Goal: Task Accomplishment & Management: Manage account settings

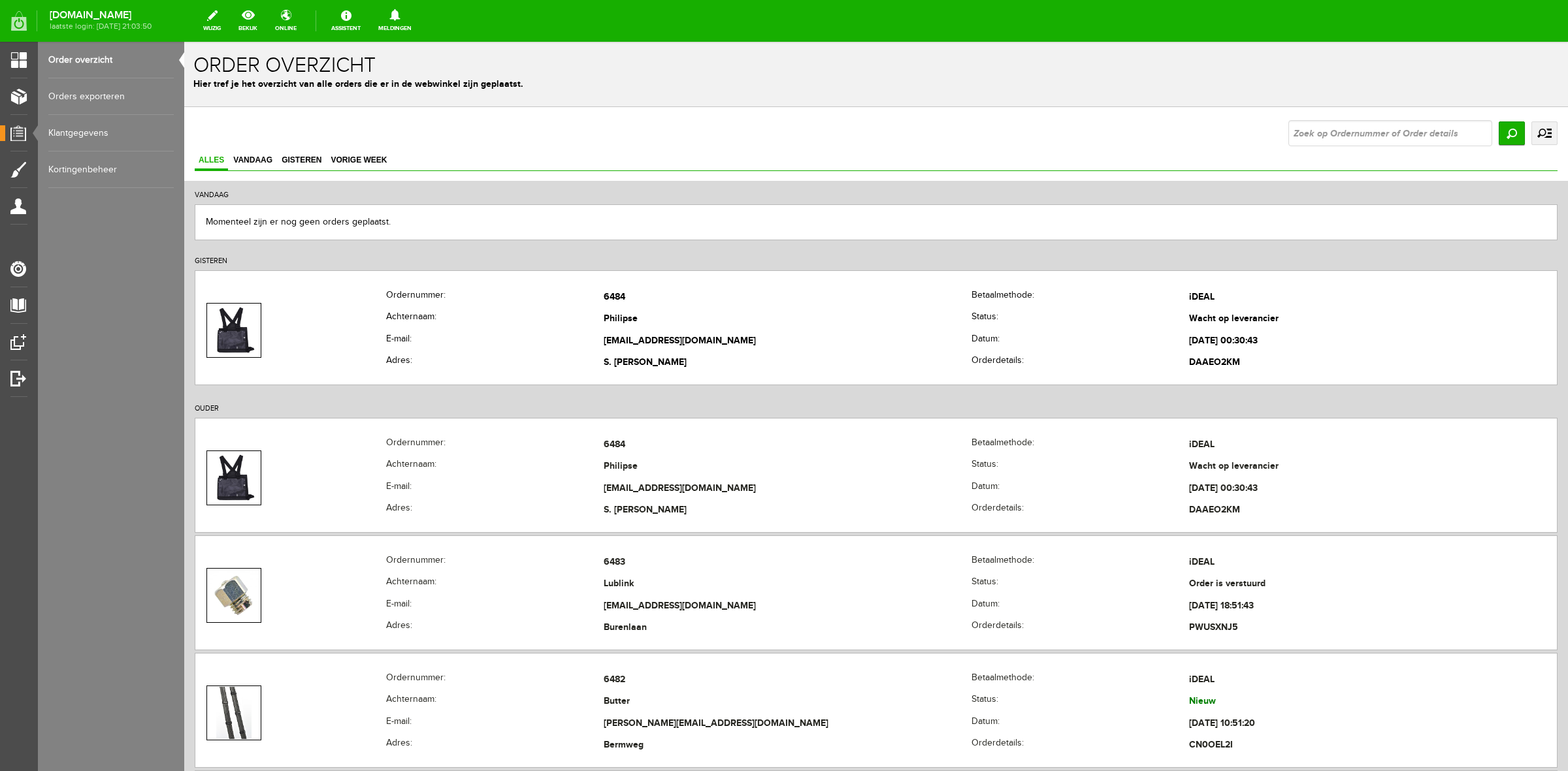
click at [343, 404] on h2 "OUDER" at bounding box center [876, 406] width 1363 height 24
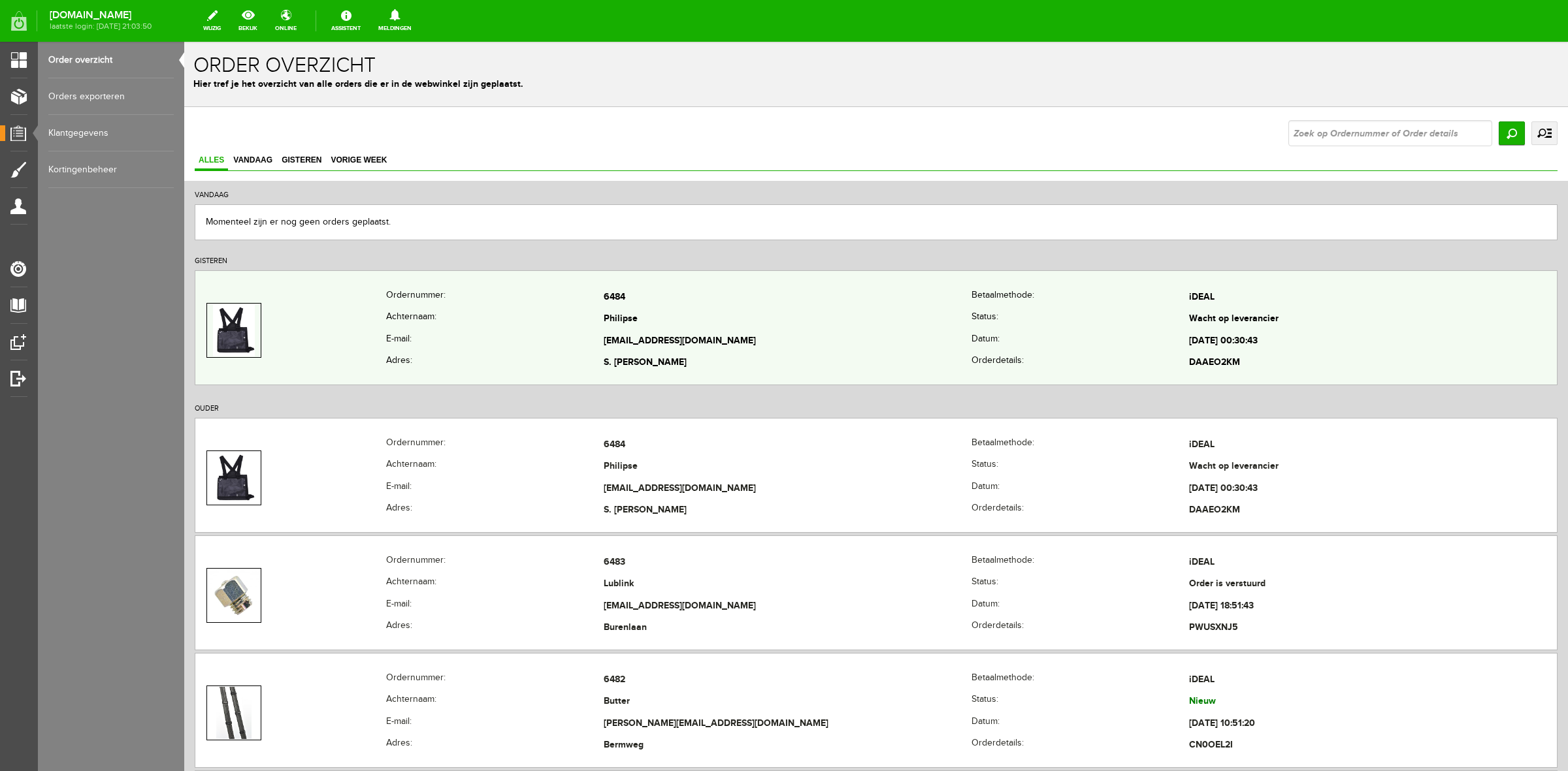
click at [355, 347] on td at bounding box center [291, 331] width 191 height 87
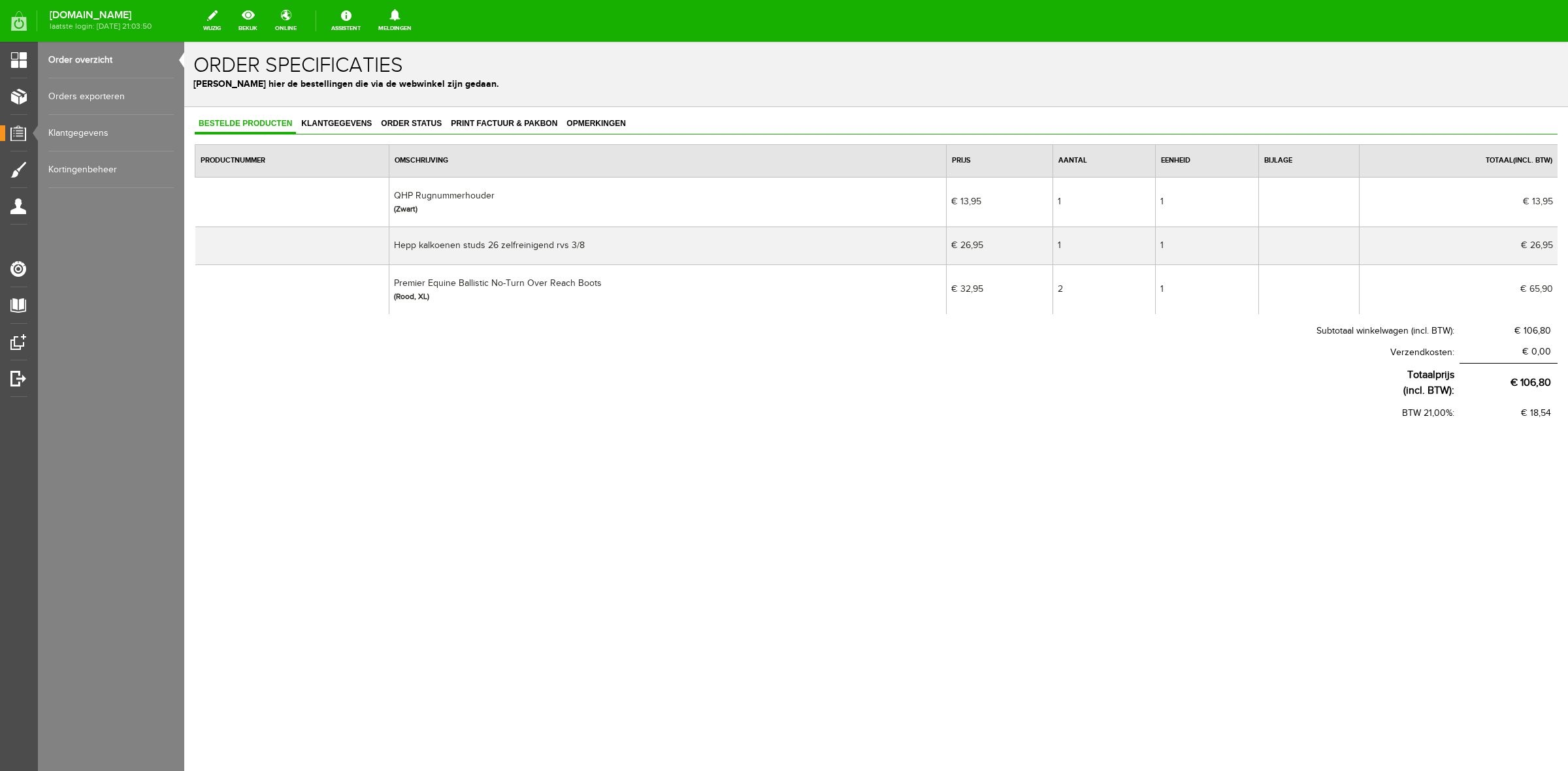
click at [148, 62] on link "Order overzicht" at bounding box center [111, 60] width 126 height 37
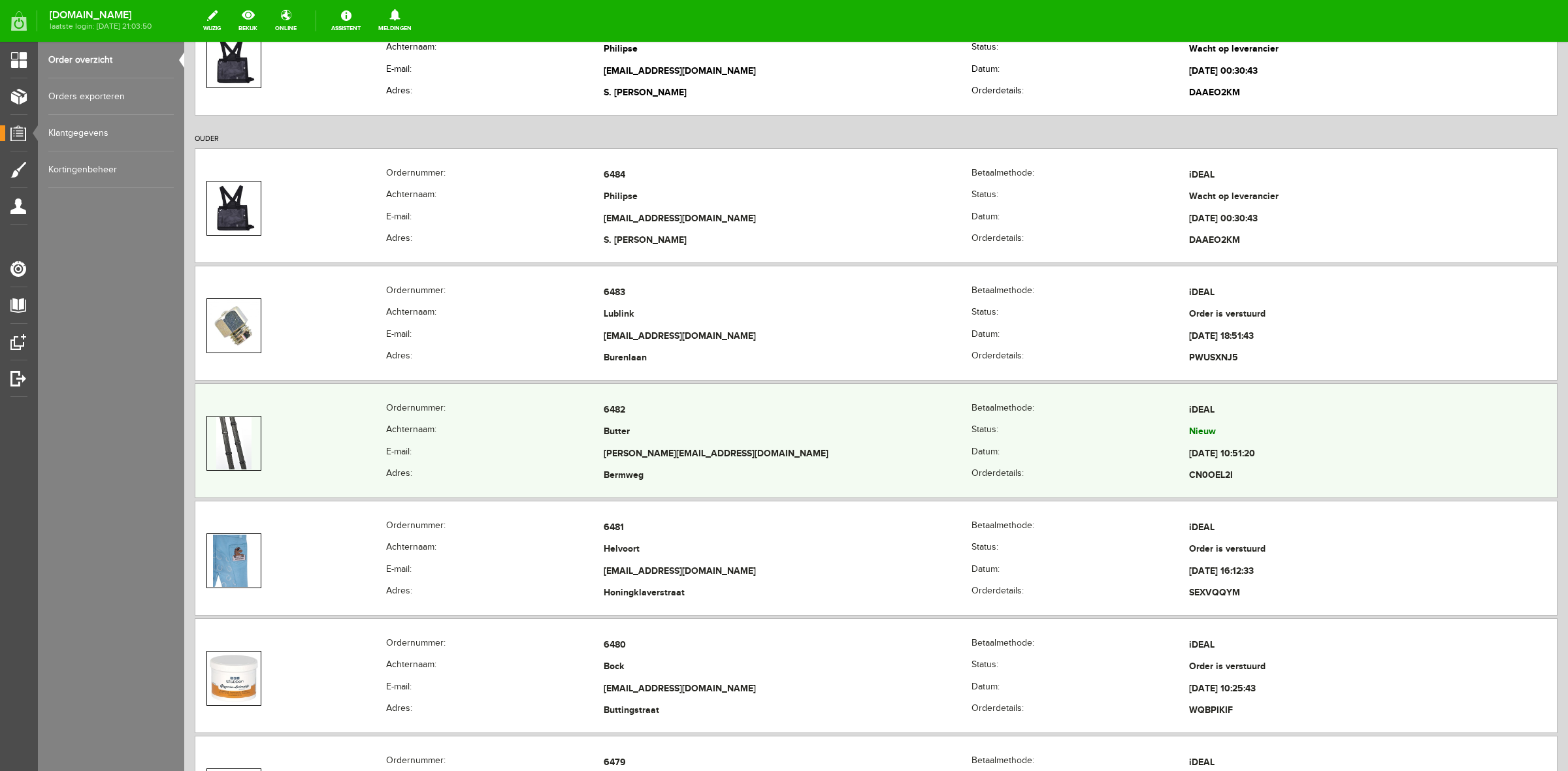
scroll to position [327, 0]
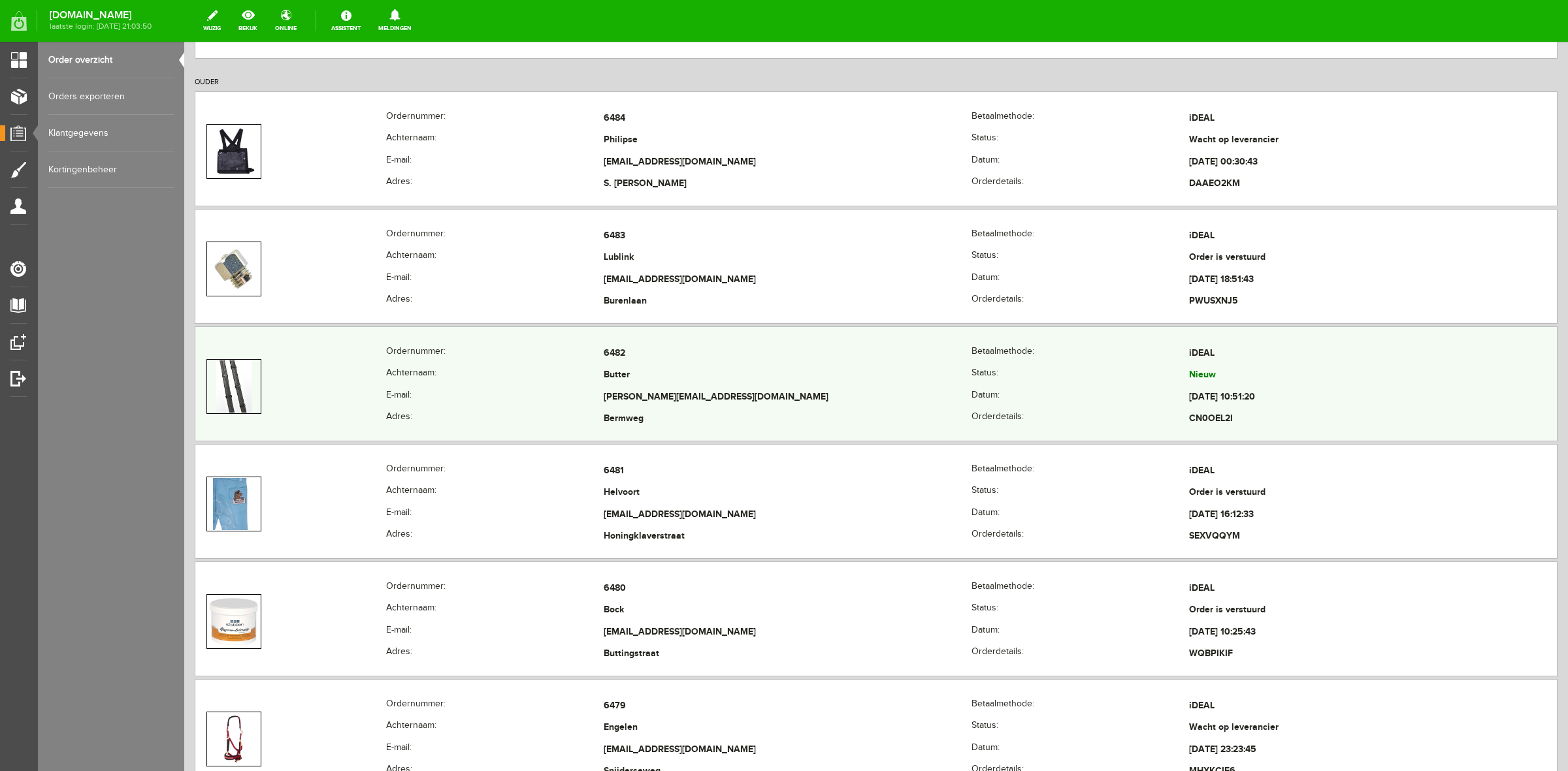
click at [383, 373] on td at bounding box center [291, 387] width 191 height 87
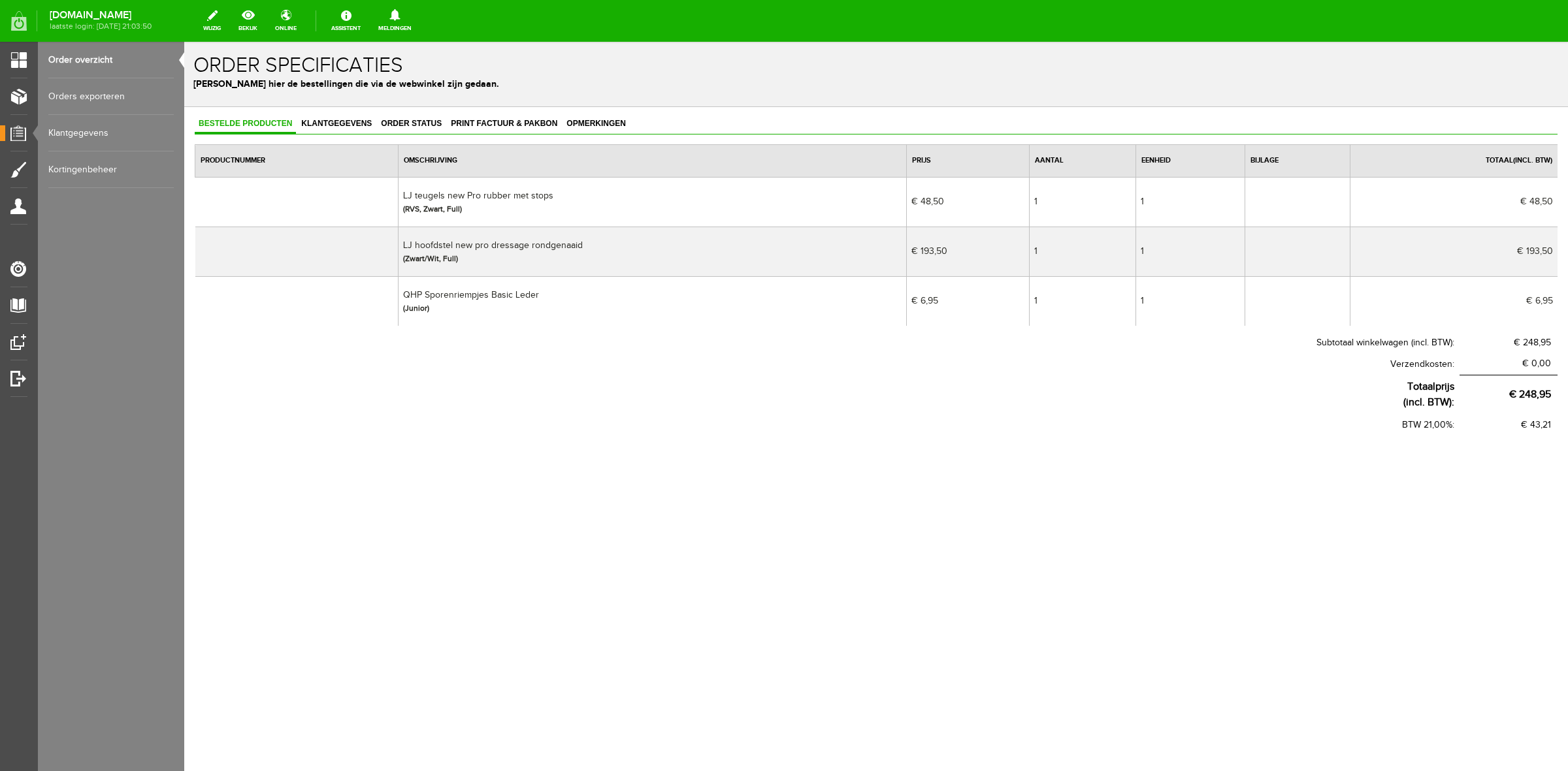
click at [560, 248] on td "LJ hoofdstel new pro dressage rondgenaaid (Zwart/Wit, Full)" at bounding box center [653, 252] width 508 height 50
drag, startPoint x: 583, startPoint y: 245, endPoint x: 400, endPoint y: 243, distance: 183.0
click at [400, 243] on tr "LJ hoofdstel new pro dressage rondgenaaid (Zwart/Wit, Full) € 193,50 1 1 € 193,…" at bounding box center [877, 252] width 1363 height 50
copy tr "LJ hoofdstel new pro dressage rondgenaaid"
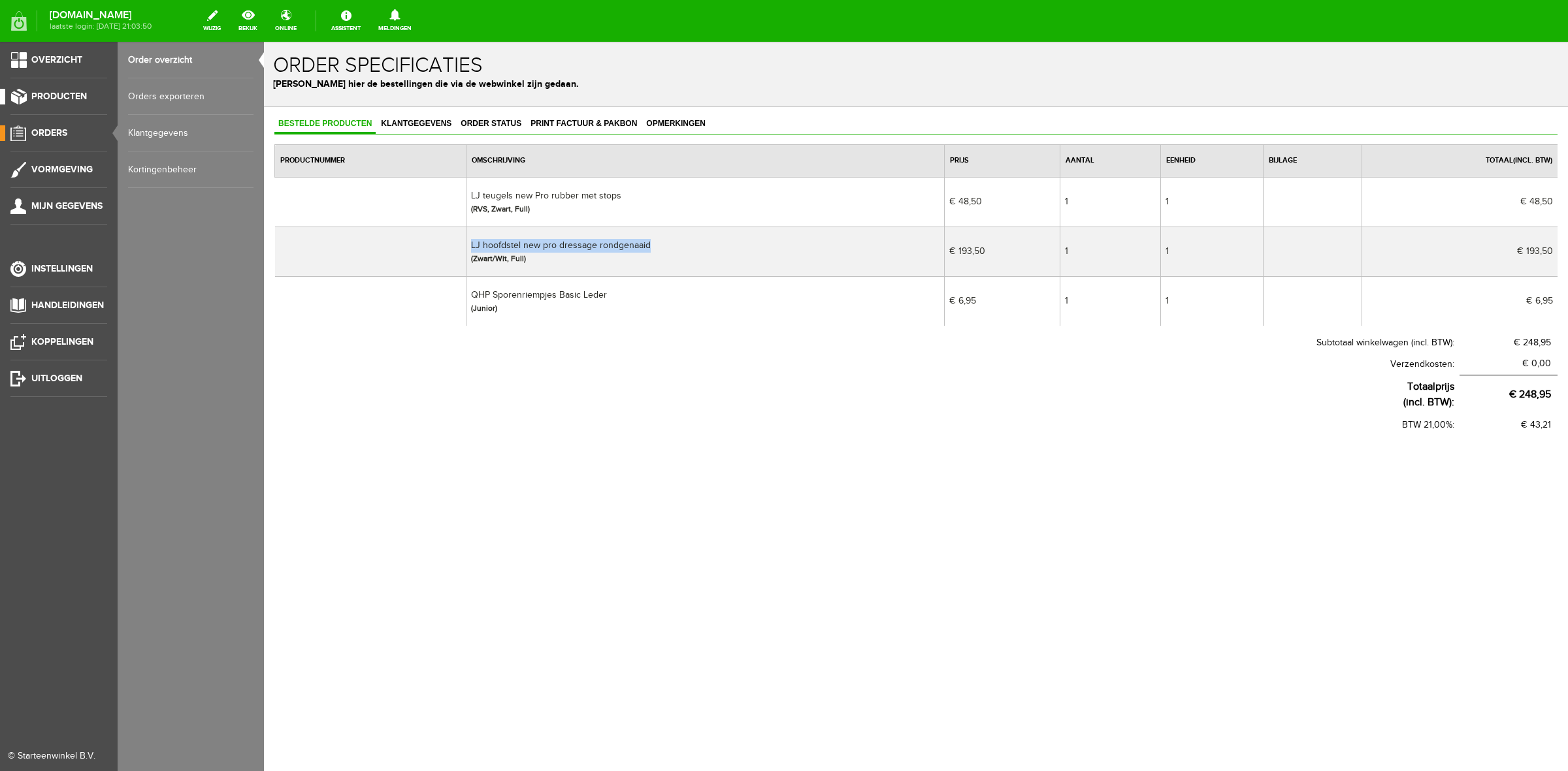
click at [44, 96] on span "Producten" at bounding box center [59, 96] width 55 height 11
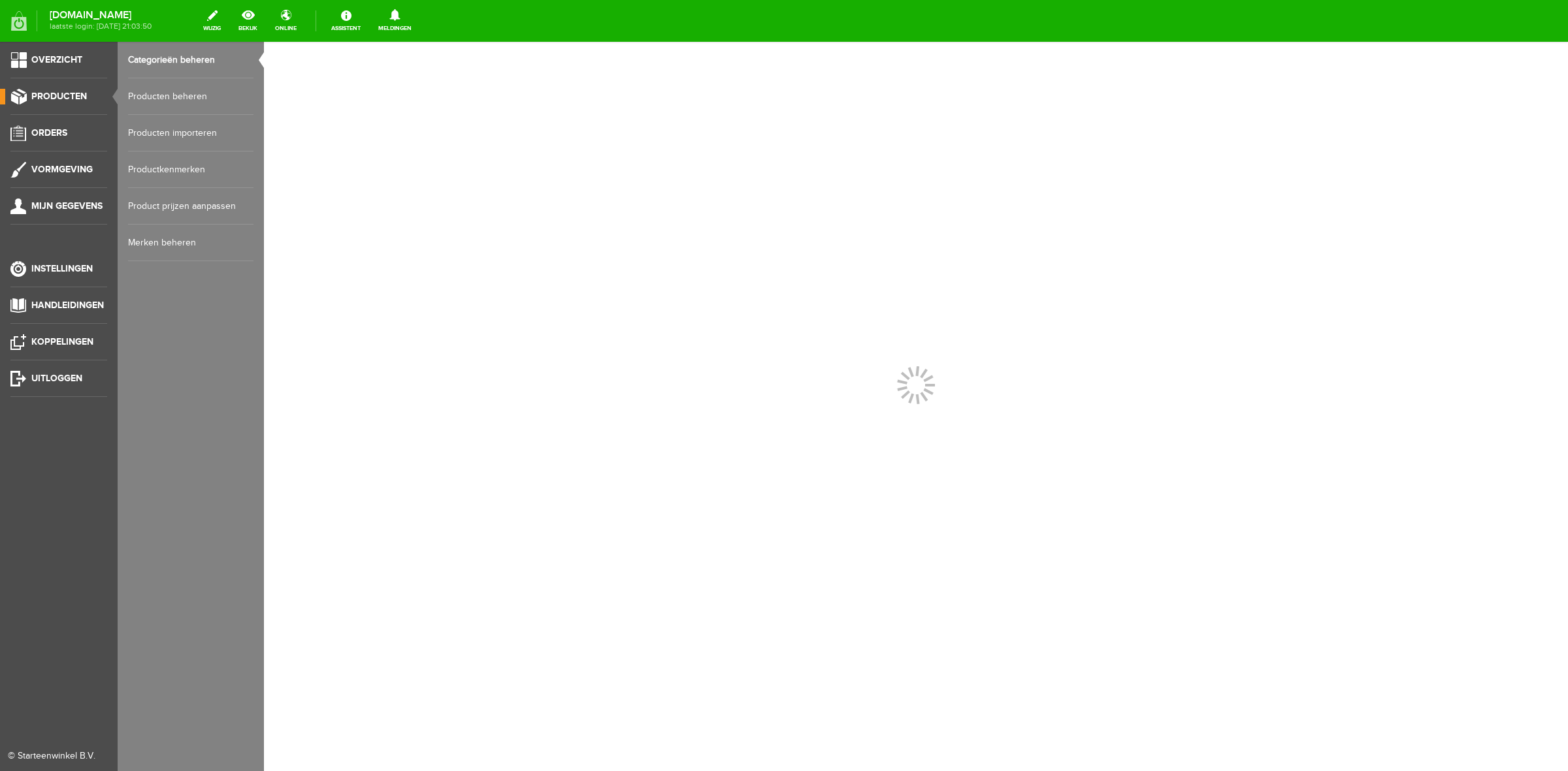
click at [155, 92] on link "Producten beheren" at bounding box center [191, 96] width 126 height 37
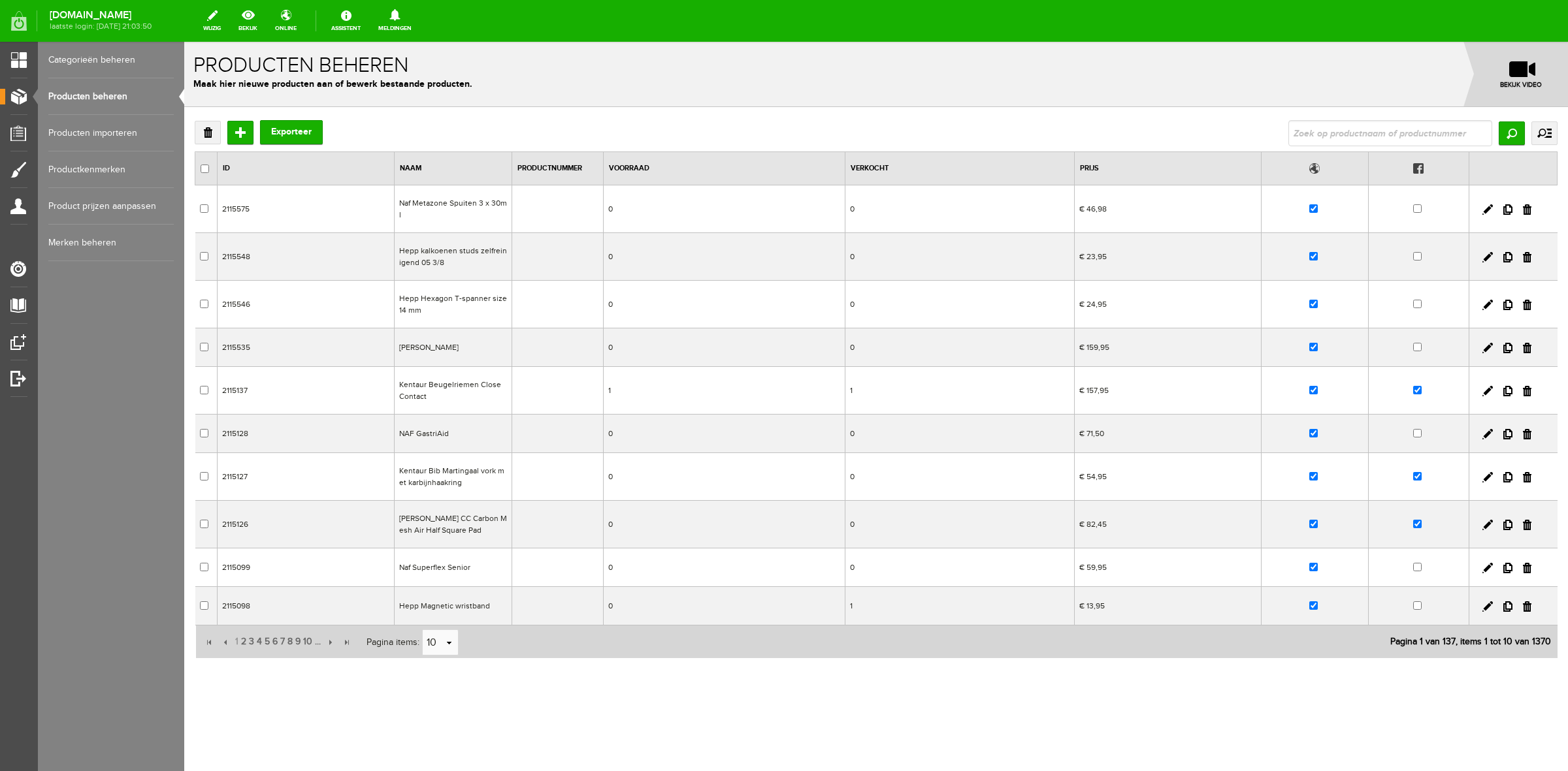
click at [1303, 125] on input "text" at bounding box center [1390, 133] width 204 height 26
type input "LJ hoofdstel new pro dressage rondgenaaid"
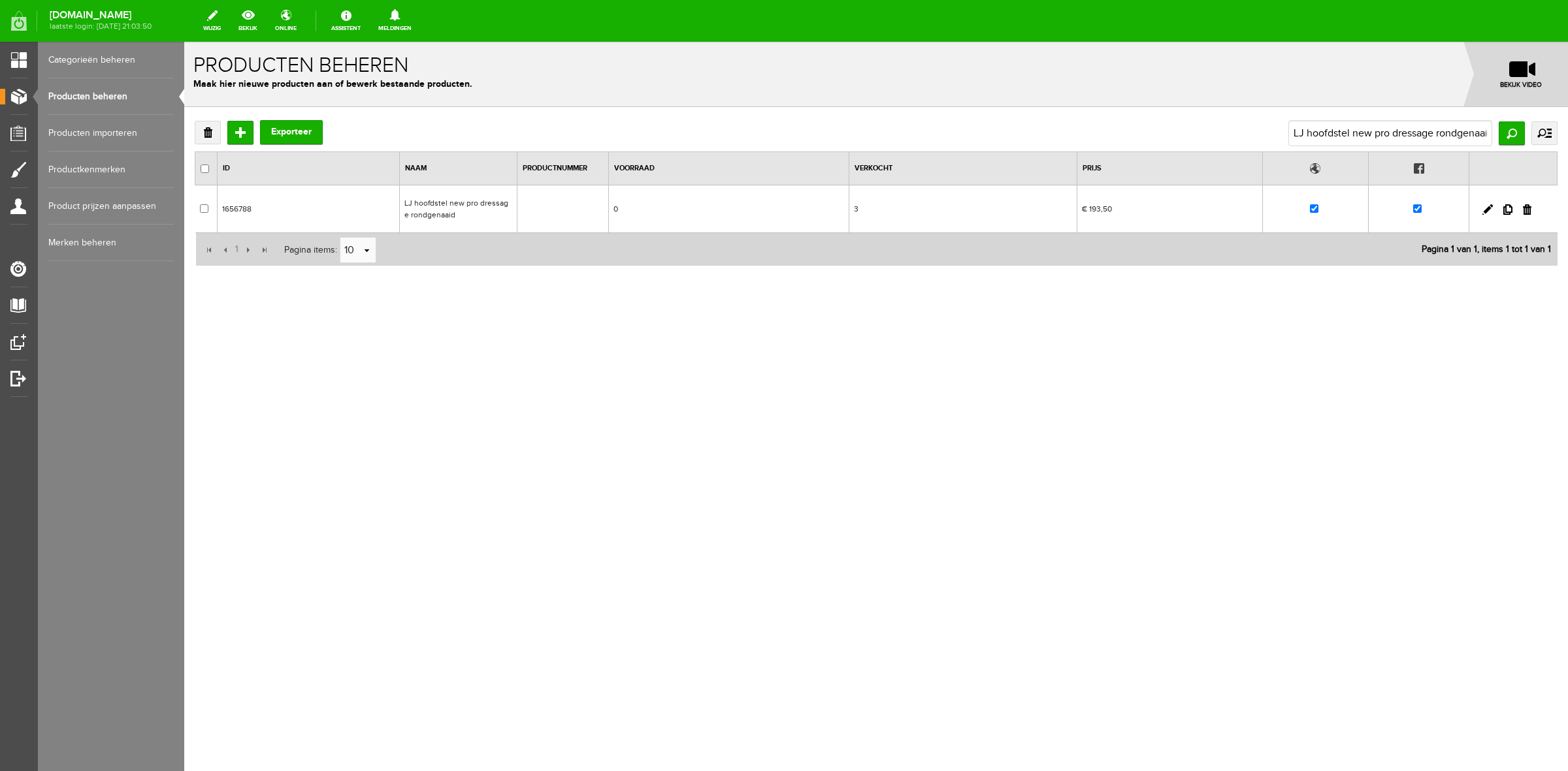
click at [1318, 209] on td at bounding box center [1316, 209] width 107 height 48
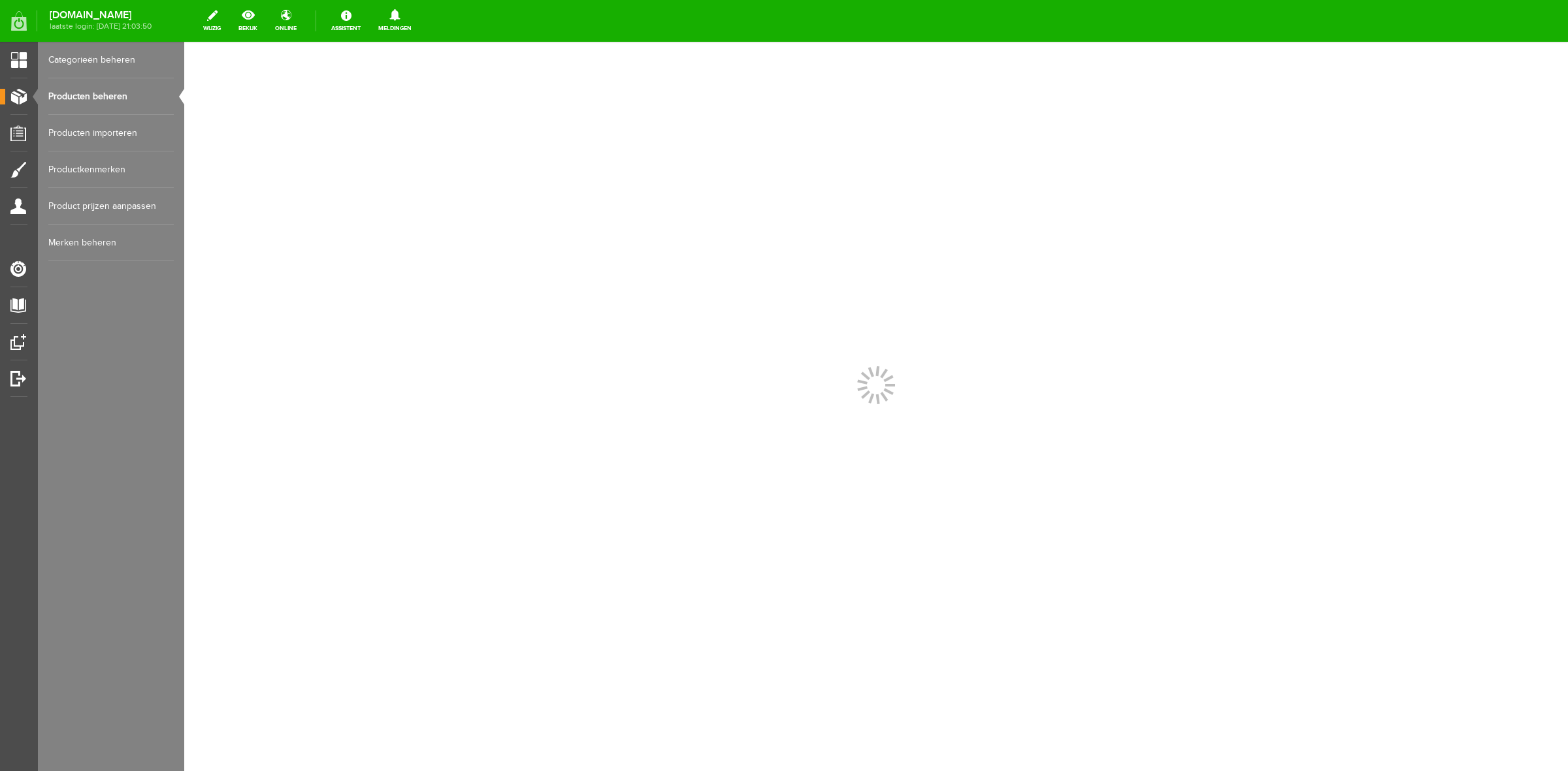
scroll to position [0, 0]
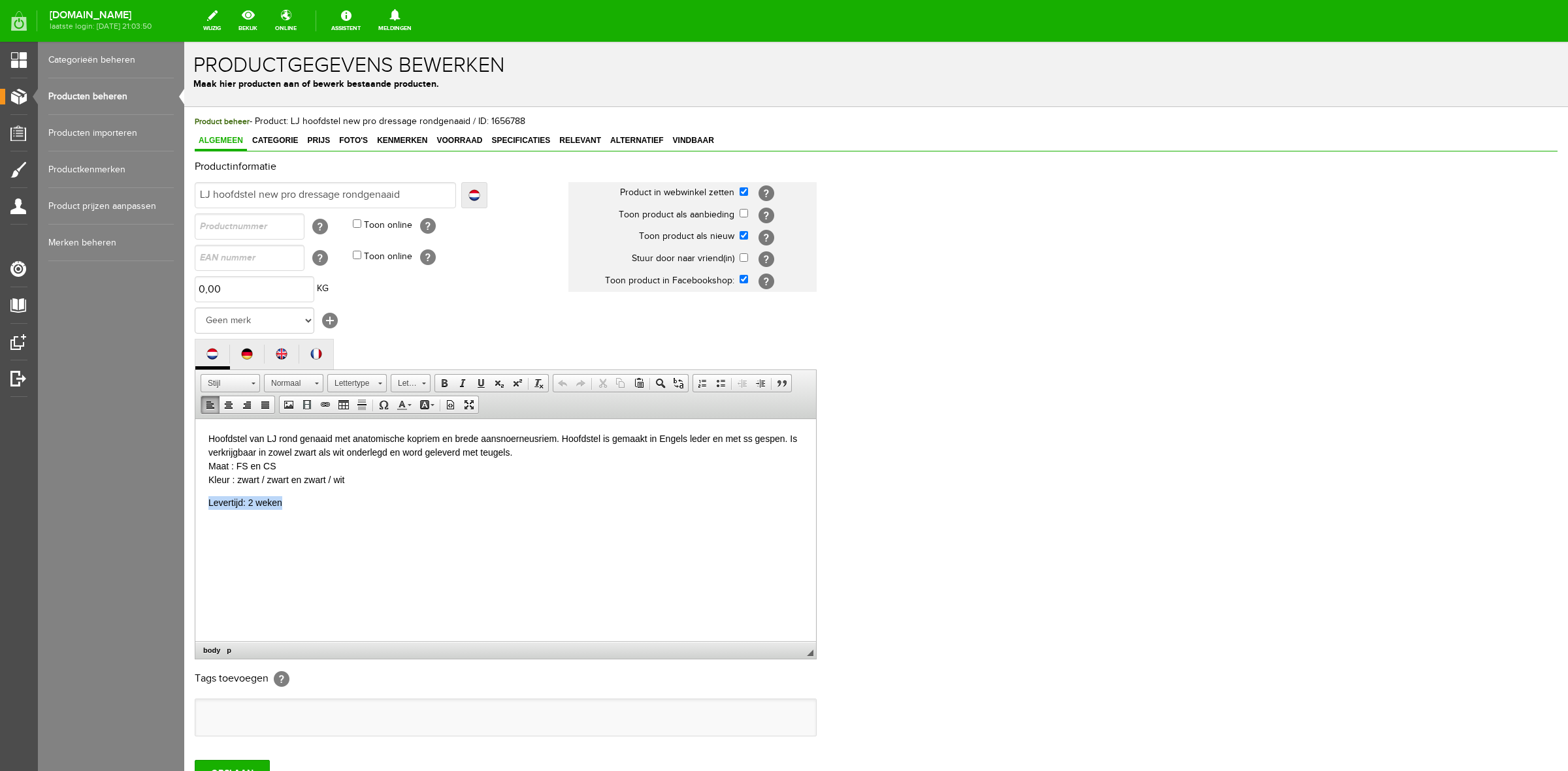
drag, startPoint x: 300, startPoint y: 508, endPoint x: 203, endPoint y: 494, distance: 98.0
click at [203, 494] on html "Hoofdstel van LJ rond genaaid met anatomische kopriem en brede aansnoerneusriem…" at bounding box center [506, 471] width 621 height 104
click at [261, 768] on input "OPSLAAN" at bounding box center [232, 773] width 75 height 26
click at [282, 141] on span "Categorie" at bounding box center [275, 140] width 53 height 9
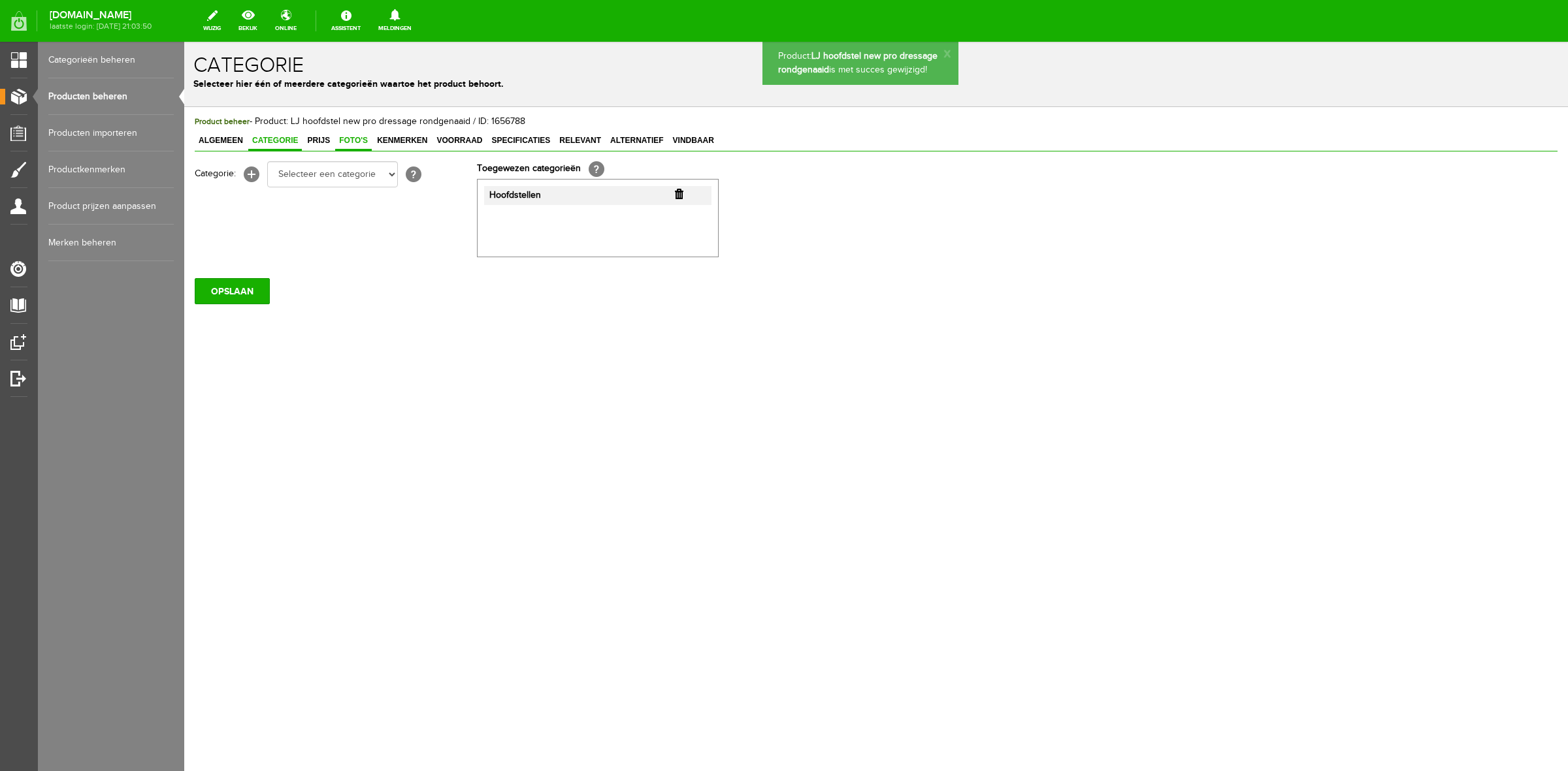
click at [338, 139] on span "Foto's" at bounding box center [353, 140] width 37 height 9
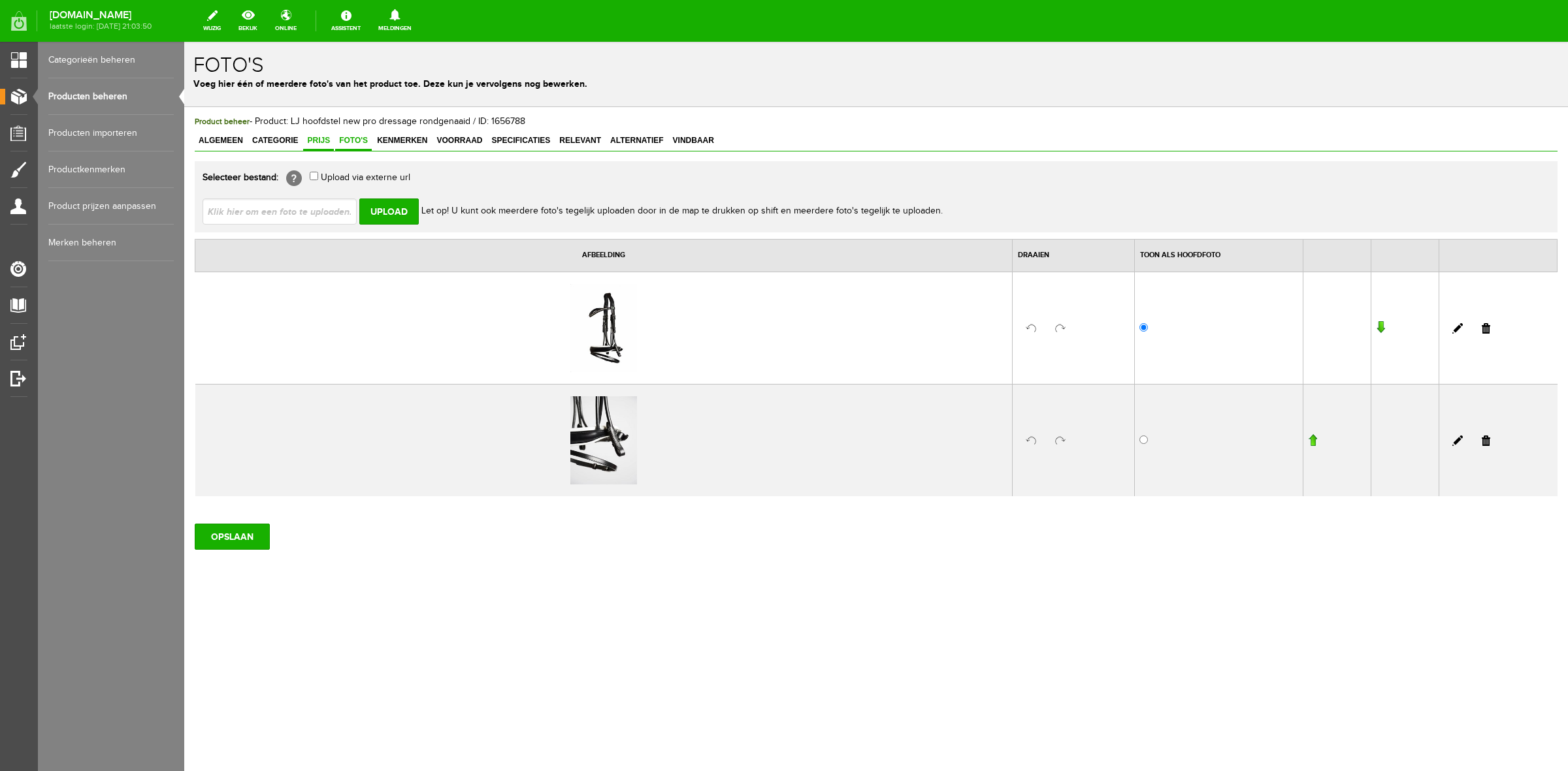
click at [318, 139] on span "Prijs" at bounding box center [318, 140] width 31 height 9
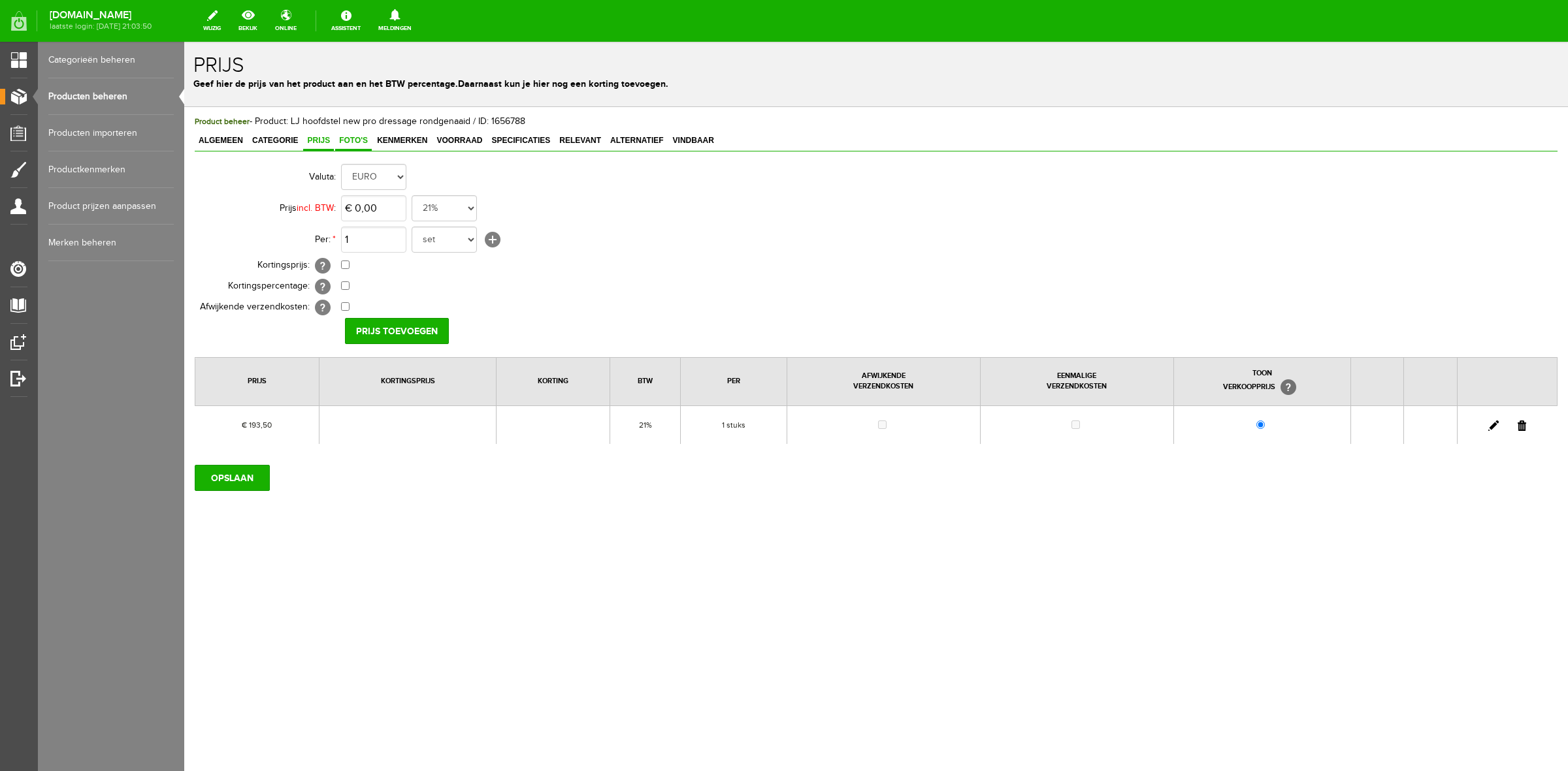
click at [348, 142] on span "Foto's" at bounding box center [353, 140] width 37 height 9
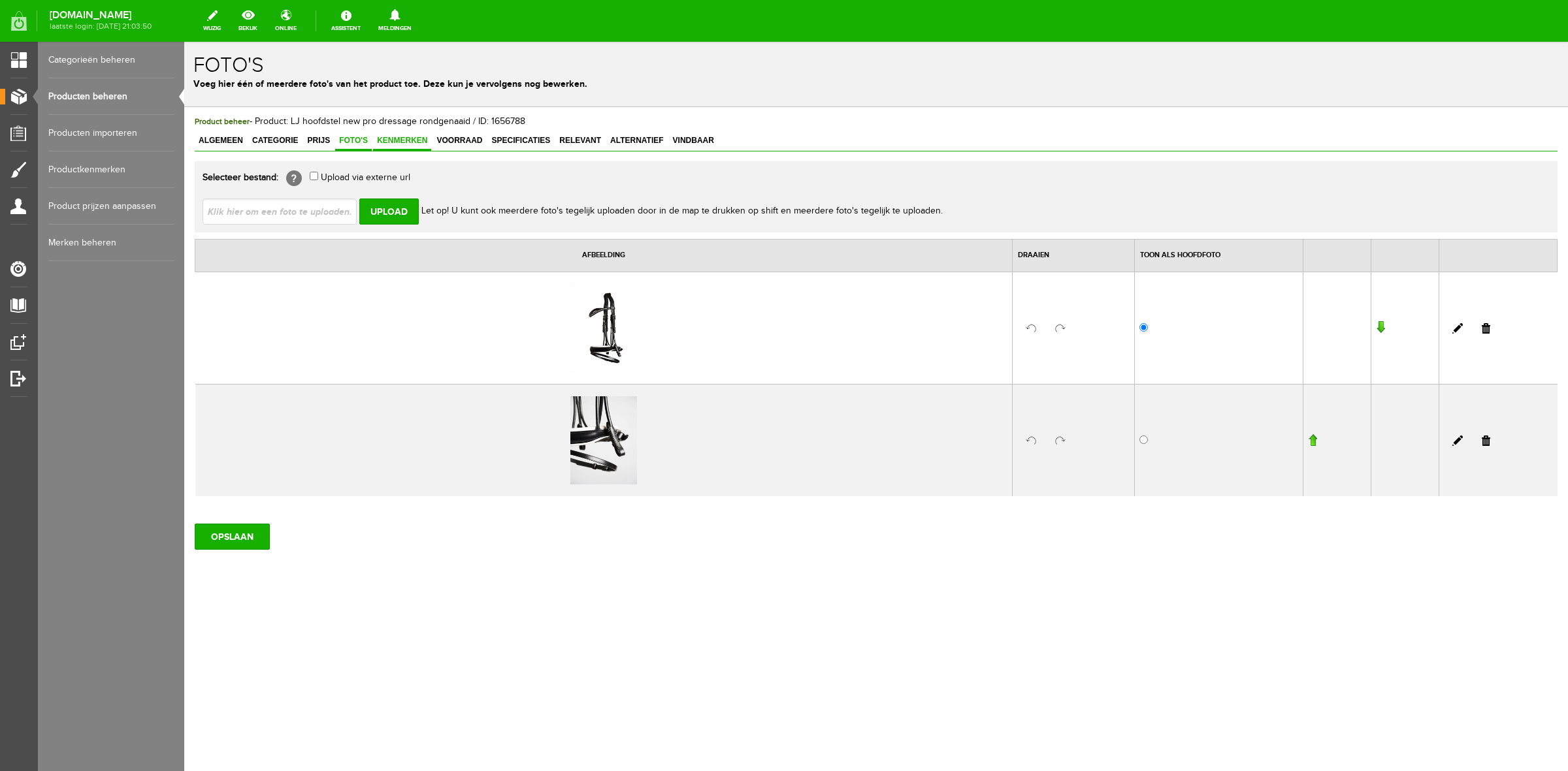
click at [388, 147] on link "Kenmerken" at bounding box center [402, 141] width 58 height 19
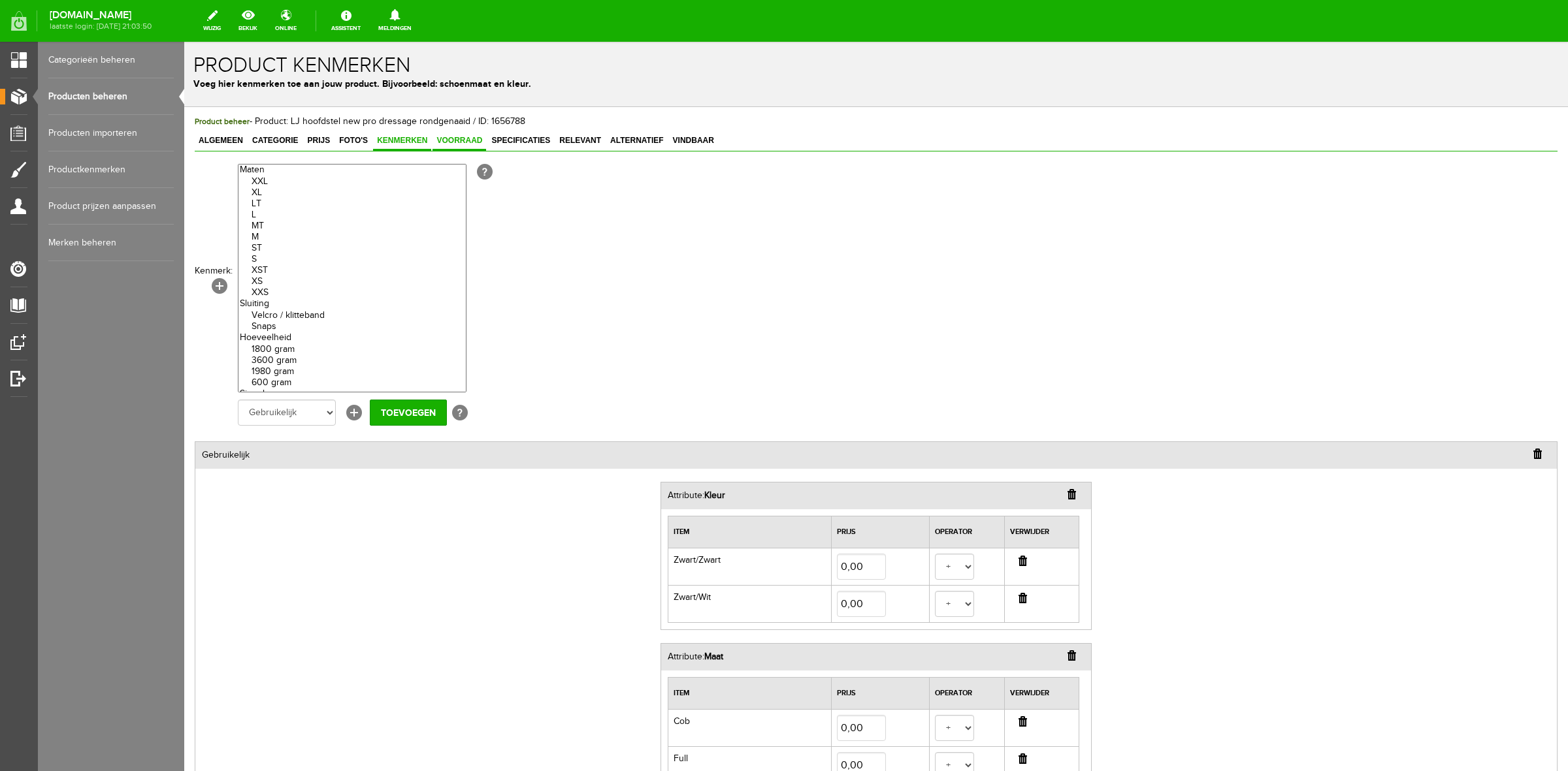
click at [458, 139] on span "Voorraad" at bounding box center [459, 140] width 53 height 9
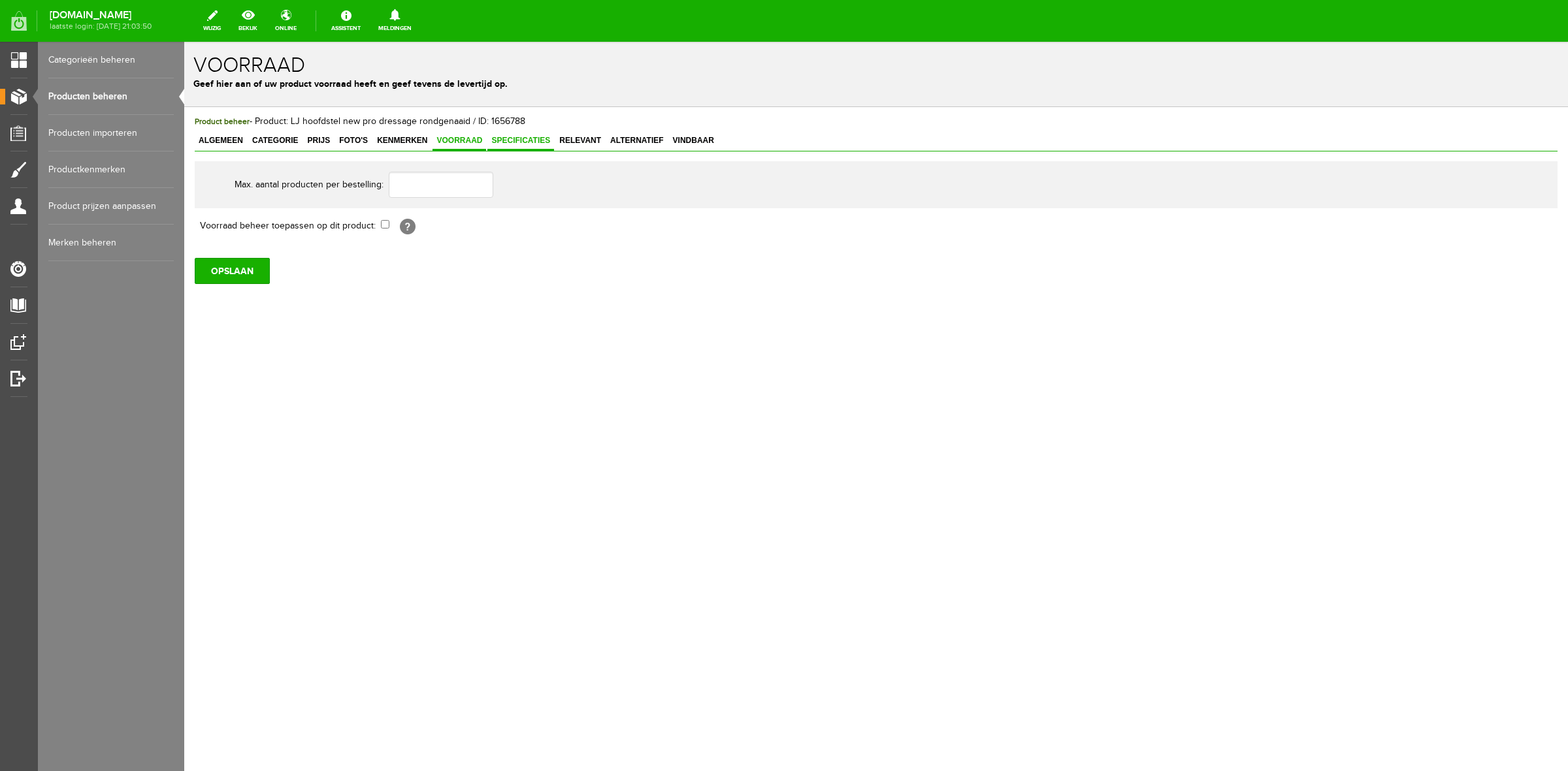
click at [517, 141] on span "Specificaties" at bounding box center [521, 140] width 67 height 9
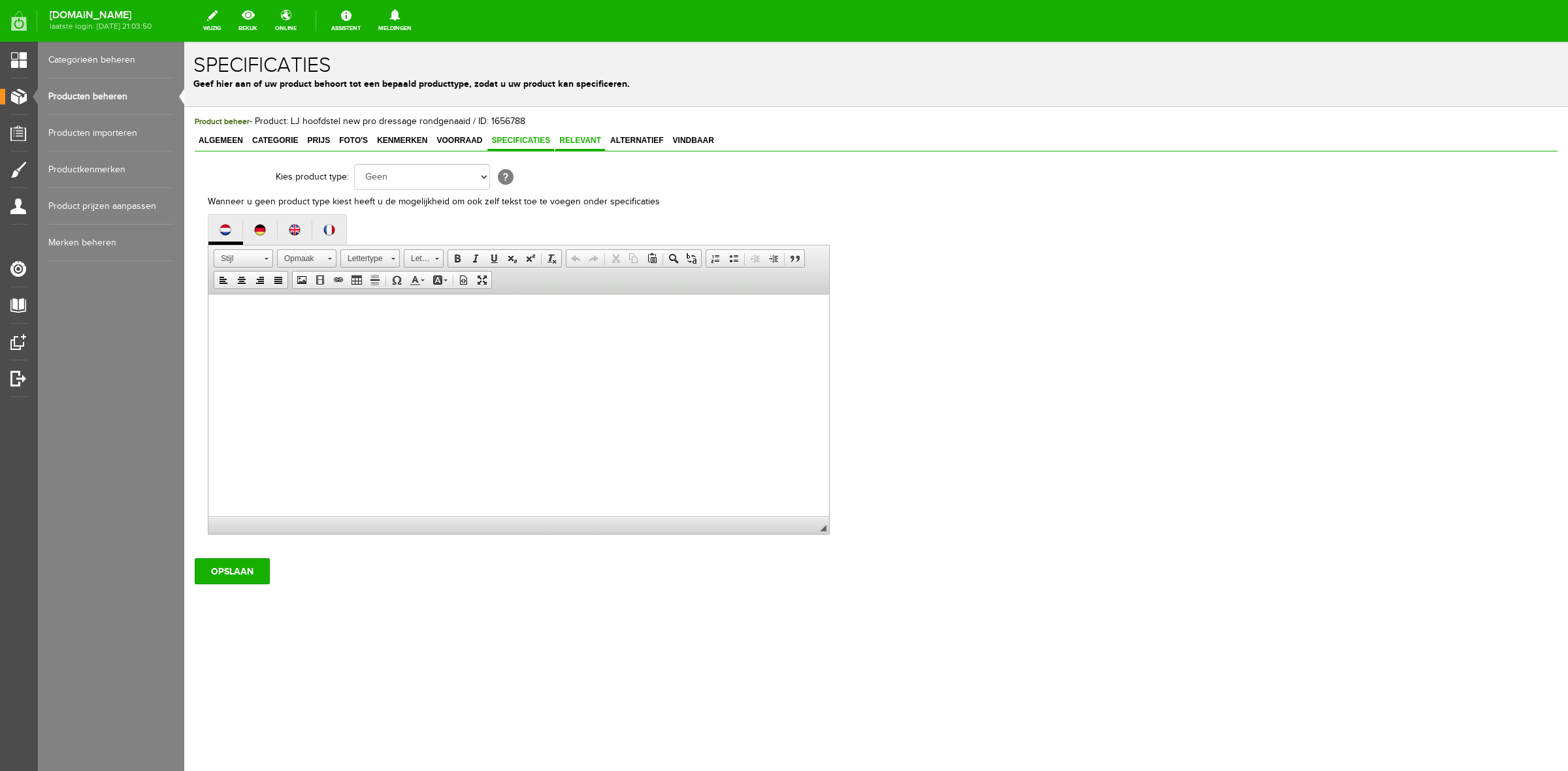
click at [598, 148] on link "Relevant" at bounding box center [580, 141] width 50 height 19
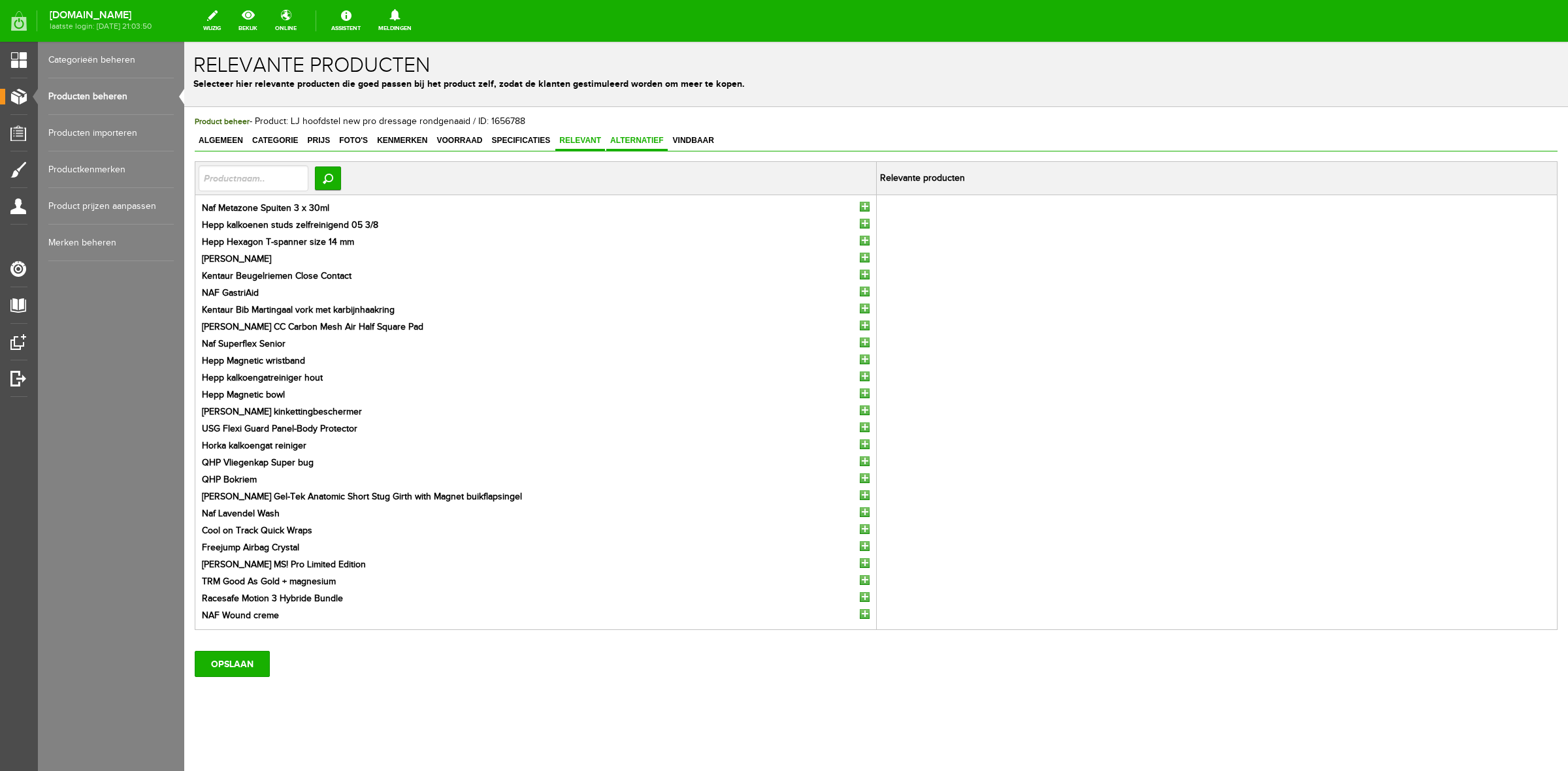
click at [637, 144] on span "Alternatief" at bounding box center [637, 140] width 62 height 9
click at [715, 139] on span "Vindbaar" at bounding box center [693, 140] width 49 height 9
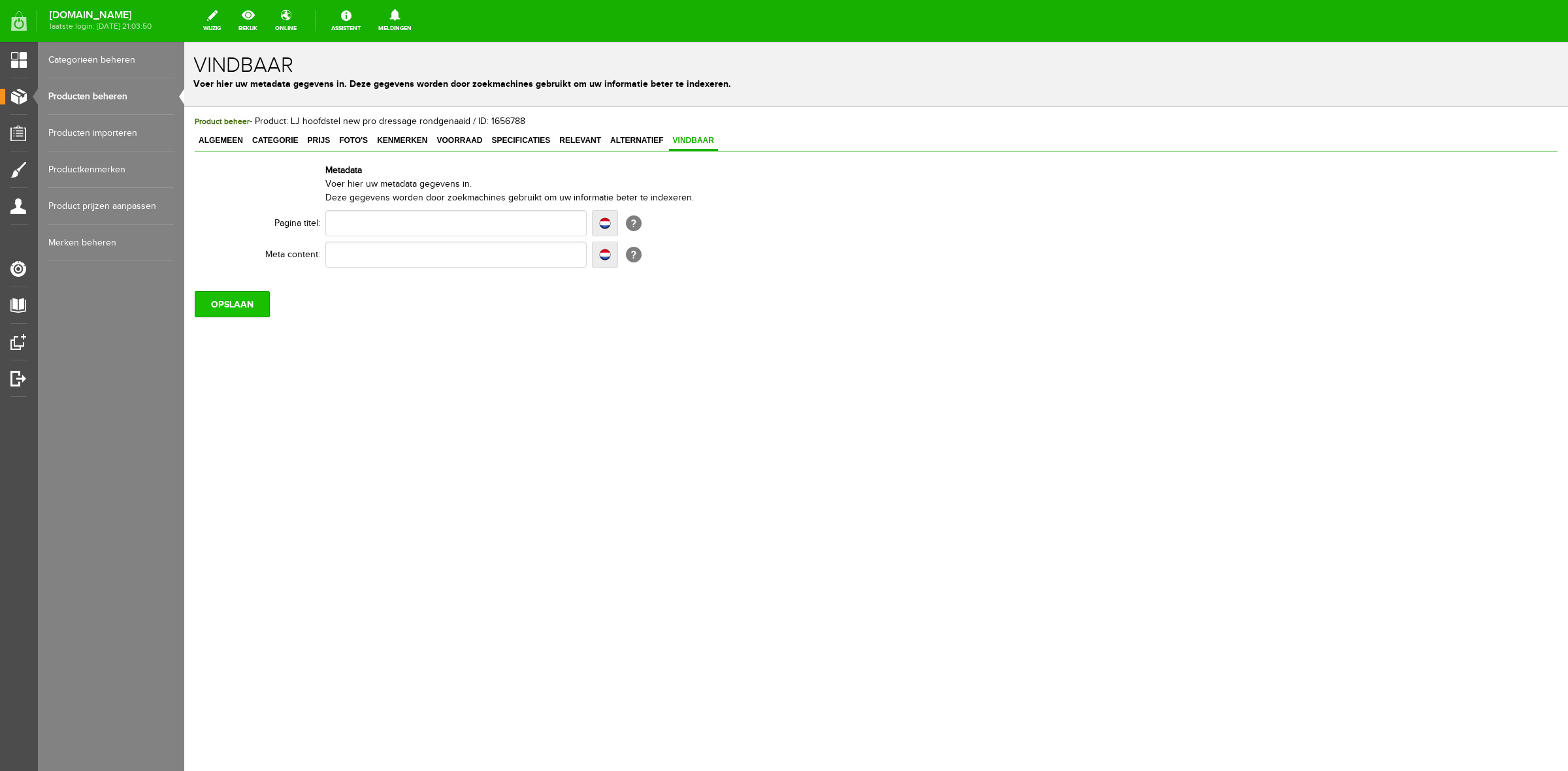
click at [246, 297] on input "OPSLAAN" at bounding box center [232, 304] width 75 height 26
click at [135, 98] on link "Producten beheren" at bounding box center [111, 96] width 126 height 37
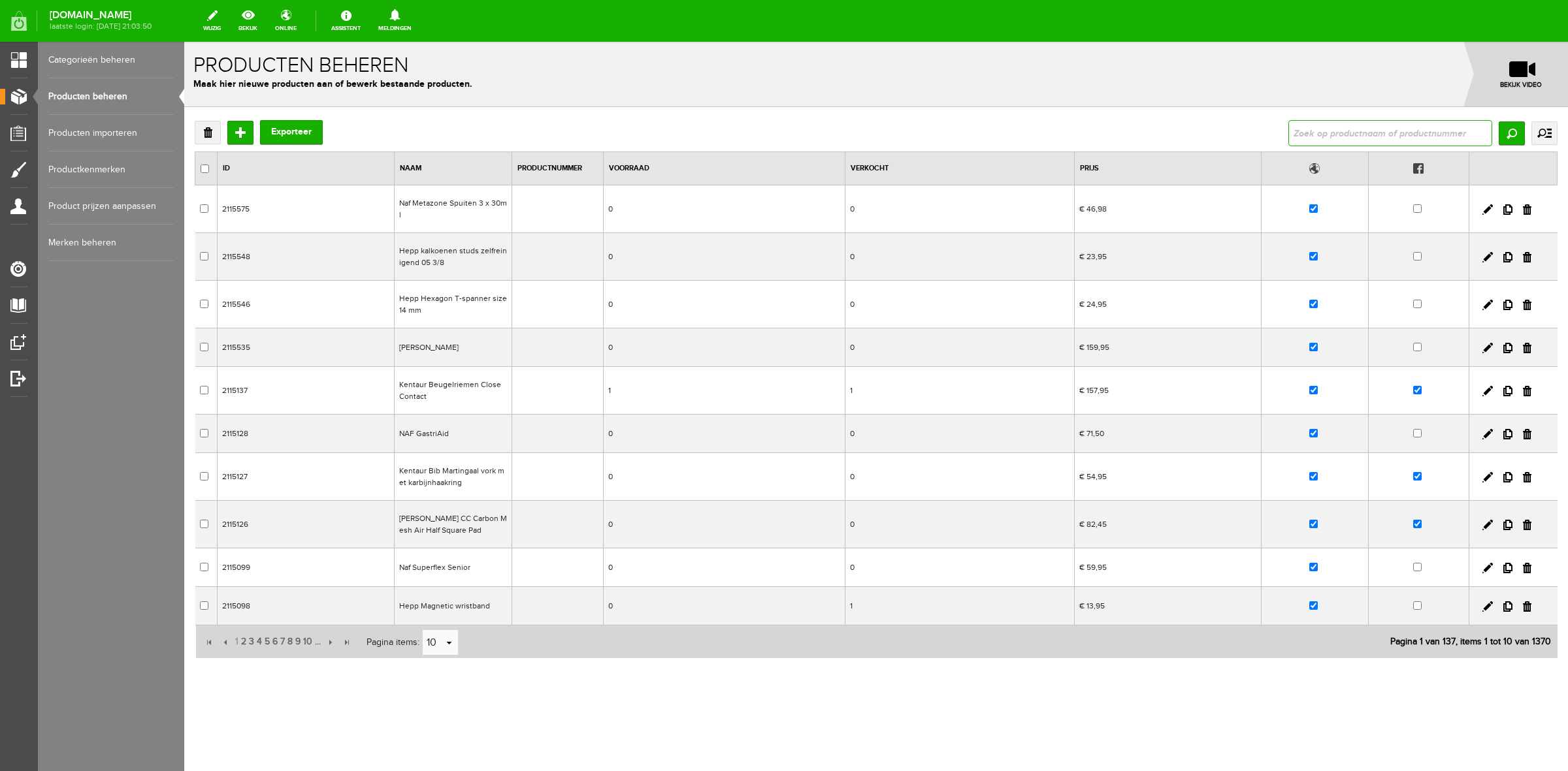
click at [1438, 130] on input "text" at bounding box center [1390, 133] width 204 height 26
type input "LJ hoofdstel new pro dressage rondgenaaid"
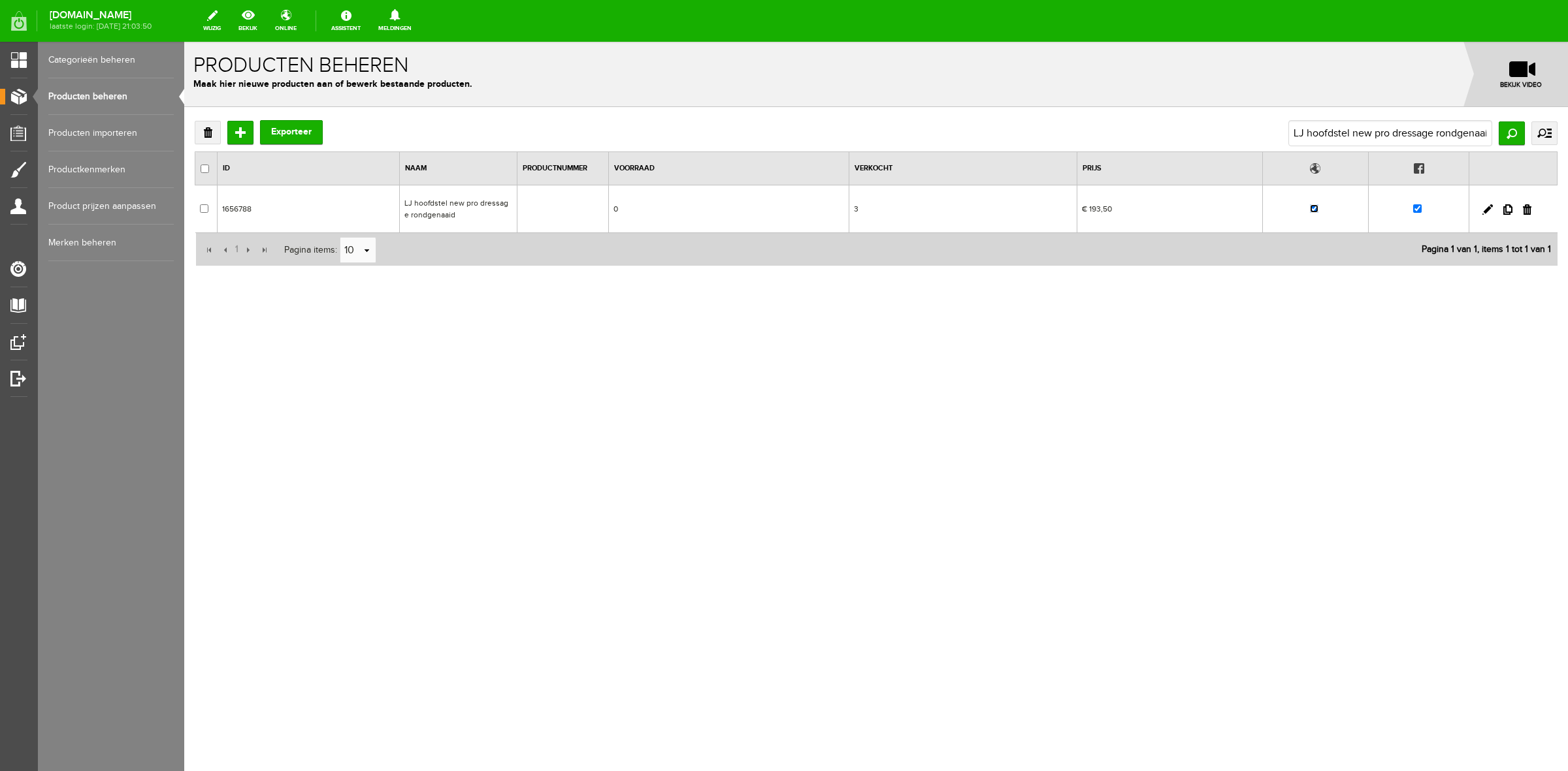
click at [1314, 210] on input "checkbox" at bounding box center [1314, 209] width 8 height 8
checkbox input "false"
click at [1420, 210] on input "checkbox" at bounding box center [1418, 209] width 8 height 8
checkbox input "false"
click at [96, 92] on link "Producten beheren" at bounding box center [111, 96] width 126 height 37
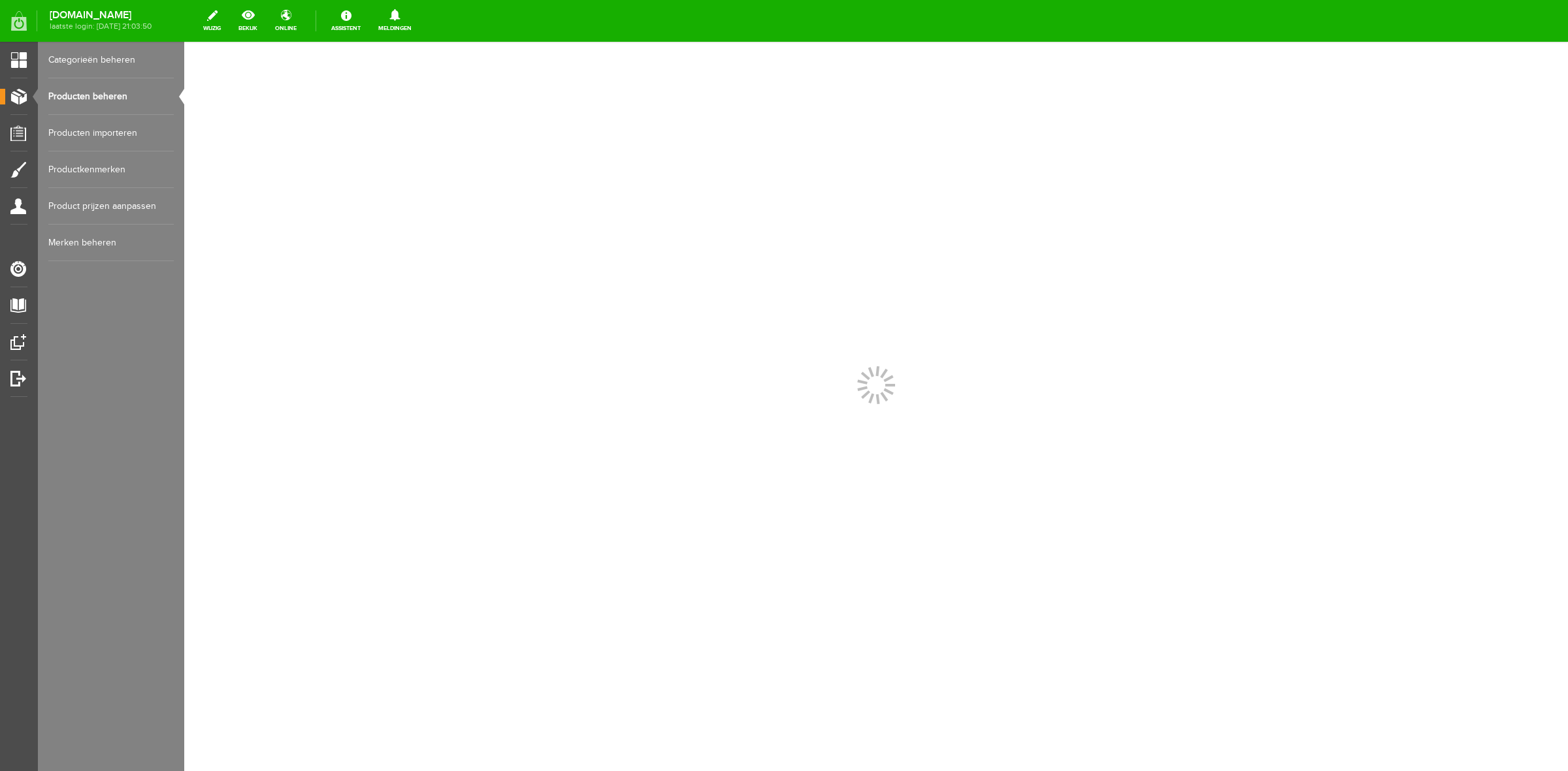
scroll to position [0, 0]
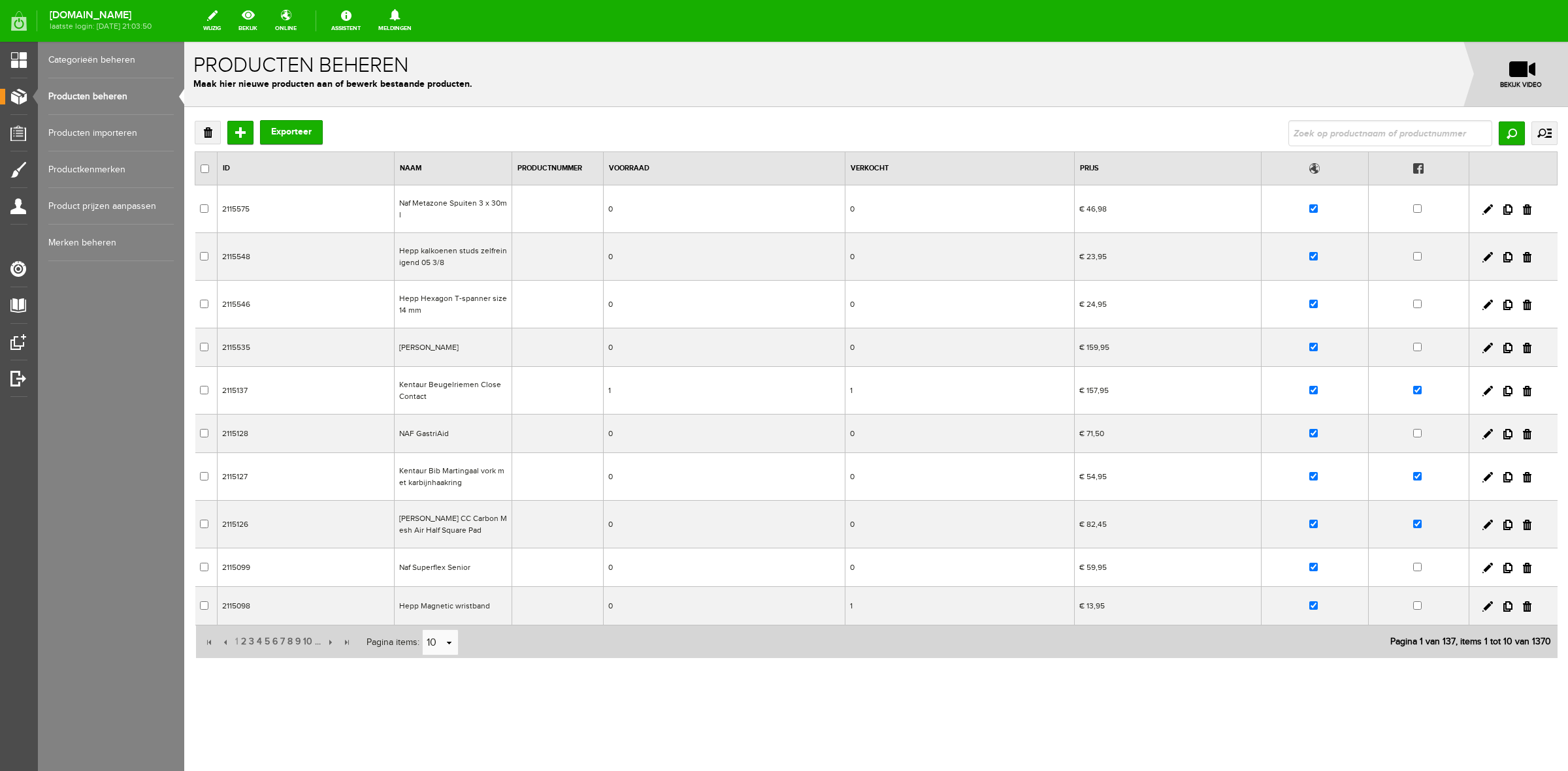
click at [1327, 131] on input "text" at bounding box center [1390, 133] width 204 height 26
type input "LJ hoofdstel new pro dressage rondgenaaid"
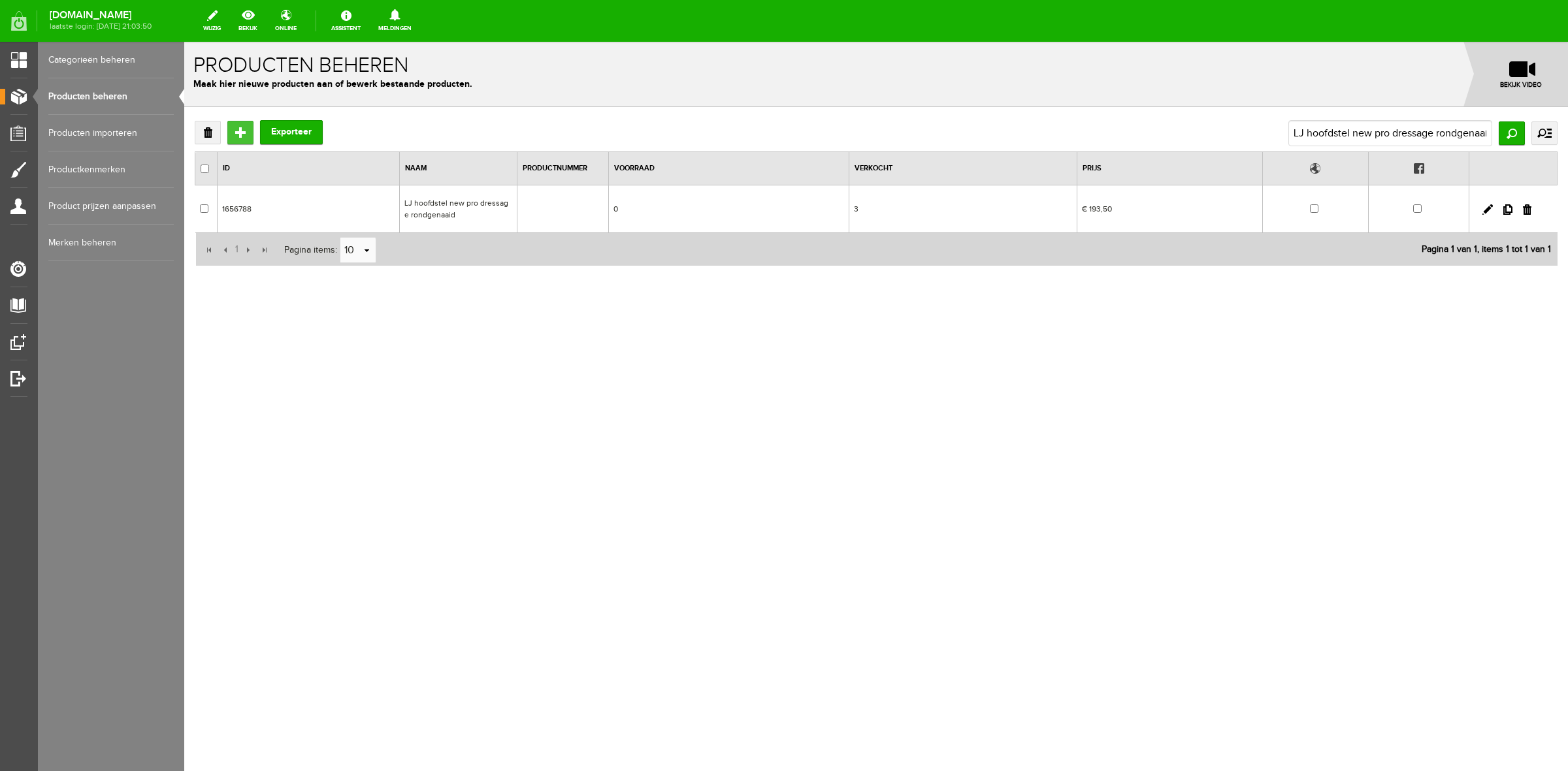
click at [243, 121] on input "Toevoegen" at bounding box center [241, 132] width 26 height 24
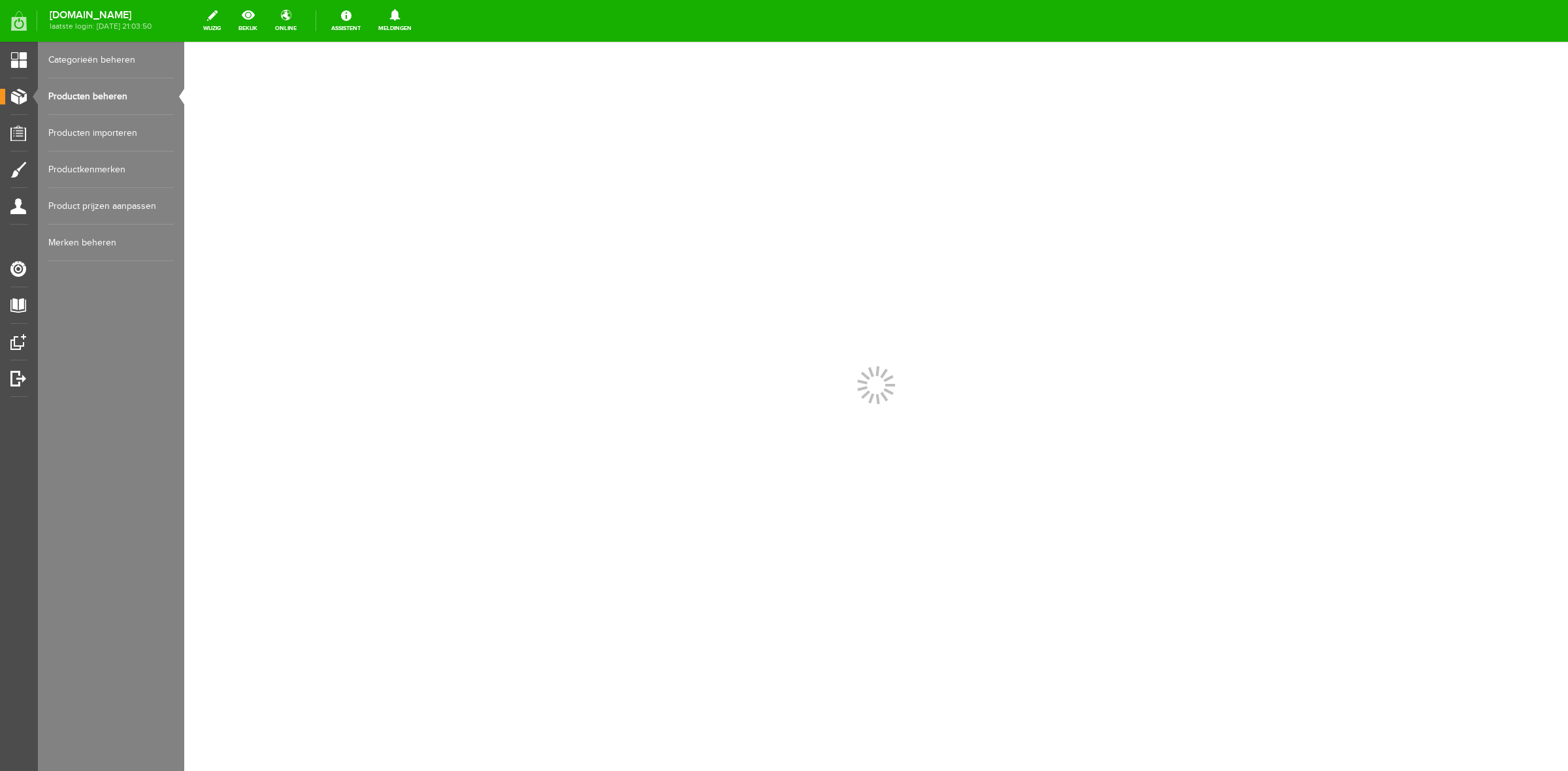
scroll to position [0, 0]
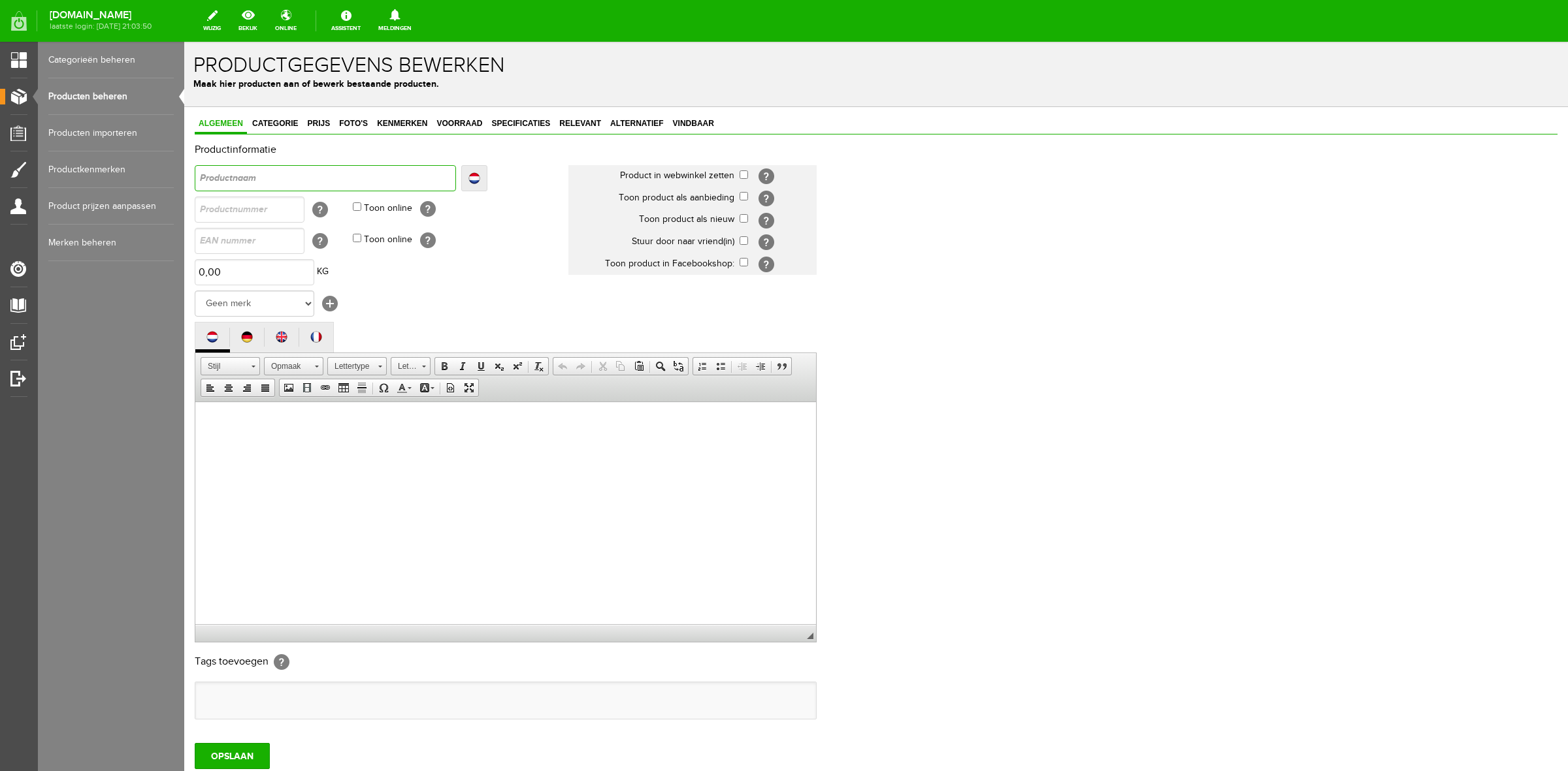
click at [317, 183] on input "text" at bounding box center [325, 178] width 261 height 26
type input "H"
type input "He"
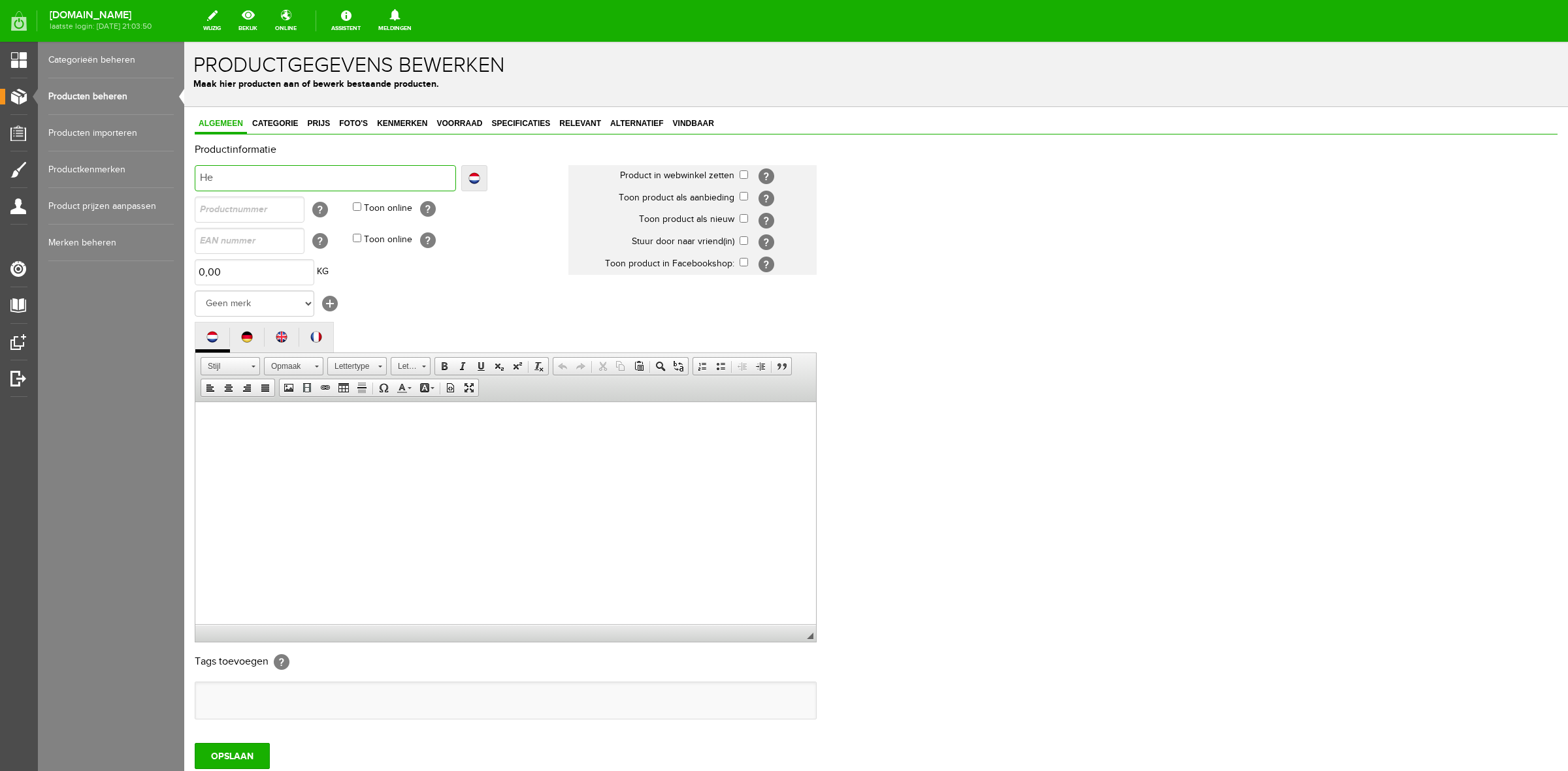
type input "Hep"
type input "Hepp"
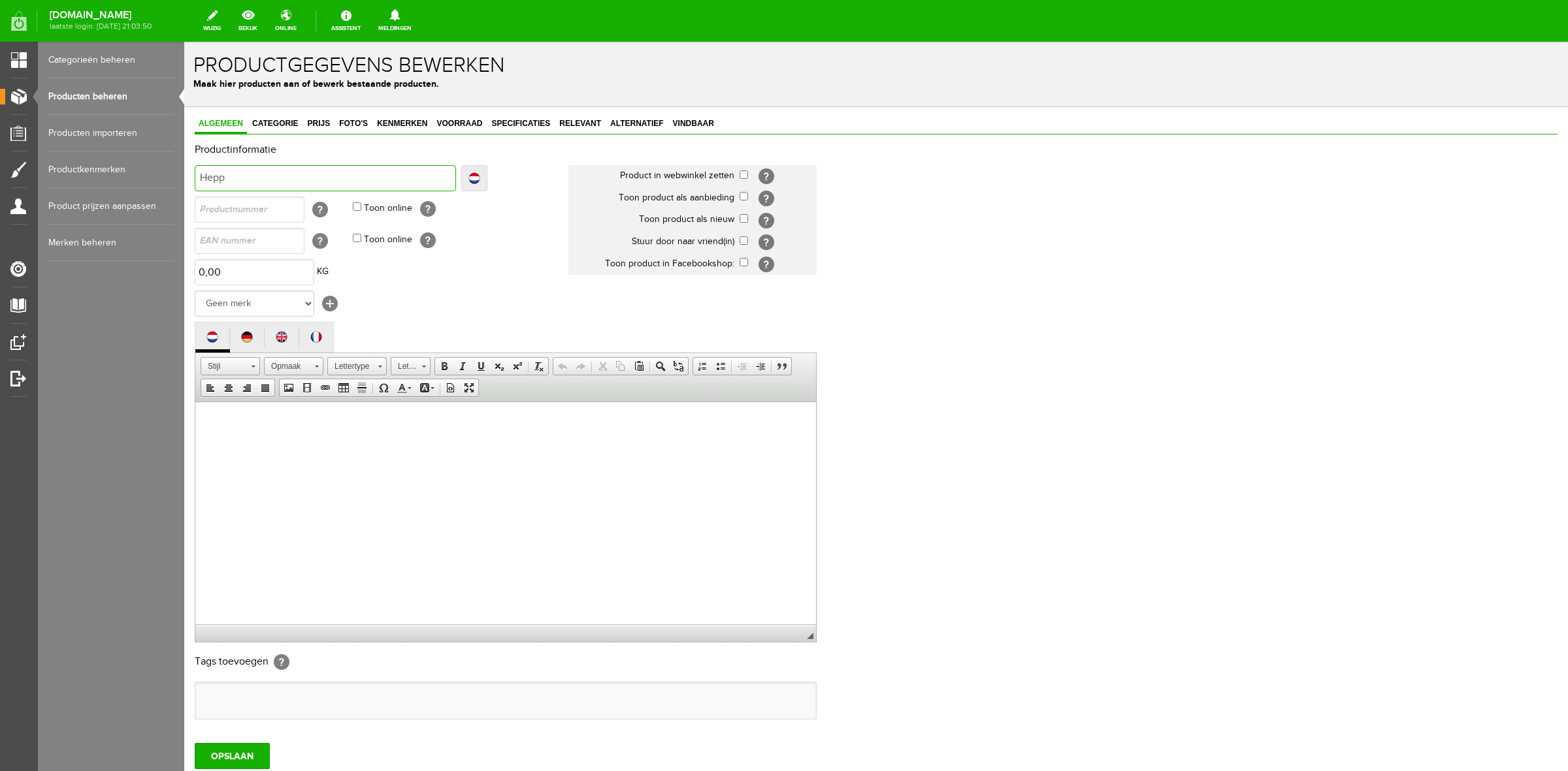
type input "Hepp"
type input "Hepp K"
type input "Hepp Ka"
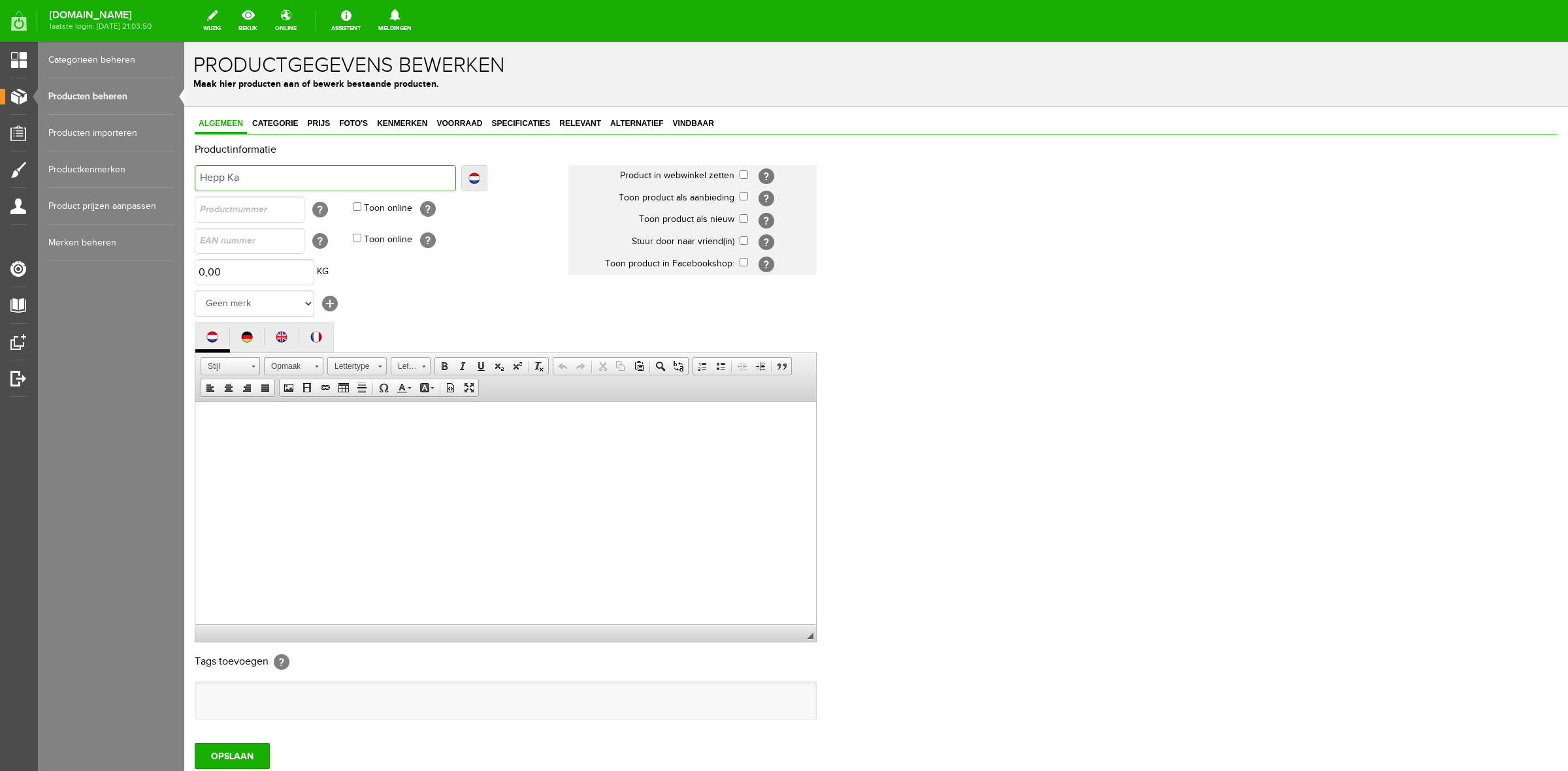
type input "Hepp Kal"
type input "Hepp Kalkl"
type input "[PERSON_NAME]"
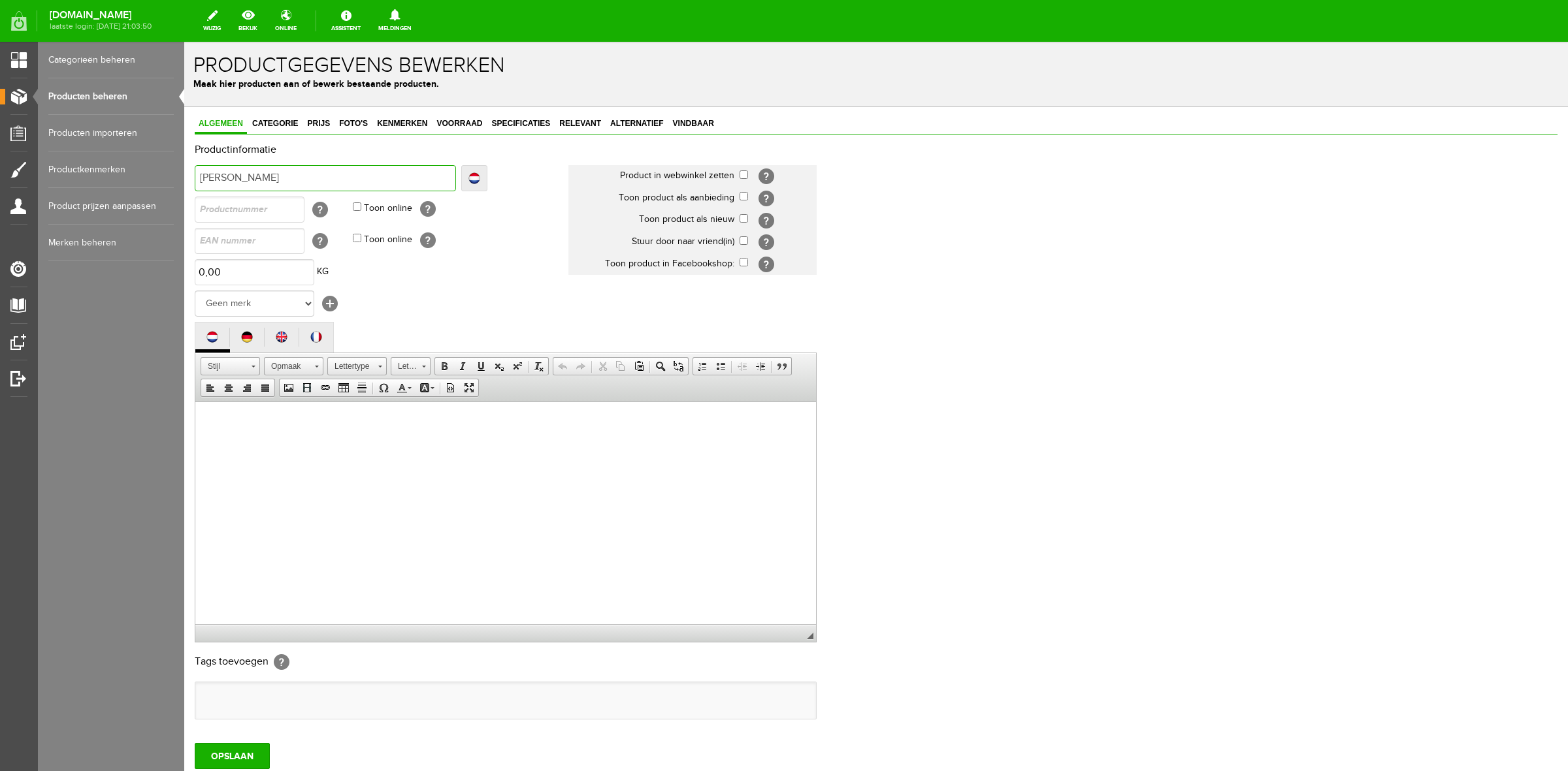
type input "[PERSON_NAME]"
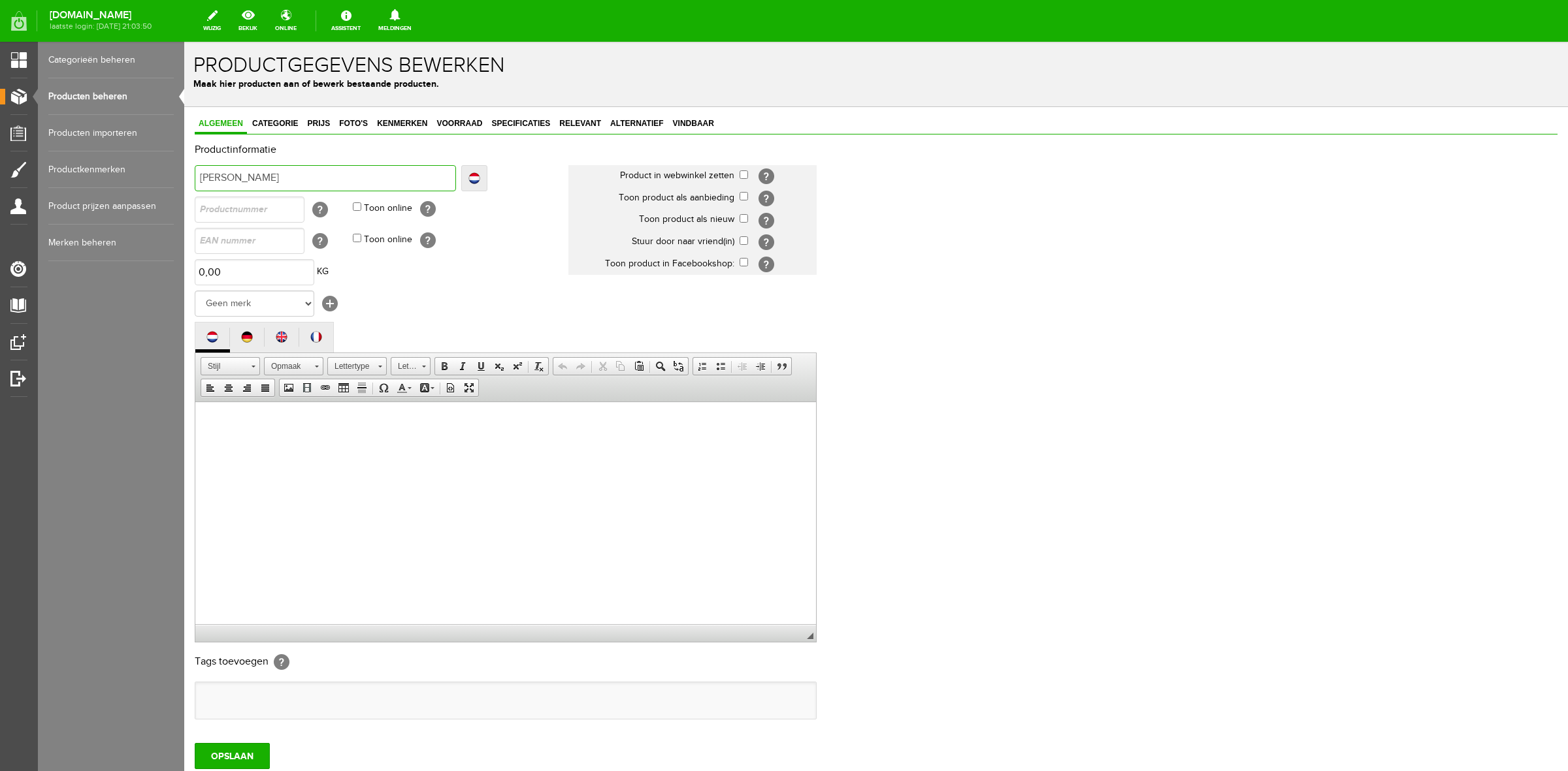
type input "[PERSON_NAME]"
type input "Hepp Kalkl"
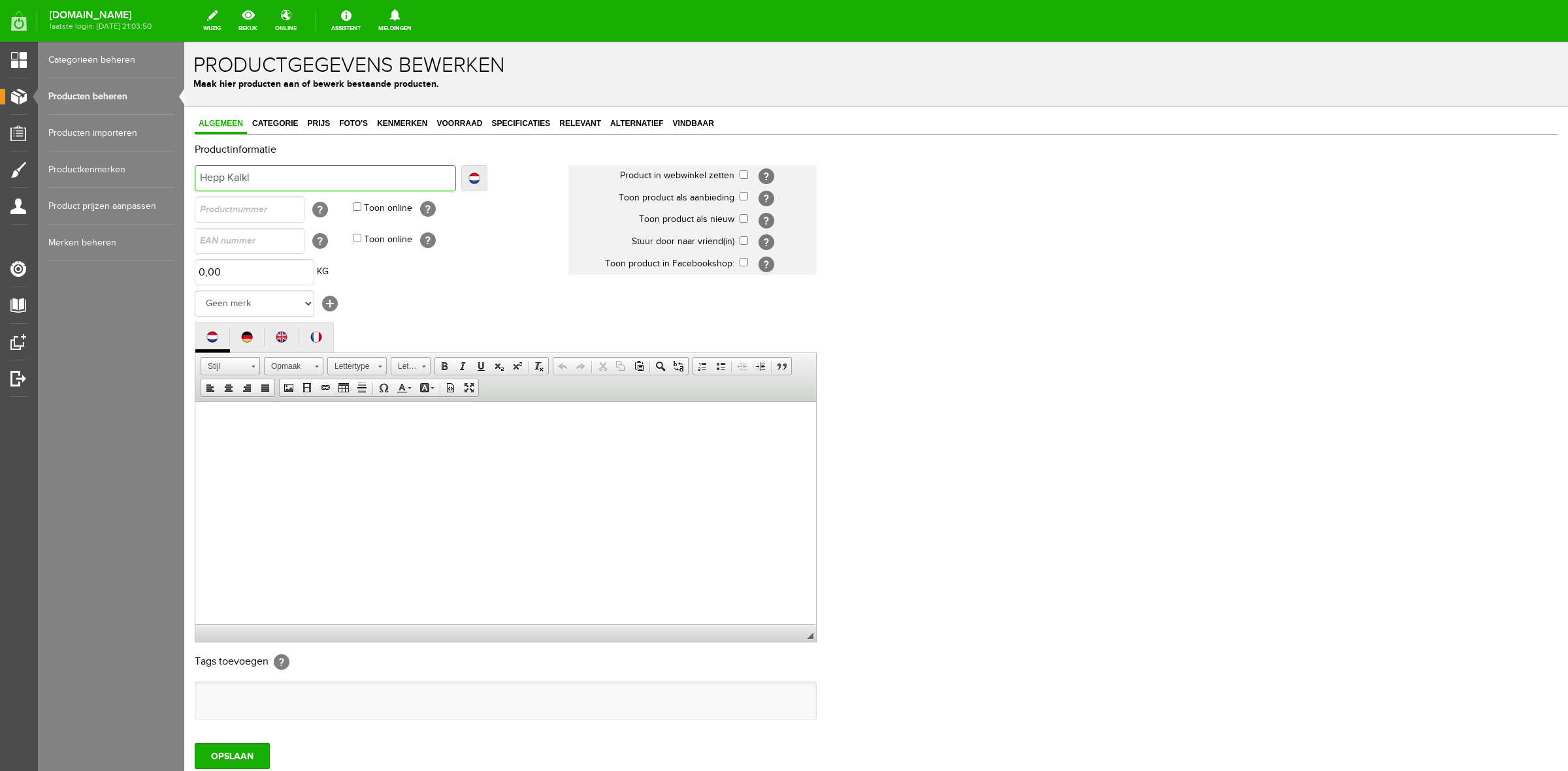
type input "Hepp Kalkl"
type input "Hepp Kalk"
type input "[PERSON_NAME]"
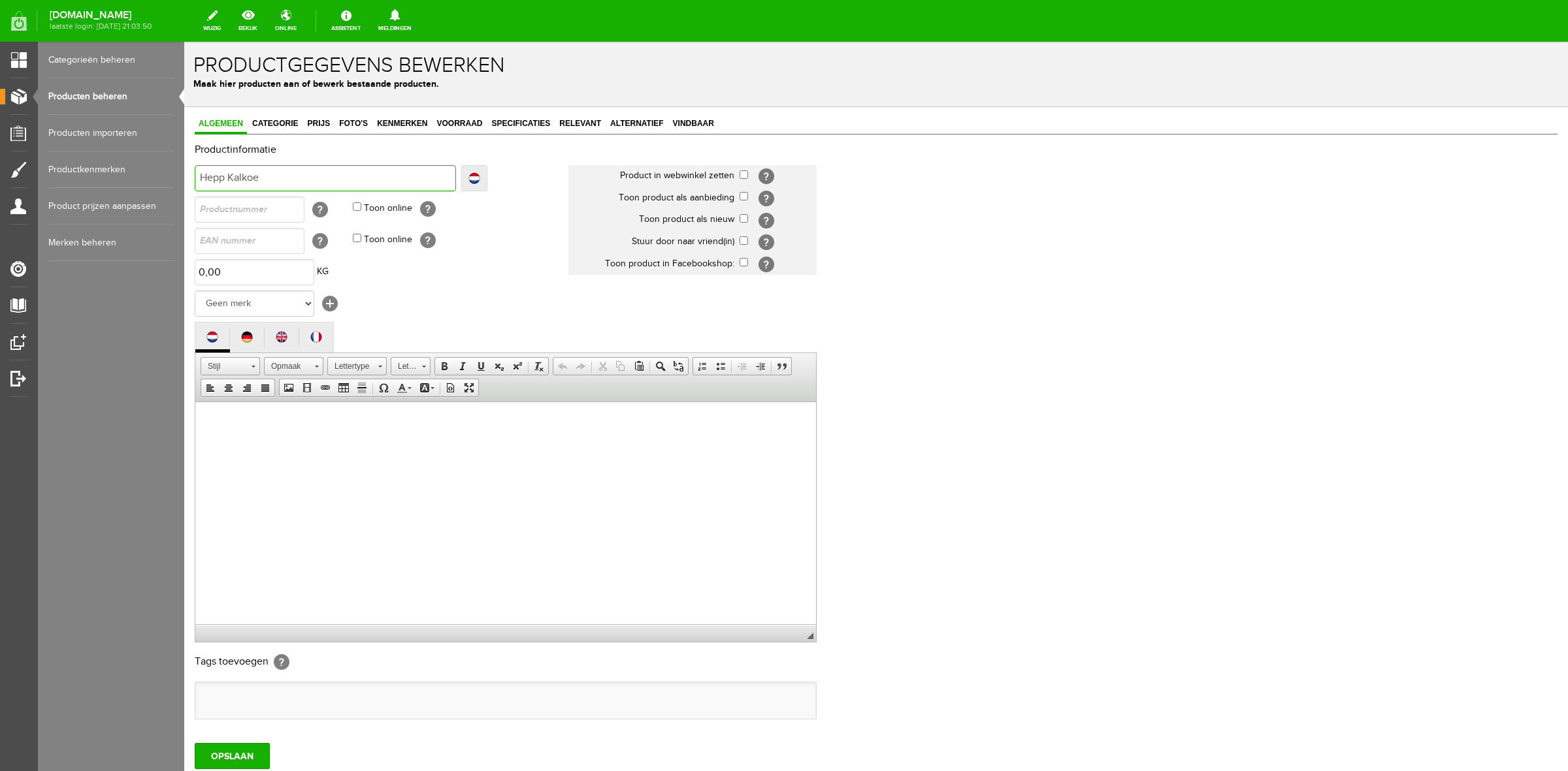
type input "[PERSON_NAME]"
type input "Hepp Kalkoenen"
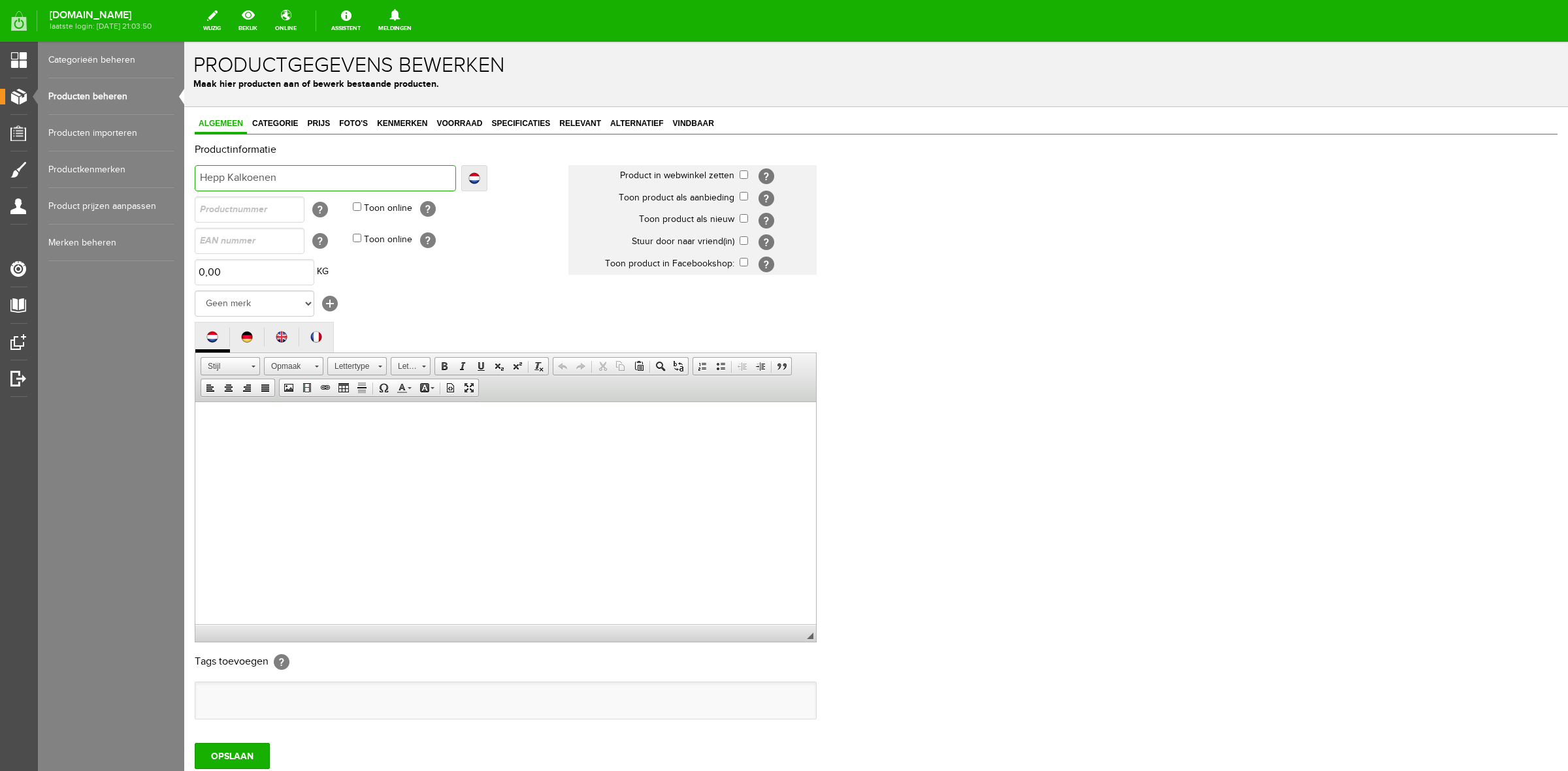
type input "Hepp Kalkoenen"
type input "Hepp Kalkoenen b"
type input "Hepp Kalkoenen bo"
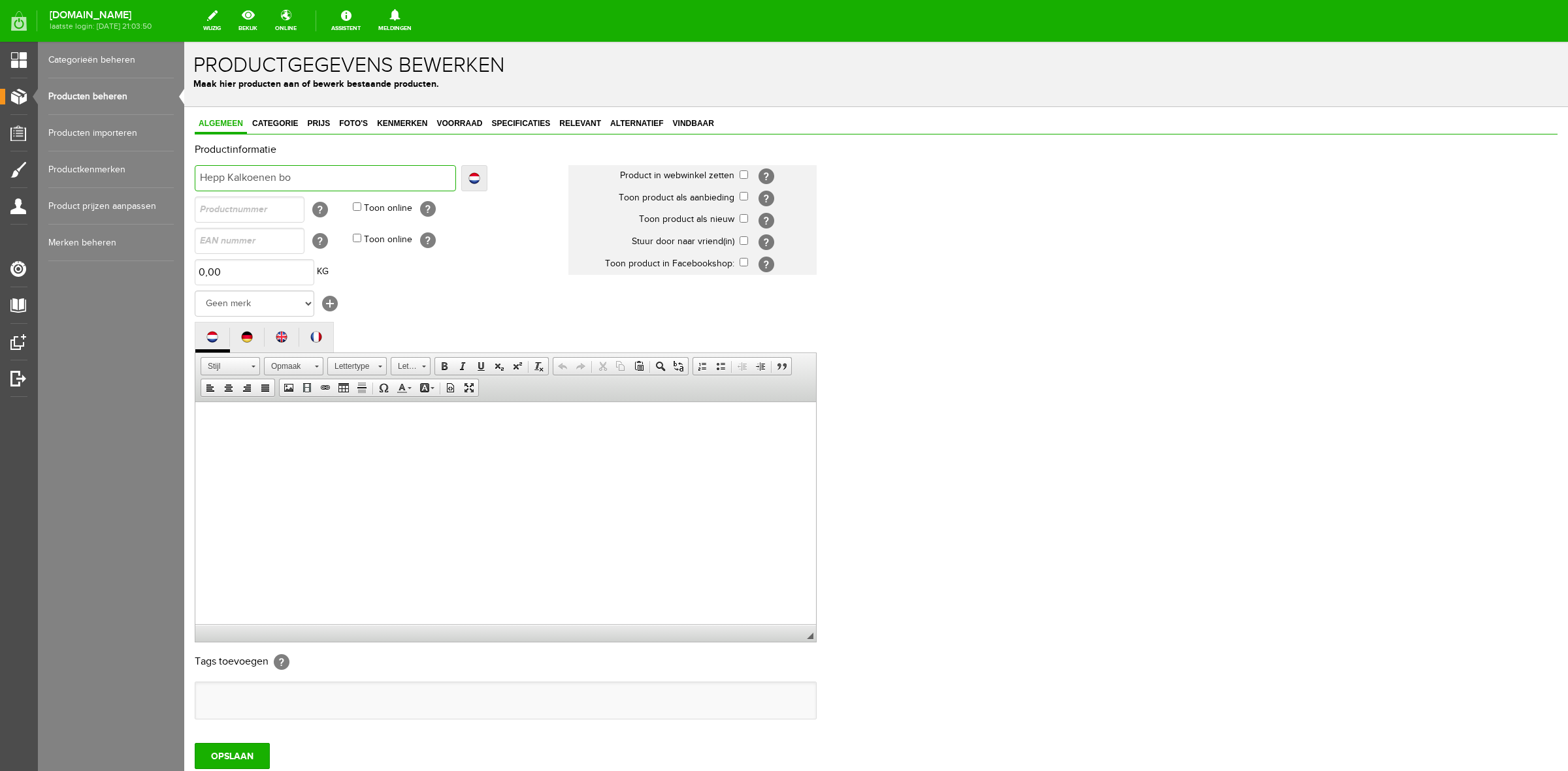
type input "Hepp Kalkoenen box"
click at [402, 442] on html at bounding box center [506, 421] width 621 height 40
click at [313, 307] on td "Geen merk [PERSON_NAME] Robinson Segura Airbag HesTec FreeJump Westropp Fenwick…" at bounding box center [381, 303] width 374 height 31
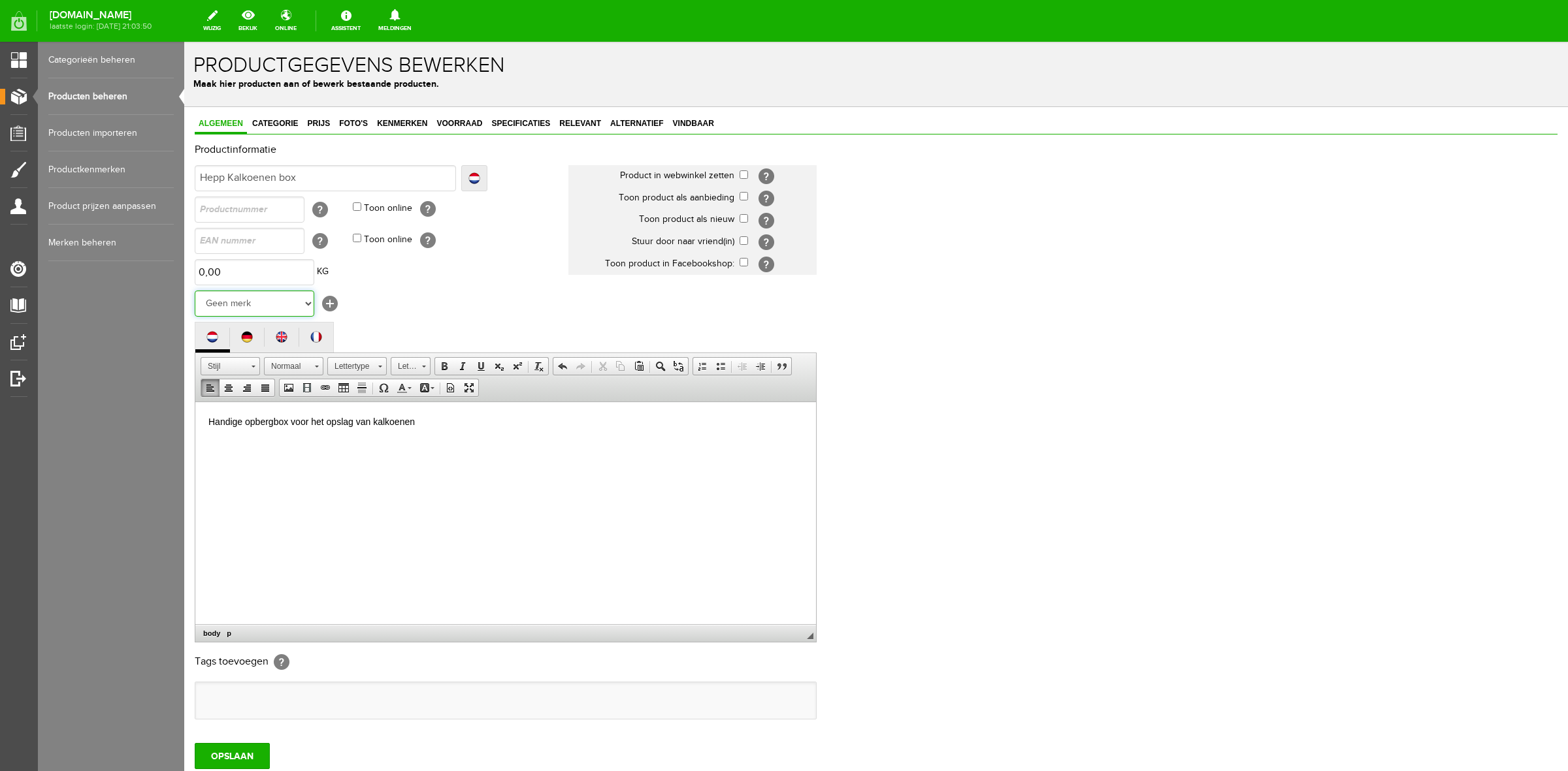
click at [295, 302] on select "Geen merk [PERSON_NAME] Robinson Segura Airbag HesTec FreeJump Westropp Fenwick…" at bounding box center [255, 304] width 119 height 26
select select "159295"
click at [195, 291] on select "Geen merk [PERSON_NAME] Robinson Segura Airbag HesTec FreeJump Westropp Fenwick…" at bounding box center [255, 304] width 119 height 26
click at [745, 175] on input "checkbox" at bounding box center [743, 175] width 8 height 8
checkbox input "true"
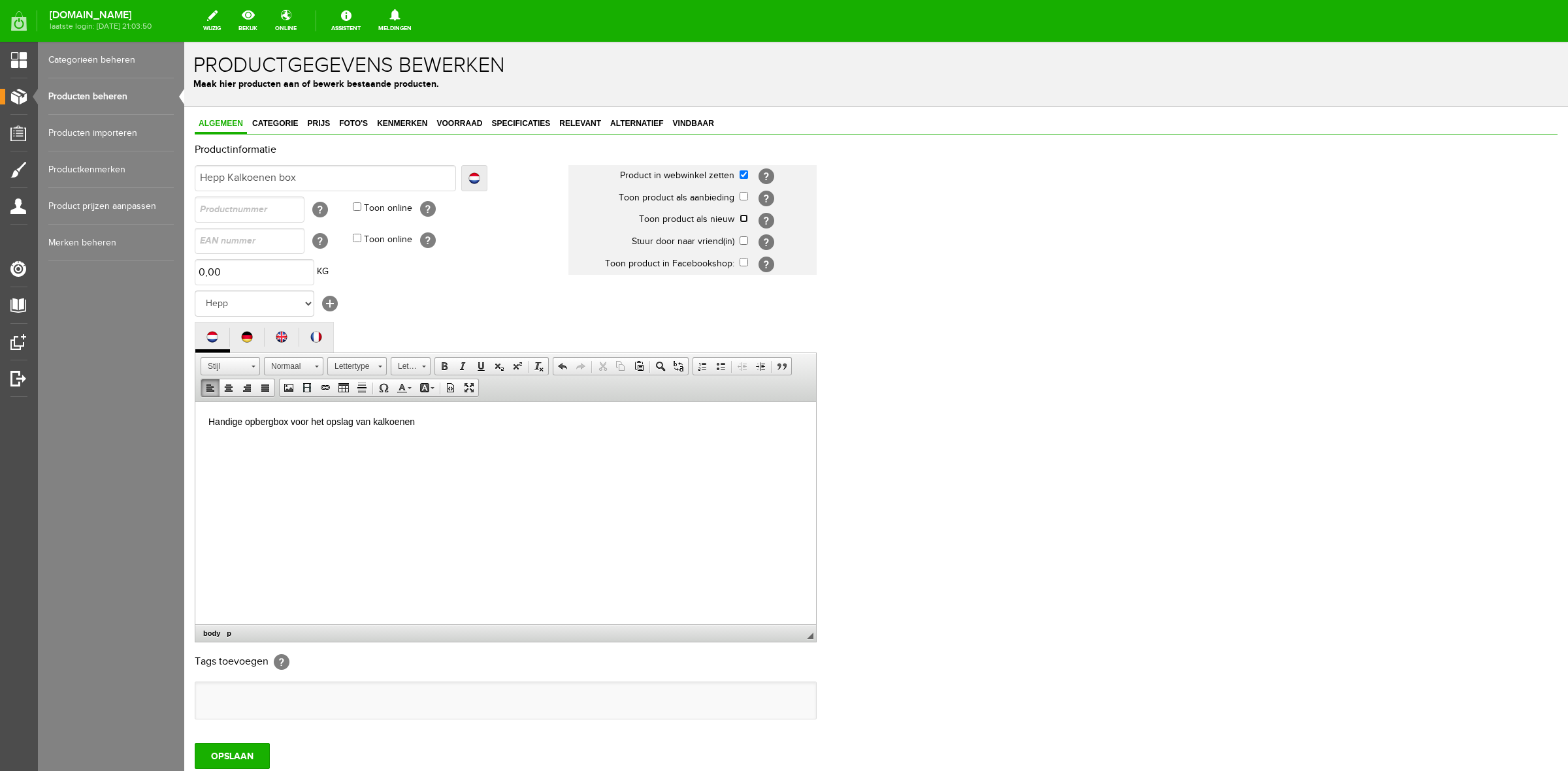
click at [743, 218] on input "checkbox" at bounding box center [743, 218] width 8 height 8
checkbox input "true"
click at [747, 242] on input "checkbox" at bounding box center [743, 241] width 8 height 8
checkbox input "true"
click at [304, 420] on p "Handige opbergbox voor het opslag van kalkoenen" at bounding box center [505, 422] width 594 height 14
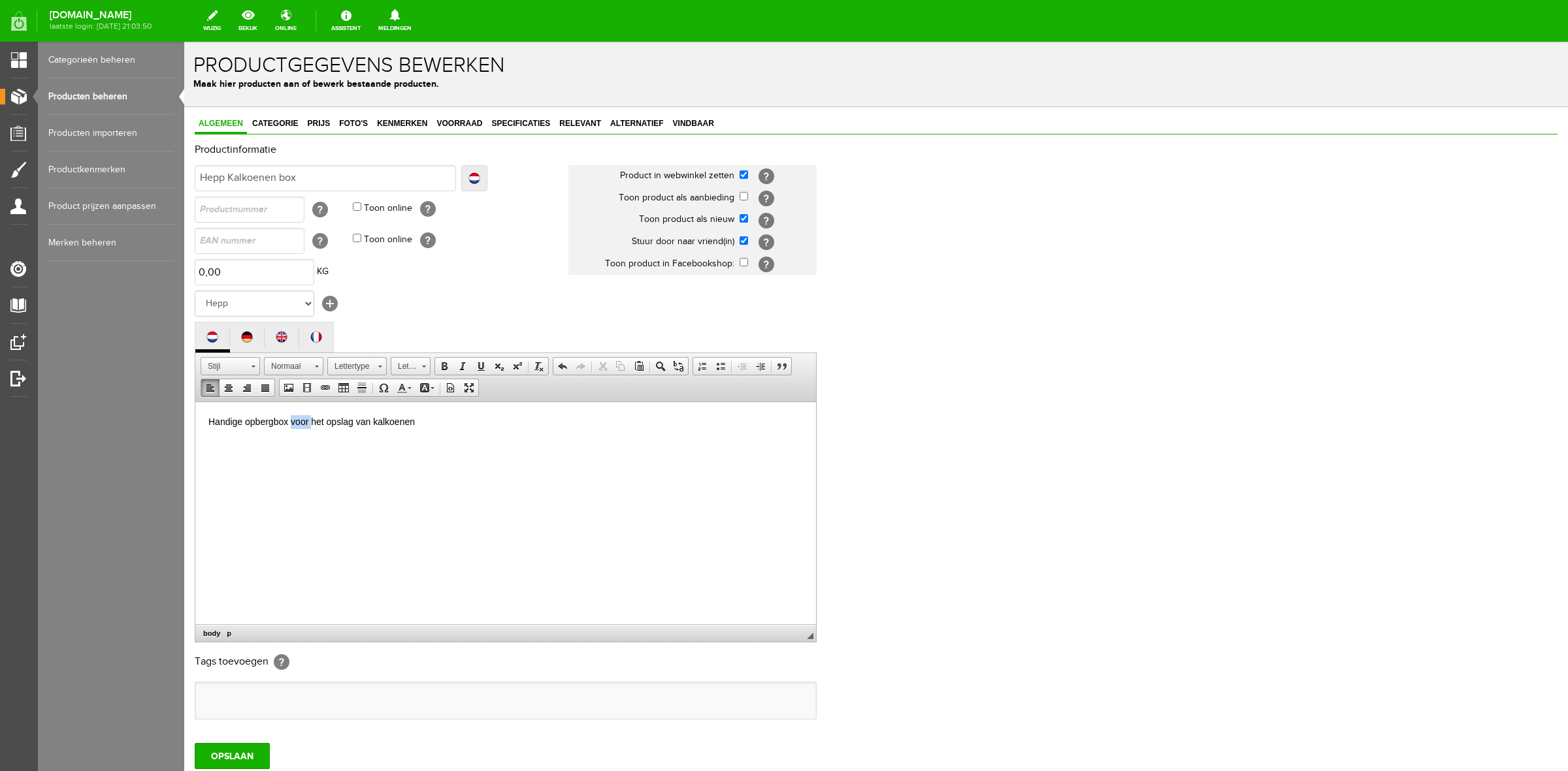
click at [304, 420] on p "Handige opbergbox voor het opslag van kalkoenen" at bounding box center [505, 422] width 594 height 14
click at [429, 364] on link "Lettergrootte" at bounding box center [410, 366] width 40 height 18
click at [408, 441] on span "16" at bounding box center [403, 440] width 12 height 11
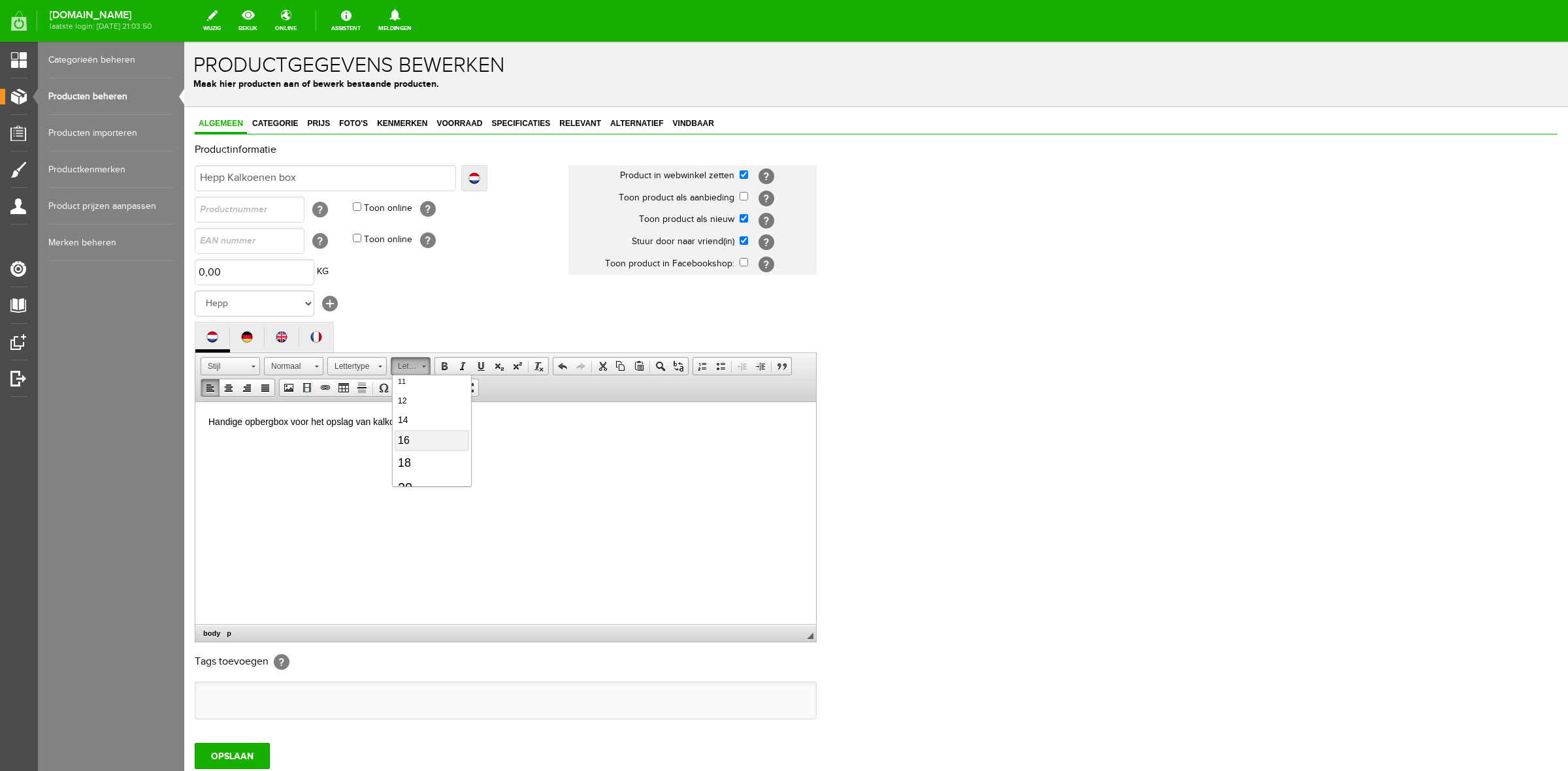
scroll to position [0, 0]
click at [343, 444] on html "Handige opbergbox voor het opslag van kalkoenen" at bounding box center [506, 422] width 621 height 42
click at [247, 756] on input "OPSLAAN" at bounding box center [232, 756] width 75 height 26
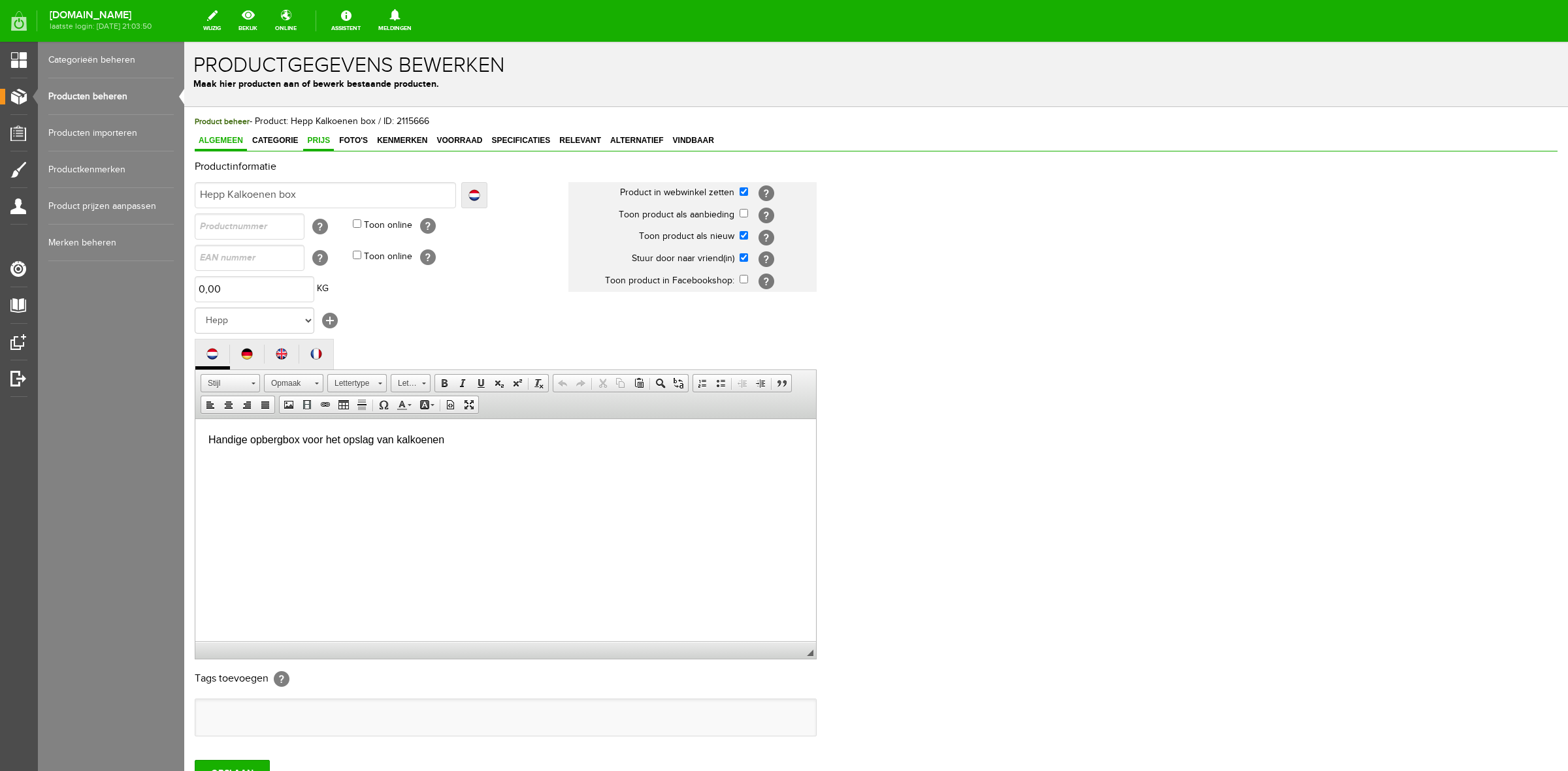
click at [324, 146] on link "Prijs" at bounding box center [318, 141] width 31 height 19
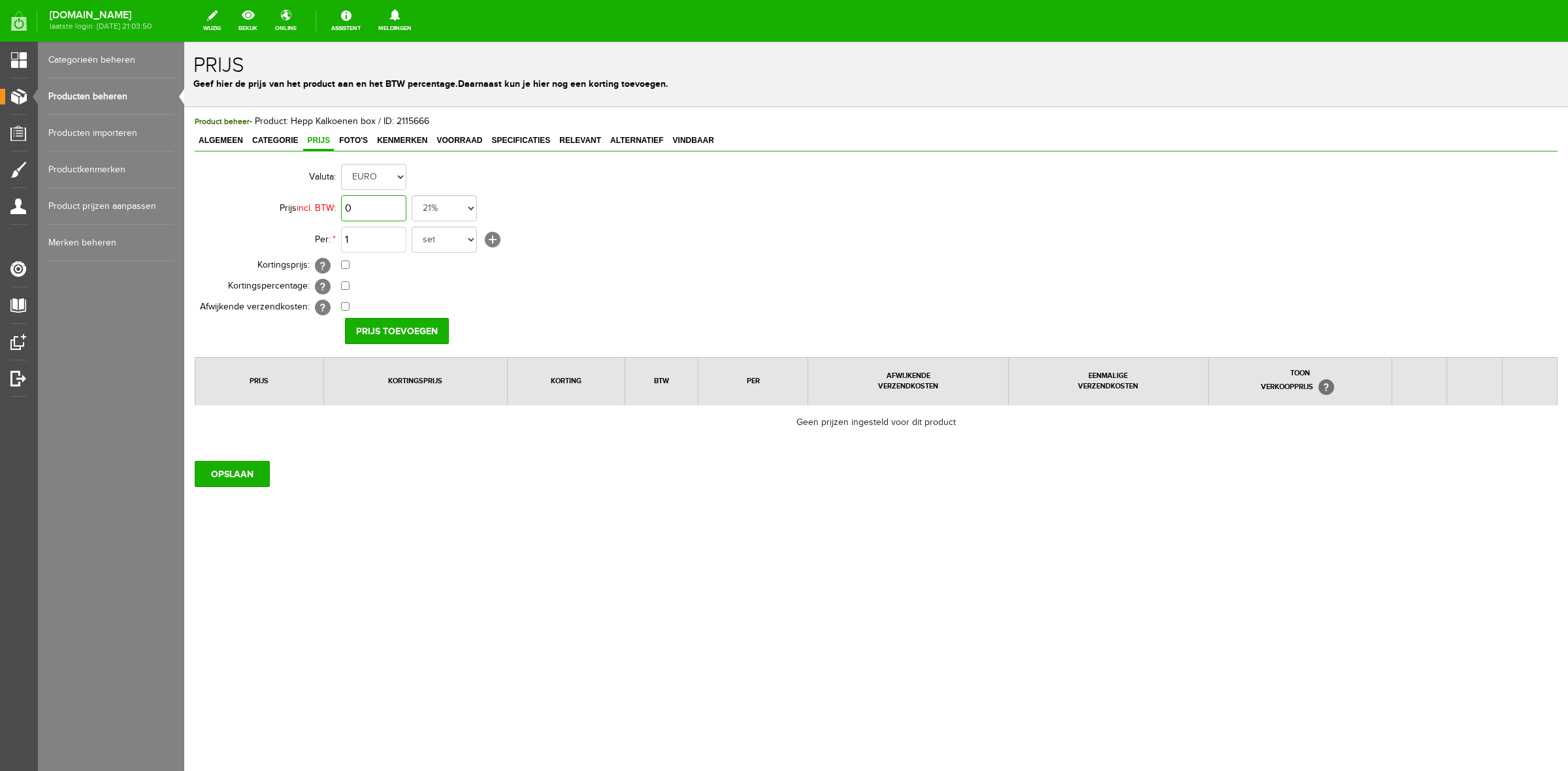
click at [359, 206] on input "0" at bounding box center [374, 209] width 65 height 26
type input "€ 7,95"
click at [394, 329] on input "Prijs toevoegen" at bounding box center [397, 331] width 104 height 26
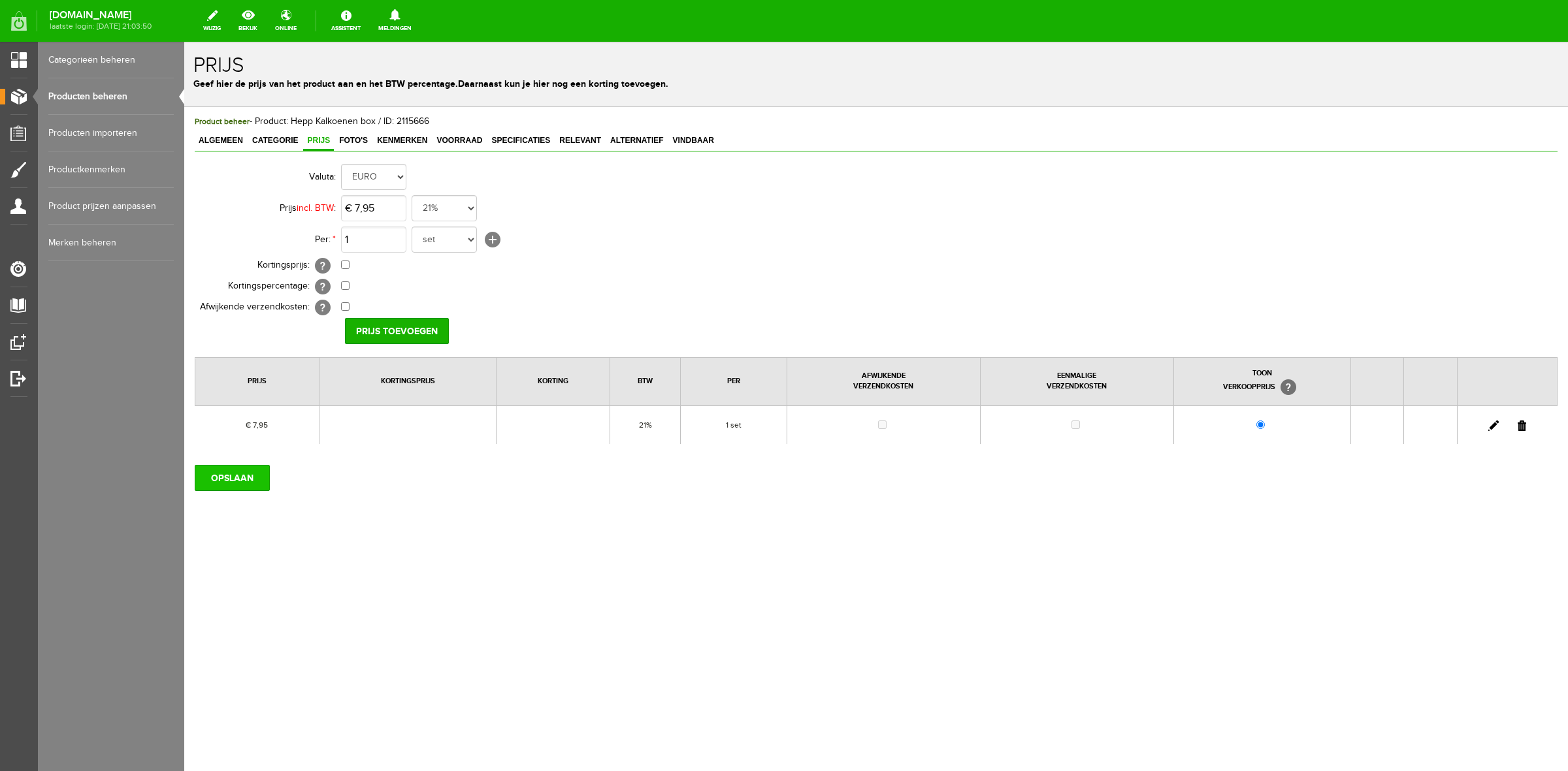
click at [230, 481] on input "OPSLAAN" at bounding box center [232, 478] width 75 height 26
click at [392, 191] on td "EURO" at bounding box center [581, 177] width 481 height 31
click at [390, 201] on input "7,95" at bounding box center [374, 209] width 65 height 26
type input "€ 7,98"
click at [394, 318] on td "€ 0,00 [?] Eenmalige verzendkosten [?]" at bounding box center [581, 308] width 481 height 21
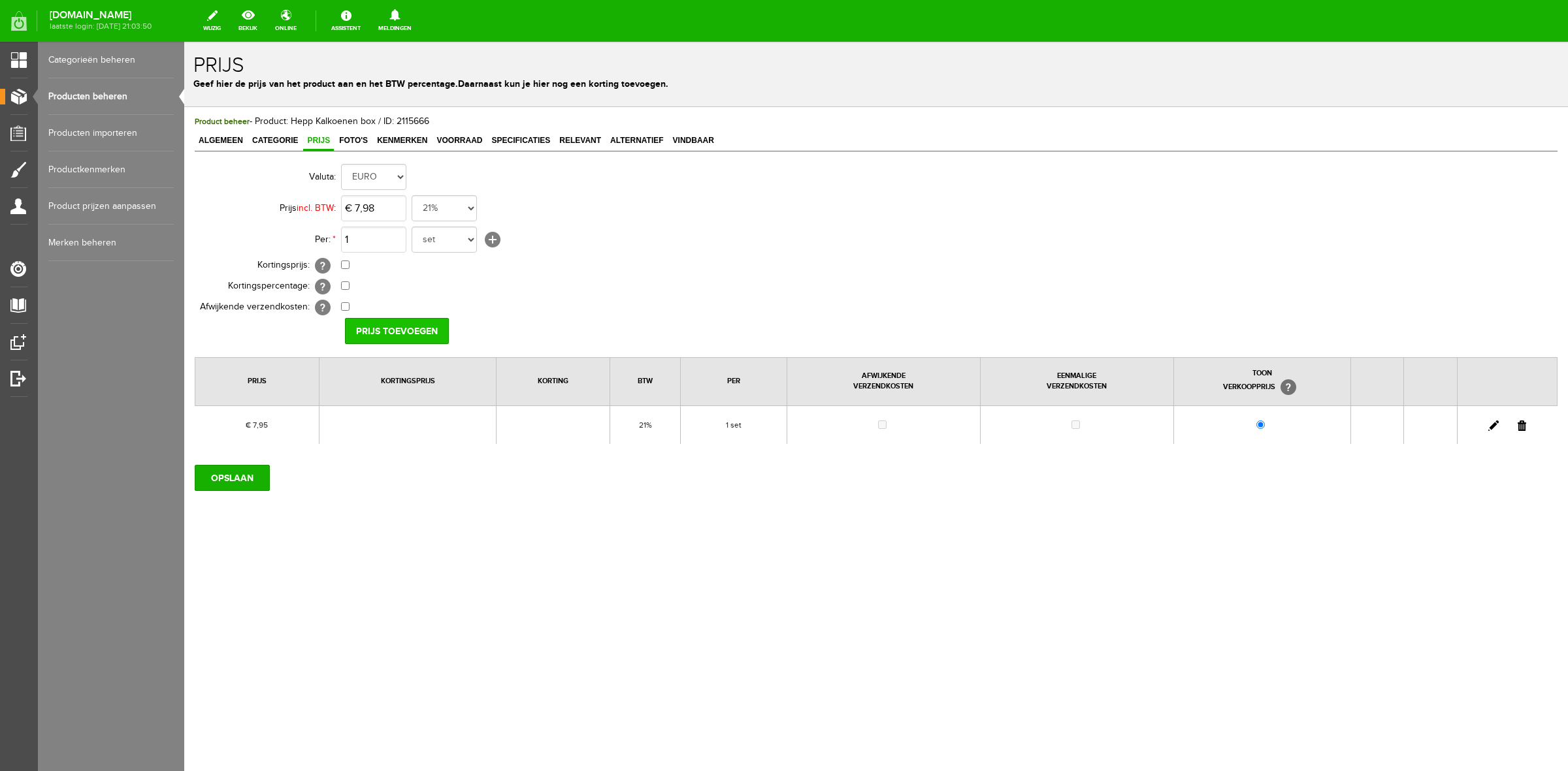
click at [393, 323] on input "Prijs toevoegen" at bounding box center [397, 331] width 104 height 26
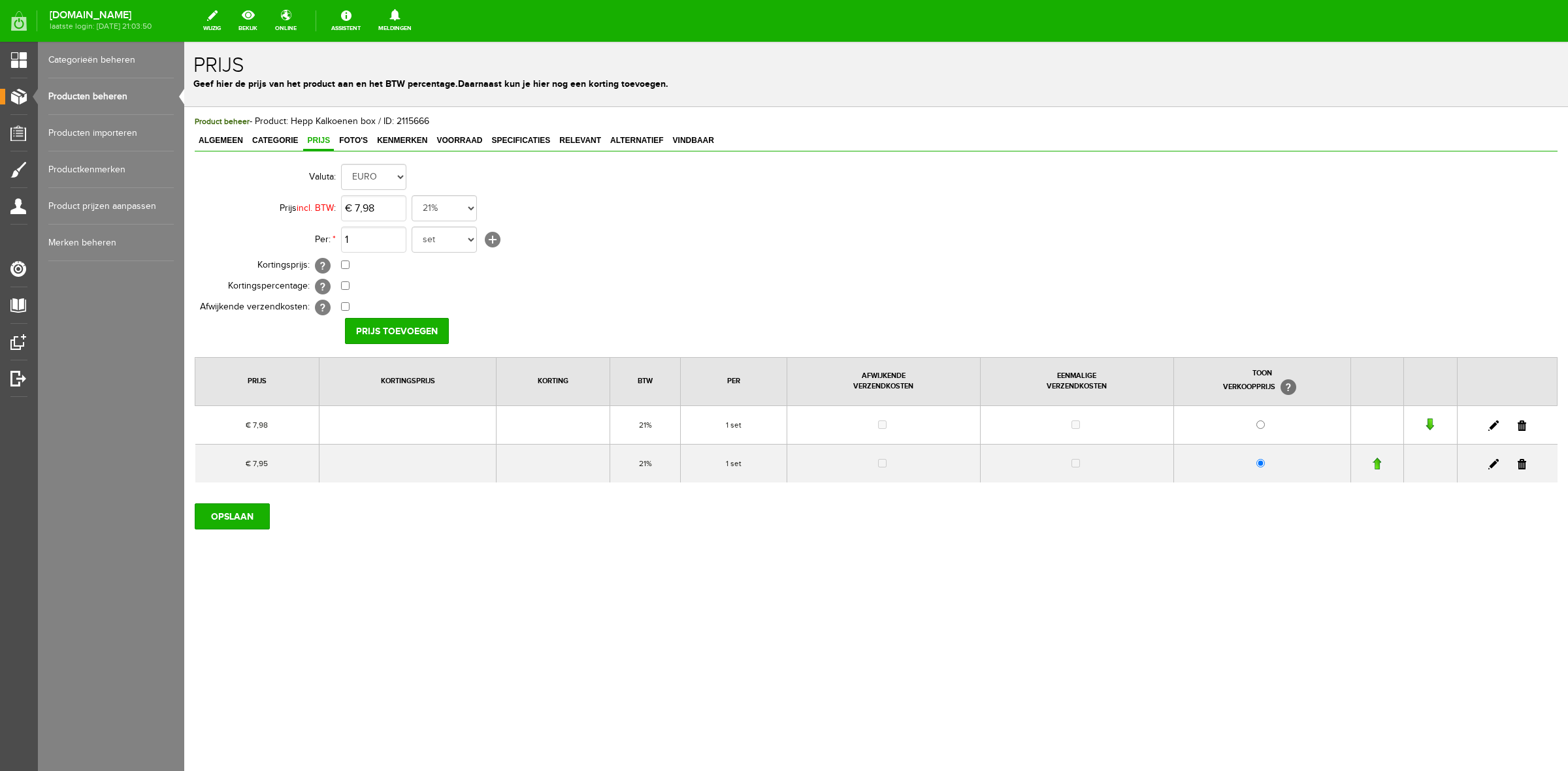
click at [1523, 464] on link at bounding box center [1522, 464] width 8 height 10
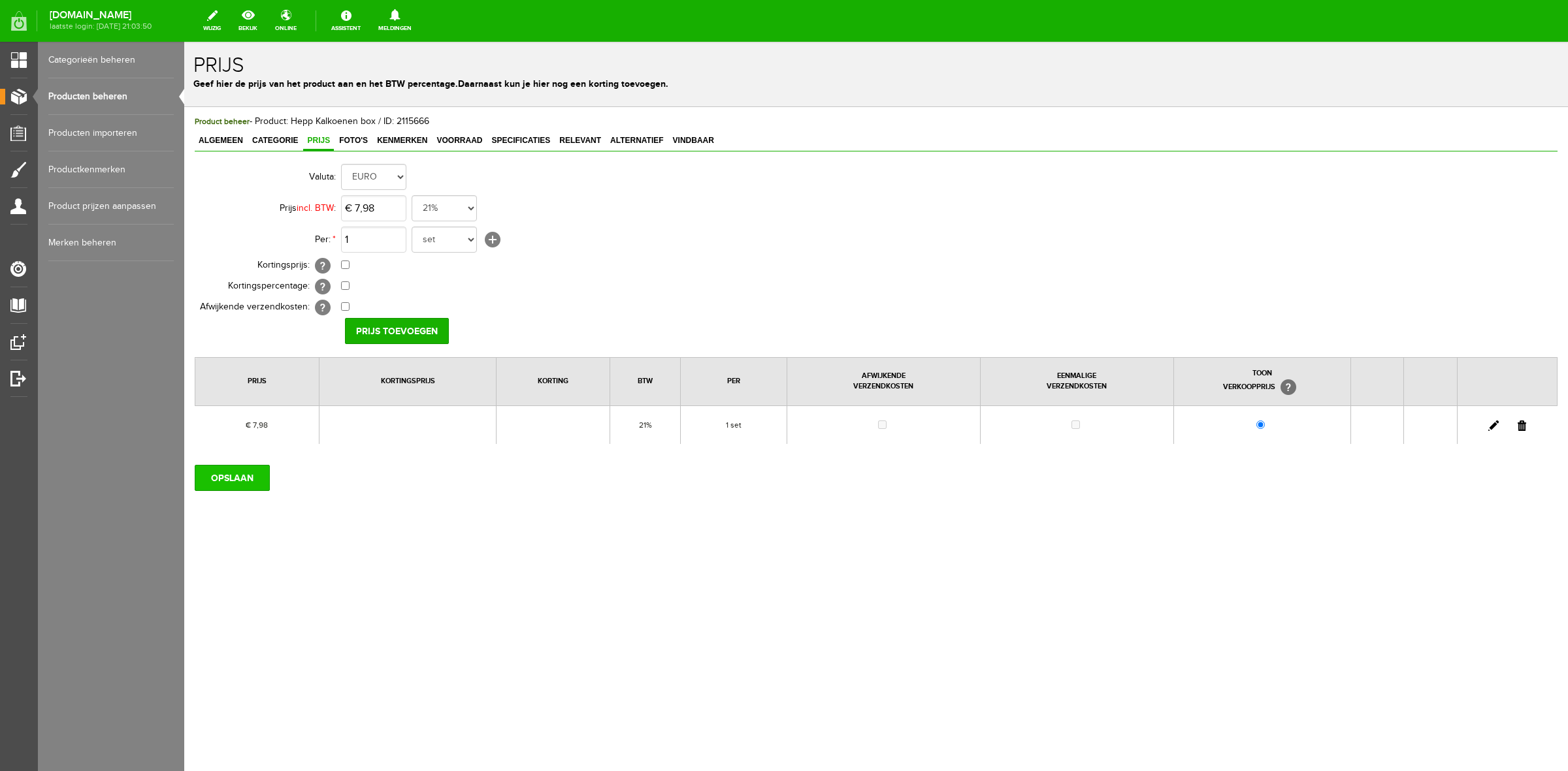
click at [259, 471] on input "OPSLAAN" at bounding box center [232, 478] width 75 height 26
click at [356, 141] on span "Foto's" at bounding box center [353, 140] width 37 height 9
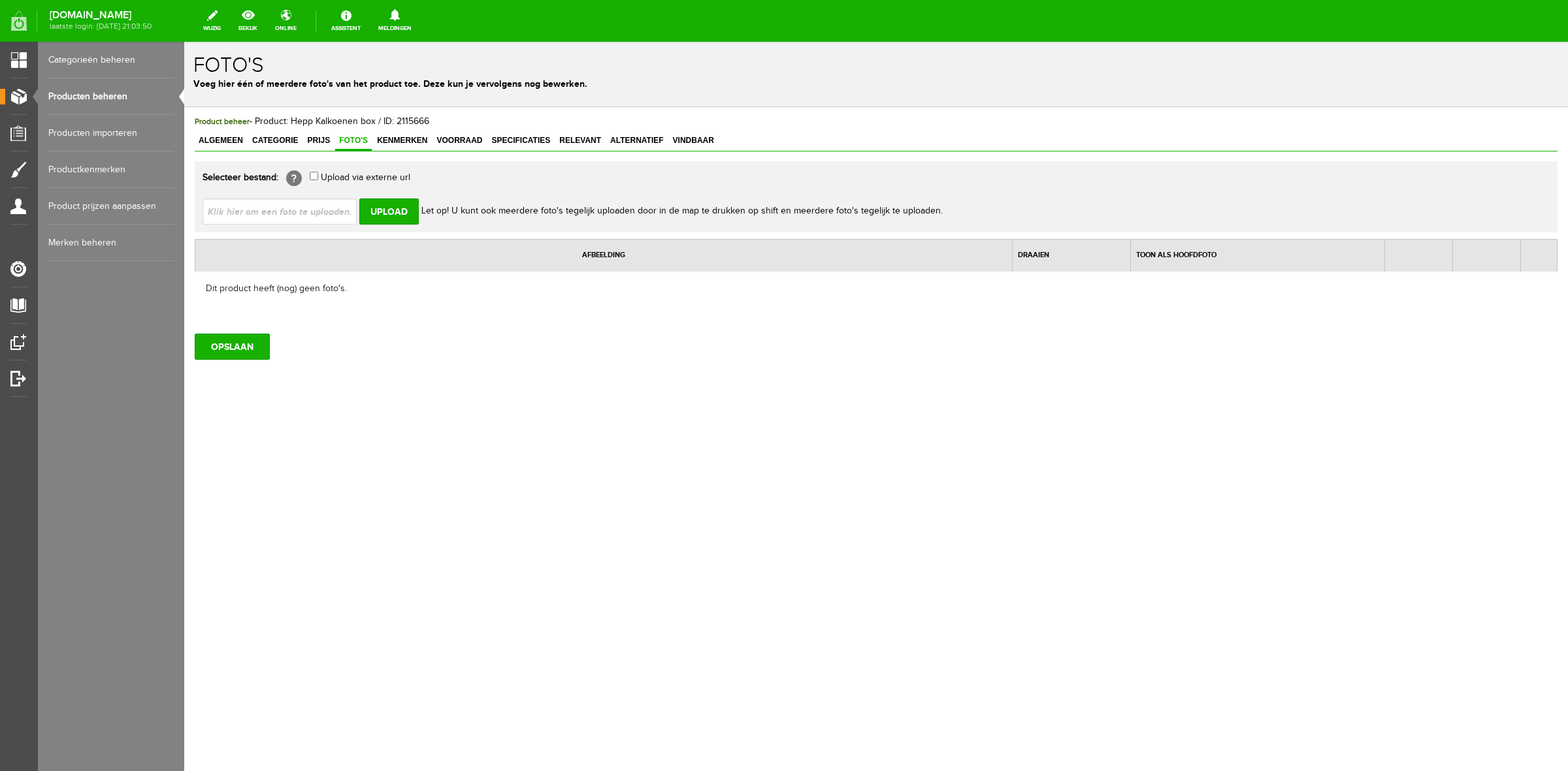
click at [324, 198] on input "file" at bounding box center [284, 211] width 164 height 25
type input "C:\fakepath\Stollenaufbewahrungsbox (3).jpg"
type input "Stollenaufbewahrungsbox (3).jpg"
click at [400, 208] on input "Upload" at bounding box center [389, 211] width 60 height 26
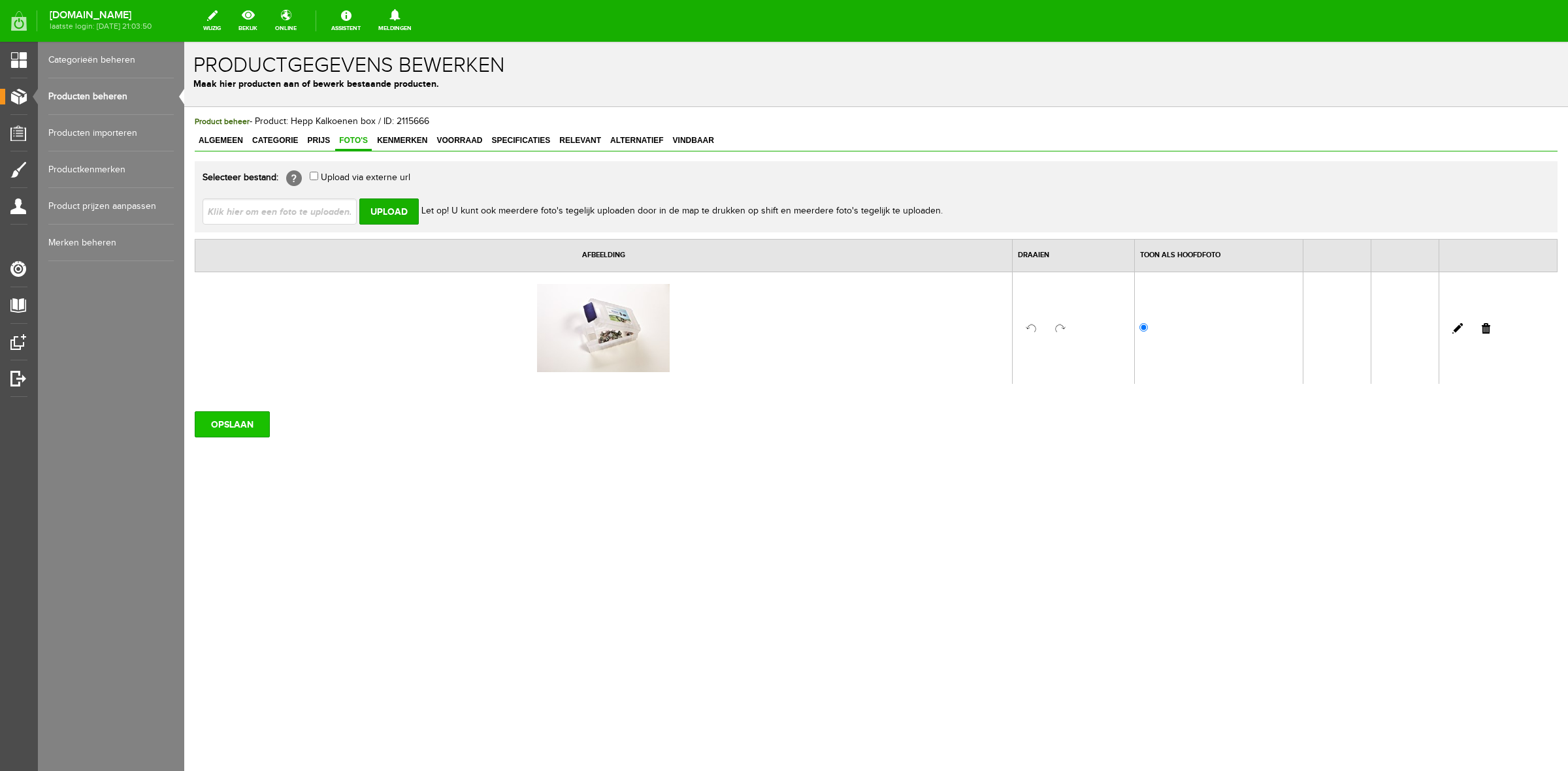
click at [249, 426] on input "OPSLAAN" at bounding box center [232, 424] width 75 height 26
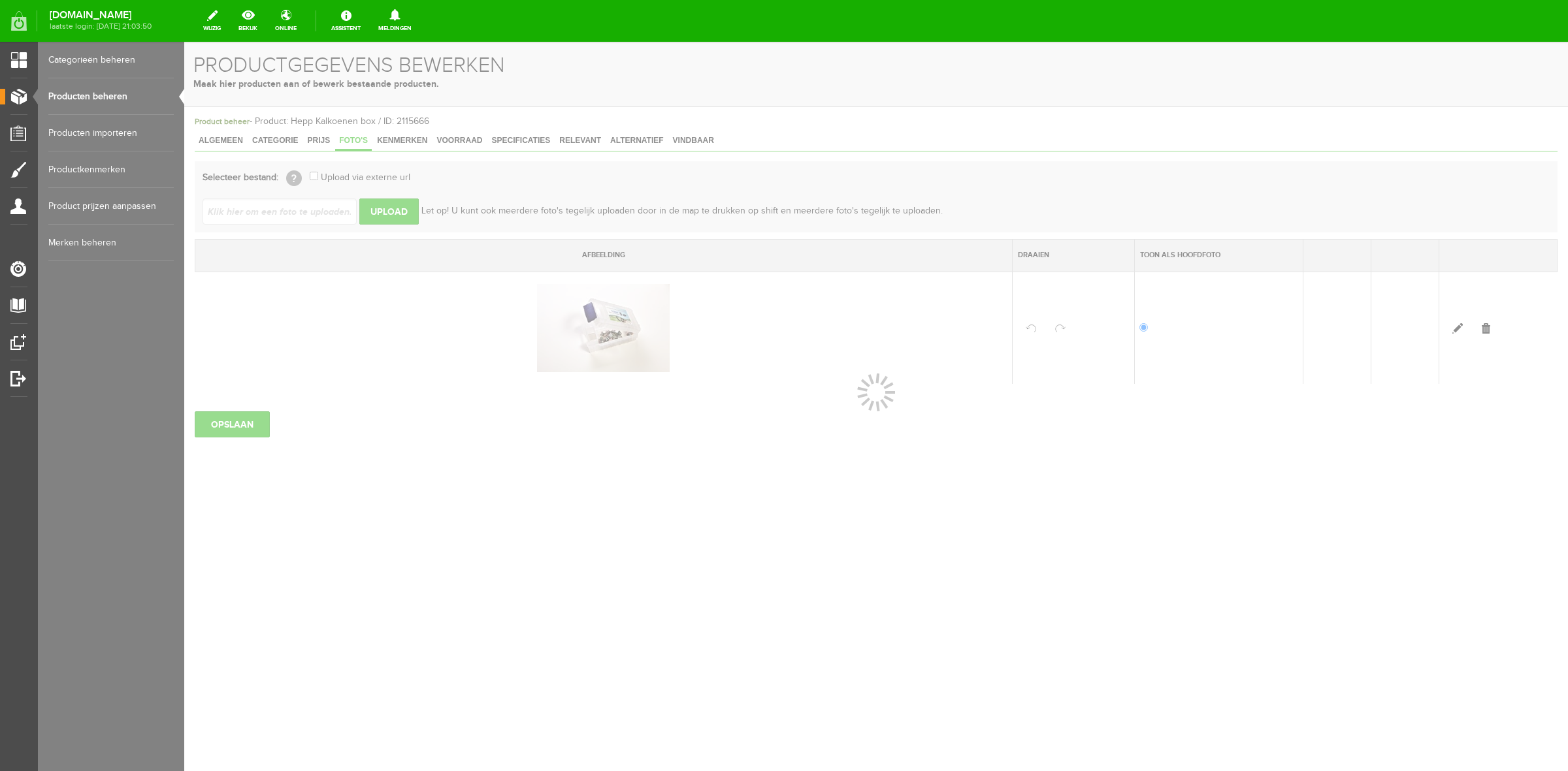
select select
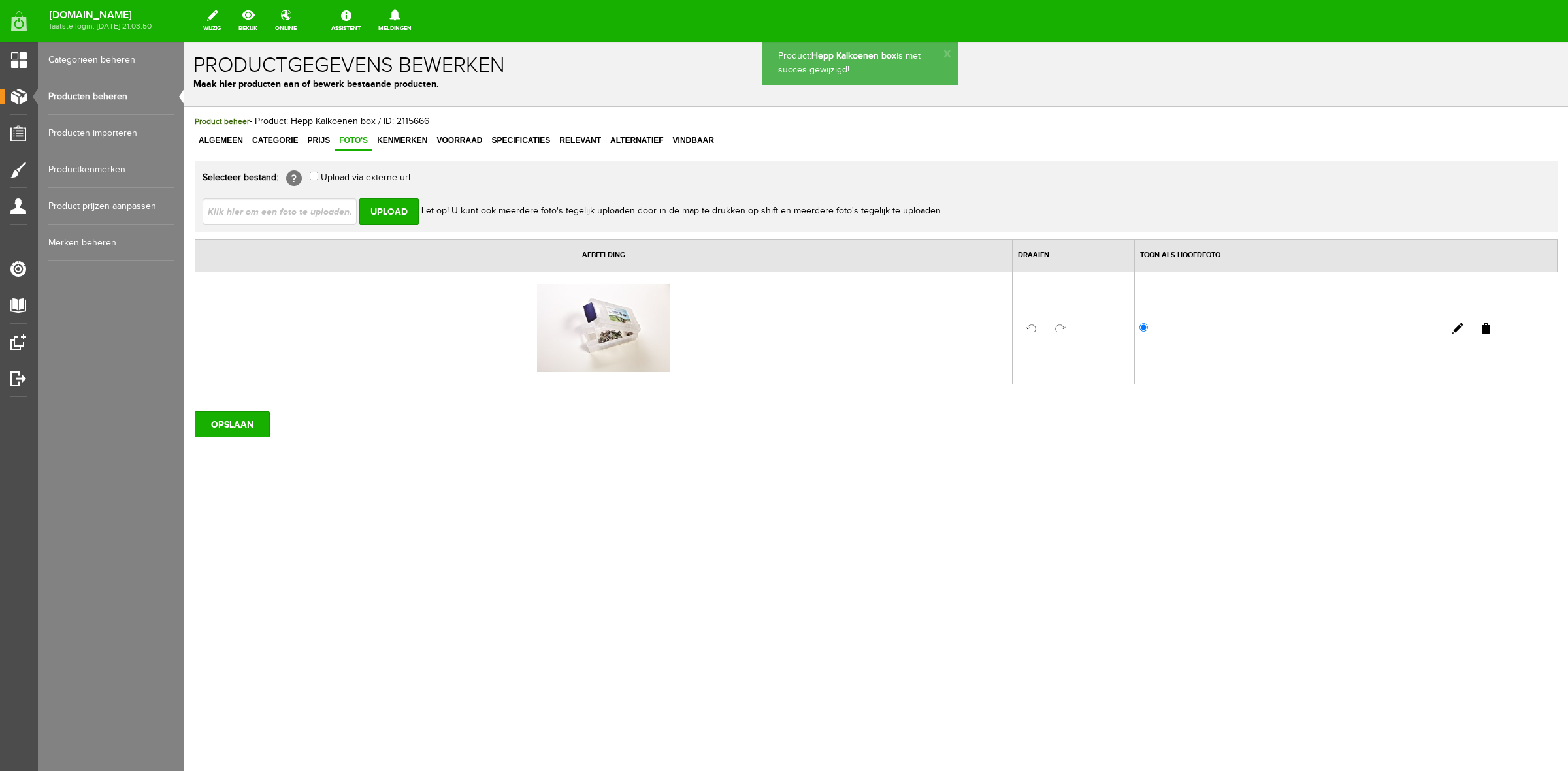
click at [412, 138] on span "Kenmerken" at bounding box center [402, 140] width 58 height 9
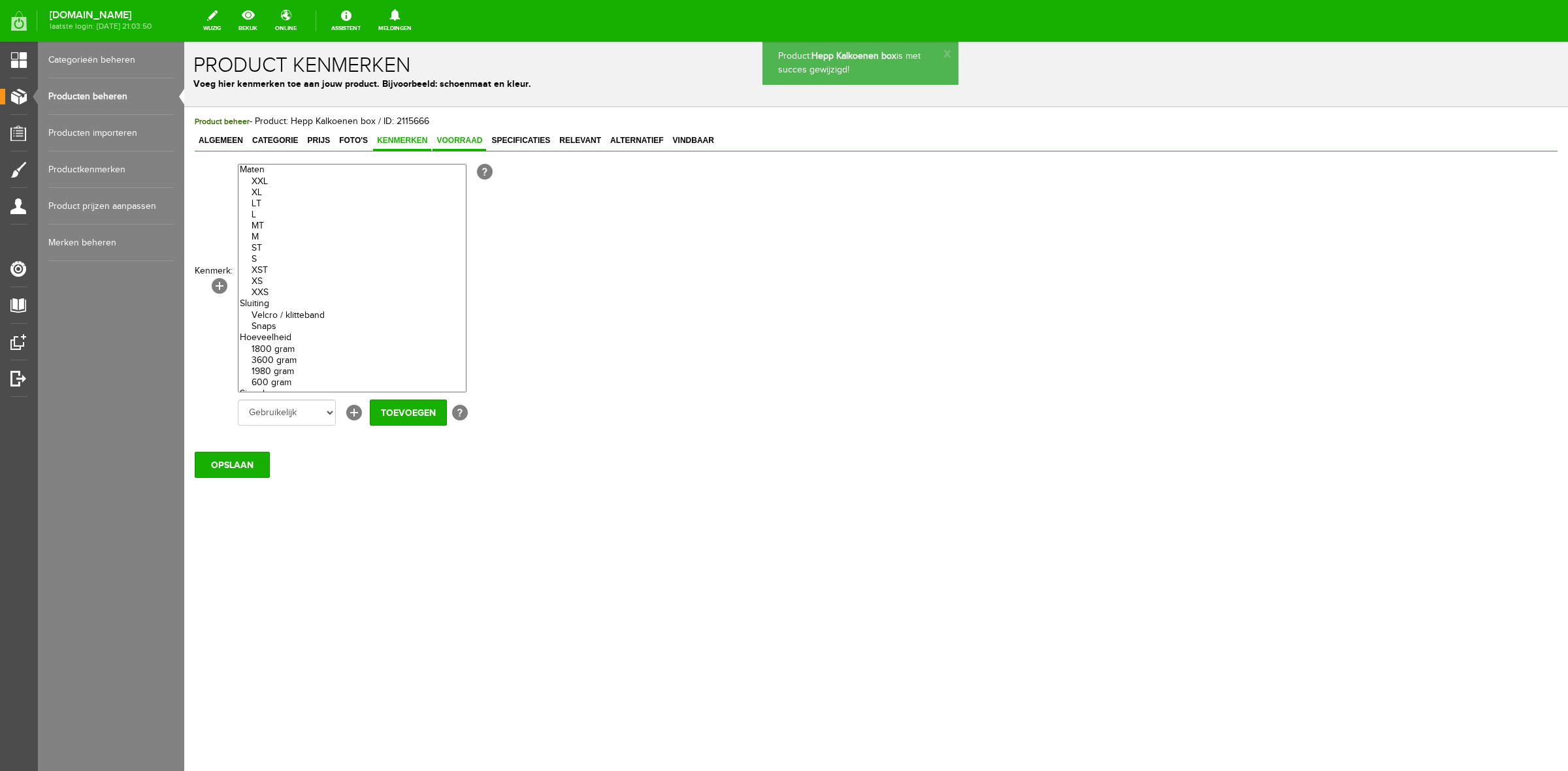
click at [452, 137] on span "Voorraad" at bounding box center [459, 140] width 53 height 9
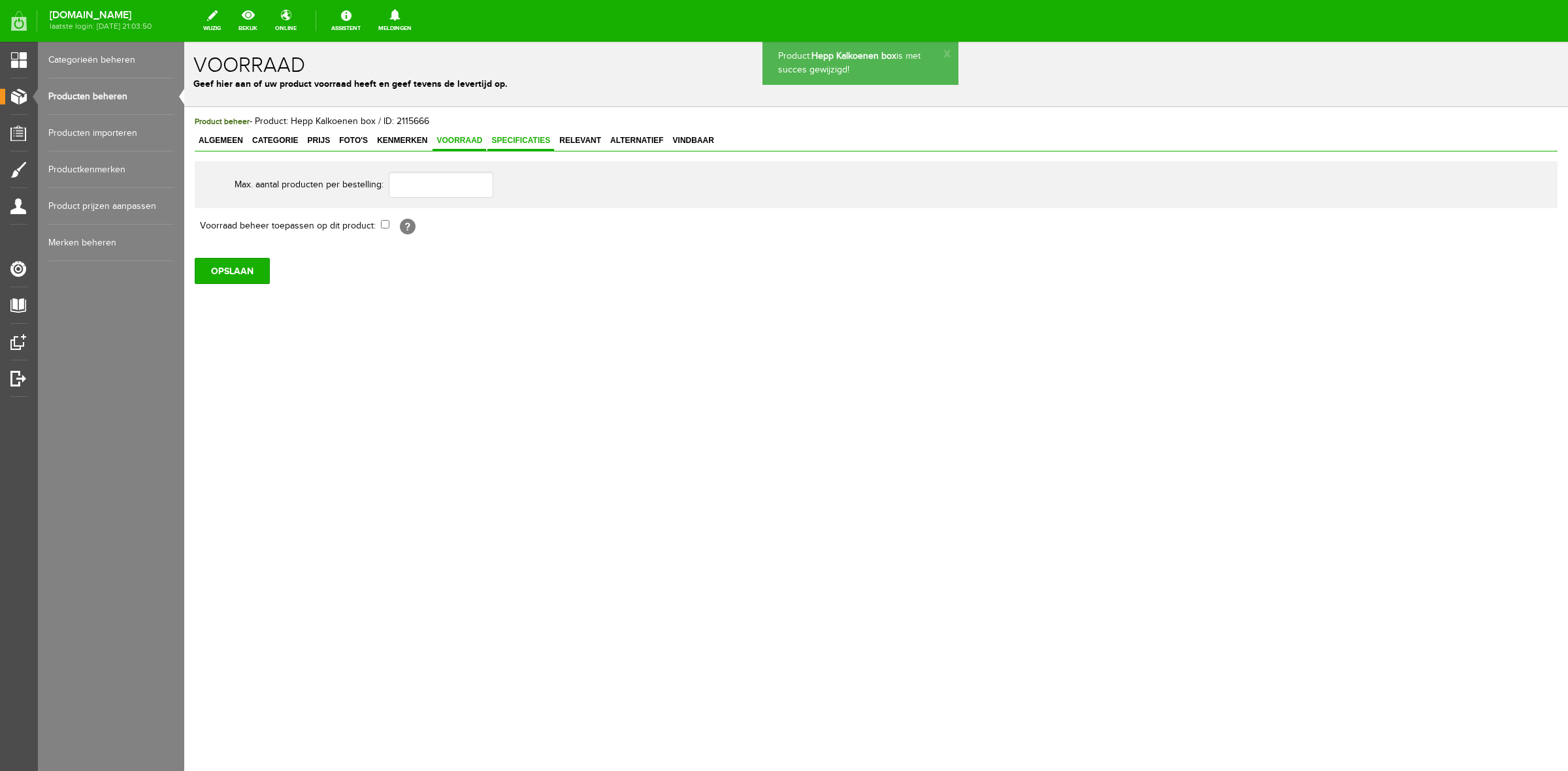
click at [515, 136] on span "Specificaties" at bounding box center [521, 140] width 67 height 9
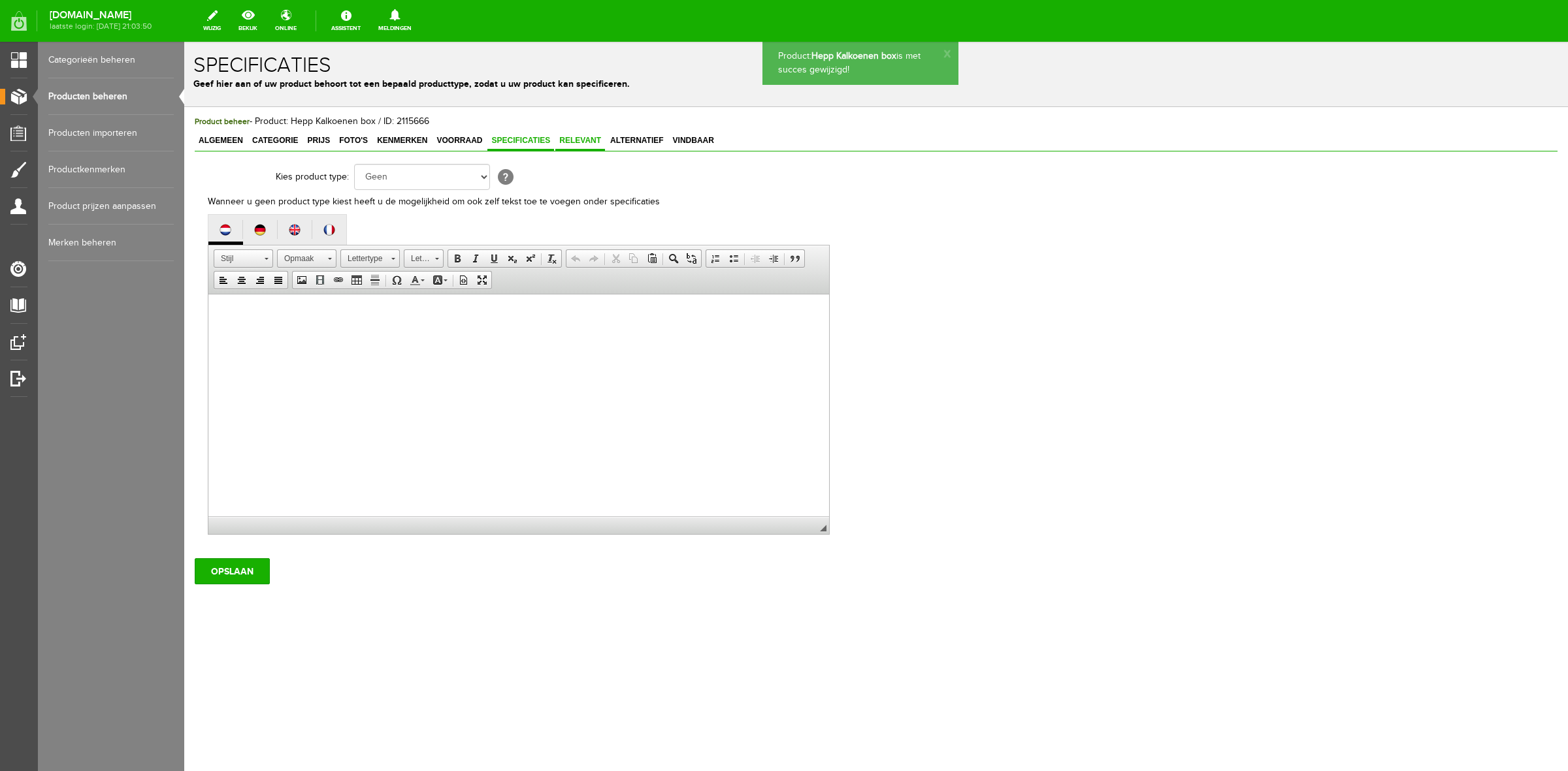
click at [595, 139] on span "Relevant" at bounding box center [580, 140] width 50 height 9
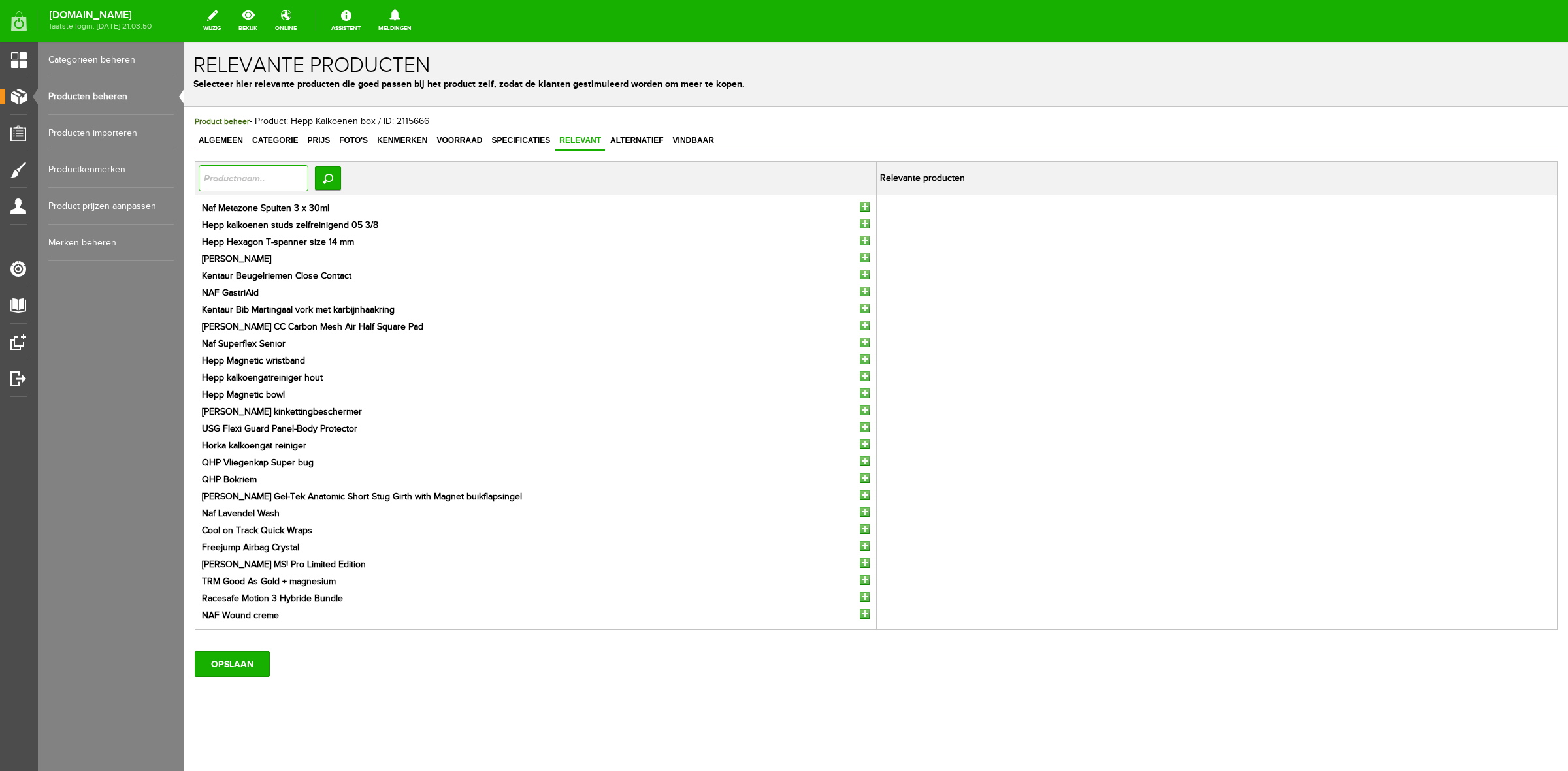
click at [253, 181] on input "text" at bounding box center [253, 178] width 110 height 26
type input "hepp"
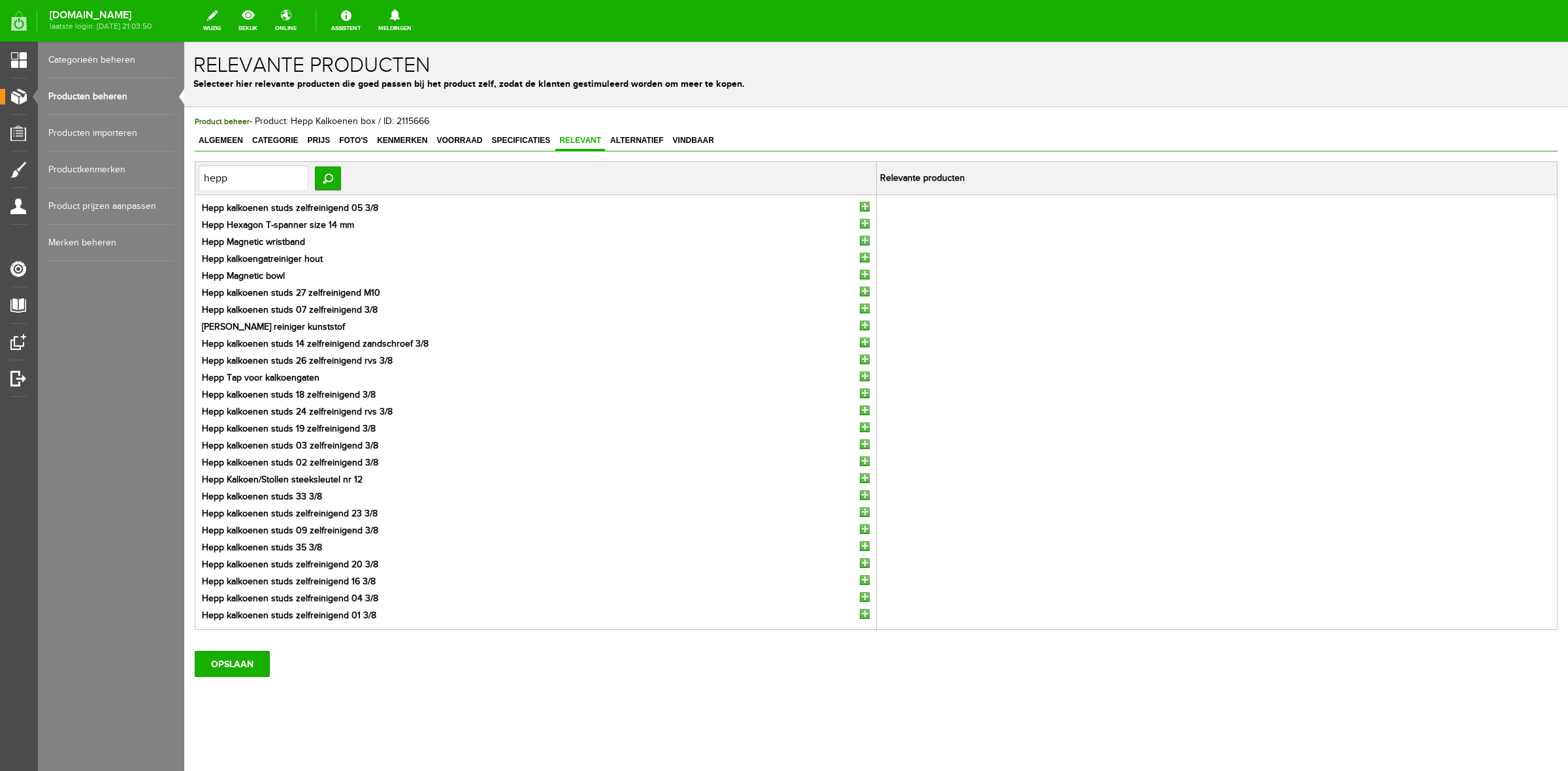
click at [861, 208] on input "button" at bounding box center [865, 207] width 10 height 10
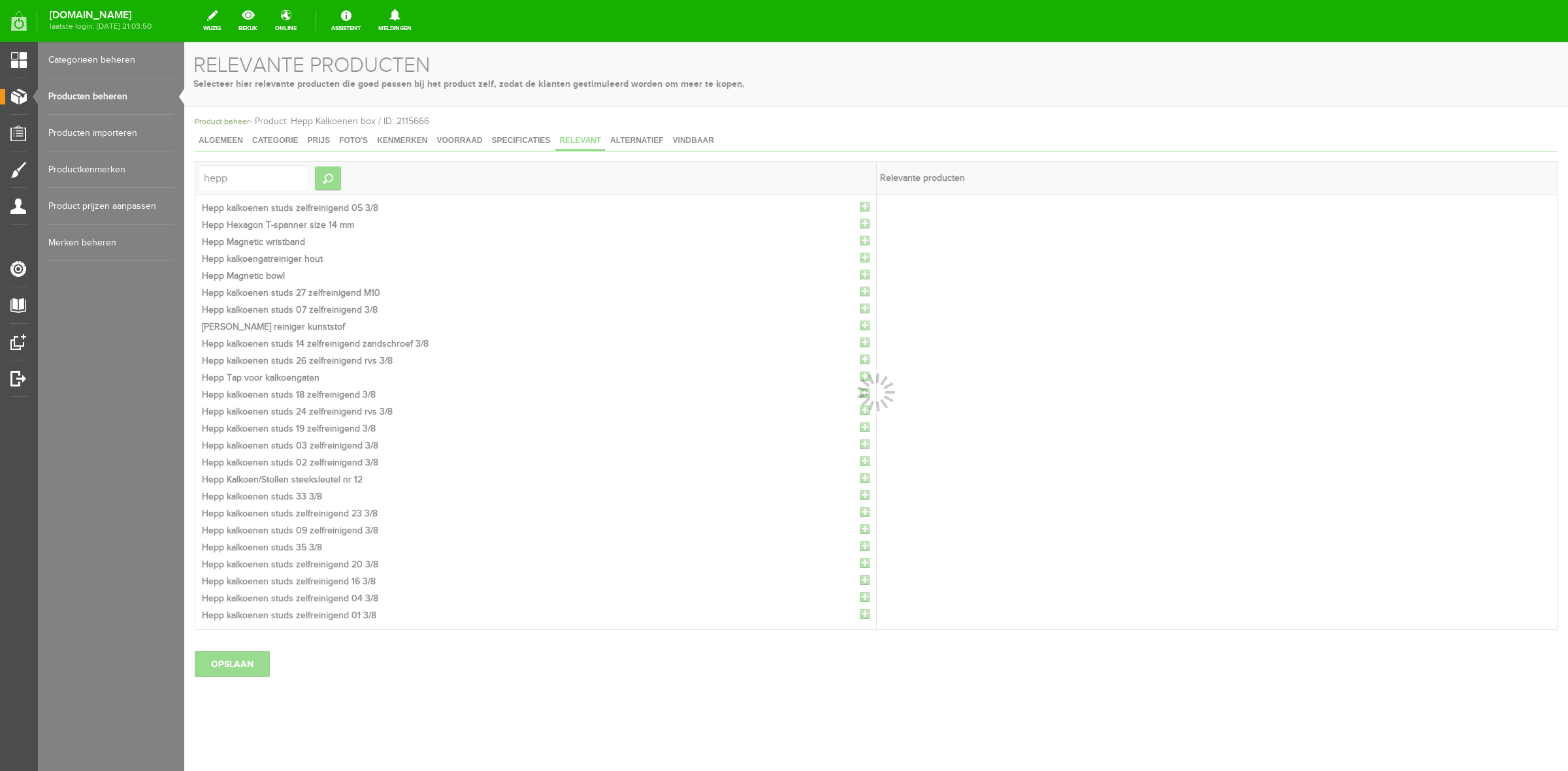
click at [861, 208] on div at bounding box center [876, 406] width 1384 height 729
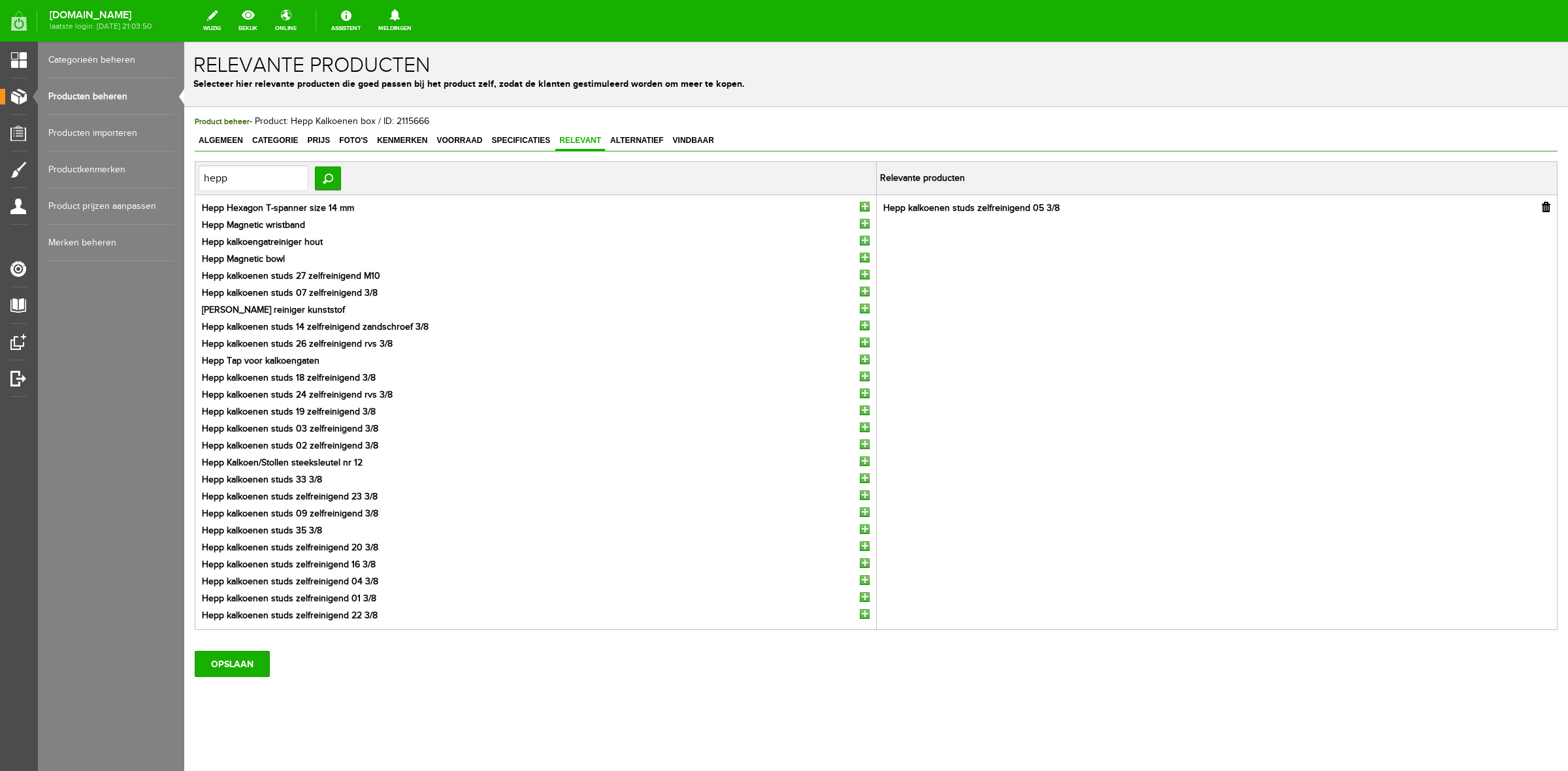
click at [861, 209] on input "button" at bounding box center [865, 207] width 10 height 10
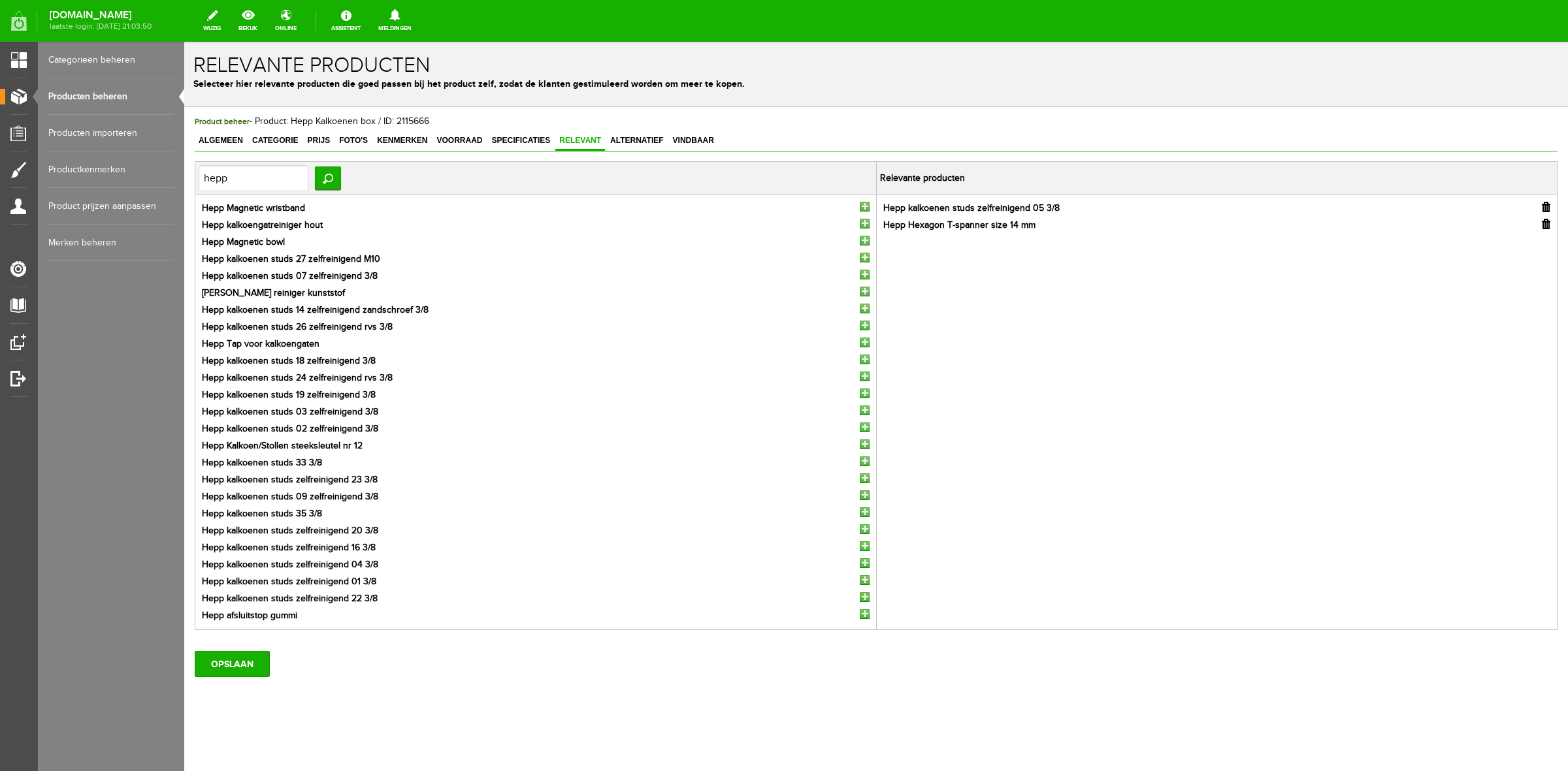
click at [861, 209] on input "button" at bounding box center [865, 207] width 10 height 10
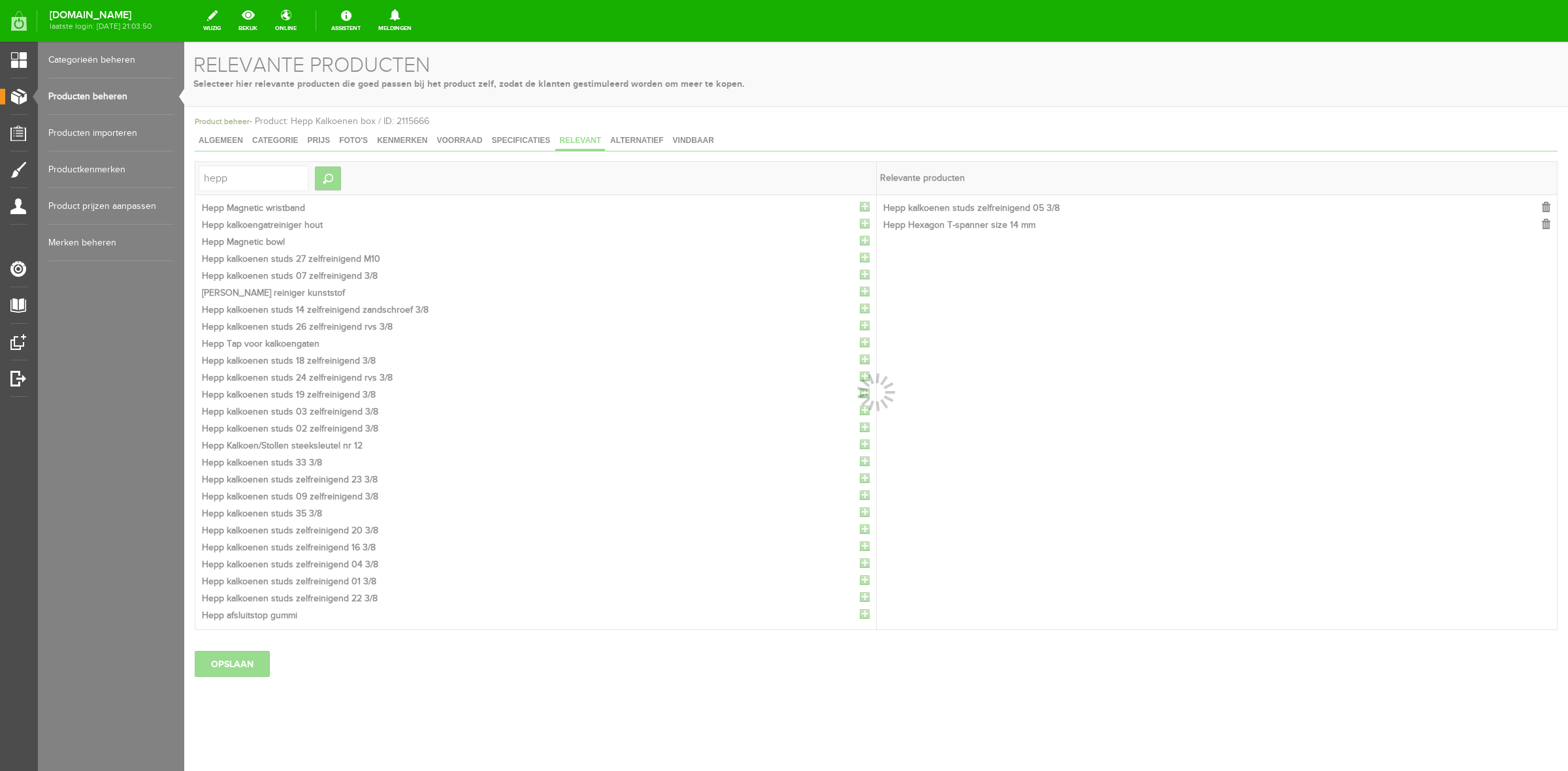
click at [861, 209] on div at bounding box center [876, 406] width 1384 height 729
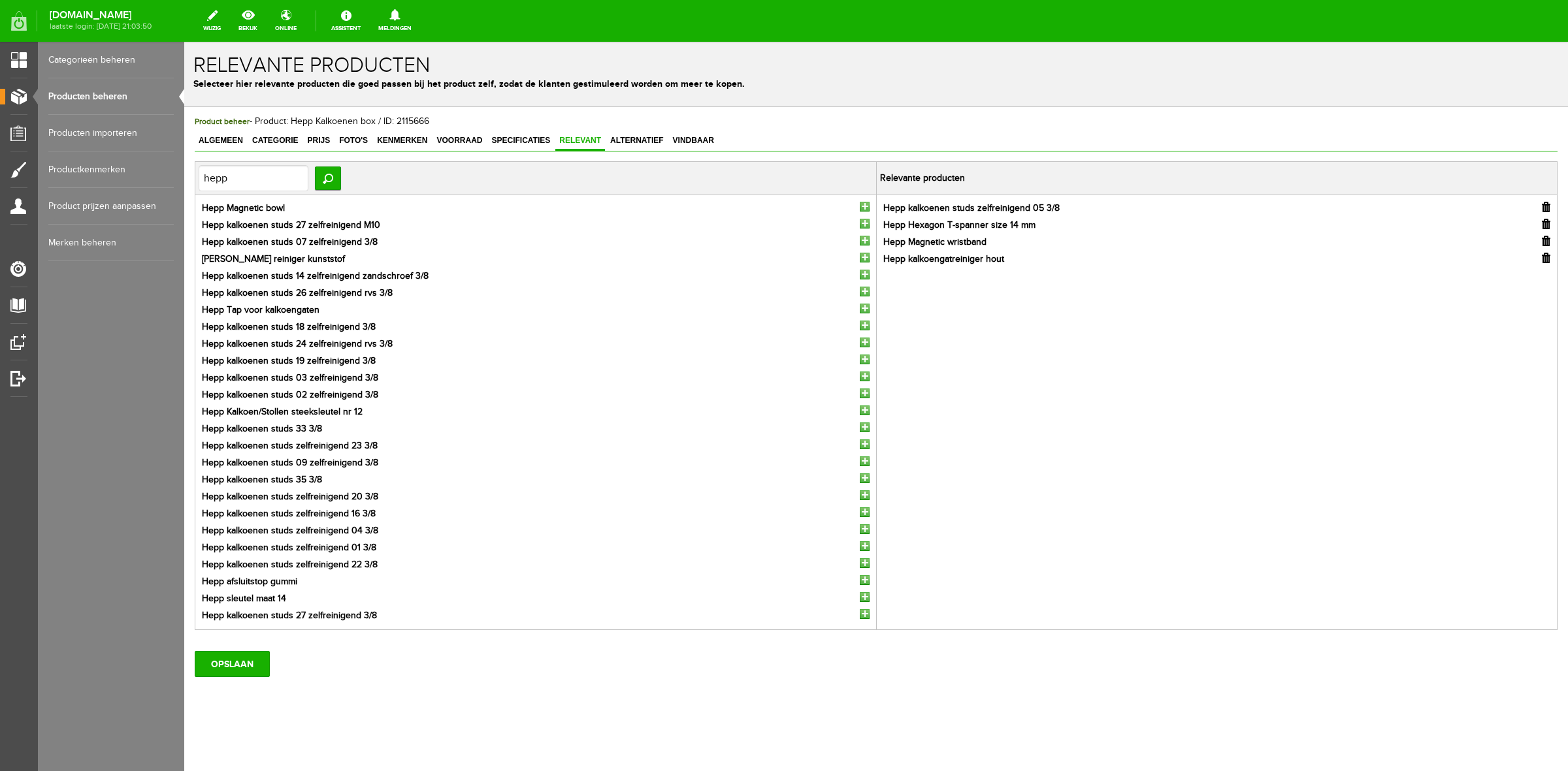
click at [861, 209] on input "button" at bounding box center [865, 207] width 10 height 10
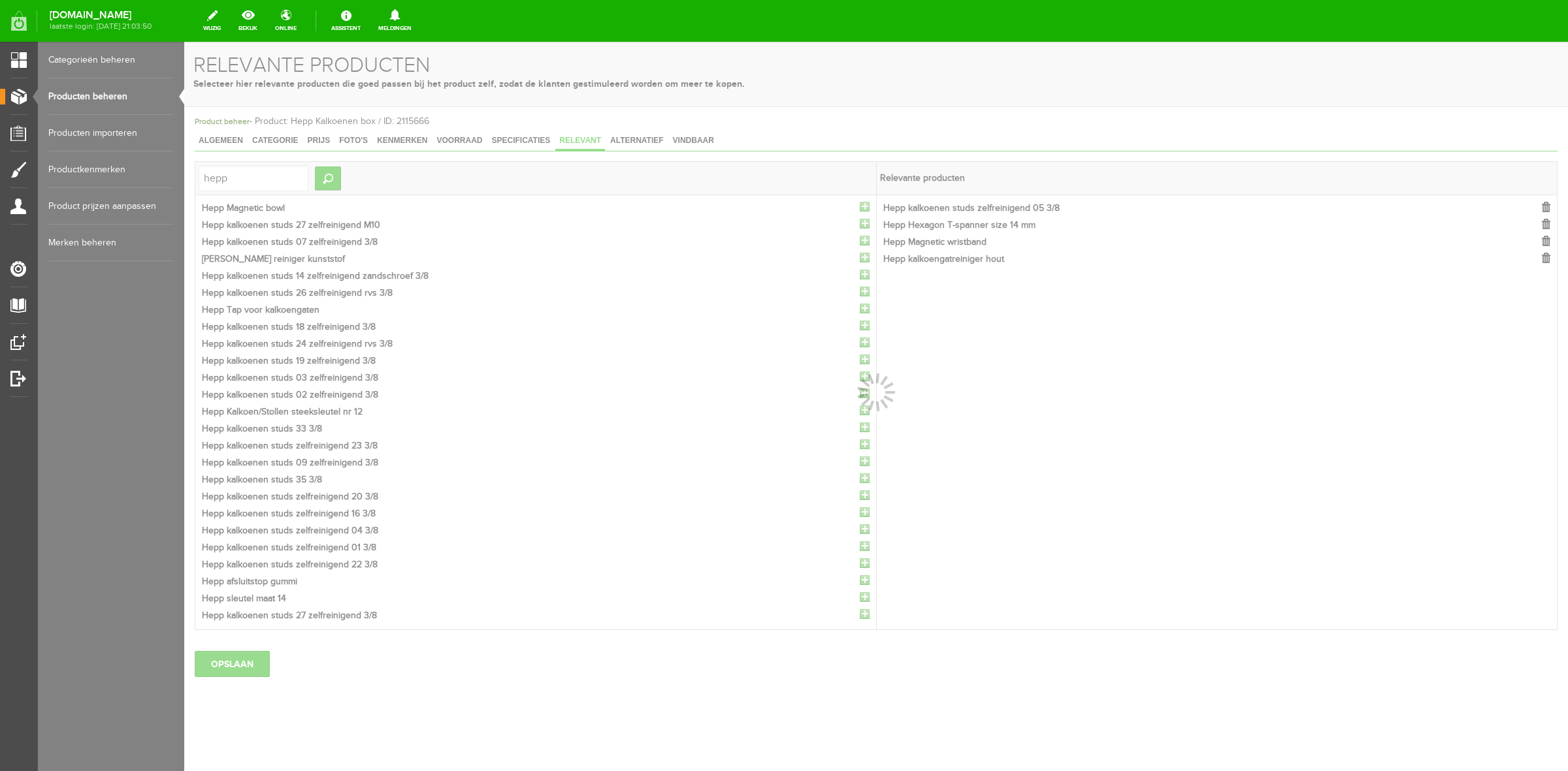
click at [861, 209] on div at bounding box center [876, 406] width 1384 height 729
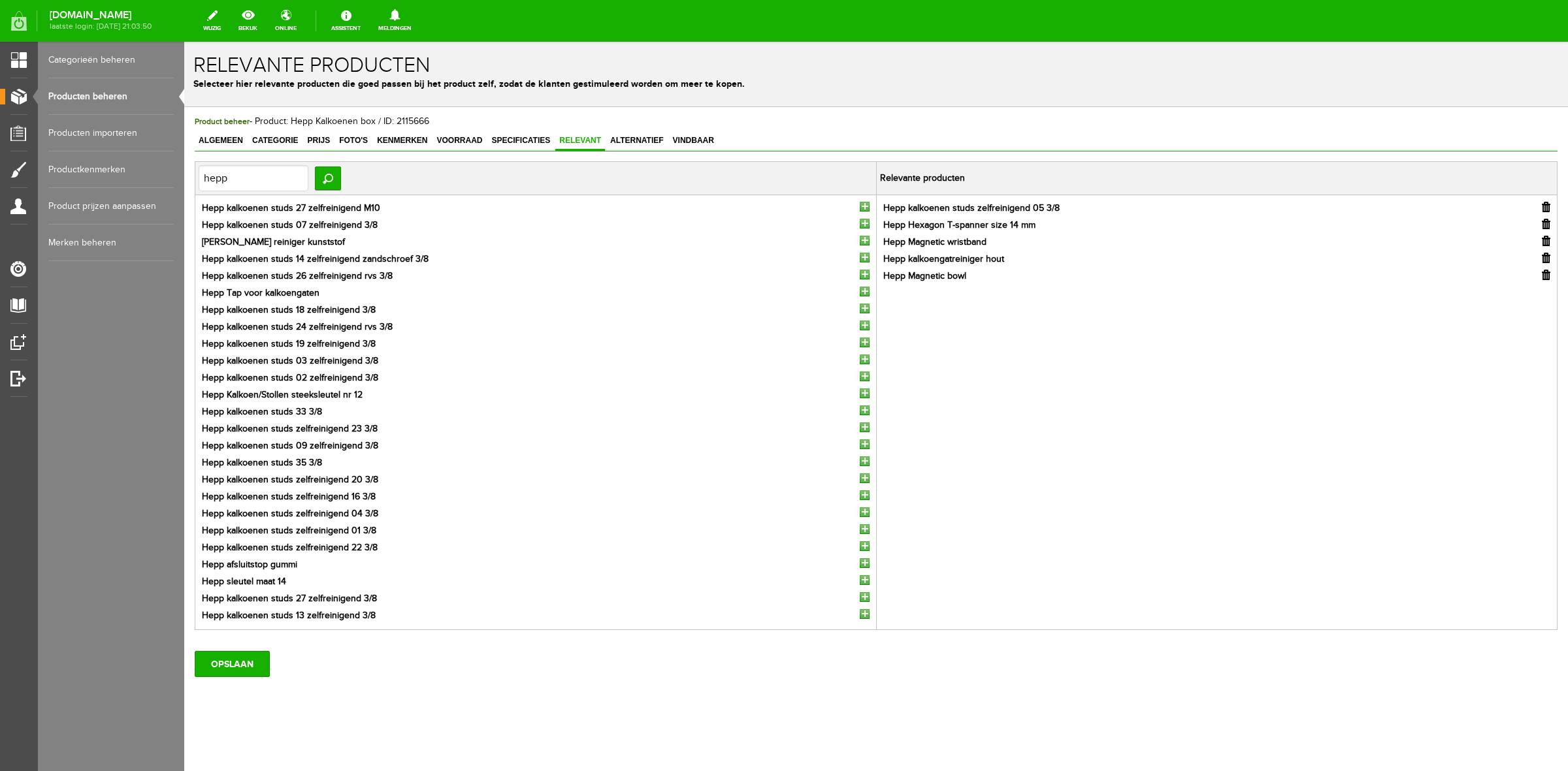
click at [861, 209] on input "button" at bounding box center [865, 207] width 10 height 10
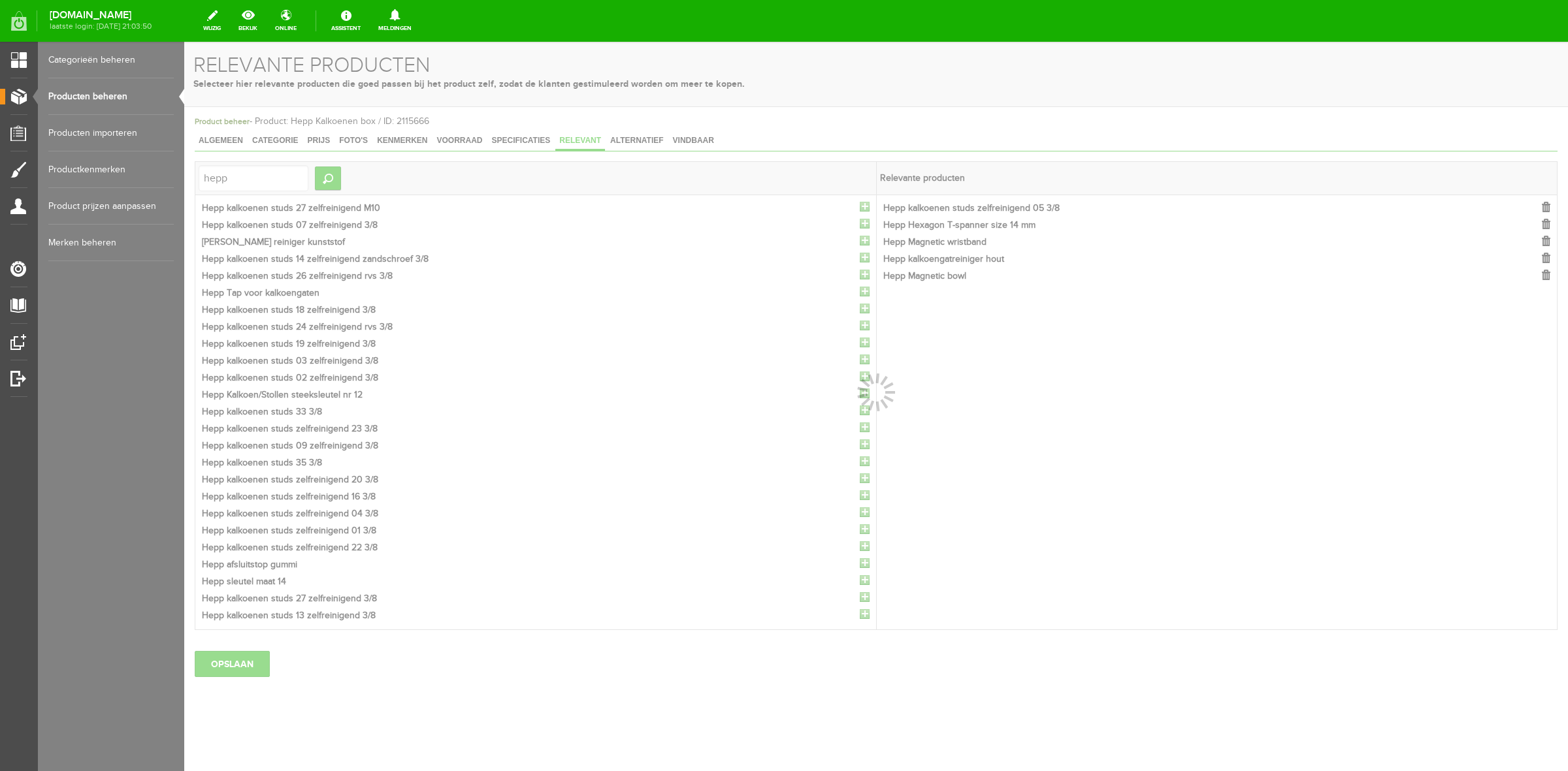
click at [861, 209] on div at bounding box center [876, 406] width 1384 height 729
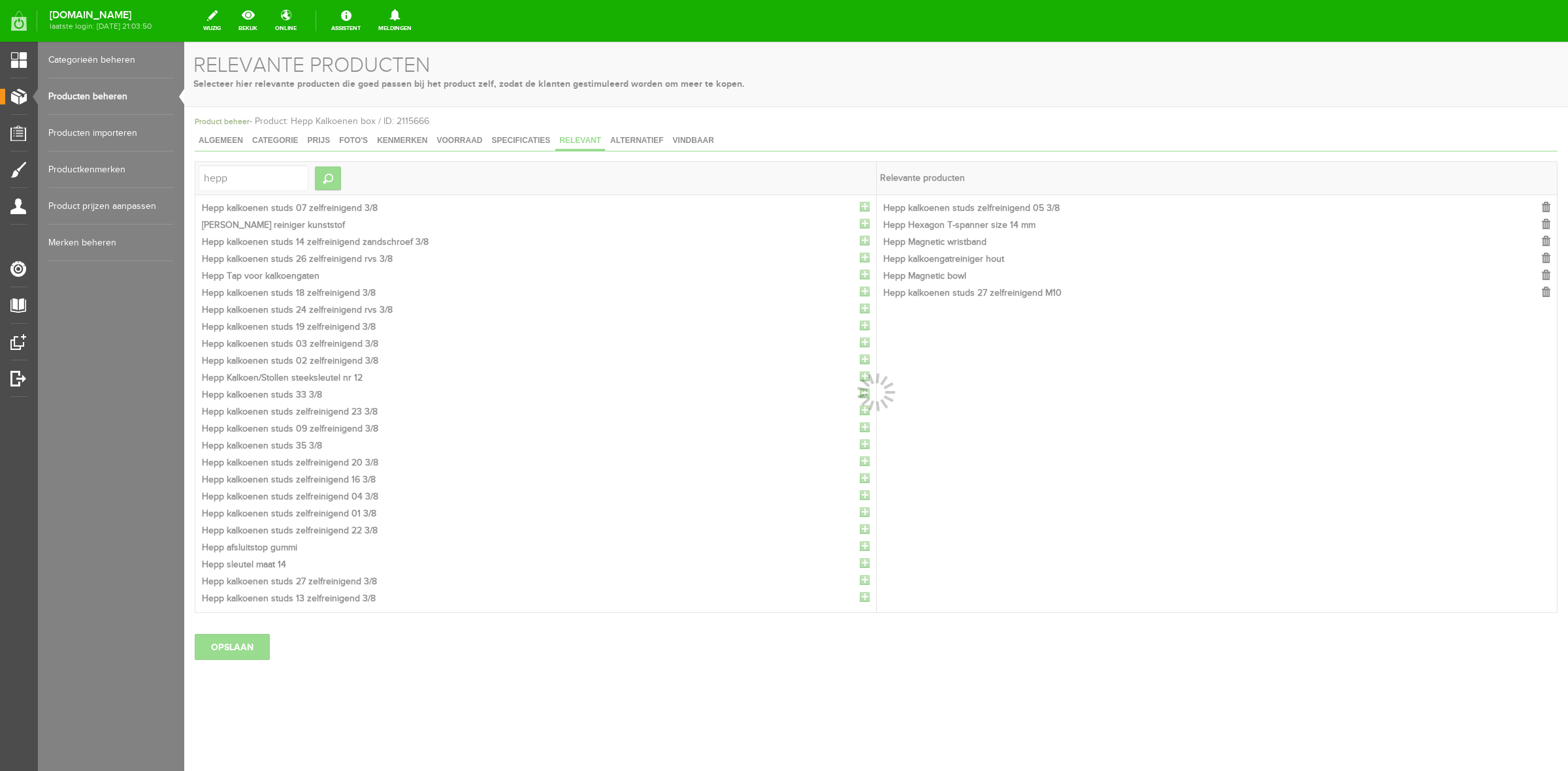
click at [861, 209] on div at bounding box center [876, 406] width 1384 height 729
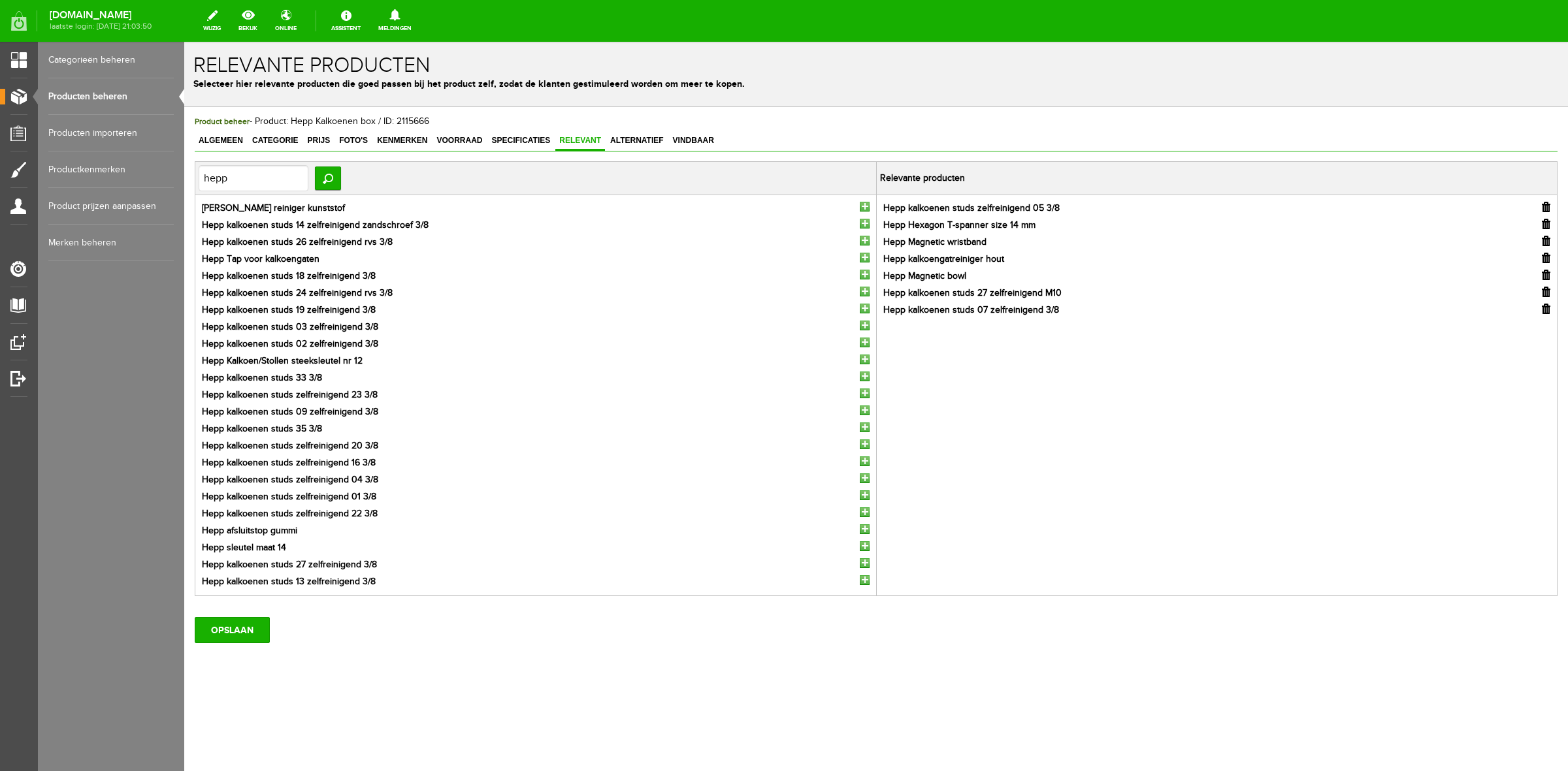
click at [861, 209] on input "button" at bounding box center [865, 207] width 10 height 10
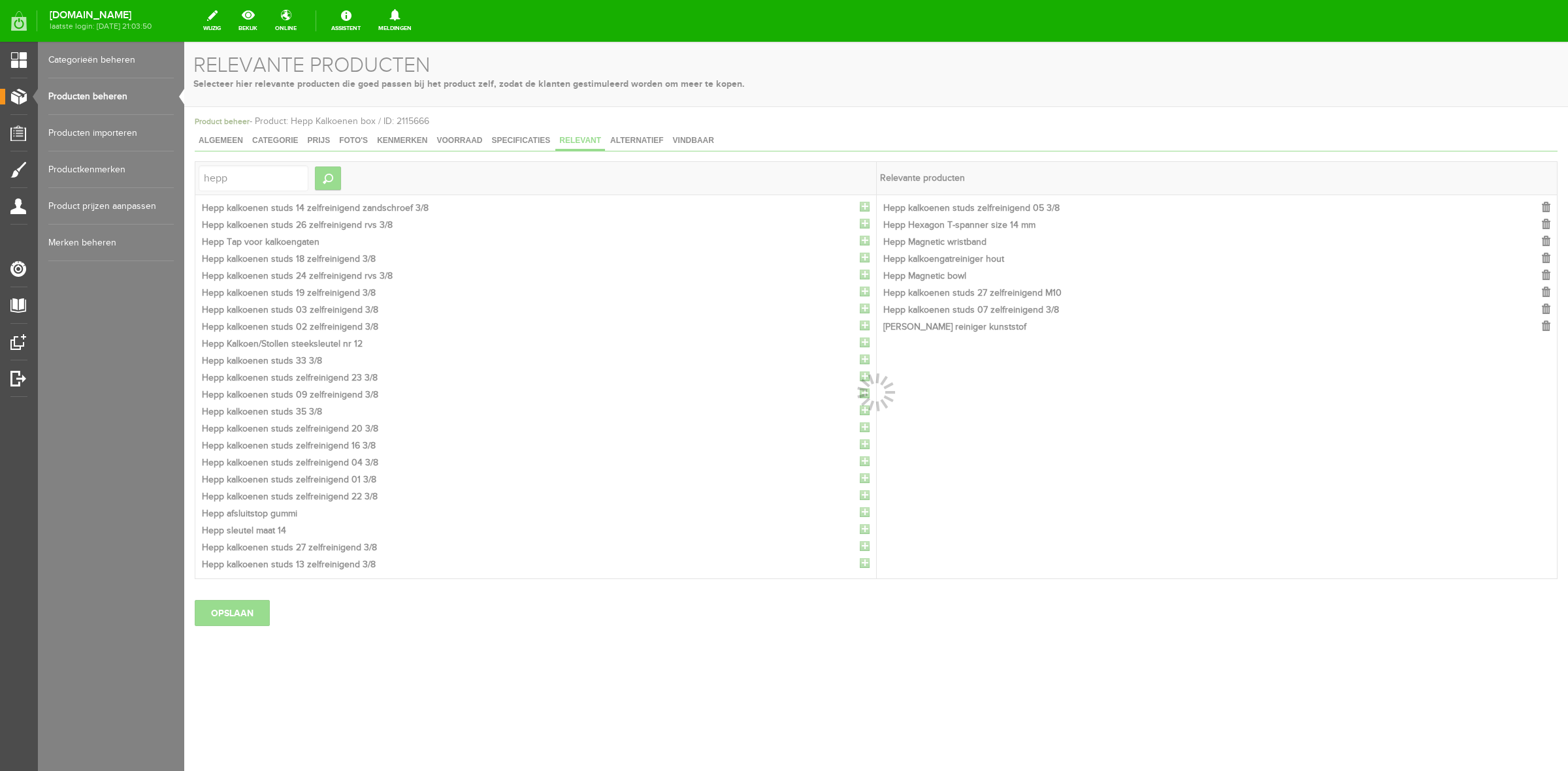
click at [861, 209] on div at bounding box center [876, 406] width 1384 height 729
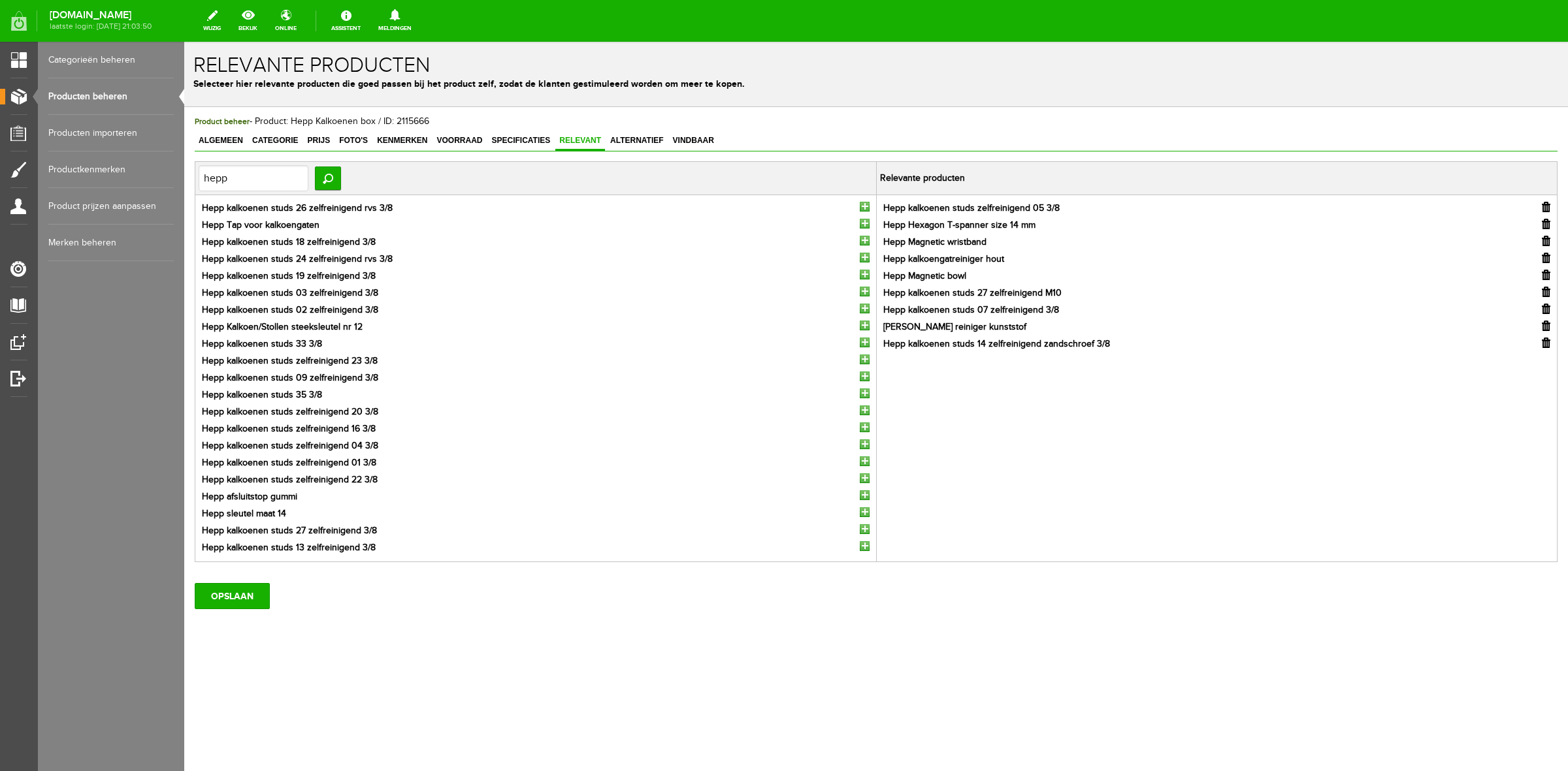
click at [861, 209] on input "button" at bounding box center [865, 207] width 10 height 10
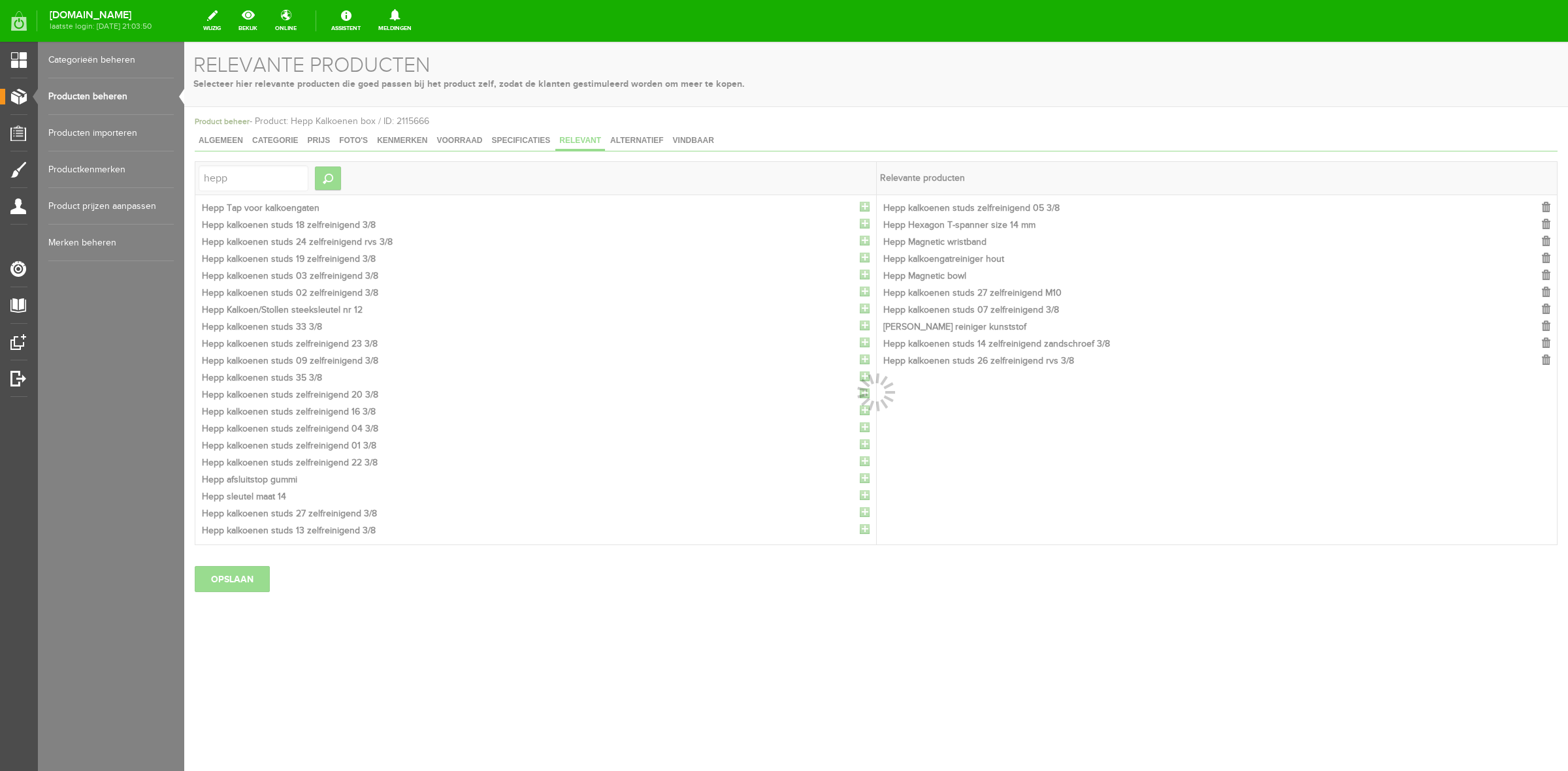
click at [861, 209] on div at bounding box center [876, 406] width 1384 height 729
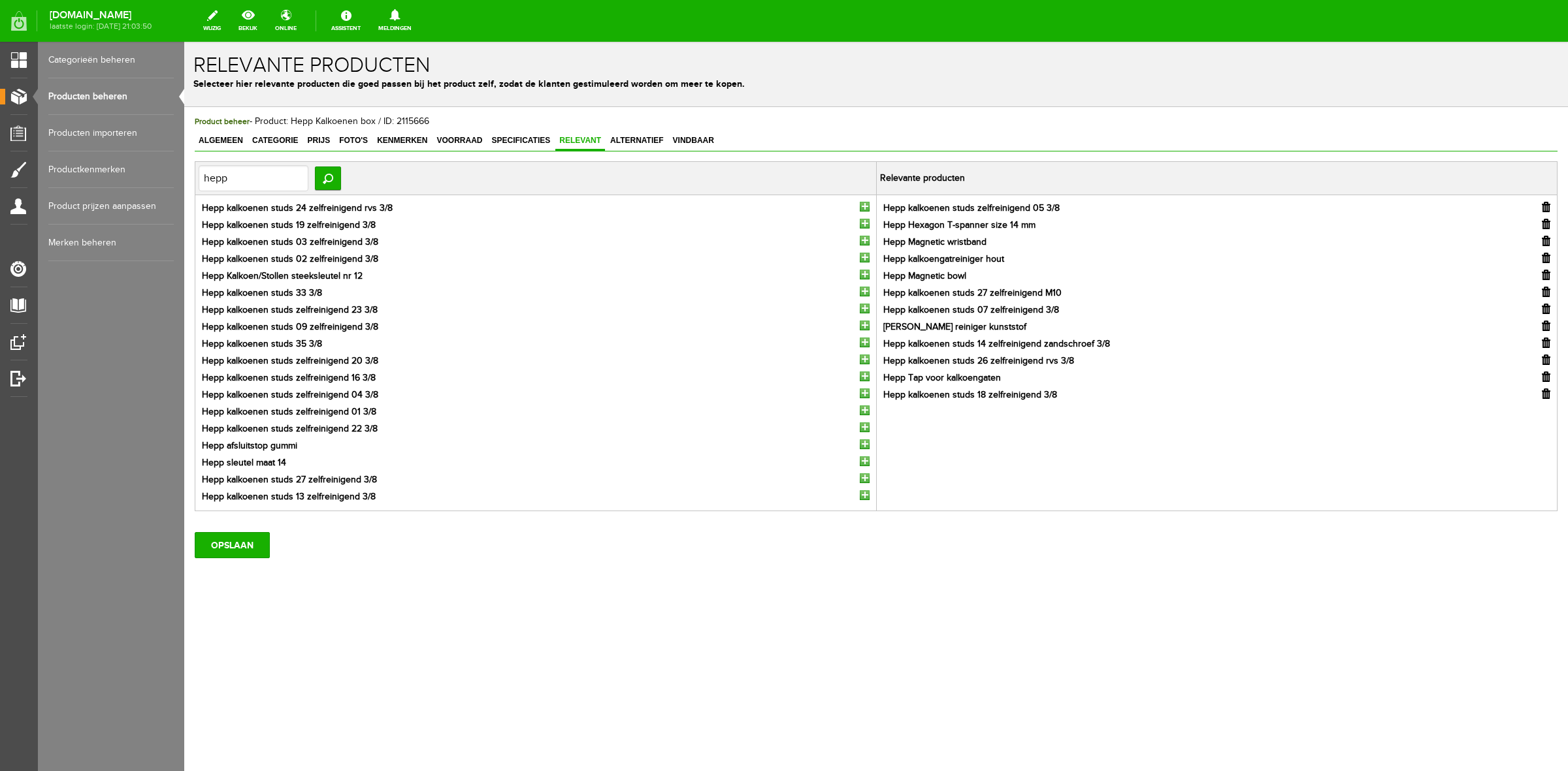
click at [861, 209] on input "button" at bounding box center [865, 207] width 10 height 10
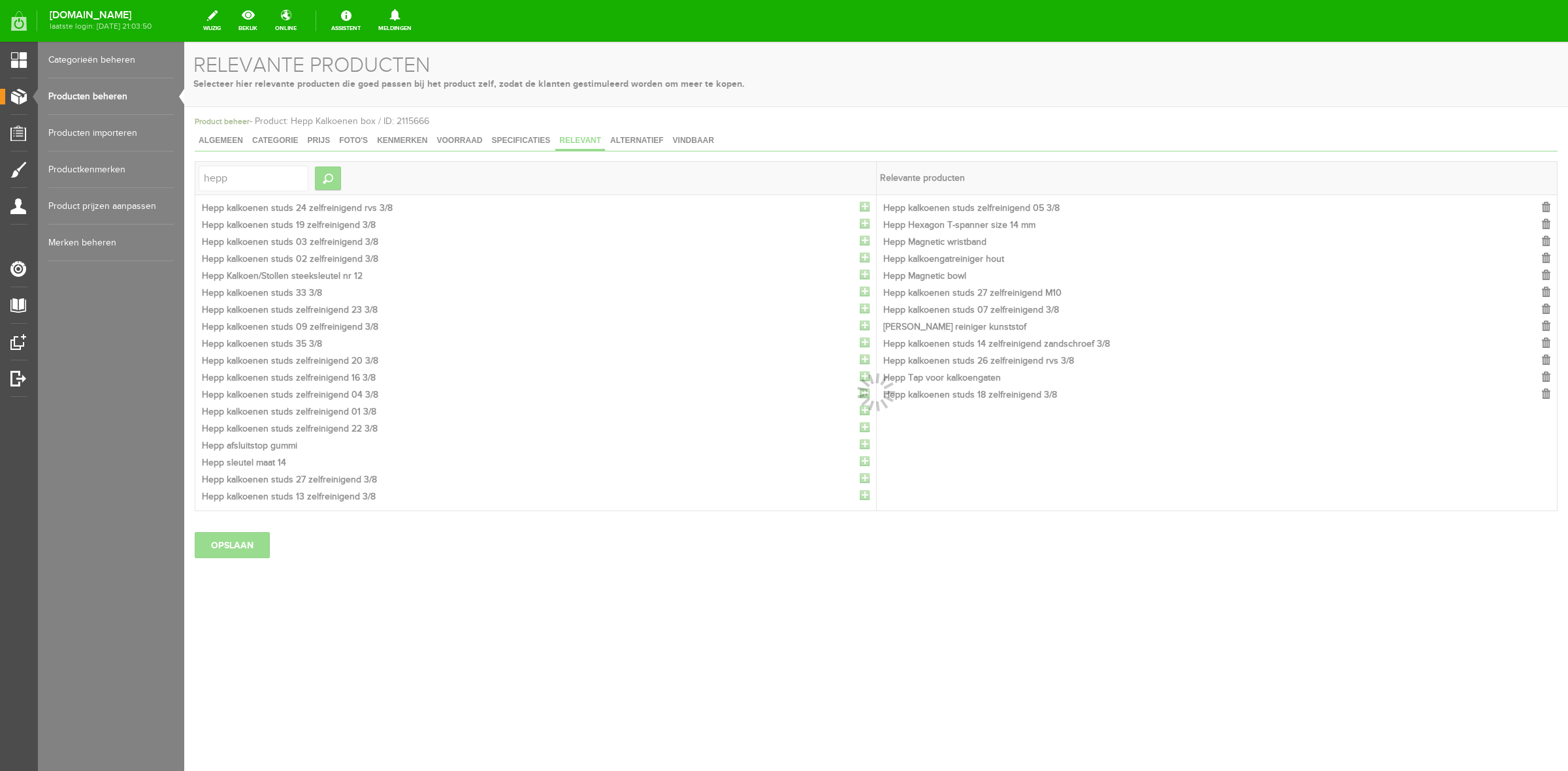
click at [863, 211] on div at bounding box center [876, 406] width 1384 height 729
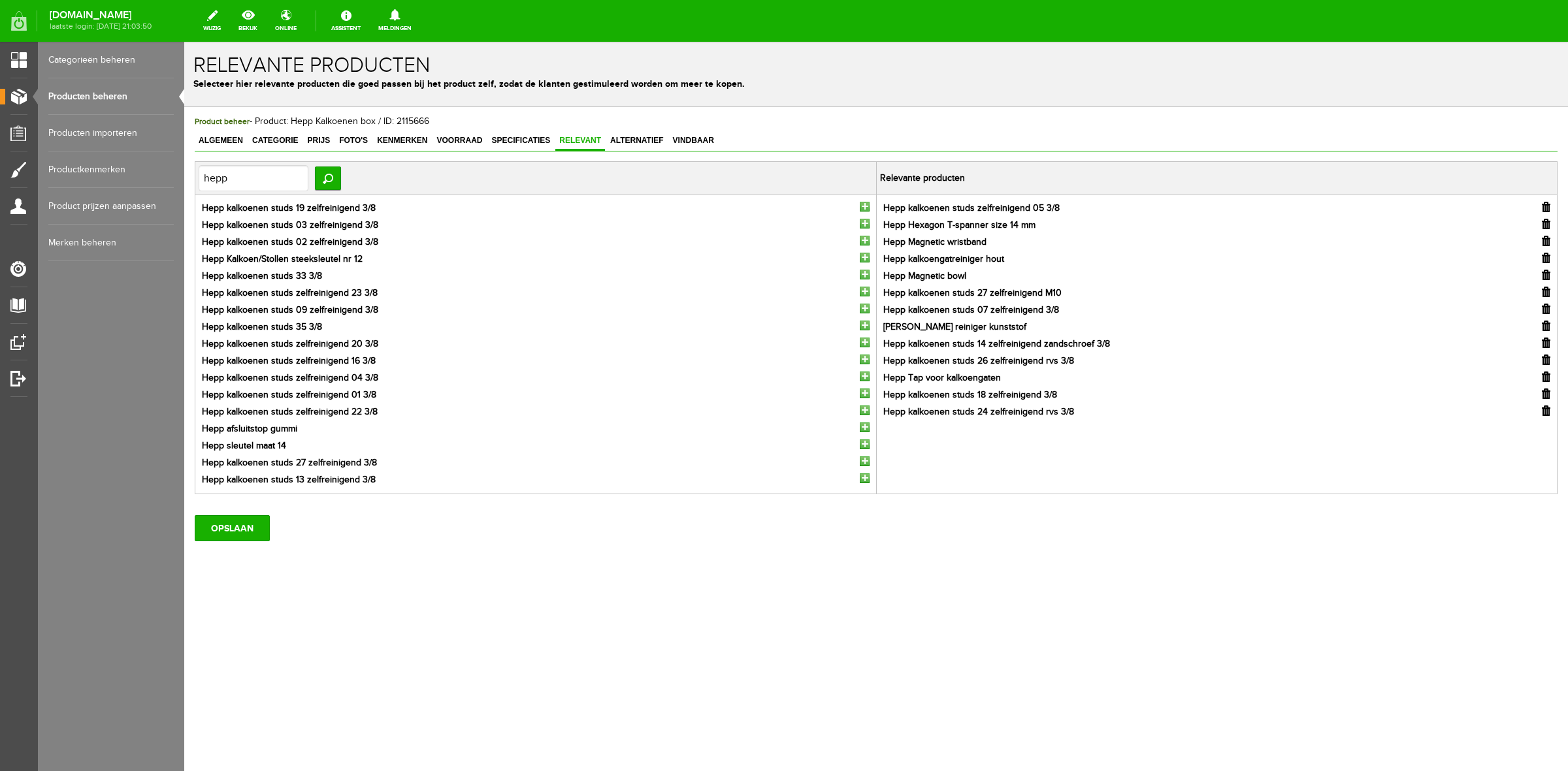
click at [863, 211] on input "button" at bounding box center [865, 207] width 10 height 10
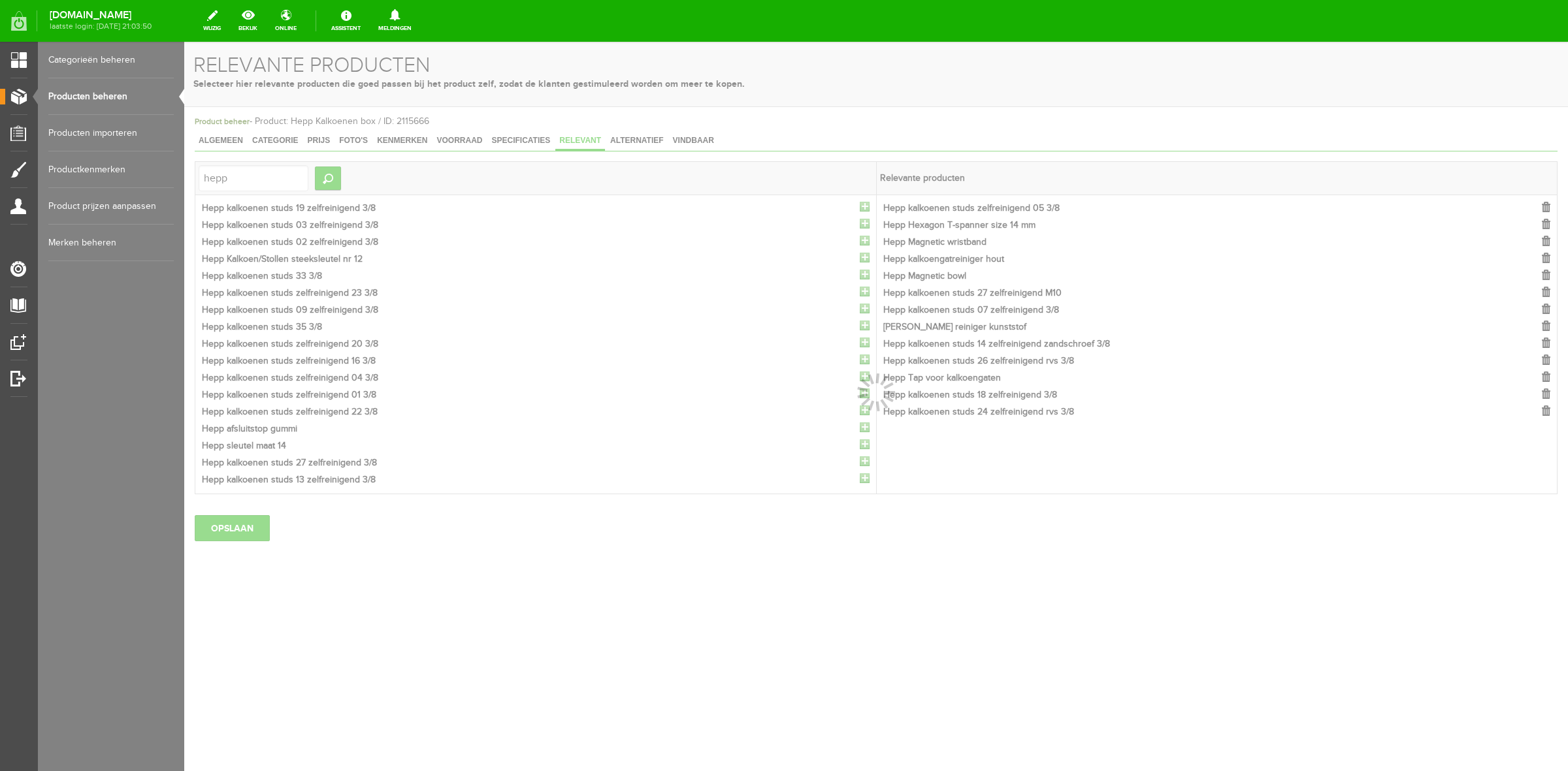
click at [863, 212] on div at bounding box center [876, 406] width 1384 height 729
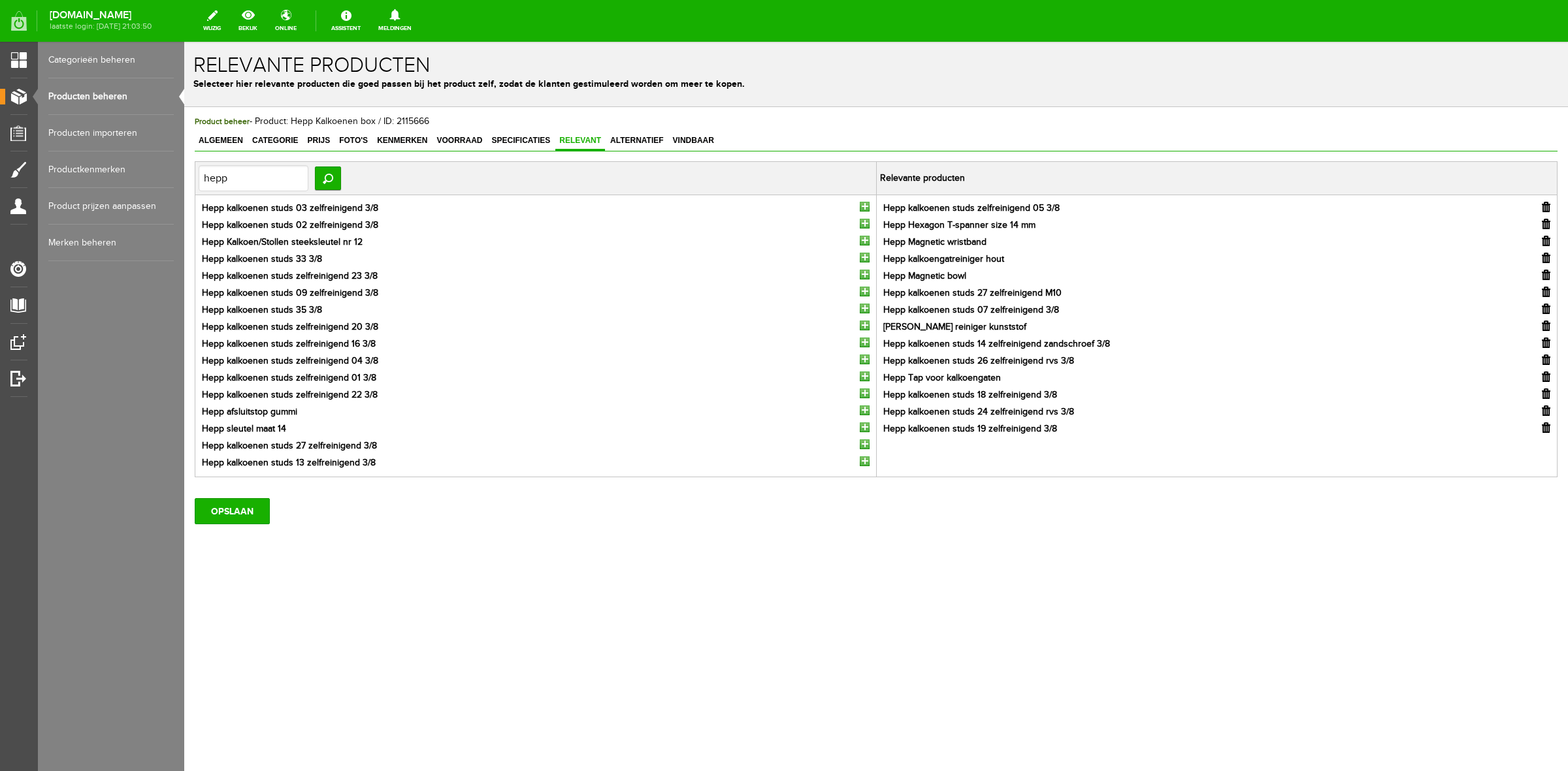
click at [863, 209] on input "button" at bounding box center [865, 207] width 10 height 10
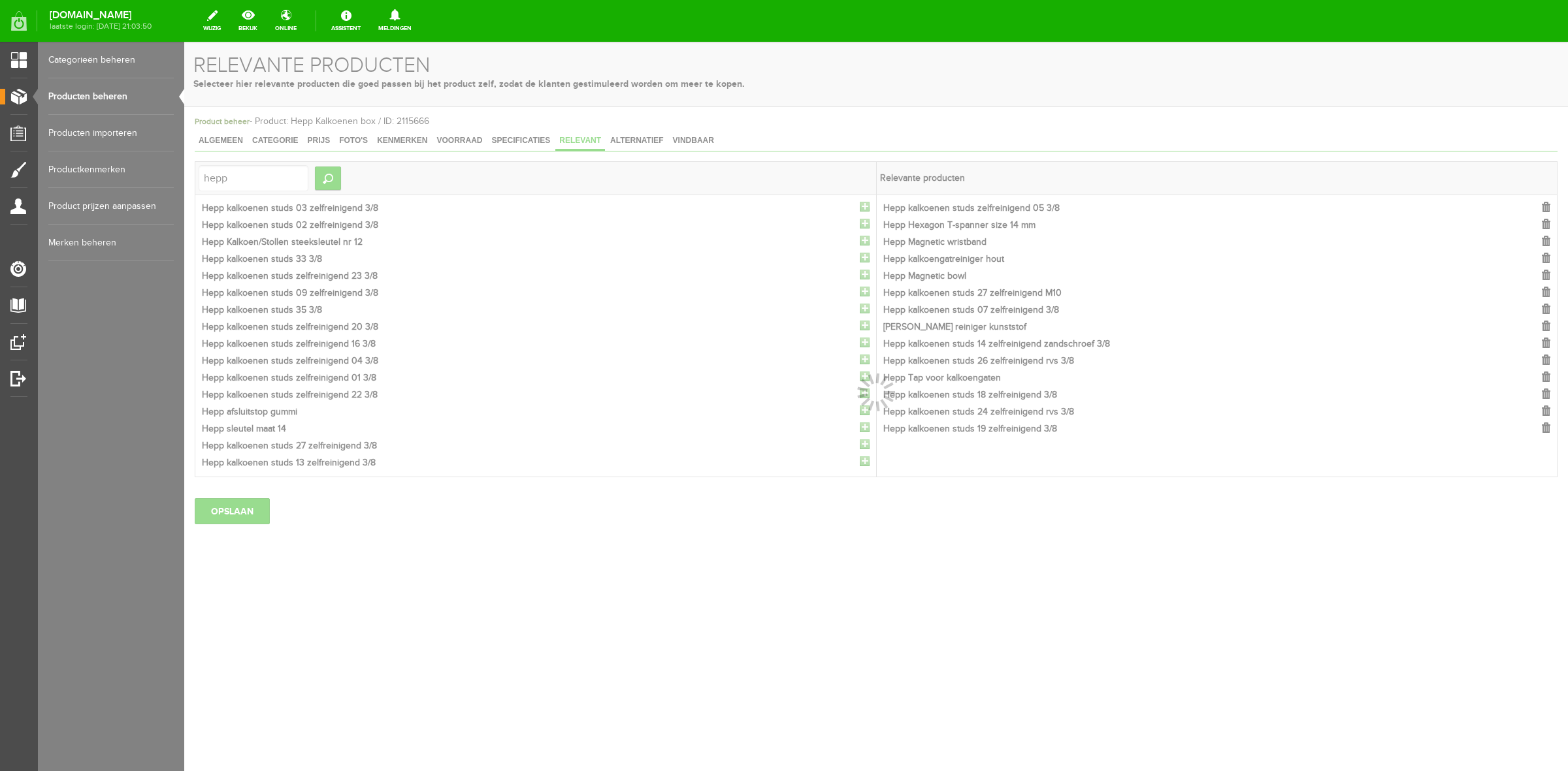
click at [863, 209] on div at bounding box center [876, 406] width 1384 height 729
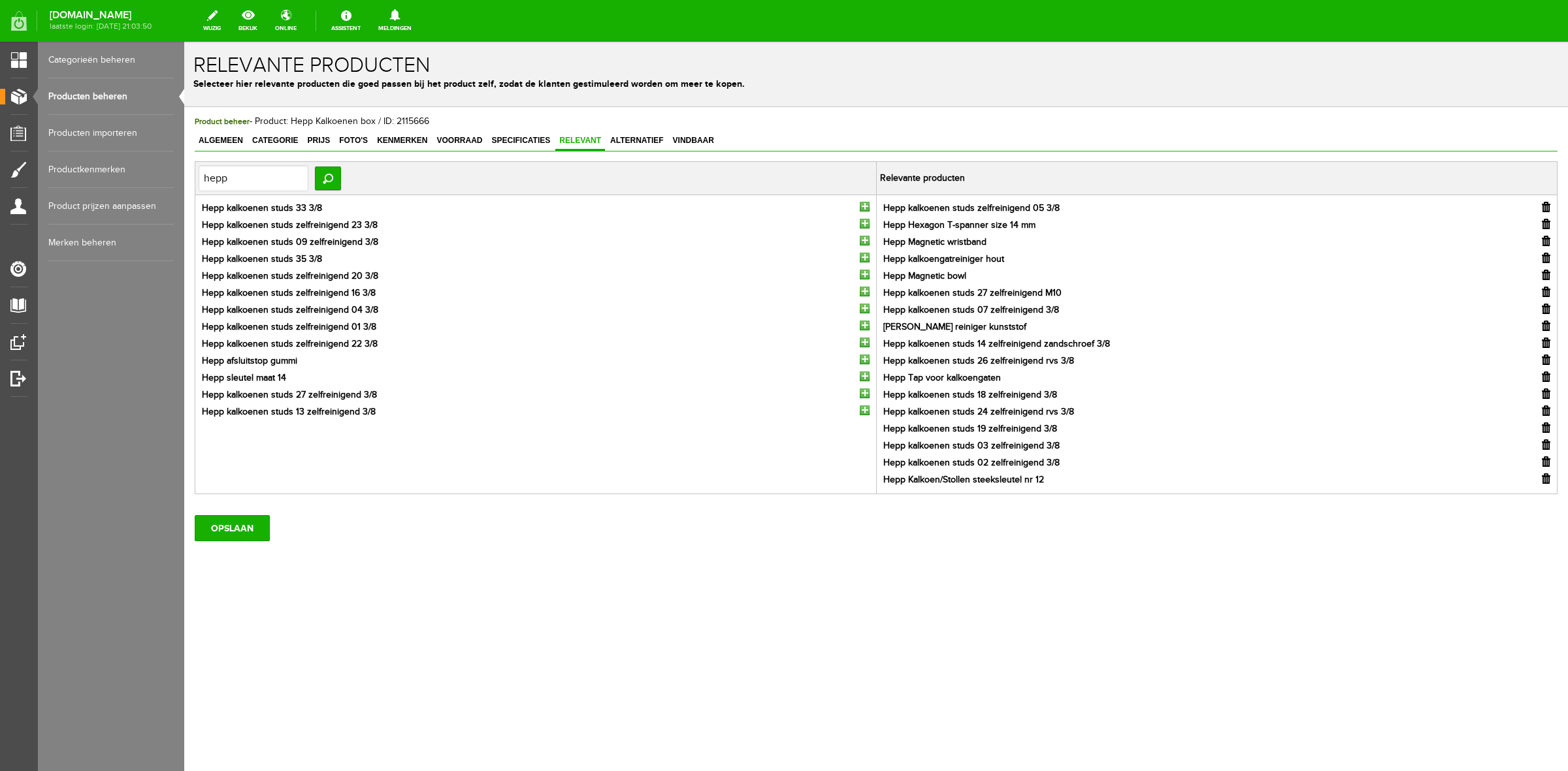
click at [863, 209] on input "button" at bounding box center [865, 207] width 10 height 10
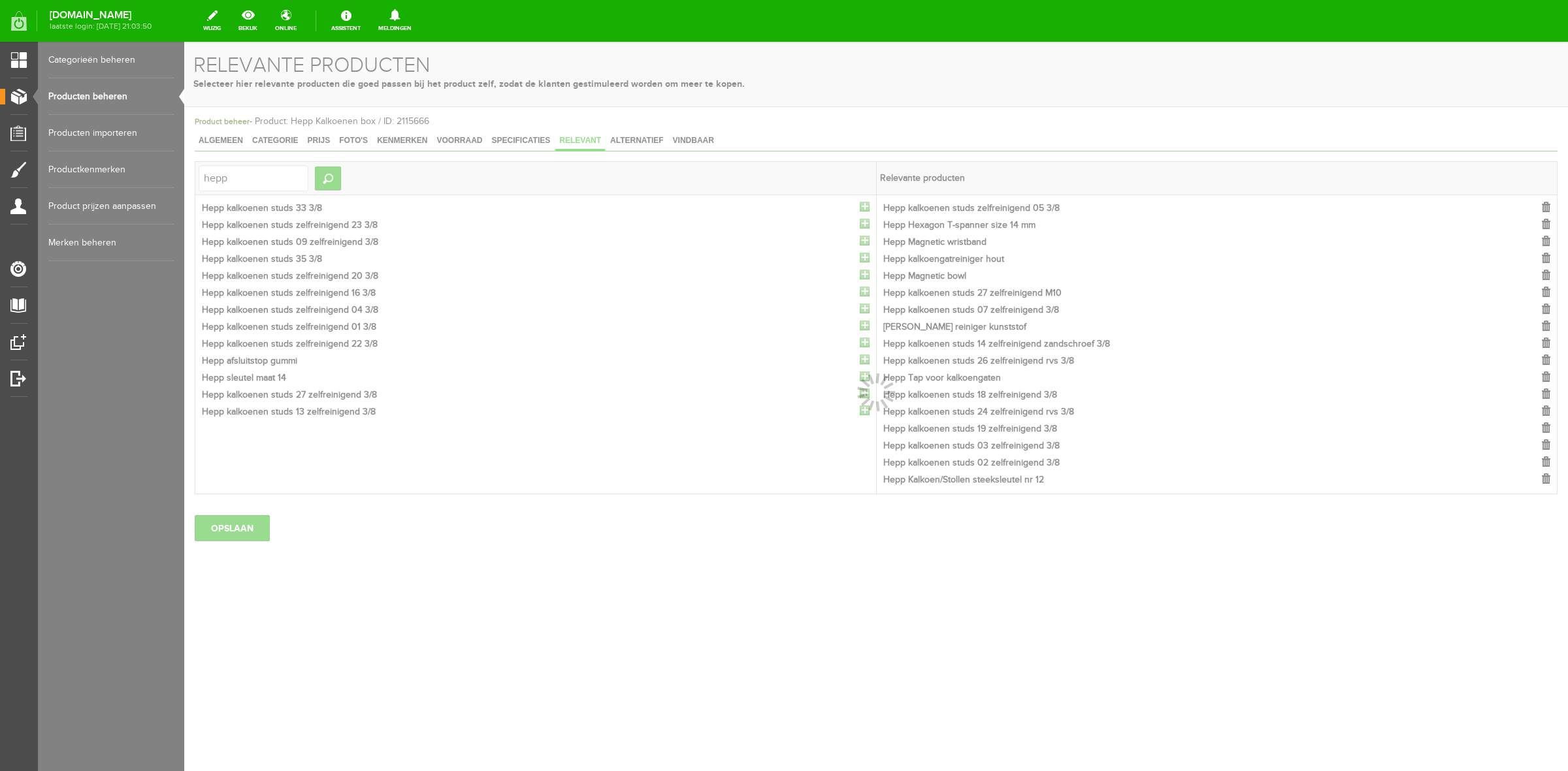
click at [863, 209] on div at bounding box center [876, 406] width 1384 height 729
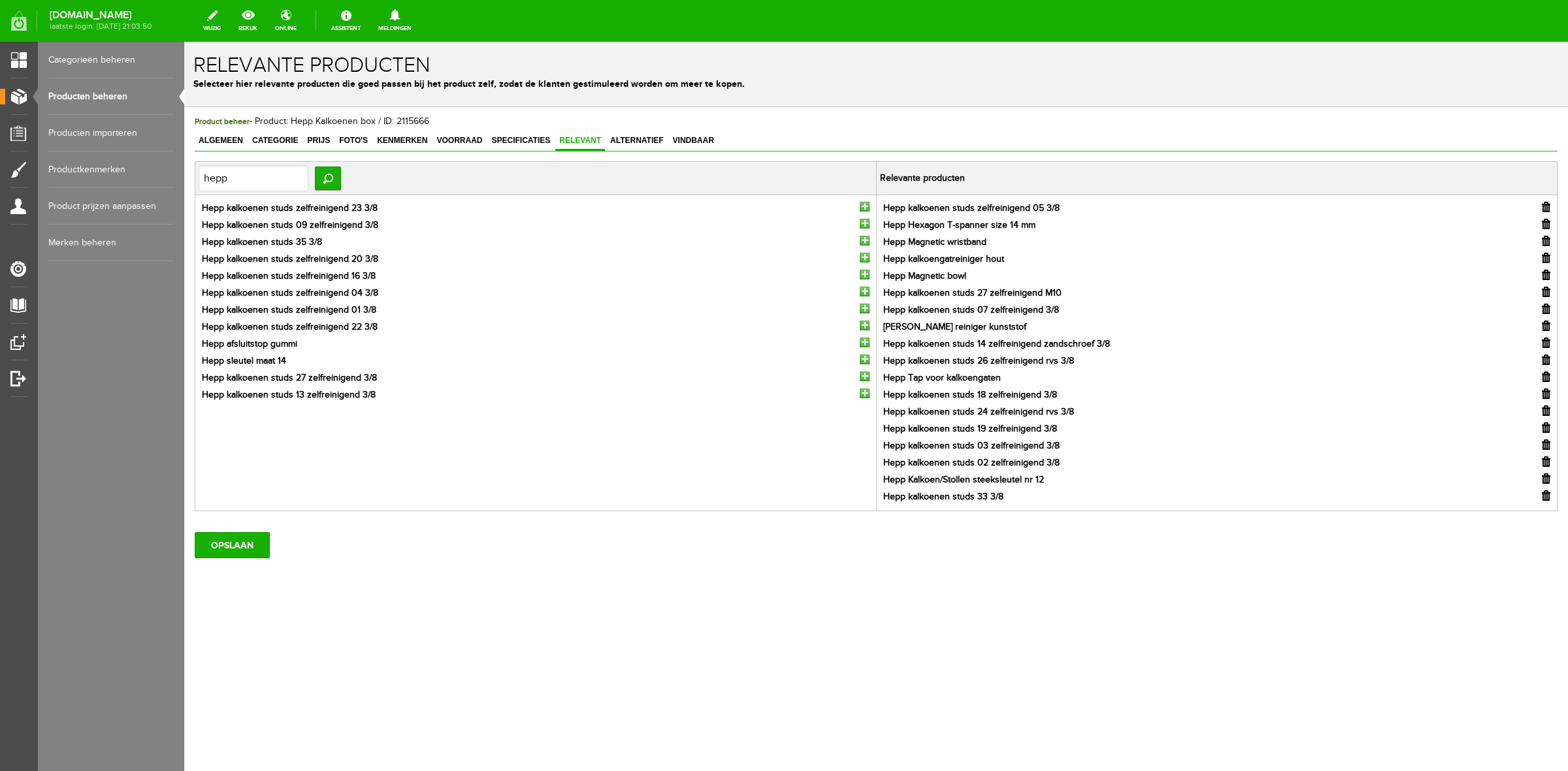
click at [863, 209] on input "button" at bounding box center [865, 207] width 10 height 10
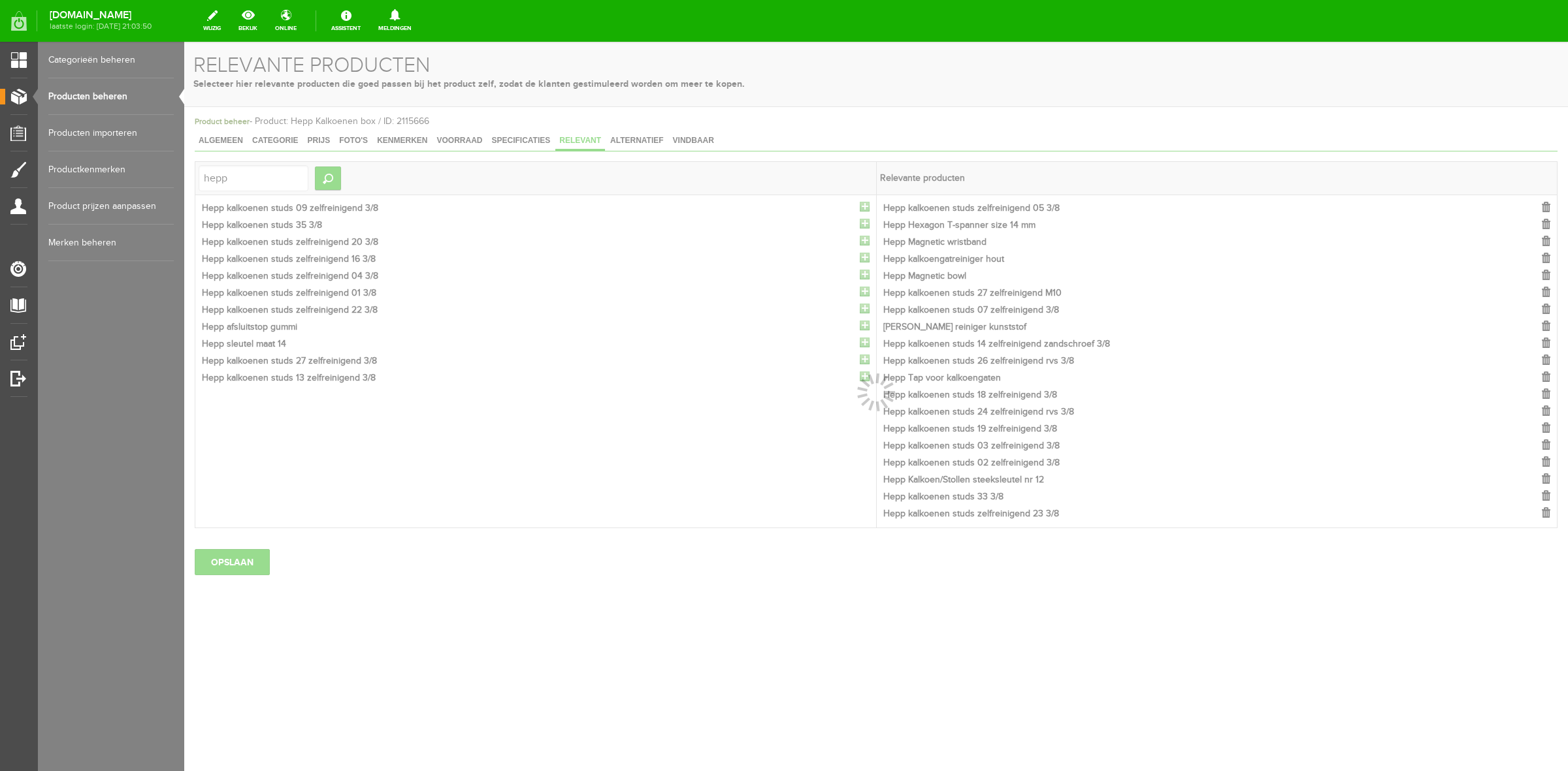
click at [863, 209] on div at bounding box center [876, 406] width 1384 height 729
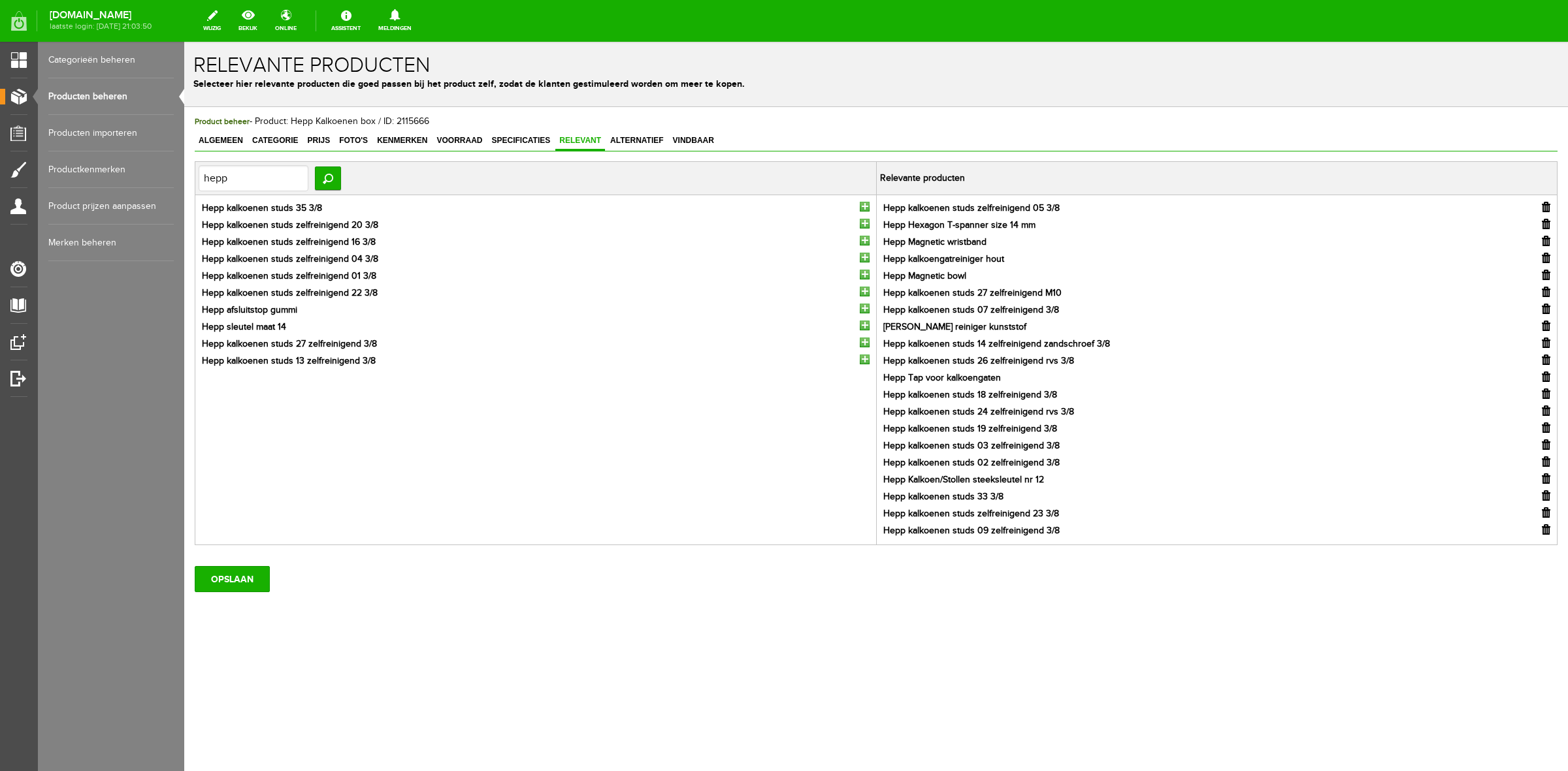
click at [863, 209] on input "button" at bounding box center [865, 207] width 10 height 10
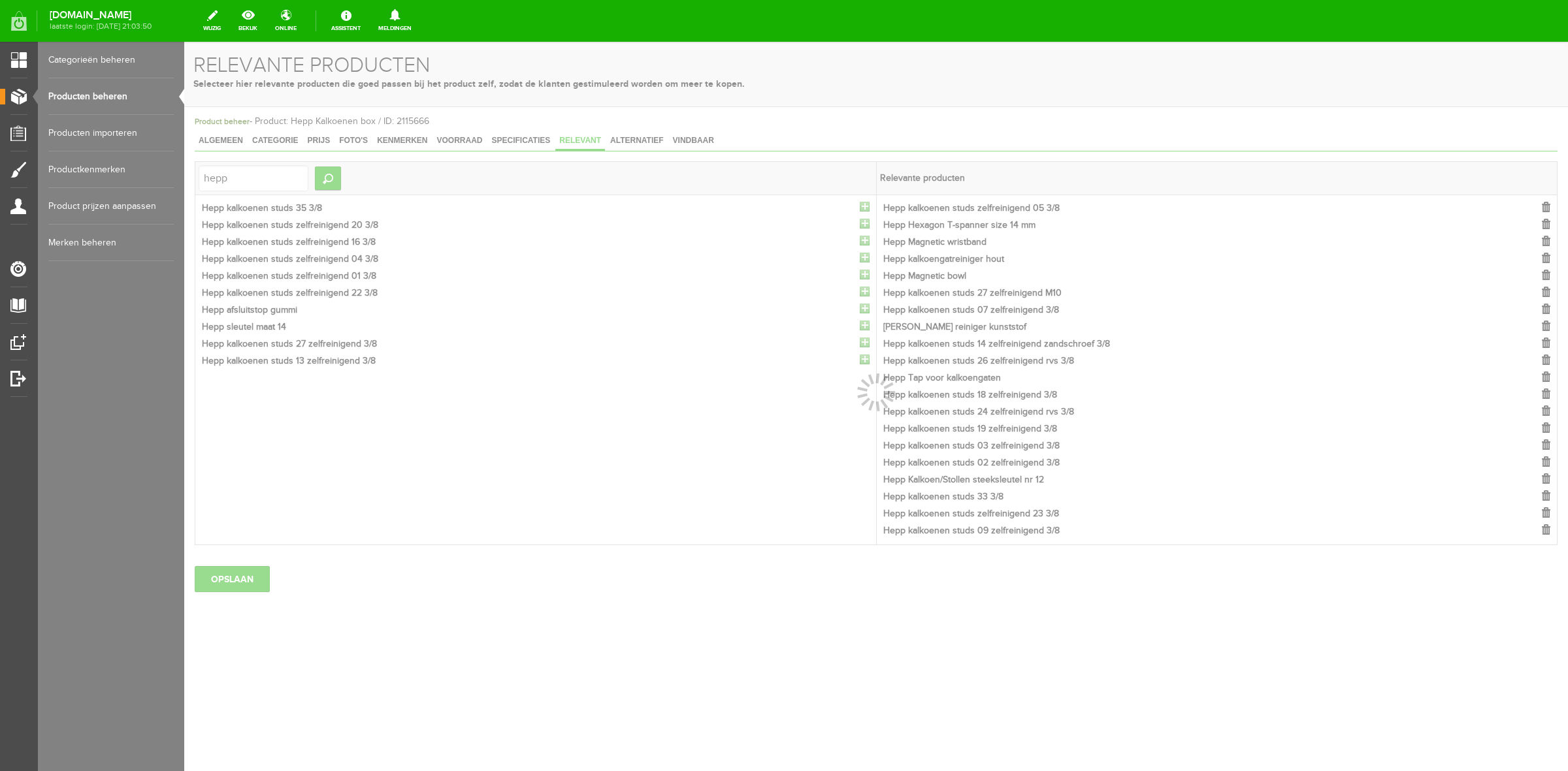
click at [863, 209] on div at bounding box center [876, 406] width 1384 height 729
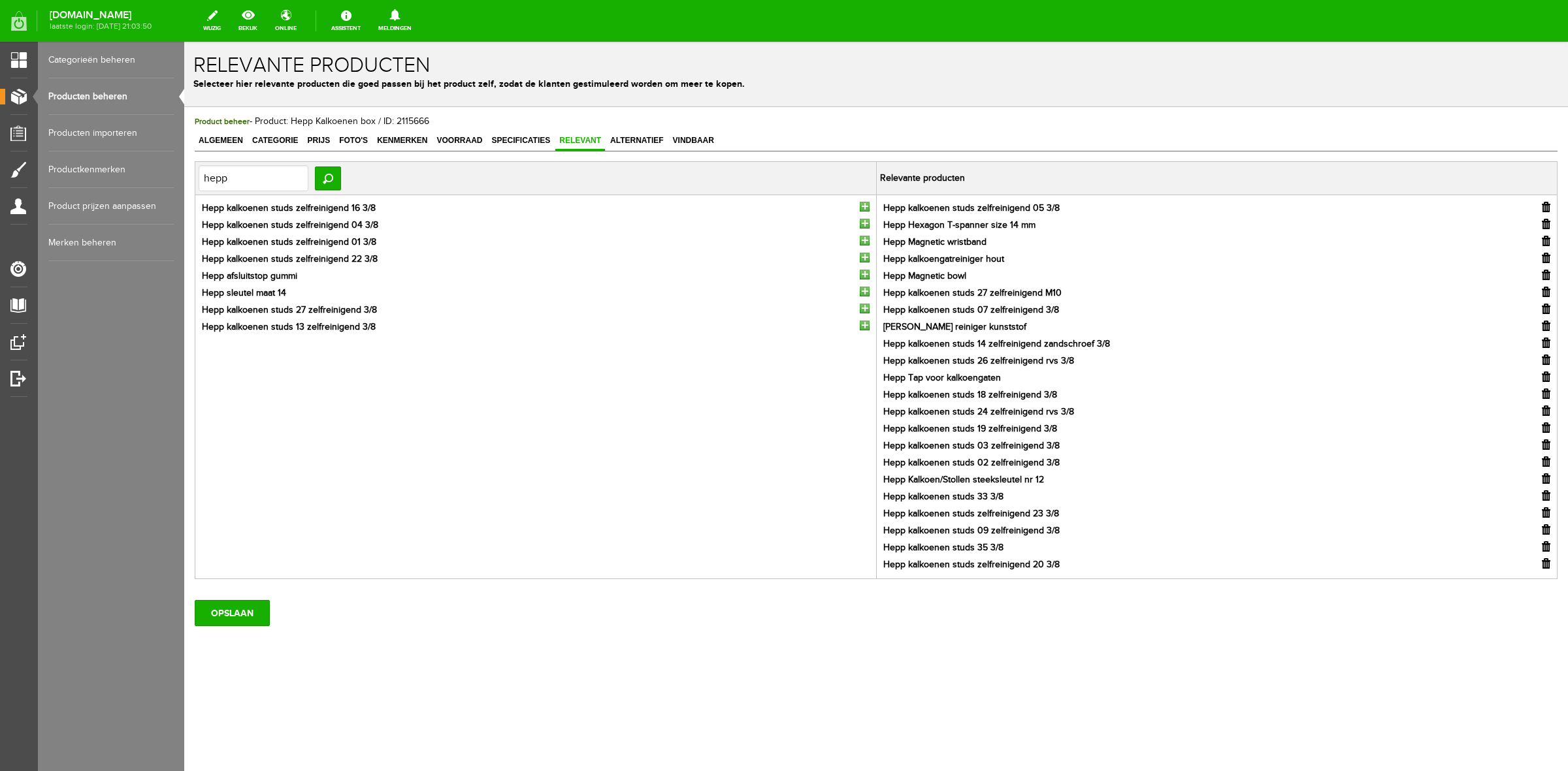
click at [863, 209] on input "button" at bounding box center [865, 207] width 10 height 10
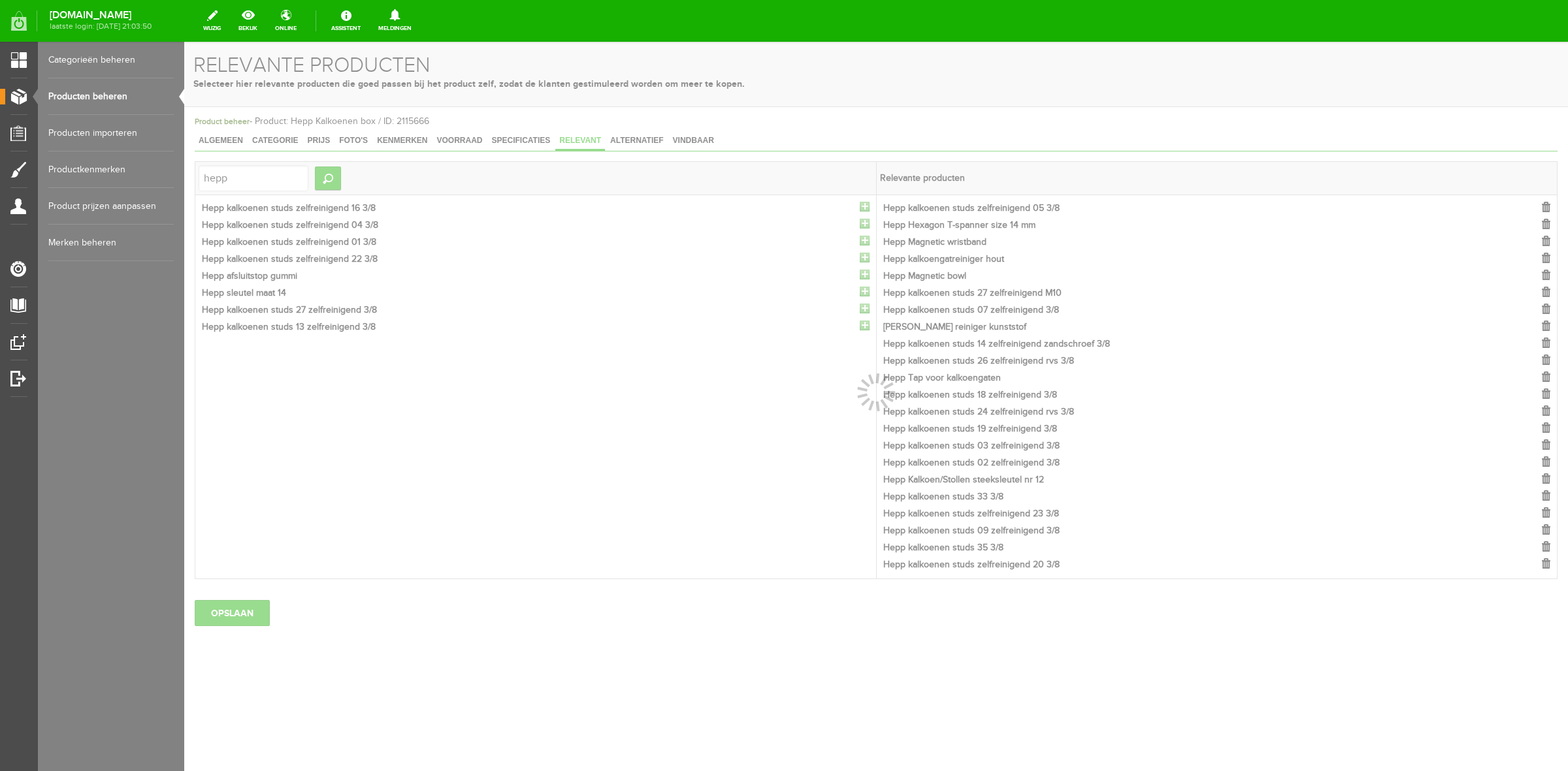
click at [863, 209] on div at bounding box center [876, 406] width 1384 height 729
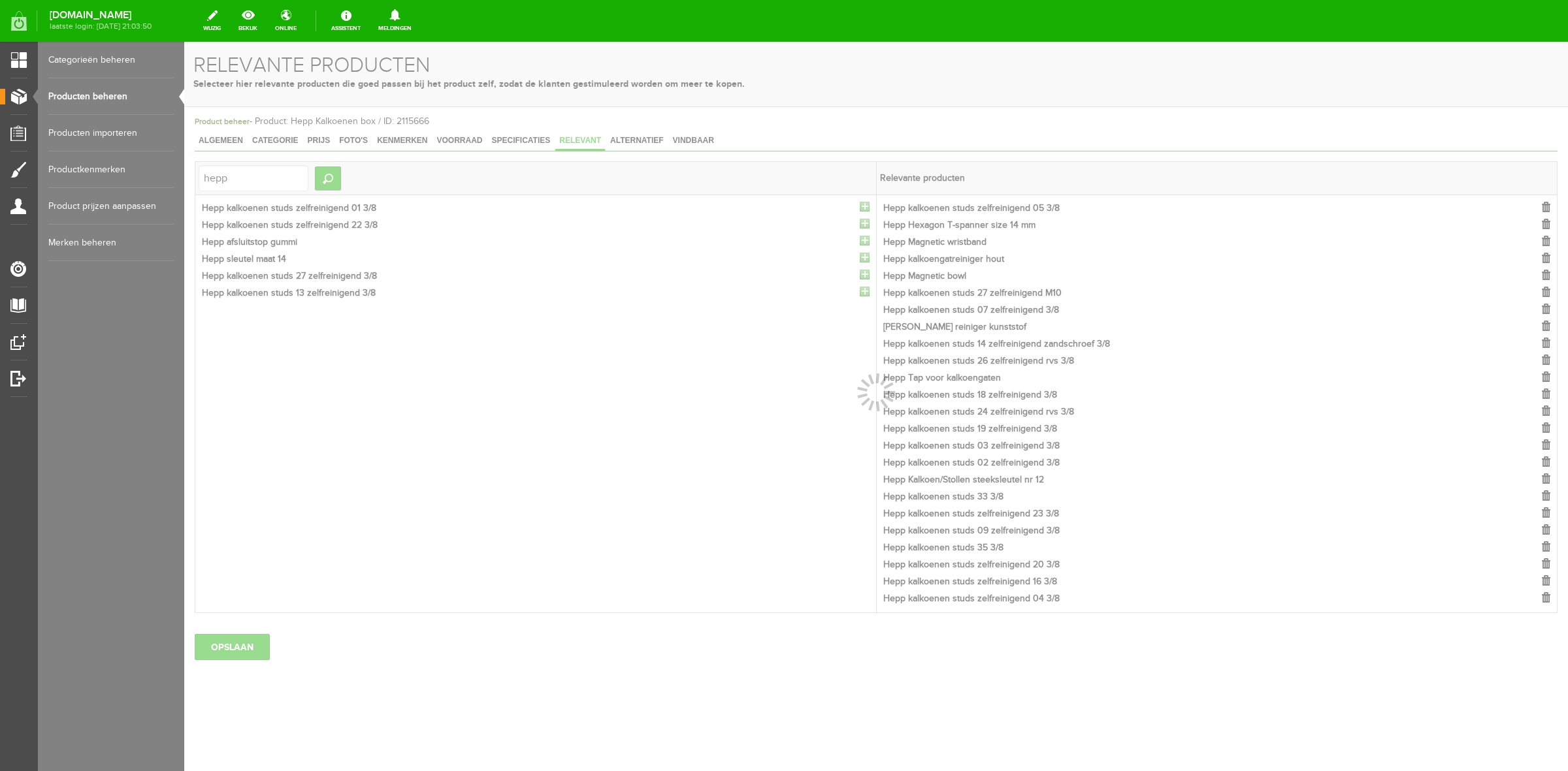
click at [863, 209] on div at bounding box center [876, 406] width 1384 height 729
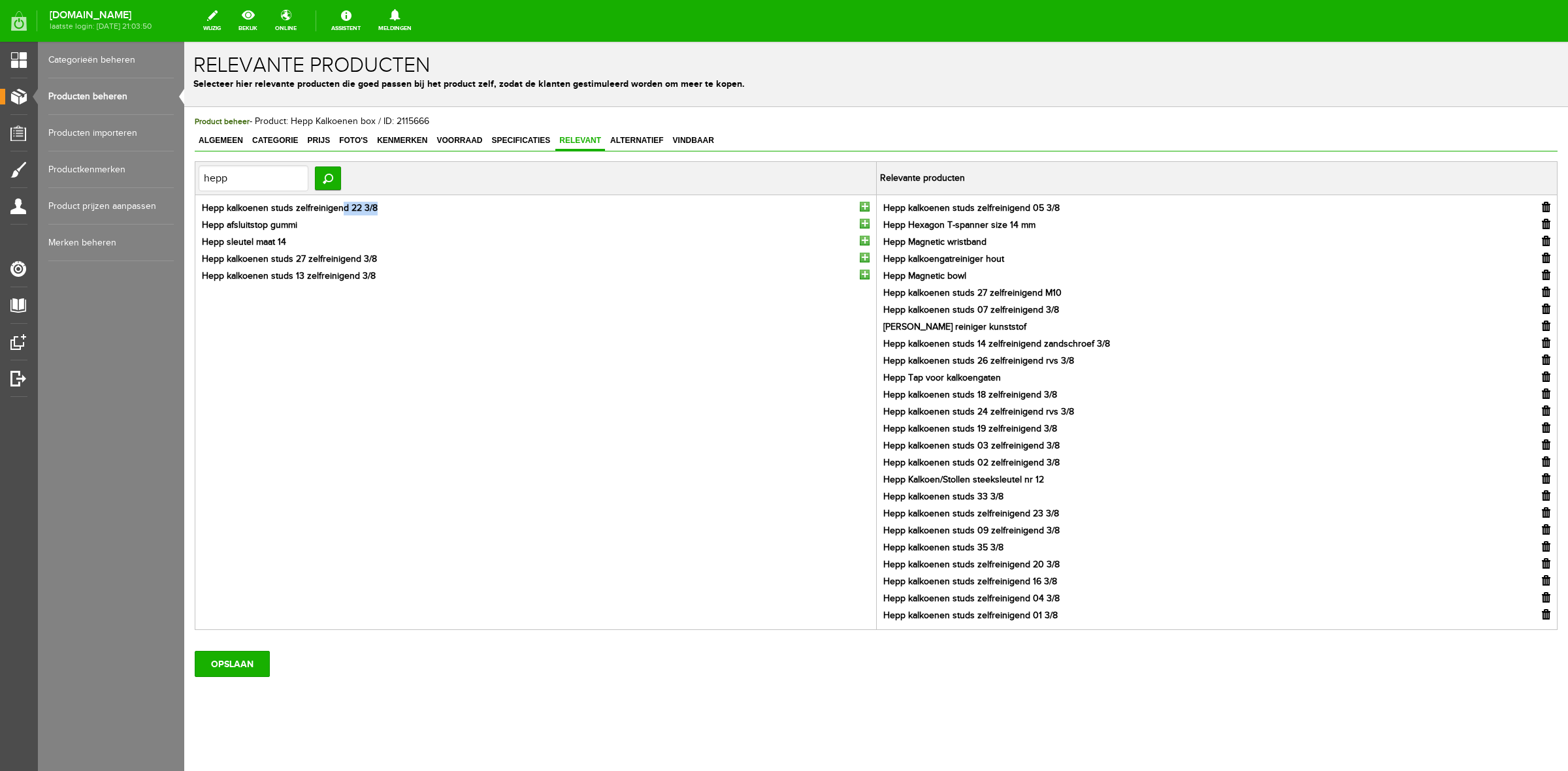
click at [863, 209] on ul "Hepp kalkoenen studs zelfreinigend 22 3/8 Hepp afsluitstop gummi Hepp sleutel m…" at bounding box center [535, 243] width 674 height 82
click at [868, 242] on td "Hepp kalkoenen studs zelfreinigend 22 3/8 Hepp afsluitstop gummi Hepp sleutel m…" at bounding box center [536, 413] width 681 height 435
drag, startPoint x: 237, startPoint y: 637, endPoint x: 240, endPoint y: 647, distance: 10.4
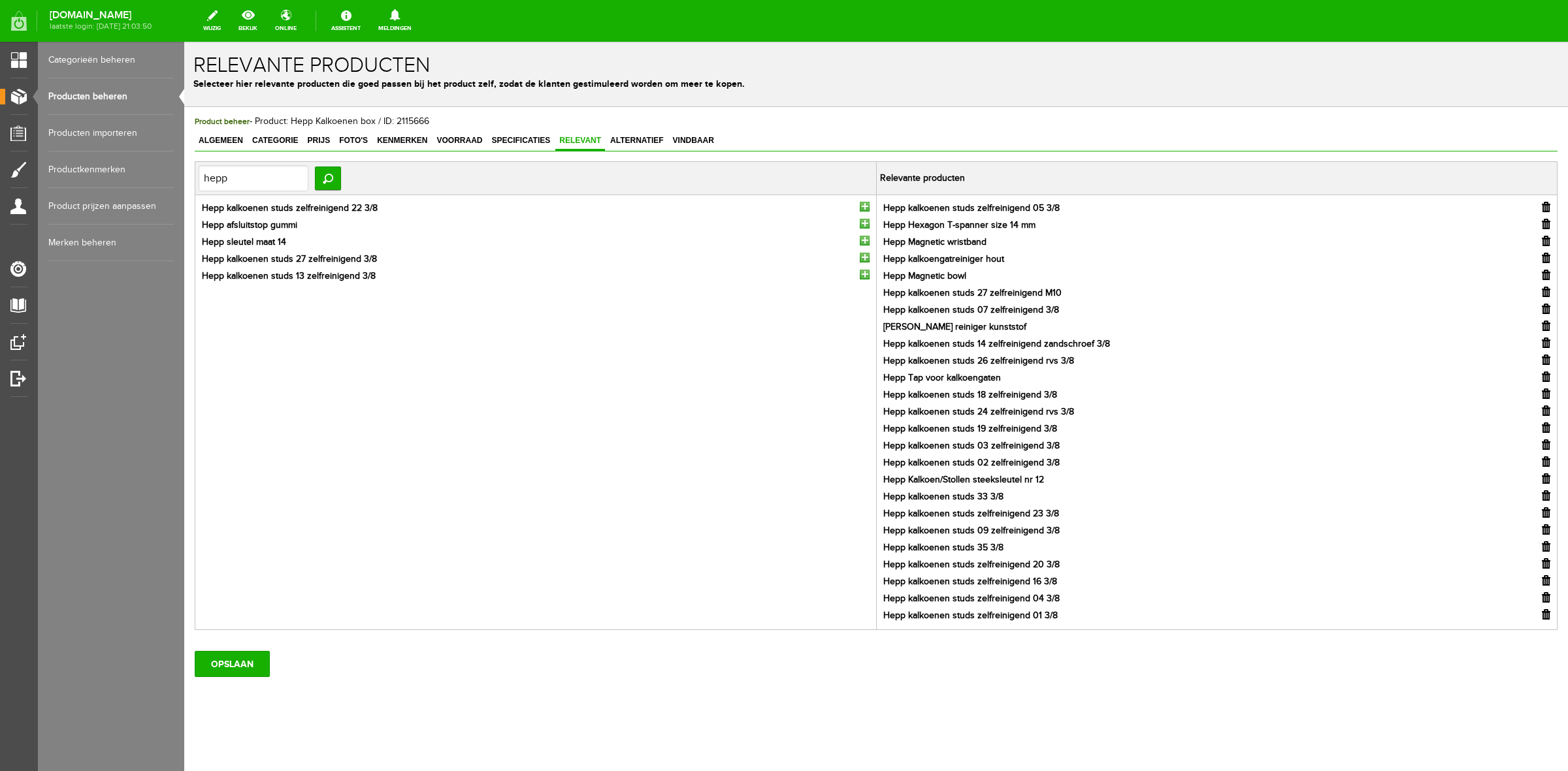
click at [239, 639] on div "Product beheer - Product: Hepp Kalkoenen box / ID: 2115666 Algemeen Categorie P…" at bounding box center [876, 396] width 1363 height 562
click at [237, 659] on input "OPSLAAN" at bounding box center [232, 664] width 75 height 26
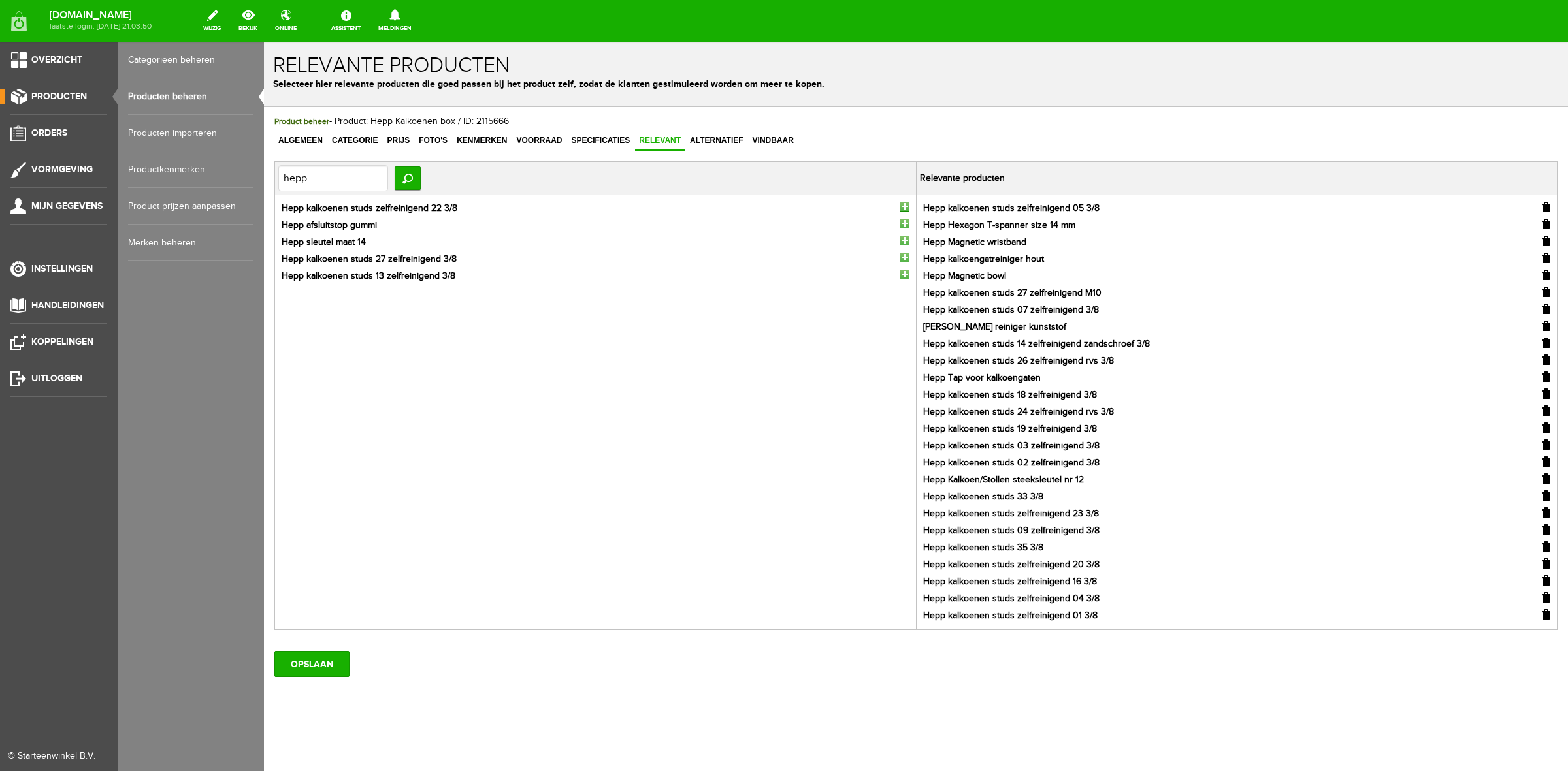
click at [37, 98] on span "Producten" at bounding box center [59, 96] width 55 height 11
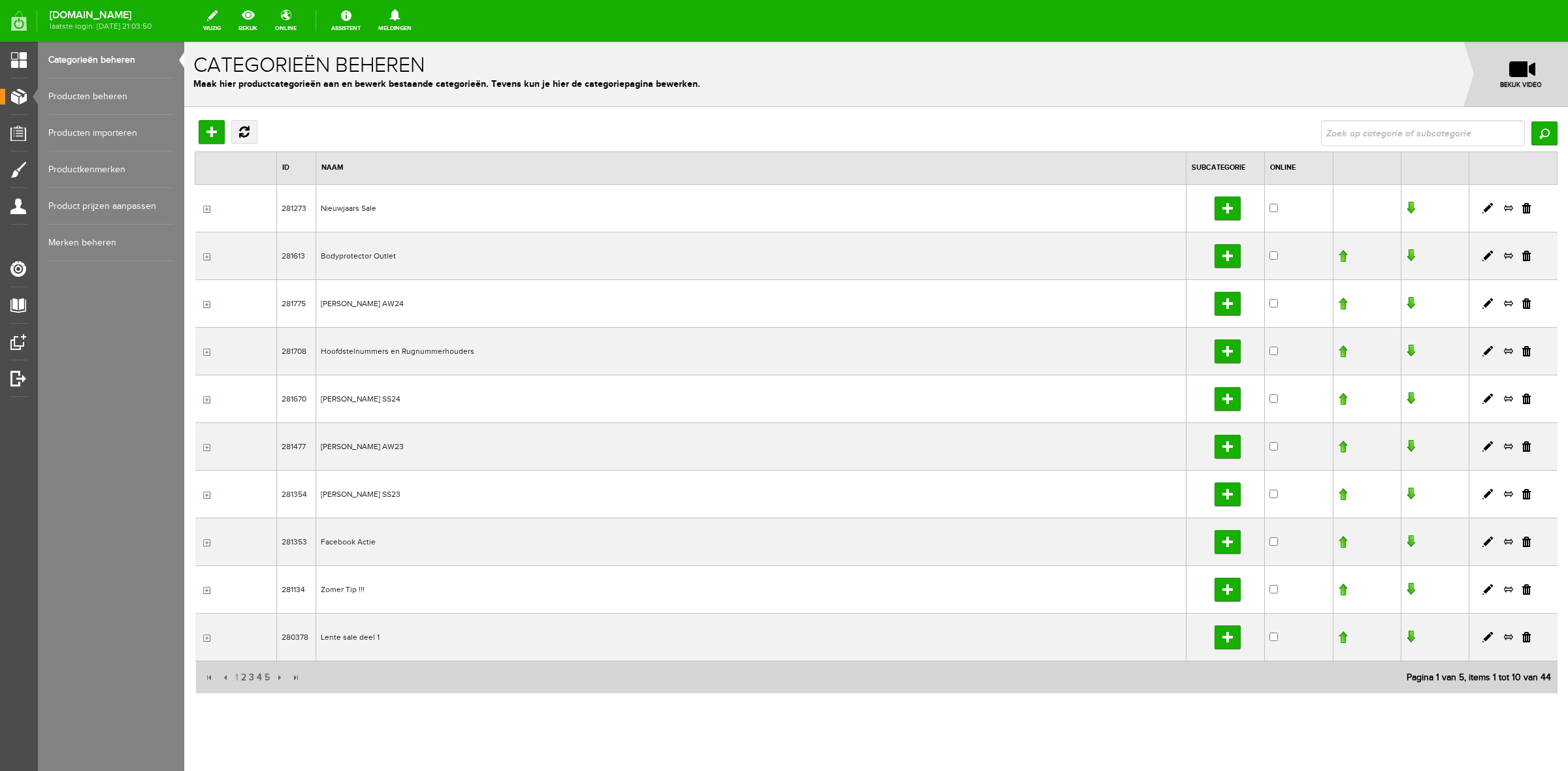
click at [136, 107] on link "Producten beheren" at bounding box center [111, 96] width 126 height 37
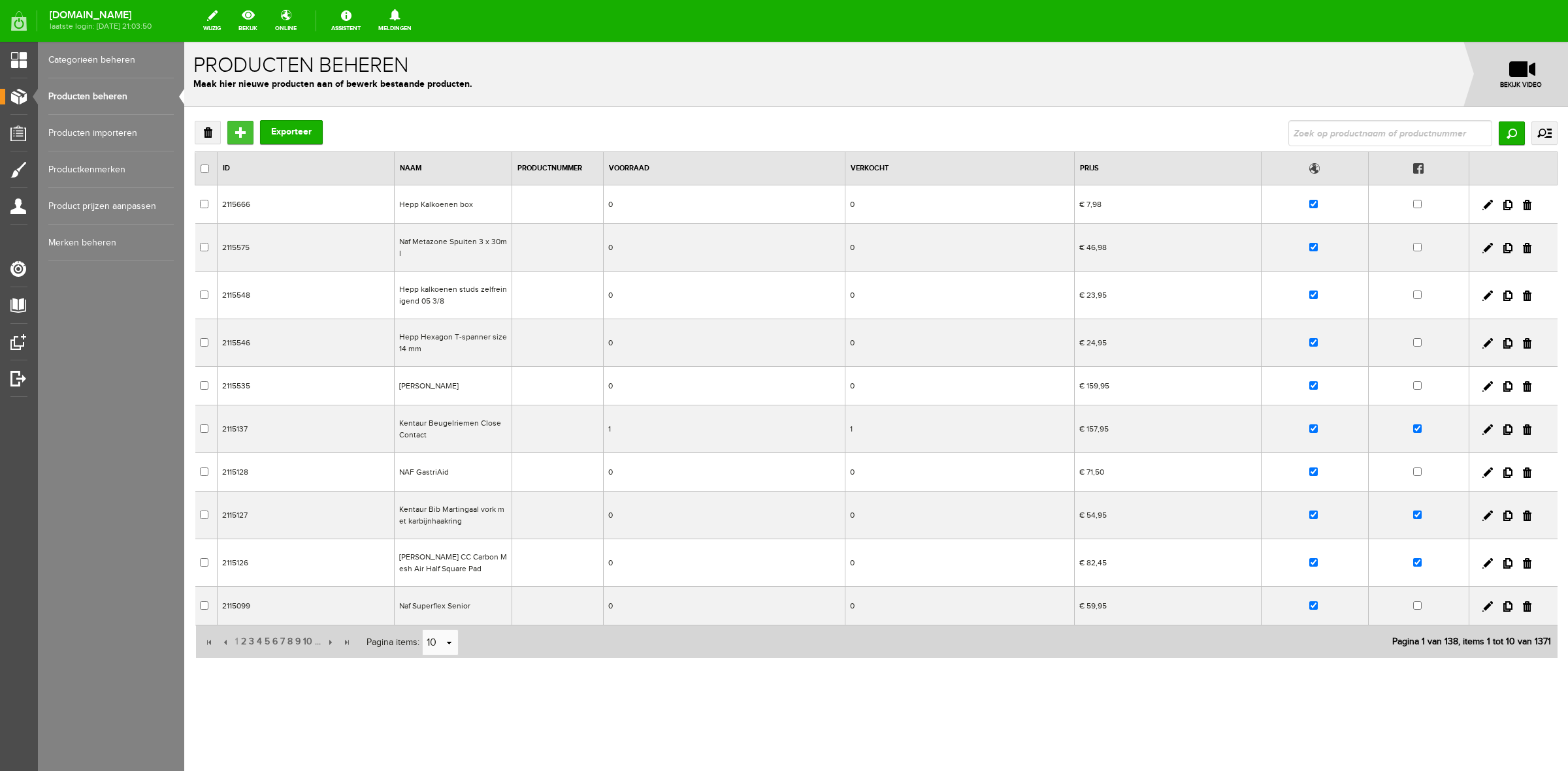
click at [232, 135] on input "Toevoegen" at bounding box center [241, 132] width 26 height 24
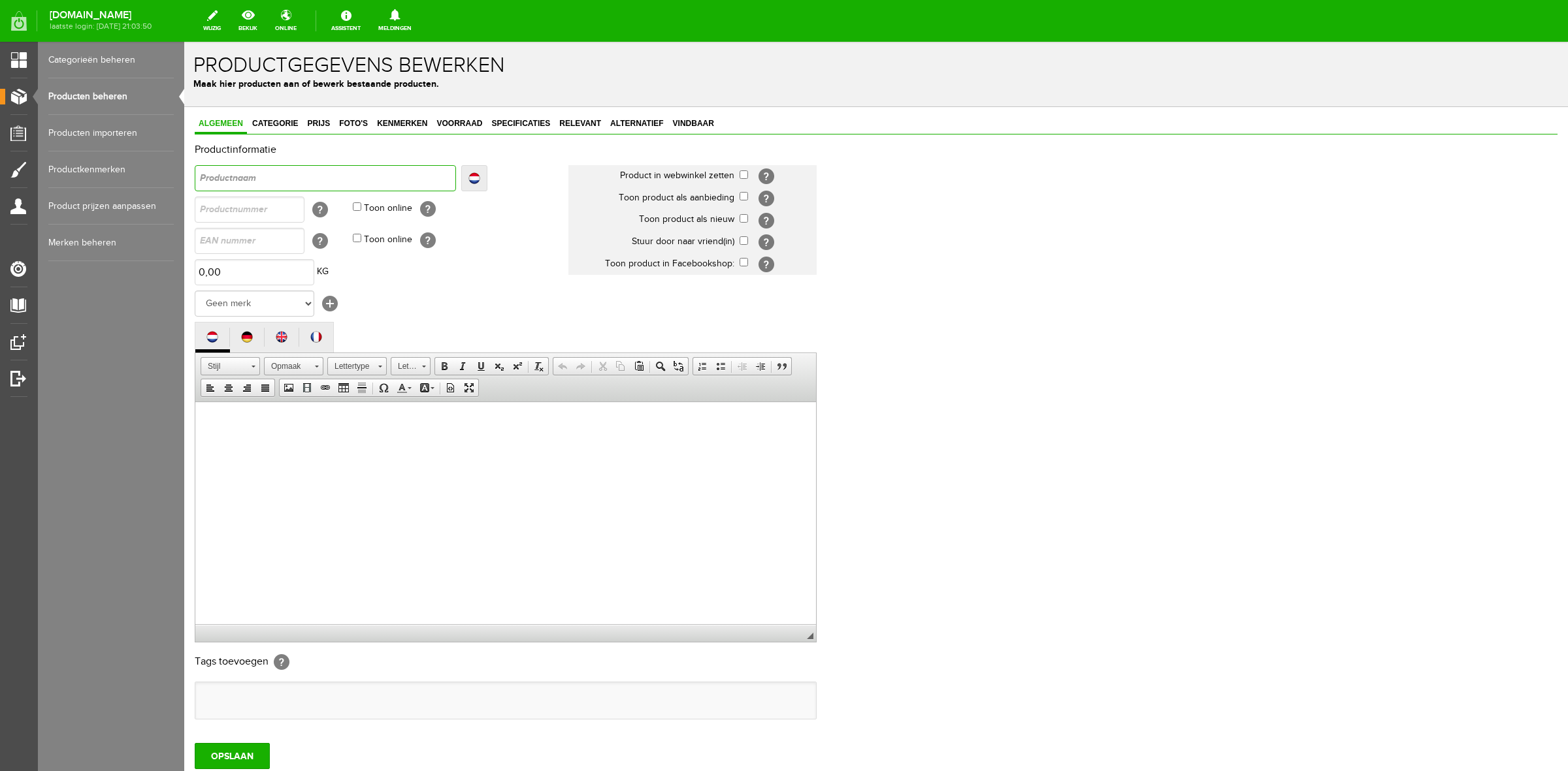
click at [328, 165] on input "text" at bounding box center [325, 178] width 261 height 26
paste input "Reiniger voor schroefdraadgaten"
type input "Reiniger voor schroefdraadgaten"
type input "HReiniger voor schroefdraadgaten"
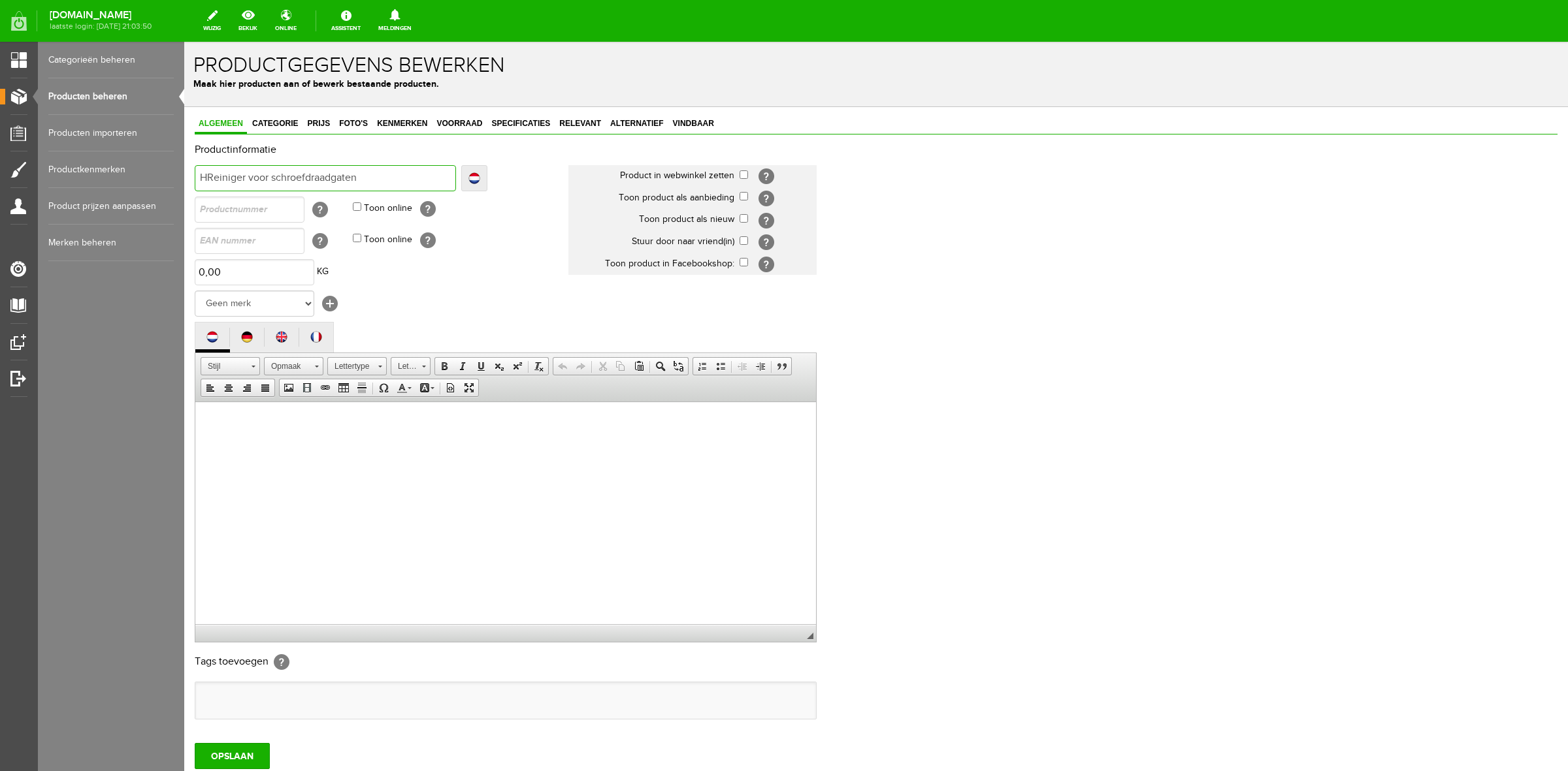
type input "HReiniger voor schroefdraadgaten"
type input "HeReiniger voor schroefdraadgaten"
type input "HepReiniger voor schroefdraadgaten"
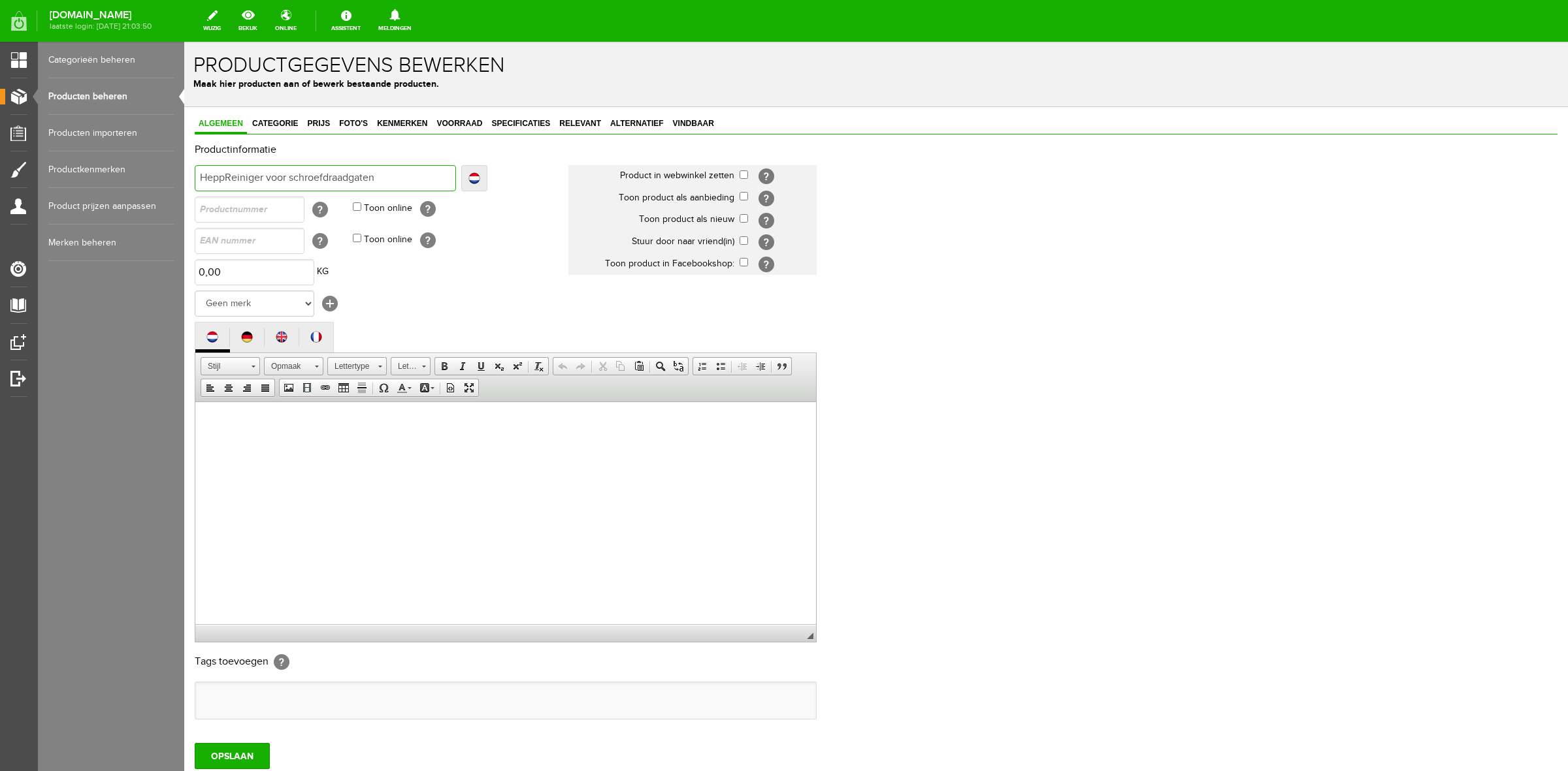
type input "[PERSON_NAME] voor schroefdraadgaten"
click at [305, 305] on select "Geen merk [PERSON_NAME] Robinson Segura Airbag HesTec FreeJump Westropp Fenwick…" at bounding box center [255, 304] width 119 height 26
select select "159295"
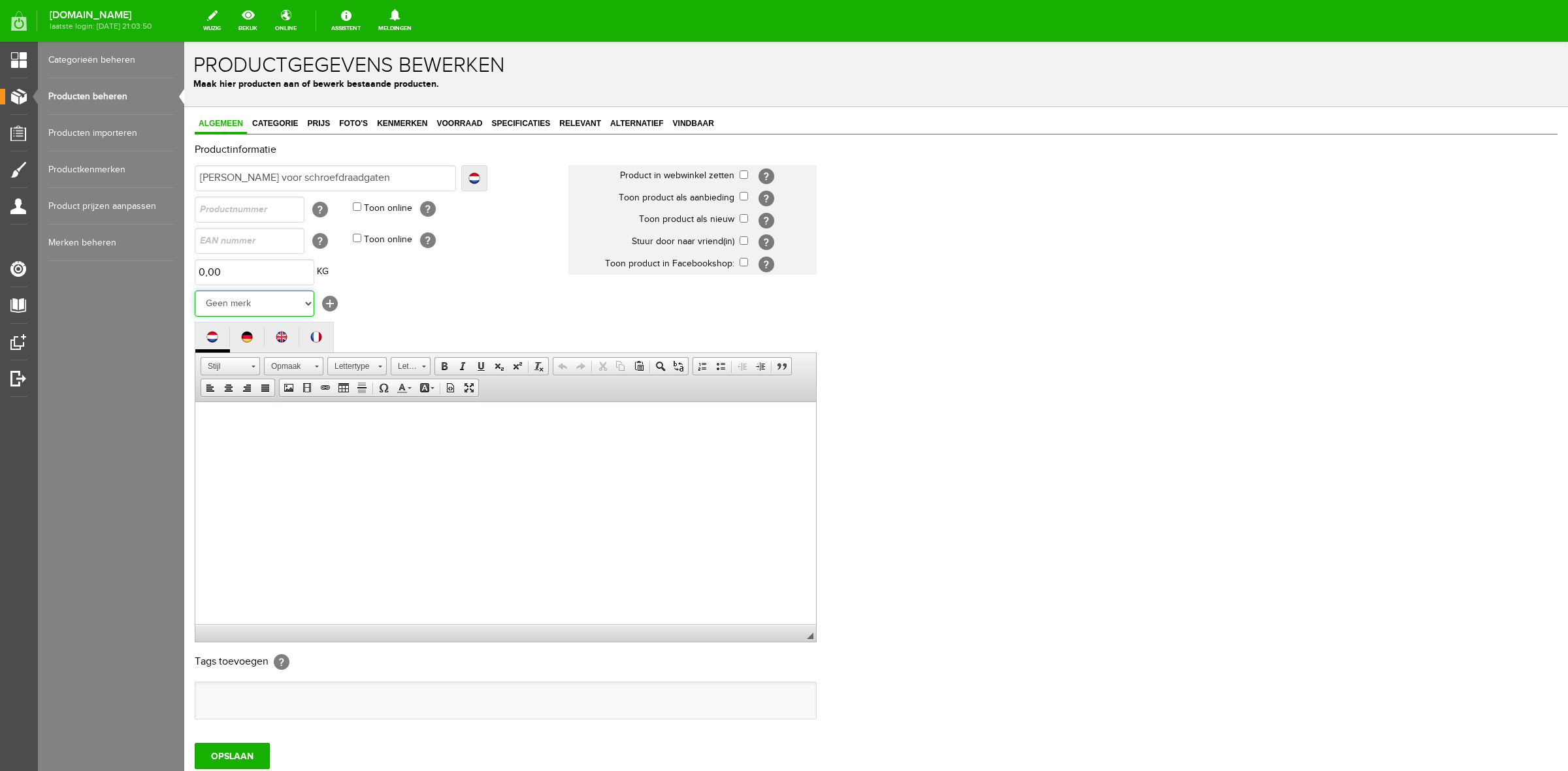
click at [195, 291] on select "Geen merk [PERSON_NAME] Robinson Segura Airbag HesTec FreeJump Westropp Fenwick…" at bounding box center [255, 304] width 119 height 26
click at [446, 442] on html at bounding box center [506, 421] width 621 height 40
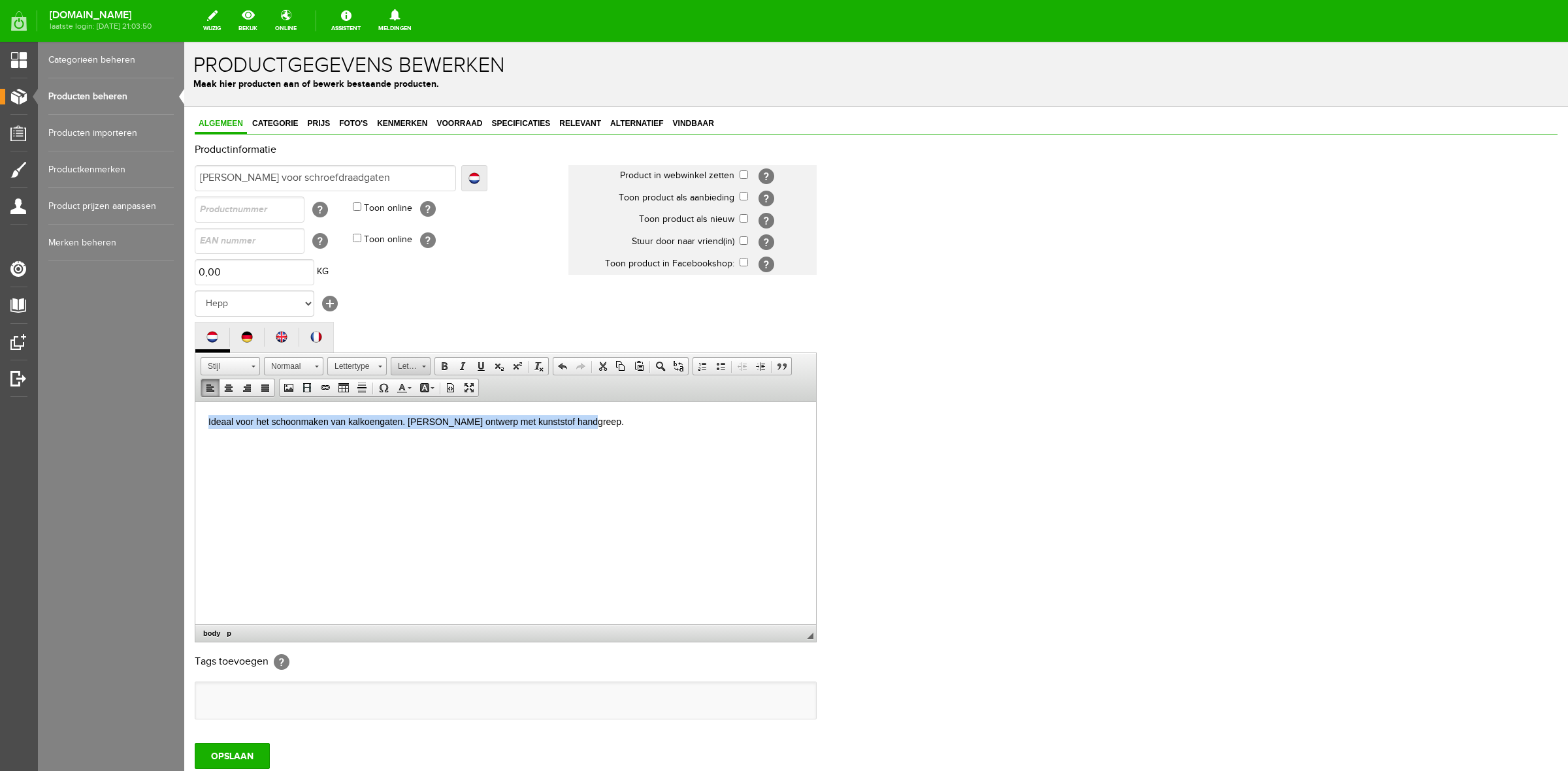
click at [411, 361] on span "Lettergrootte" at bounding box center [404, 366] width 26 height 17
click at [429, 449] on link "16" at bounding box center [431, 441] width 74 height 21
click at [430, 444] on html "Ideaal voor het schoonmaken van kalkoengaten. [PERSON_NAME] ontwerp met kunstst…" at bounding box center [506, 422] width 621 height 42
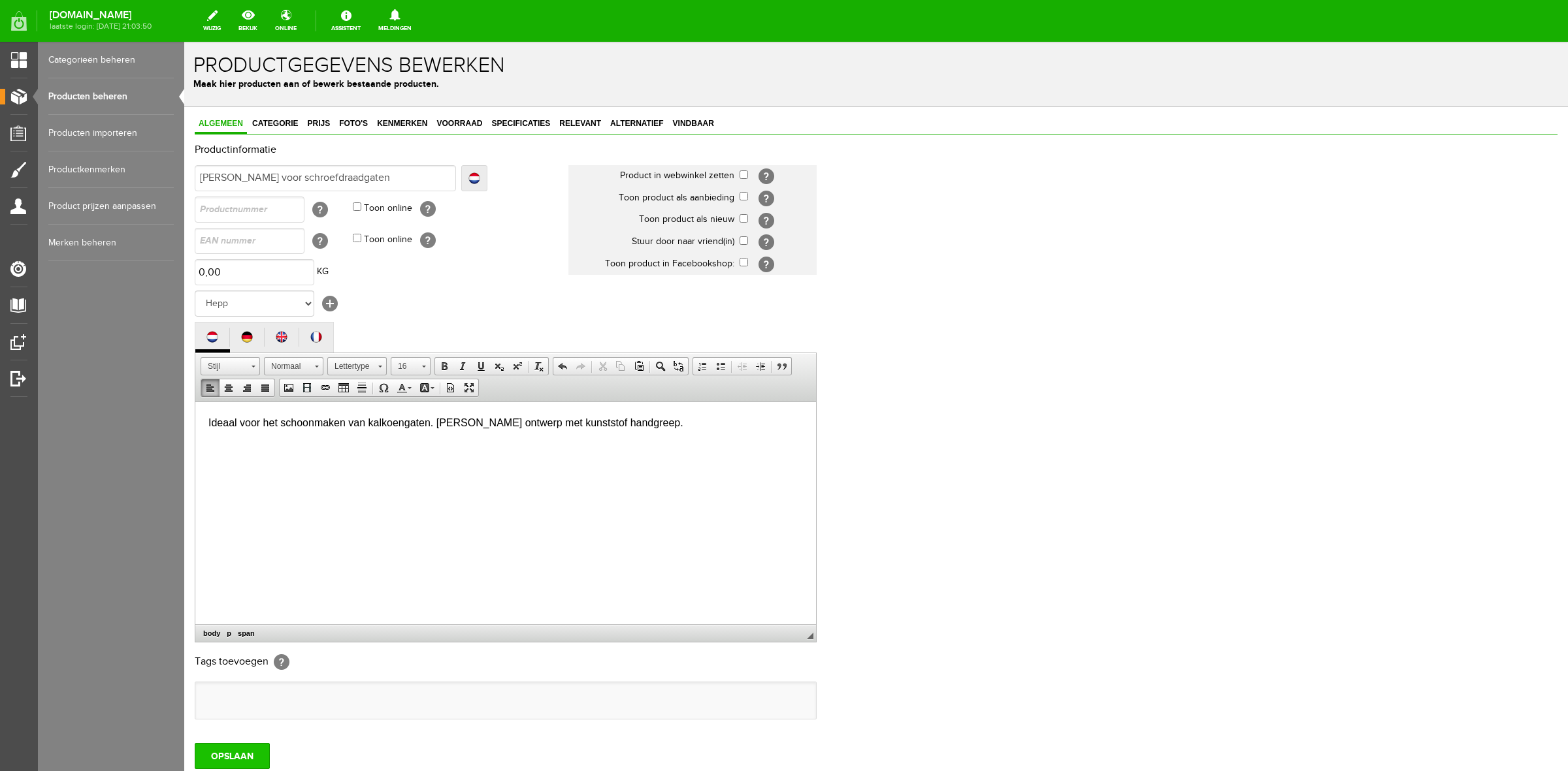
click at [242, 752] on input "OPSLAAN" at bounding box center [232, 756] width 75 height 26
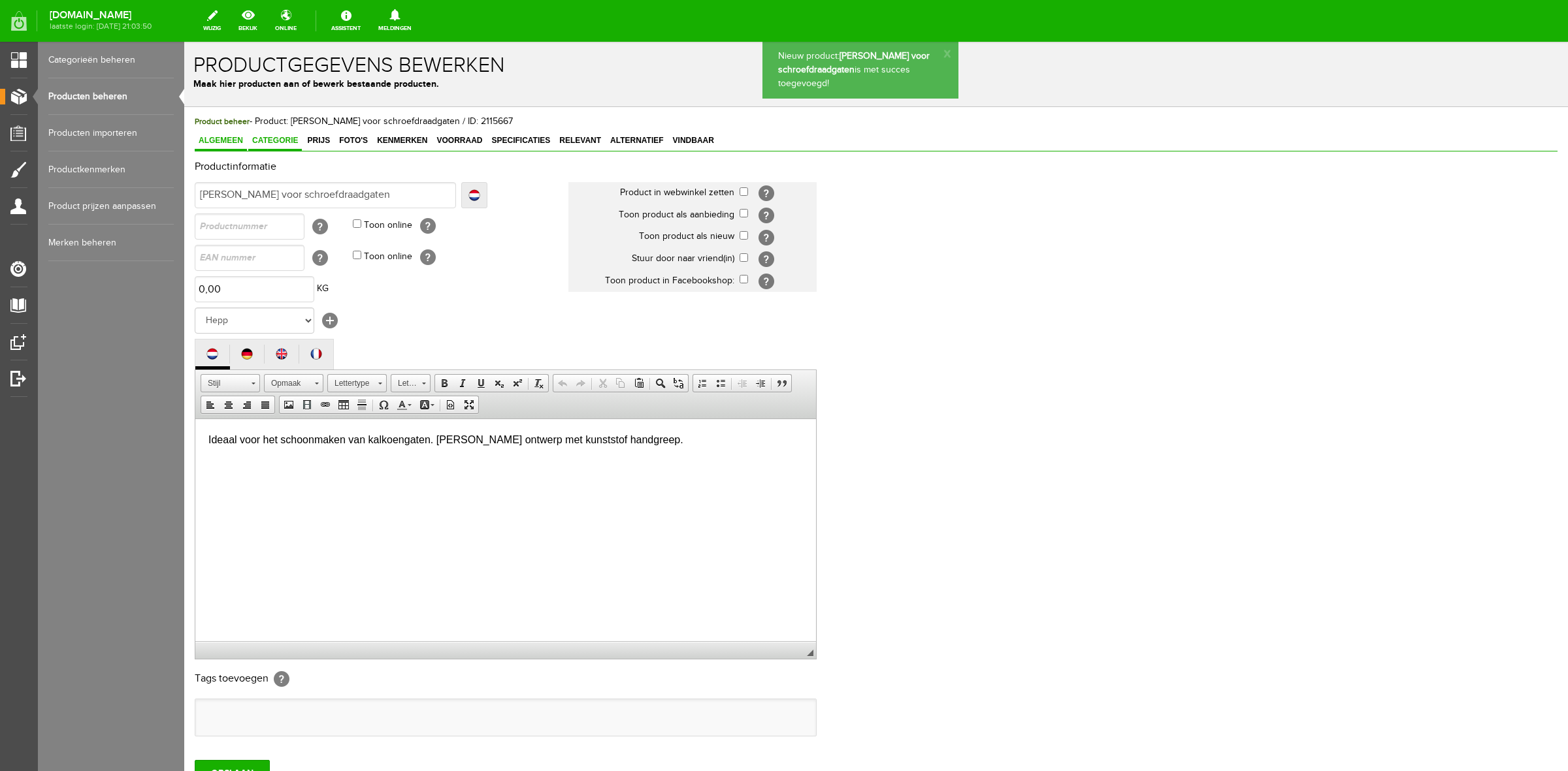
click at [282, 134] on link "Categorie" at bounding box center [275, 141] width 53 height 19
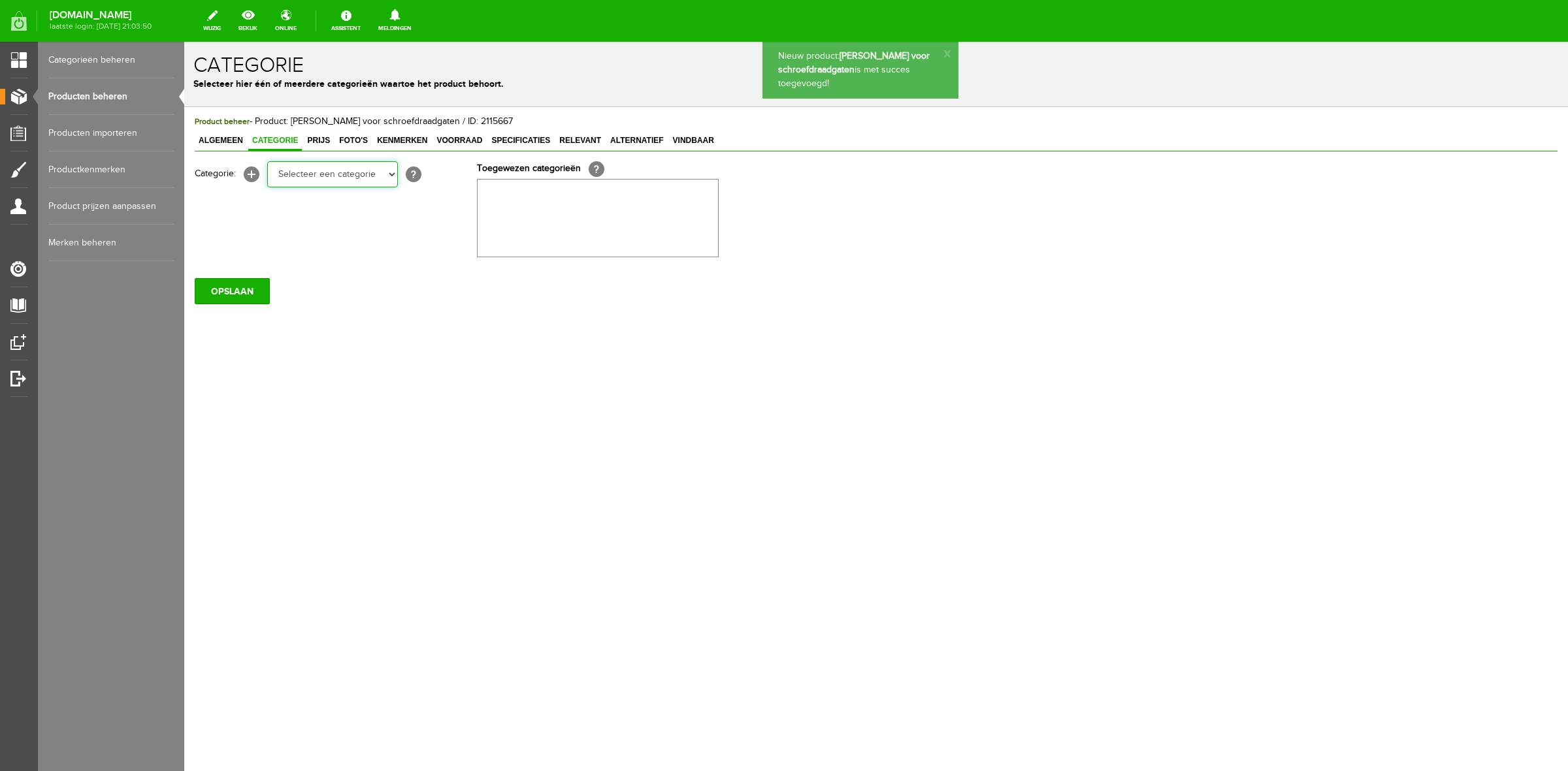
click at [289, 164] on select "Selecteer een categorie Nieuwjaars Sale Bodyprotector Outlet [PERSON_NAME] AW24…" at bounding box center [332, 175] width 130 height 26
select select "268006"
click at [267, 162] on select "Selecteer een categorie Nieuwjaars Sale Bodyprotector Outlet [PERSON_NAME] AW24…" at bounding box center [332, 175] width 130 height 26
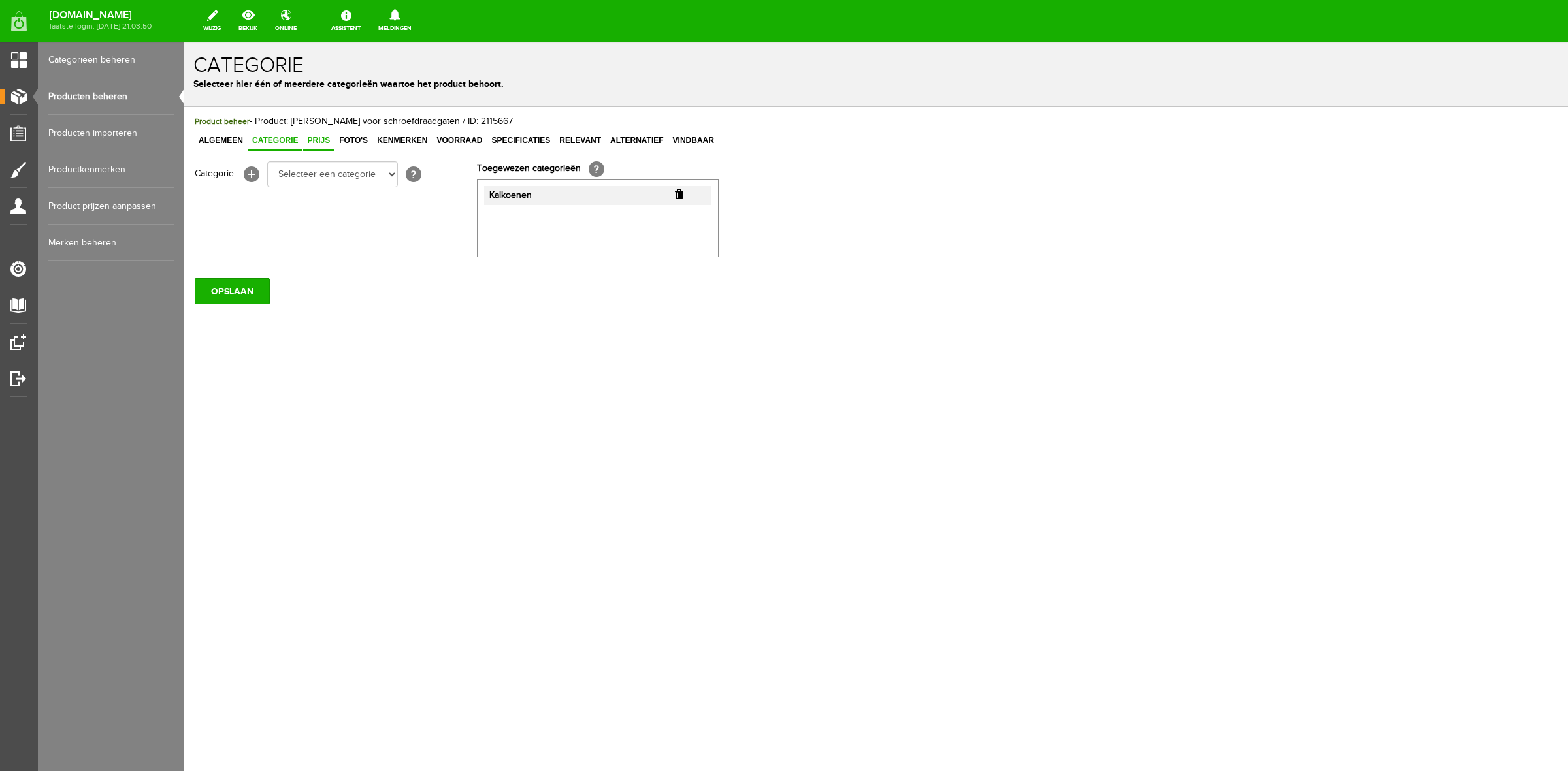
click at [316, 141] on span "Prijs" at bounding box center [318, 140] width 31 height 9
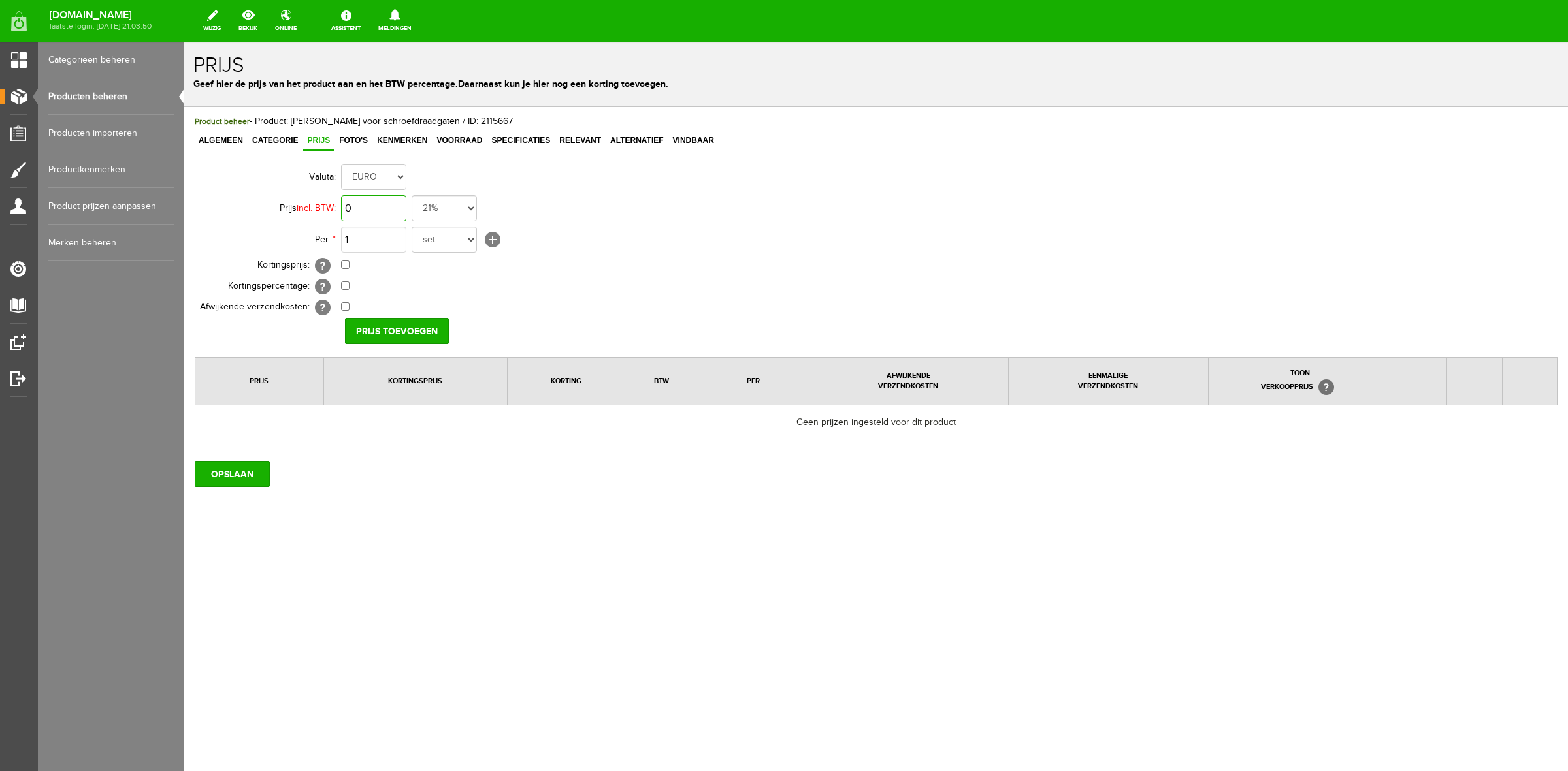
click at [381, 200] on input "0" at bounding box center [374, 209] width 65 height 26
type input "€ 11,98"
click at [397, 321] on input "Prijs toevoegen" at bounding box center [397, 331] width 104 height 26
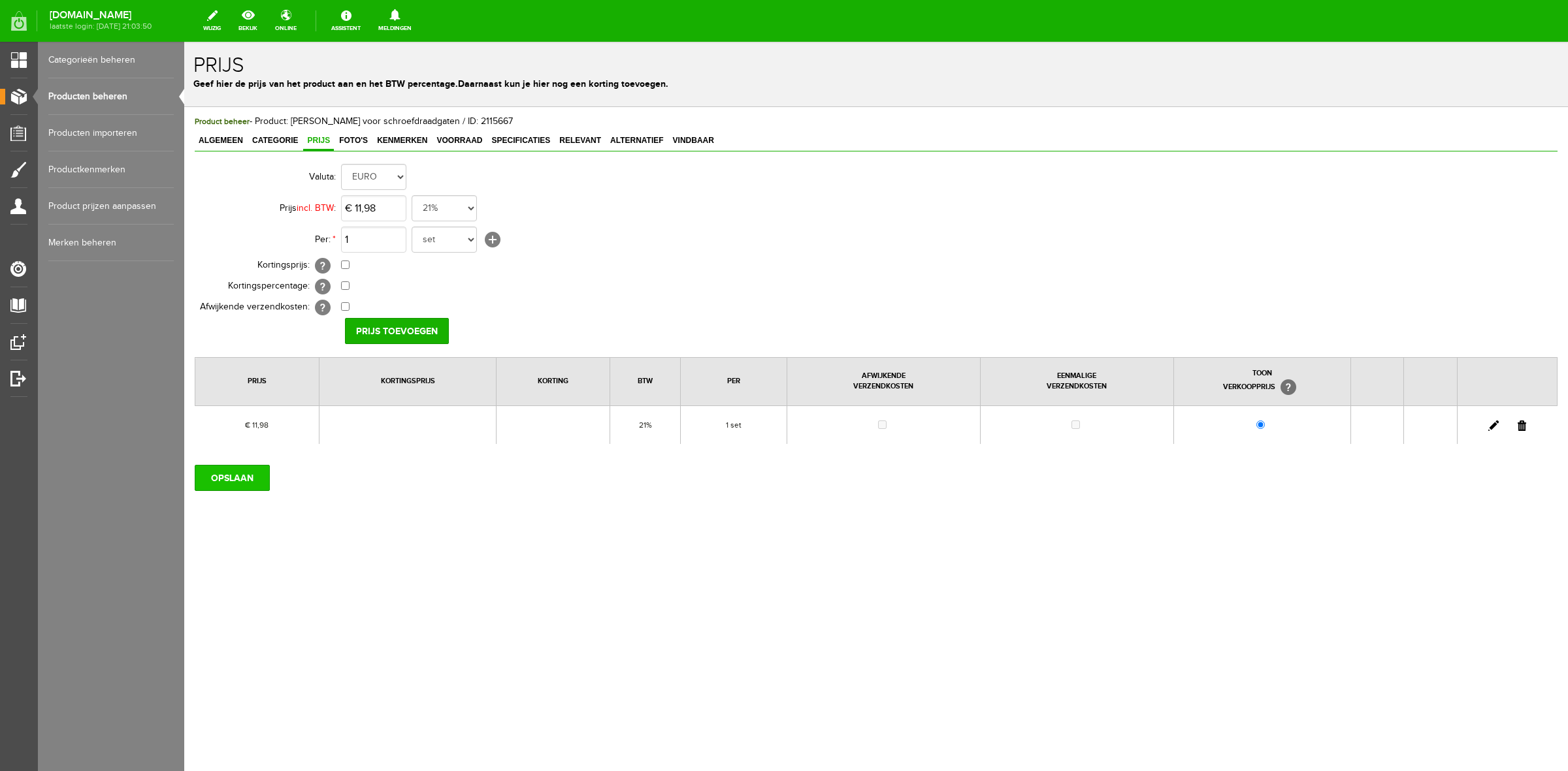
click at [237, 467] on input "OPSLAAN" at bounding box center [232, 478] width 75 height 26
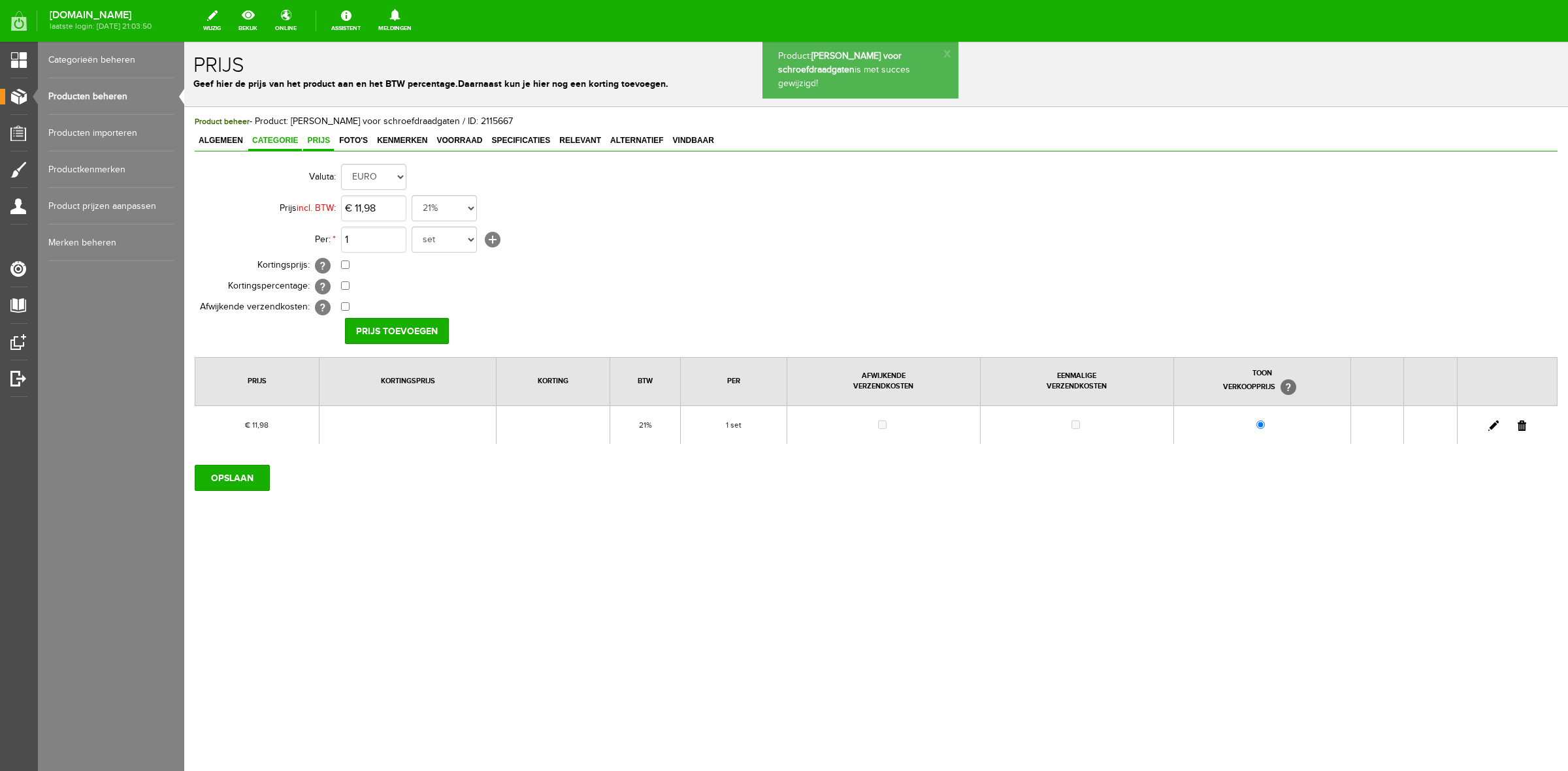
click at [275, 132] on link "Categorie" at bounding box center [275, 141] width 53 height 19
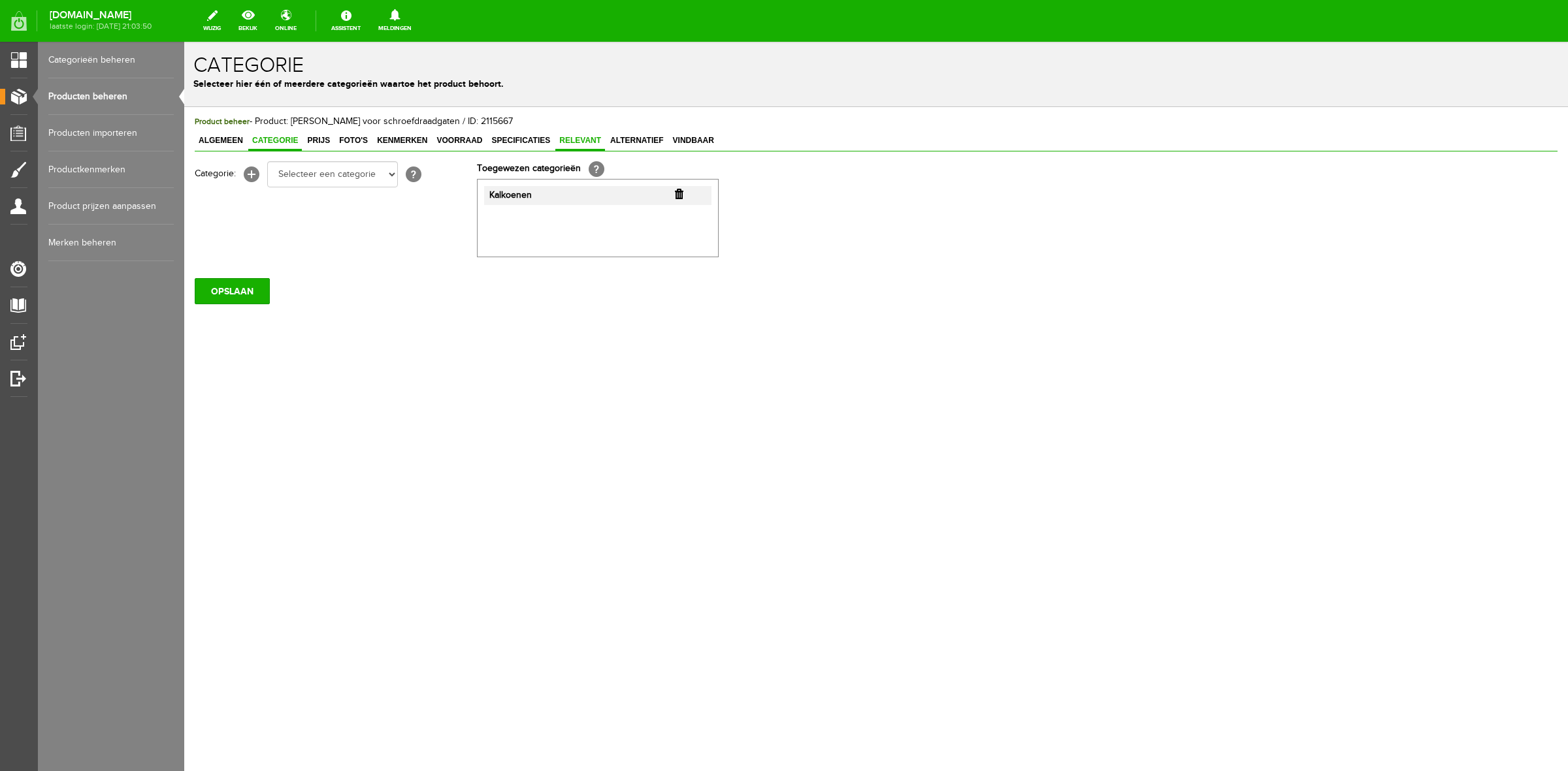
click at [569, 142] on span "Relevant" at bounding box center [580, 140] width 50 height 9
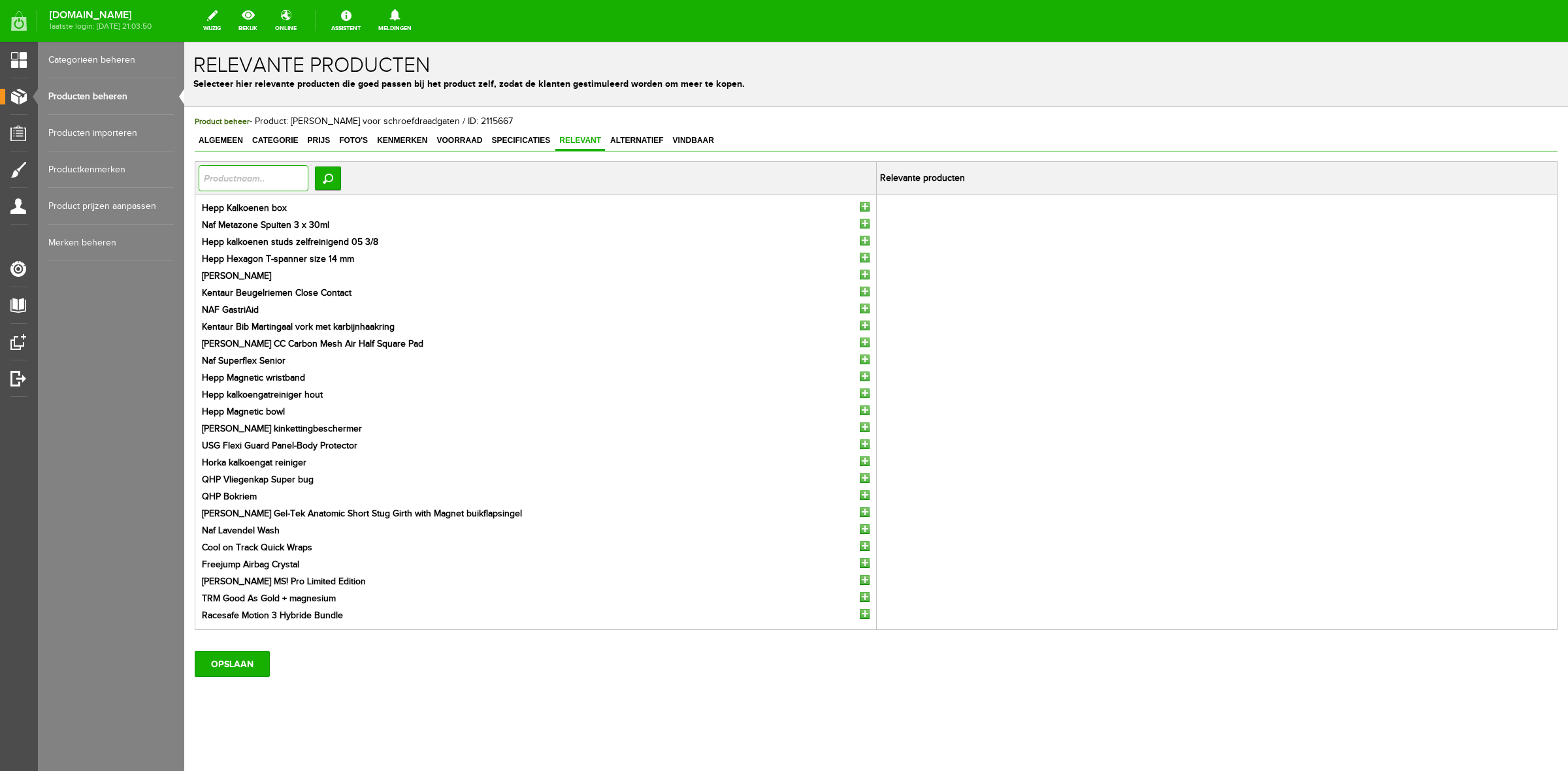
click at [262, 182] on input "text" at bounding box center [253, 178] width 110 height 26
type input "happ"
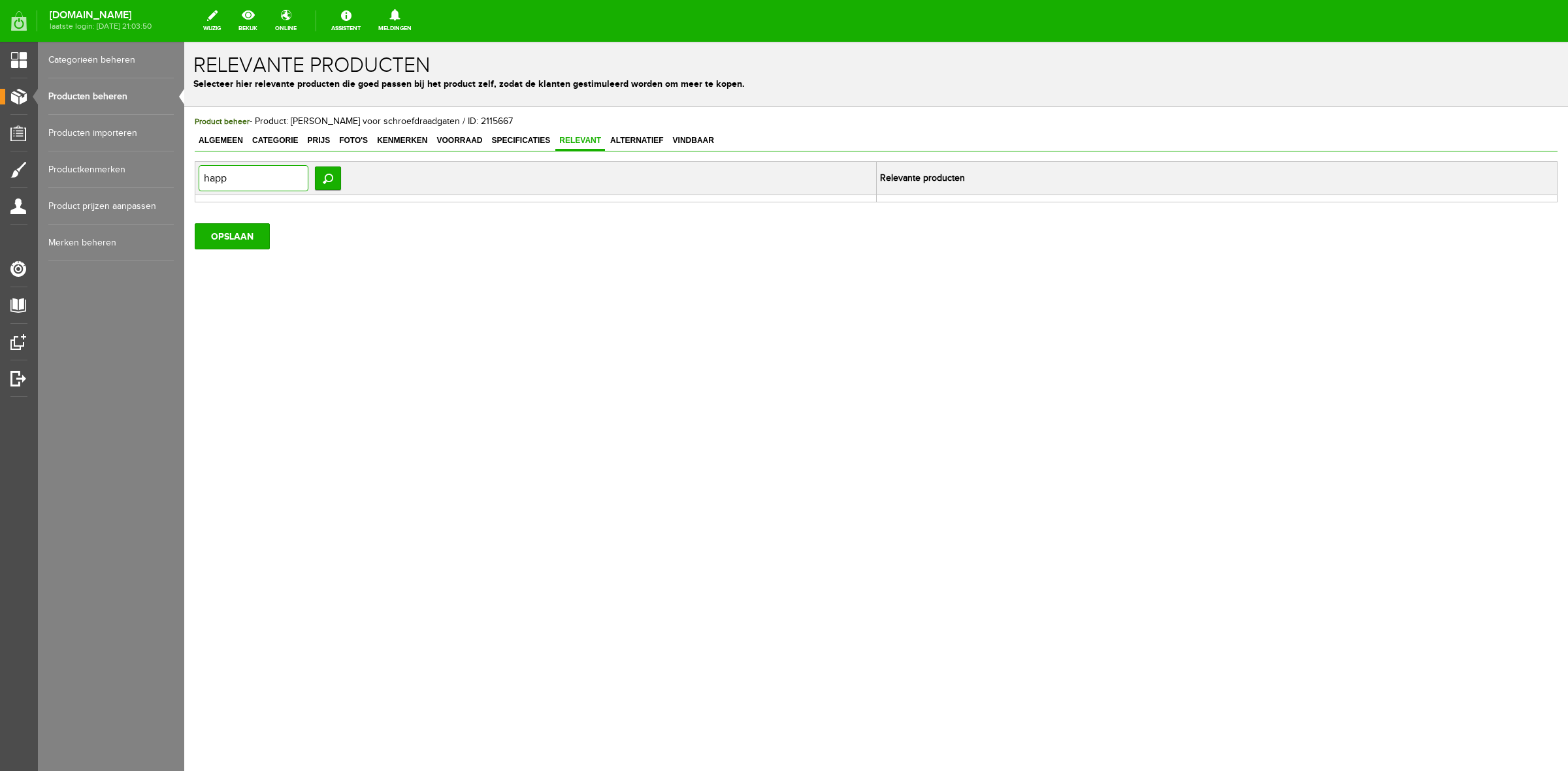
click at [259, 186] on input "happ" at bounding box center [253, 178] width 110 height 26
type input "hepp"
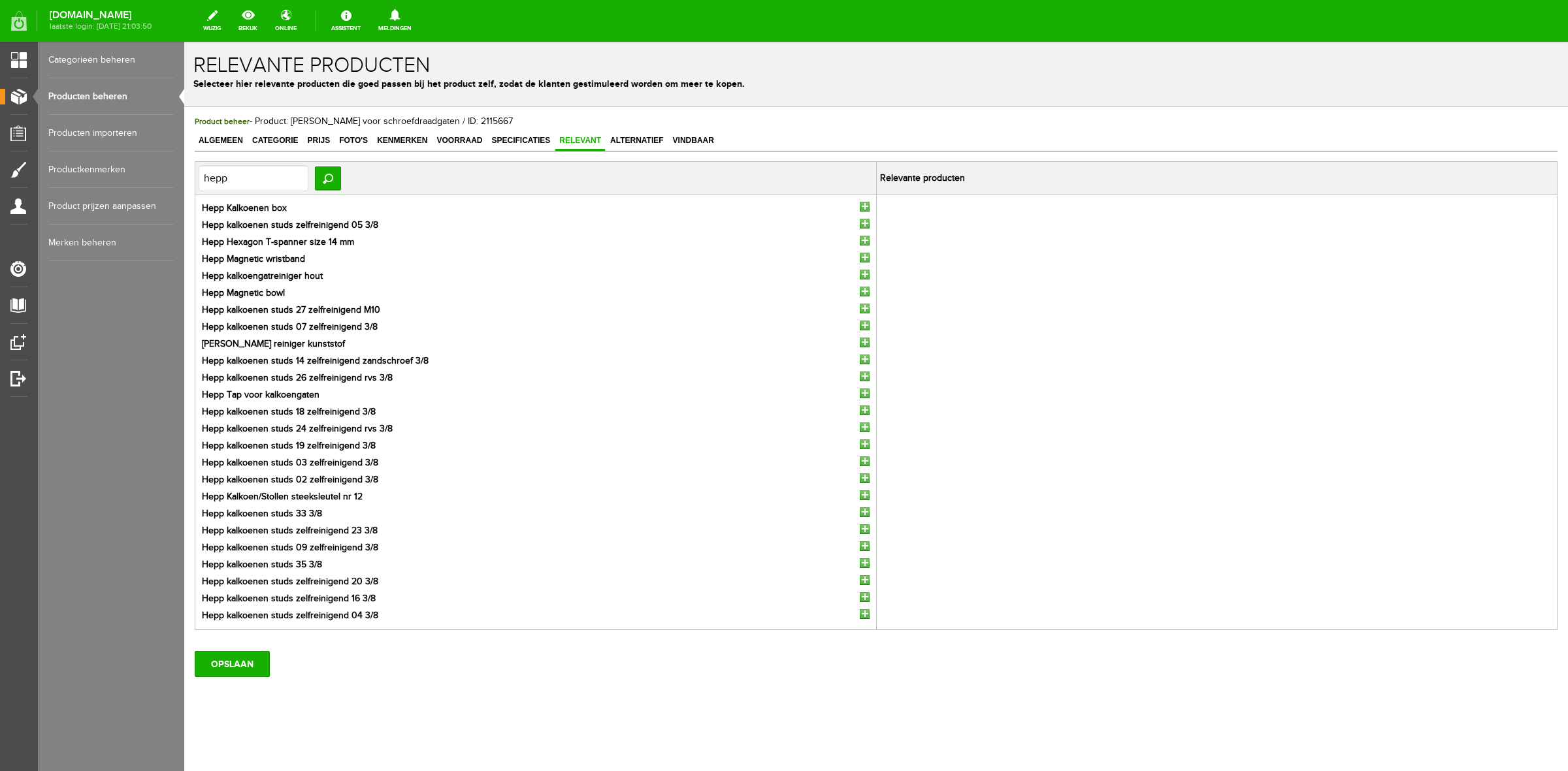
click at [861, 208] on input "button" at bounding box center [865, 207] width 10 height 10
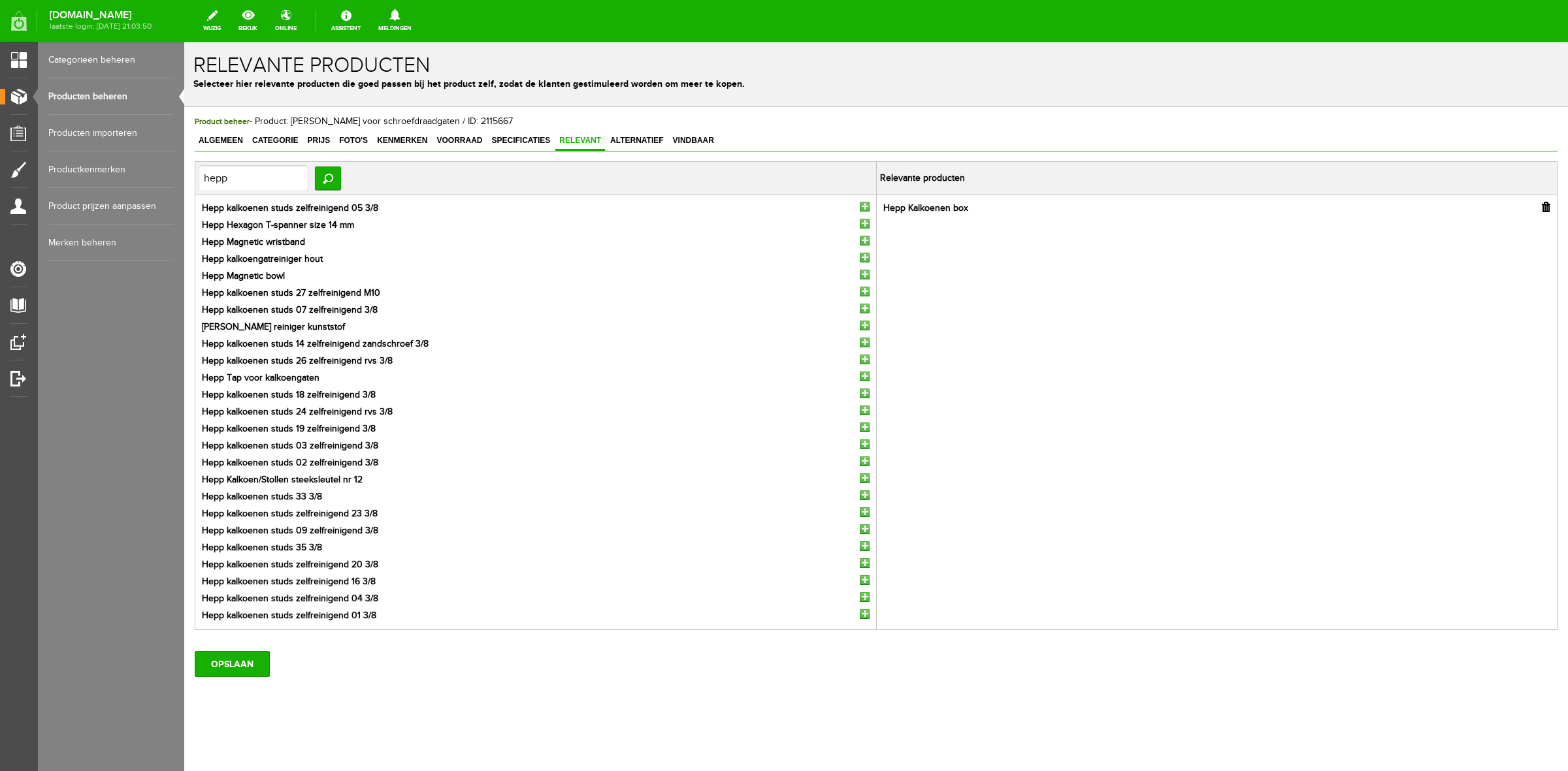
click at [861, 207] on input "button" at bounding box center [865, 207] width 10 height 10
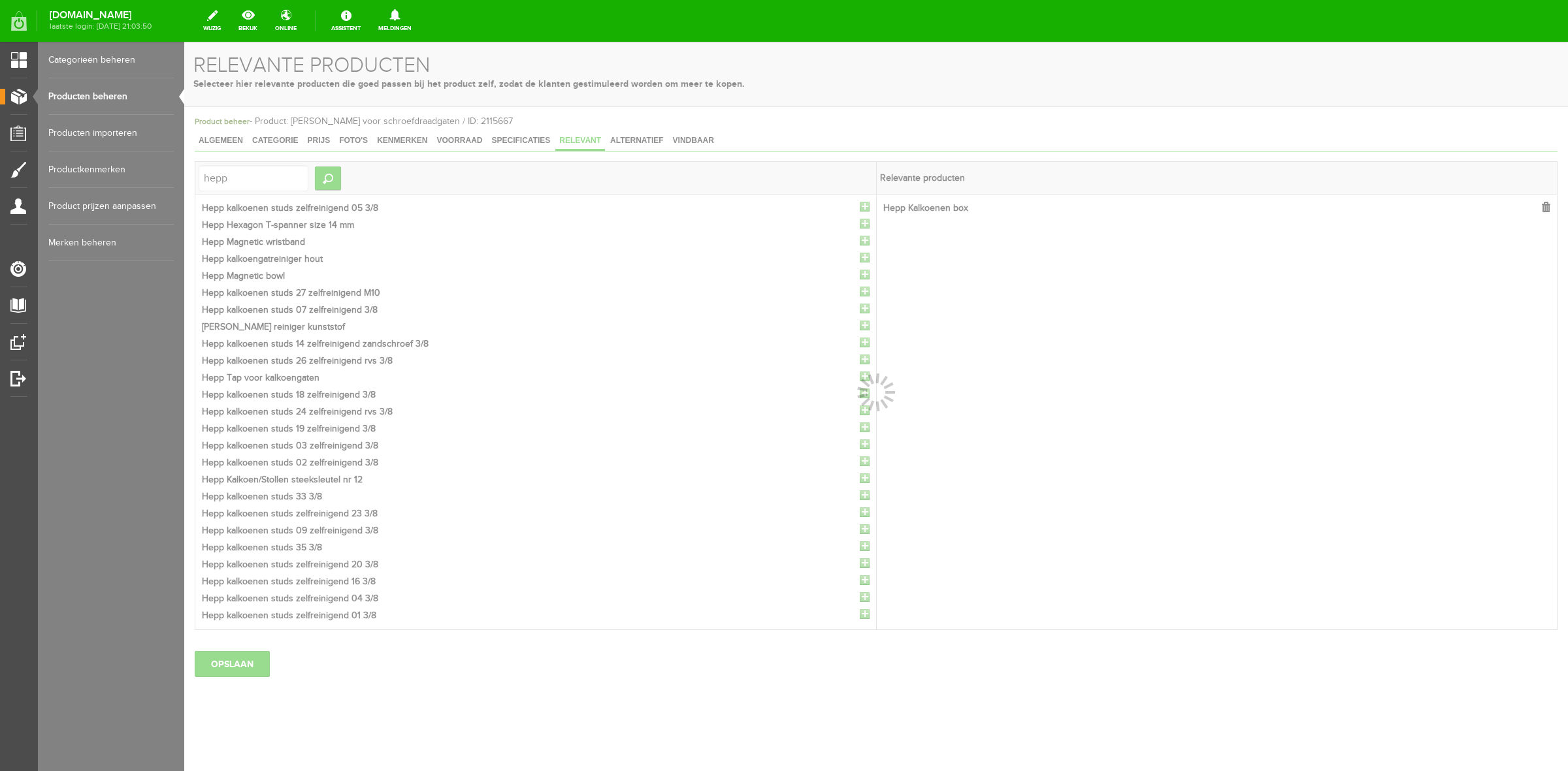
click at [861, 207] on div at bounding box center [876, 406] width 1384 height 729
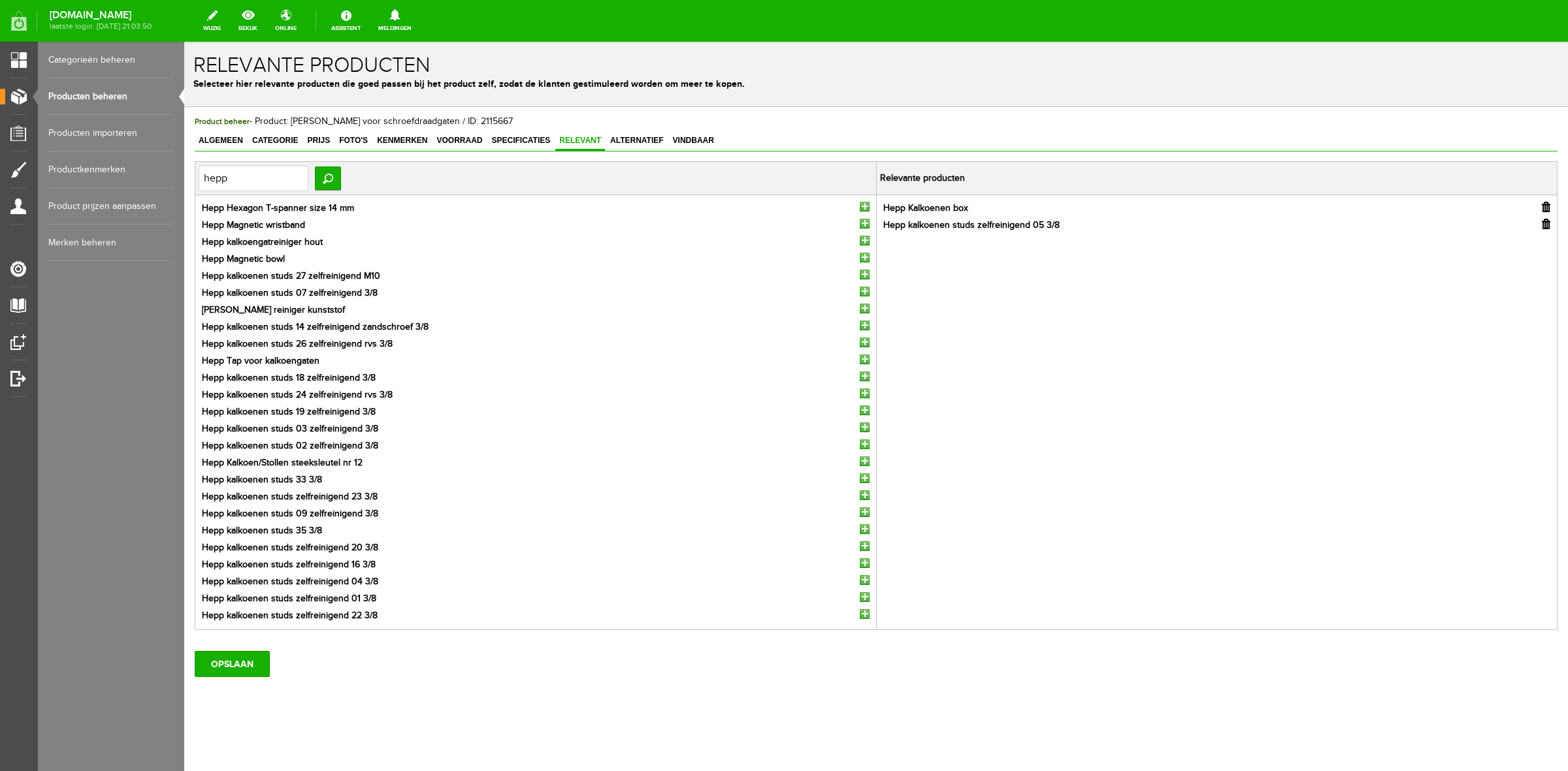
click at [861, 207] on input "button" at bounding box center [865, 207] width 10 height 10
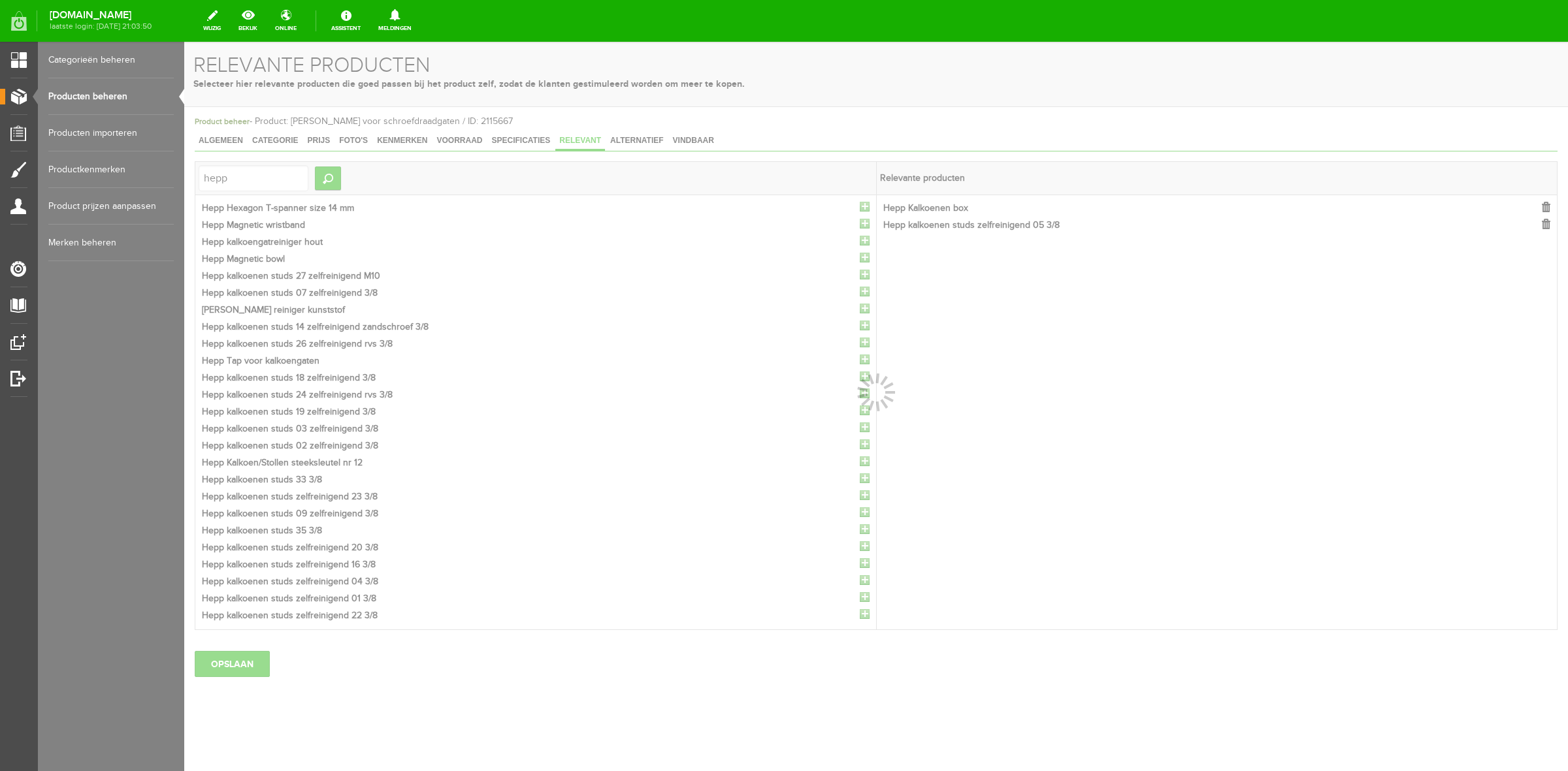
click at [861, 207] on div at bounding box center [876, 406] width 1384 height 729
click at [859, 209] on div at bounding box center [876, 406] width 1384 height 729
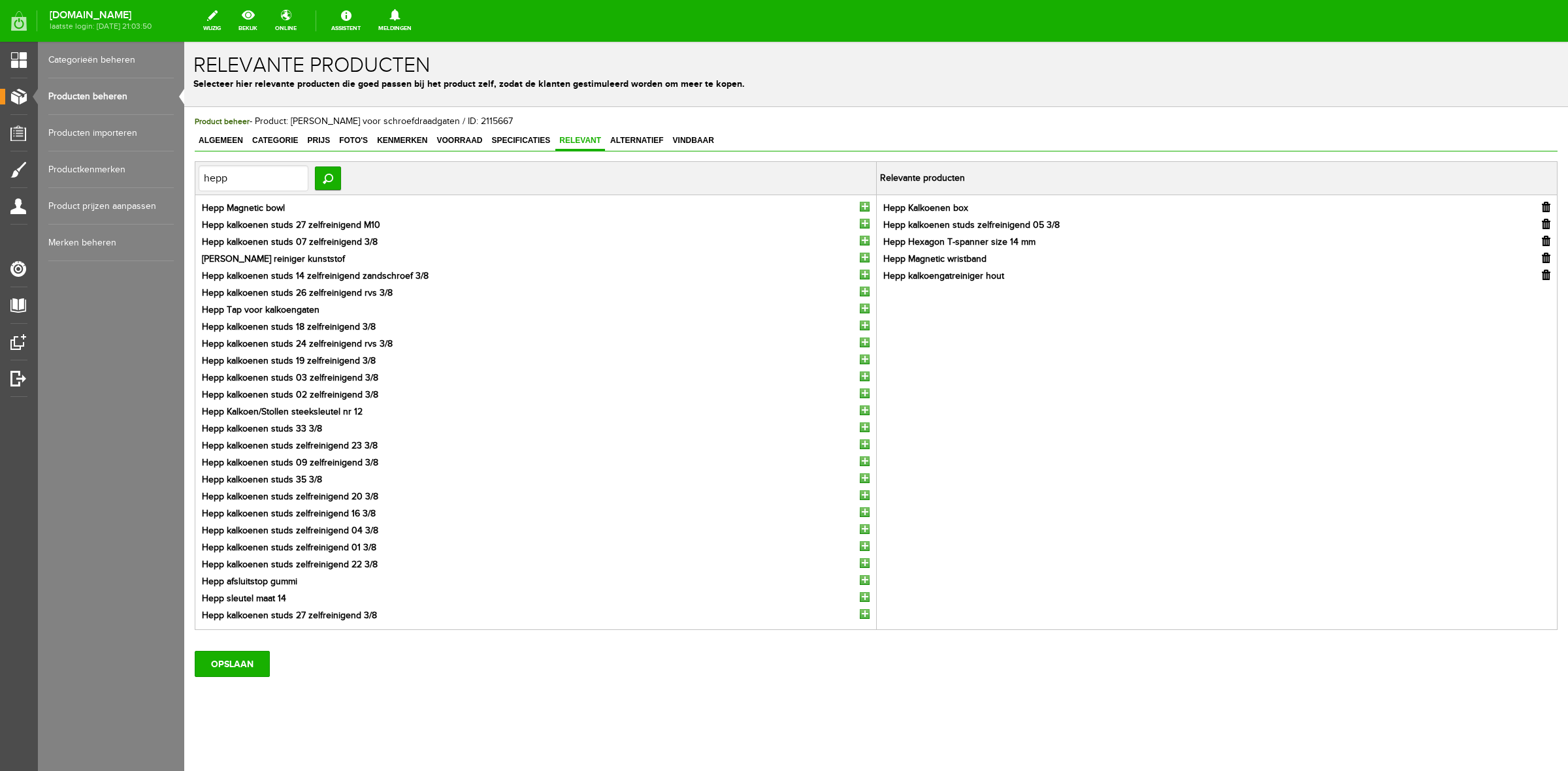
click at [860, 209] on input "button" at bounding box center [865, 207] width 10 height 10
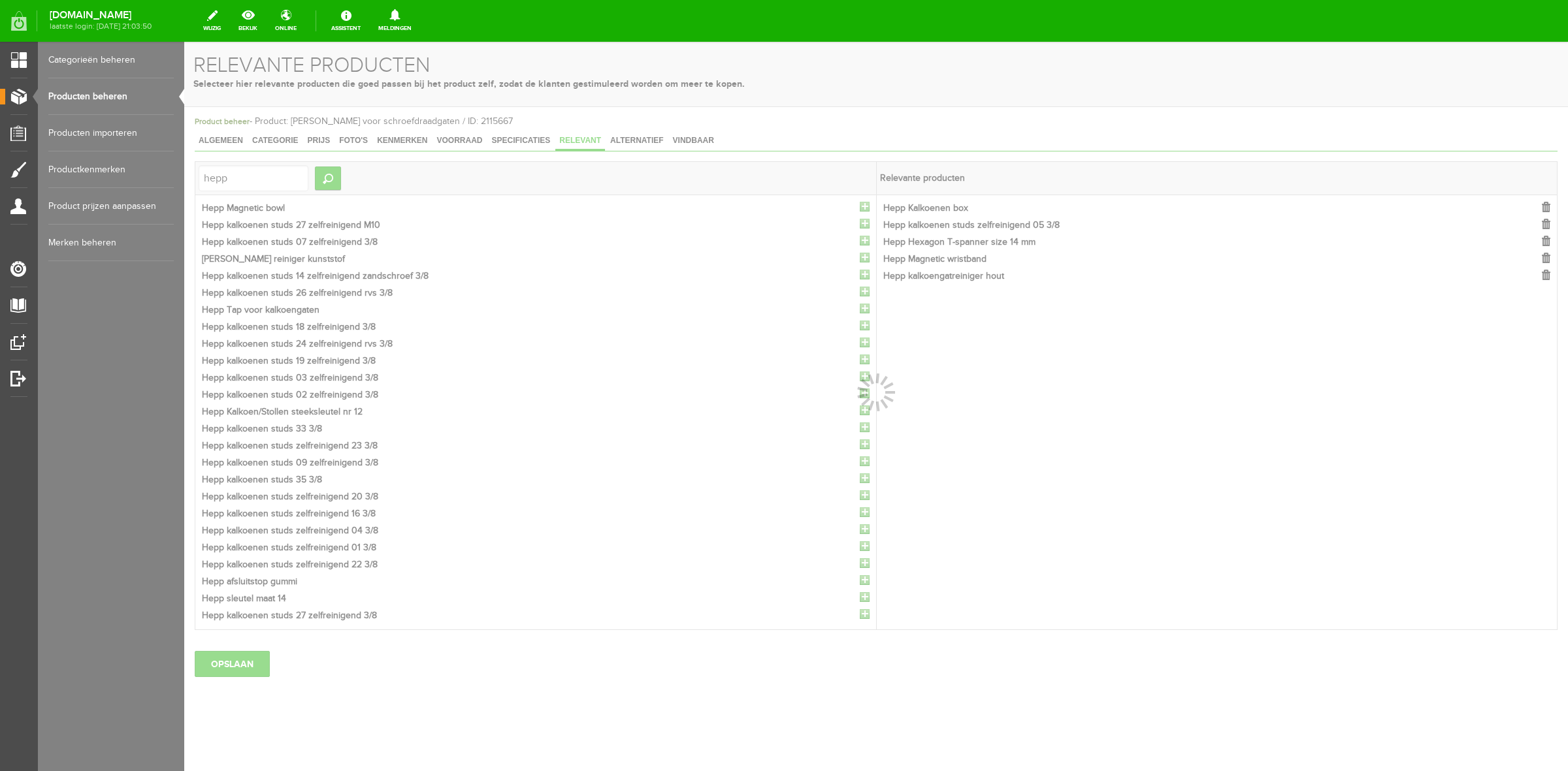
click at [859, 209] on div at bounding box center [876, 406] width 1384 height 729
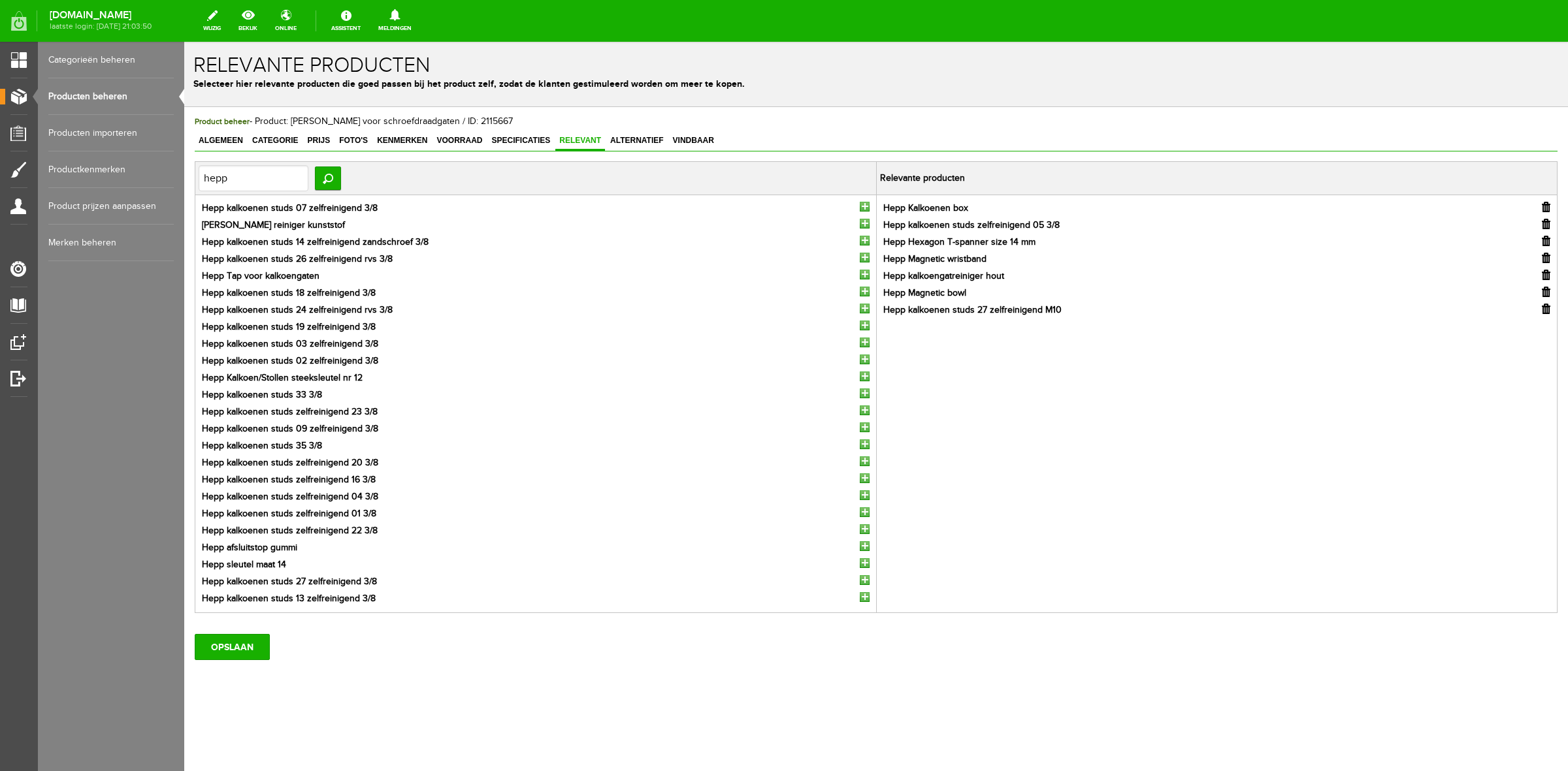
click at [860, 209] on input "button" at bounding box center [865, 207] width 10 height 10
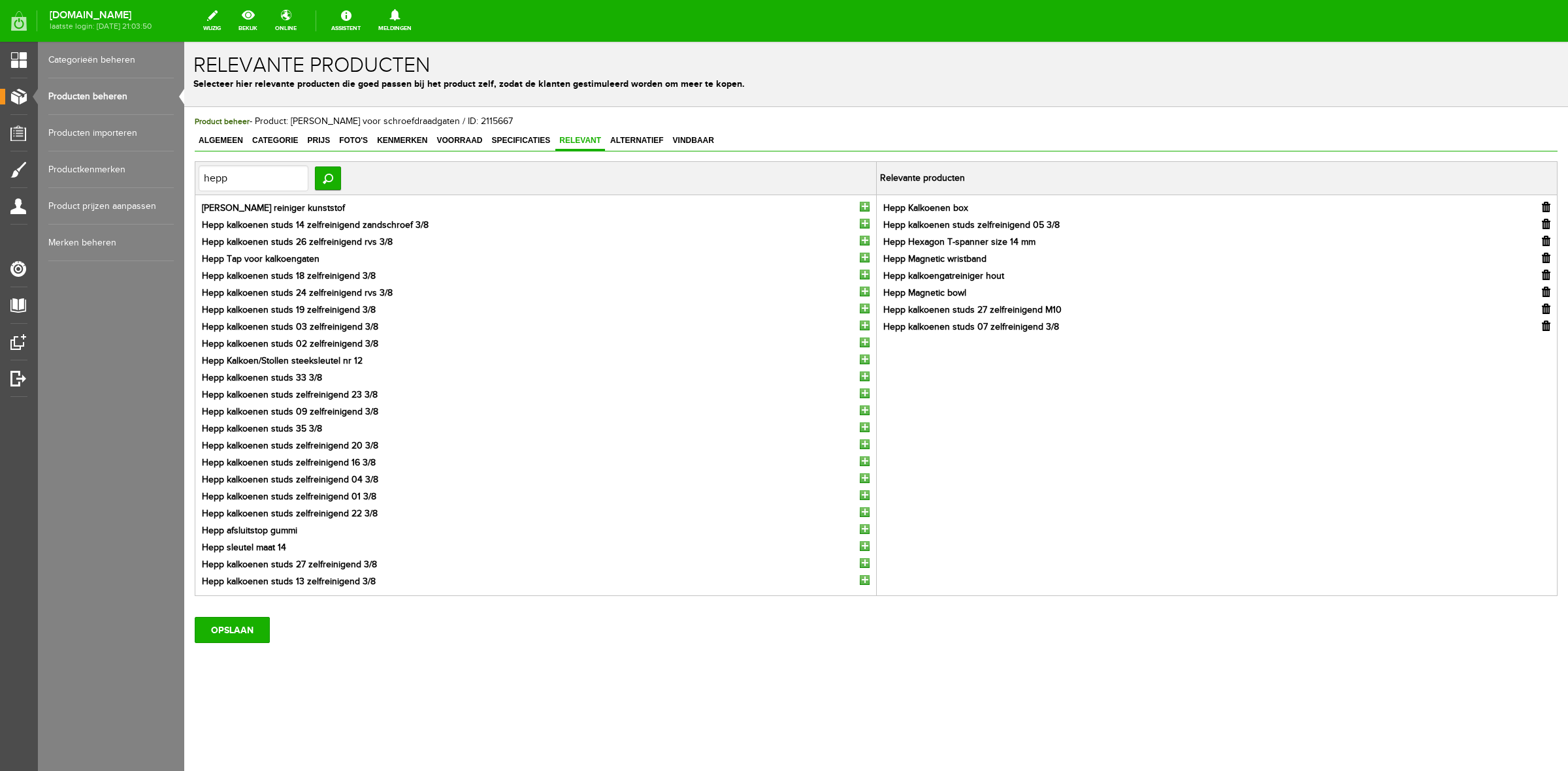
click at [857, 210] on li "[PERSON_NAME] reiniger kunststof" at bounding box center [535, 209] width 668 height 14
click at [863, 208] on input "button" at bounding box center [865, 207] width 10 height 10
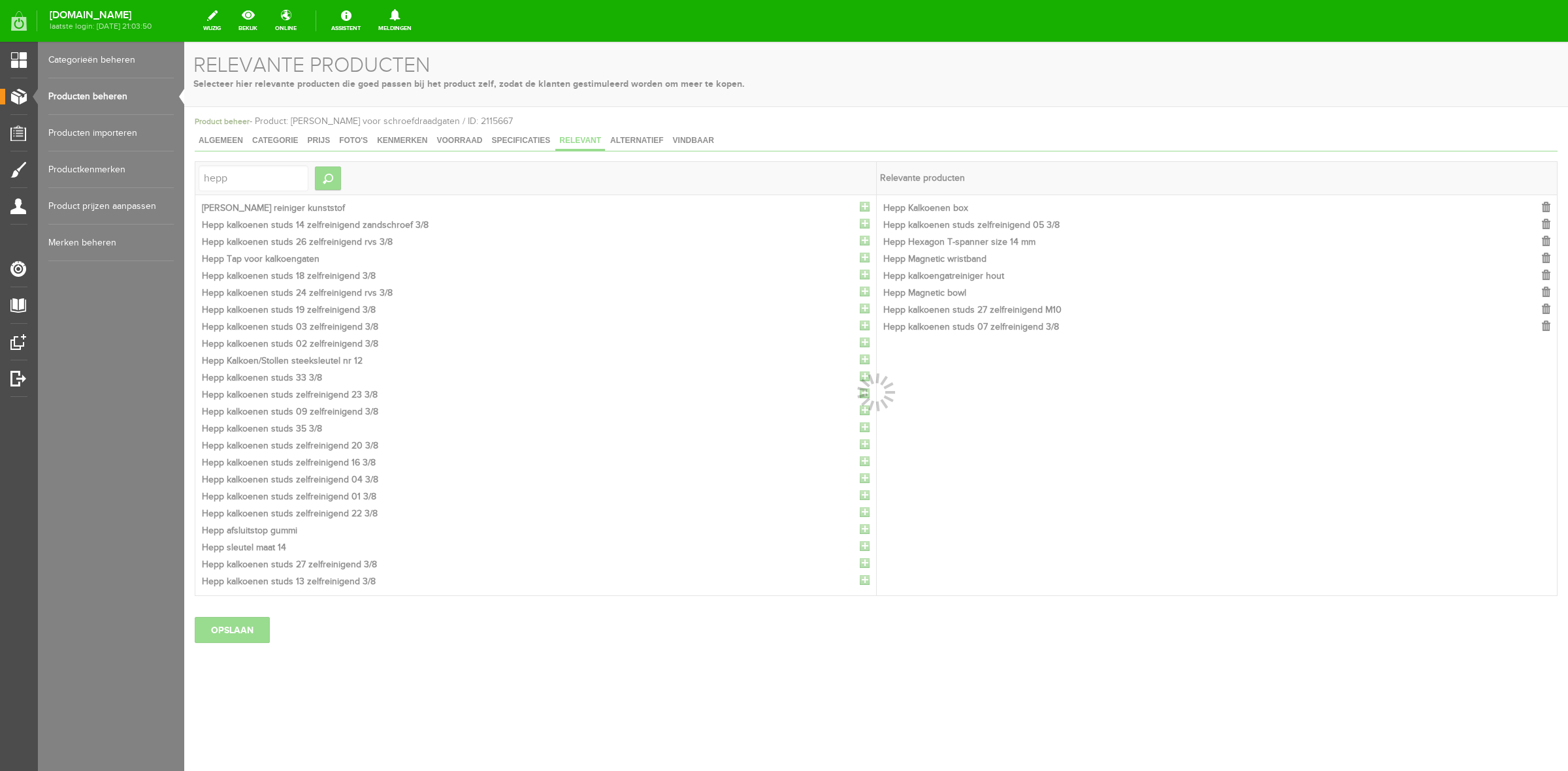
click at [863, 208] on div at bounding box center [876, 406] width 1384 height 729
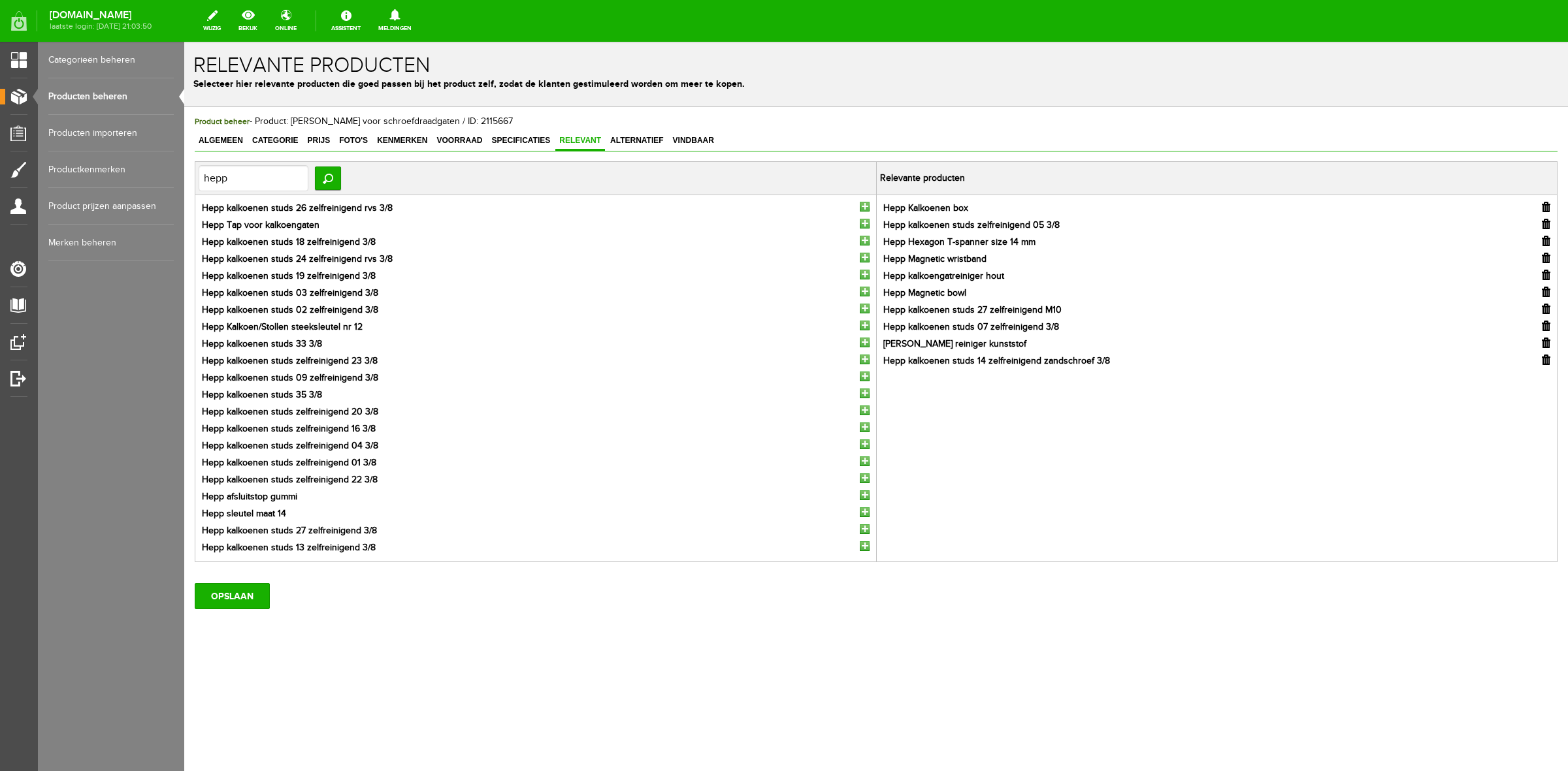
click at [863, 208] on input "button" at bounding box center [865, 207] width 10 height 10
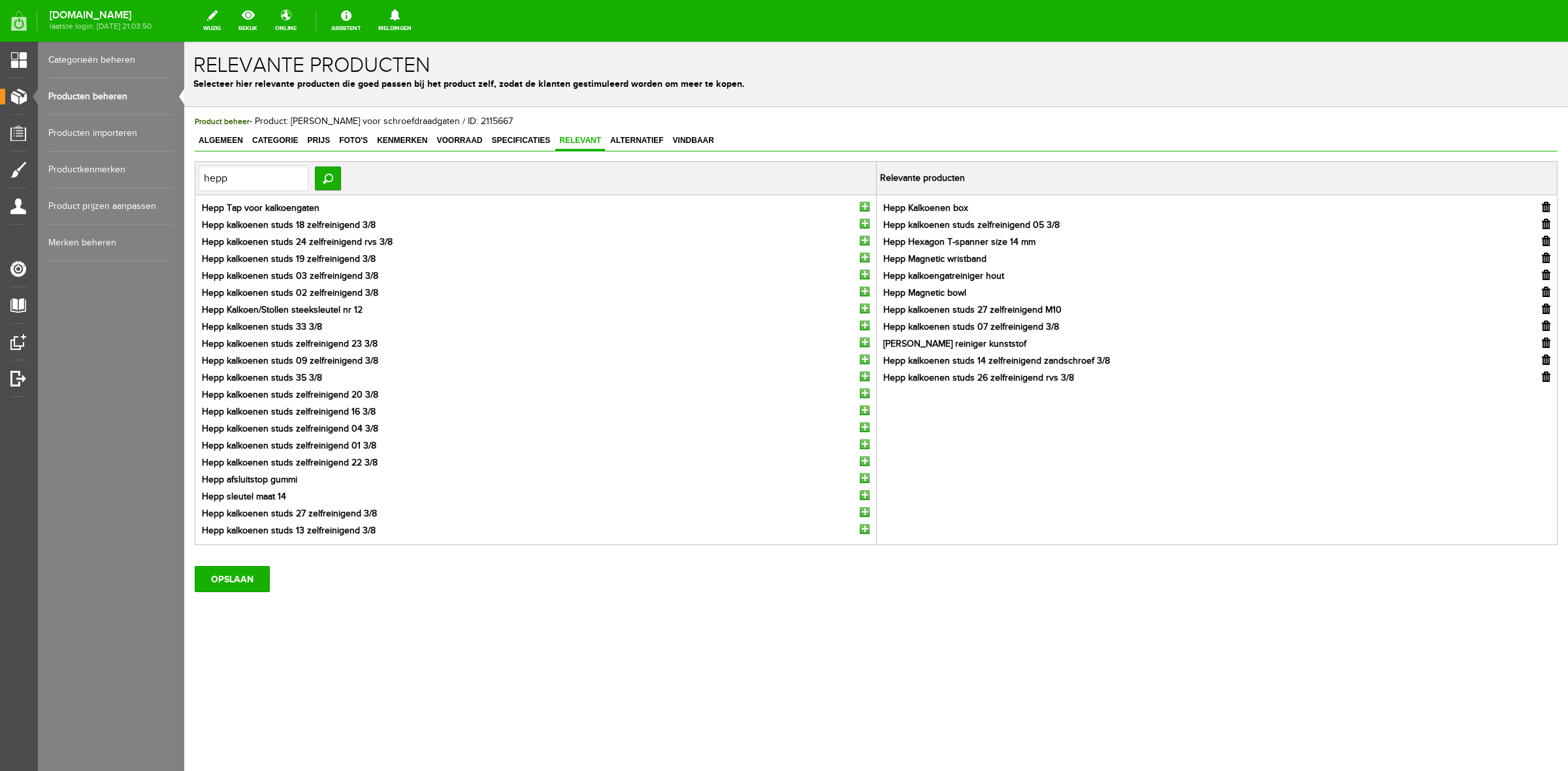
click at [863, 208] on input "button" at bounding box center [865, 207] width 10 height 10
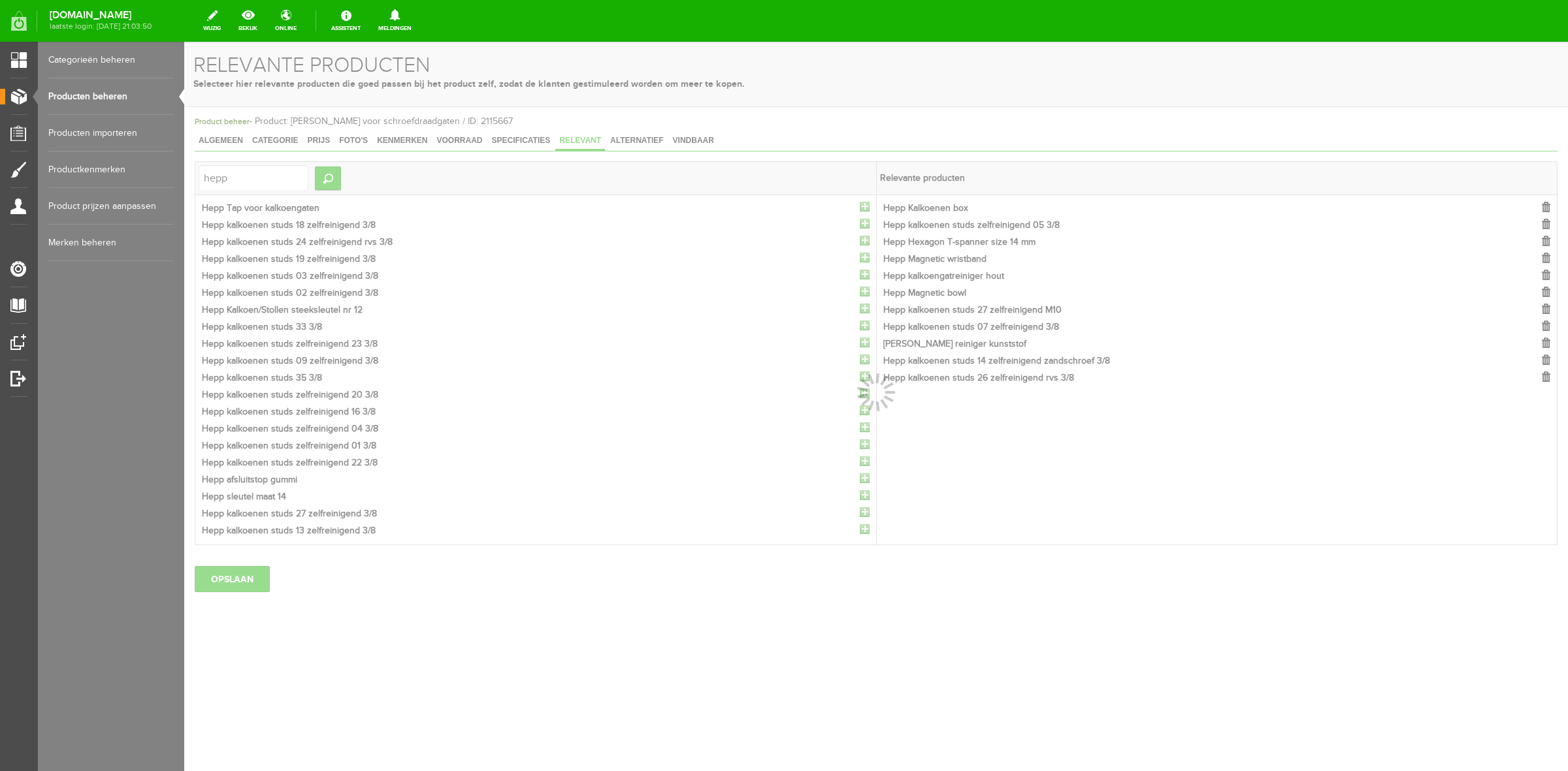
click at [863, 208] on div at bounding box center [876, 406] width 1384 height 729
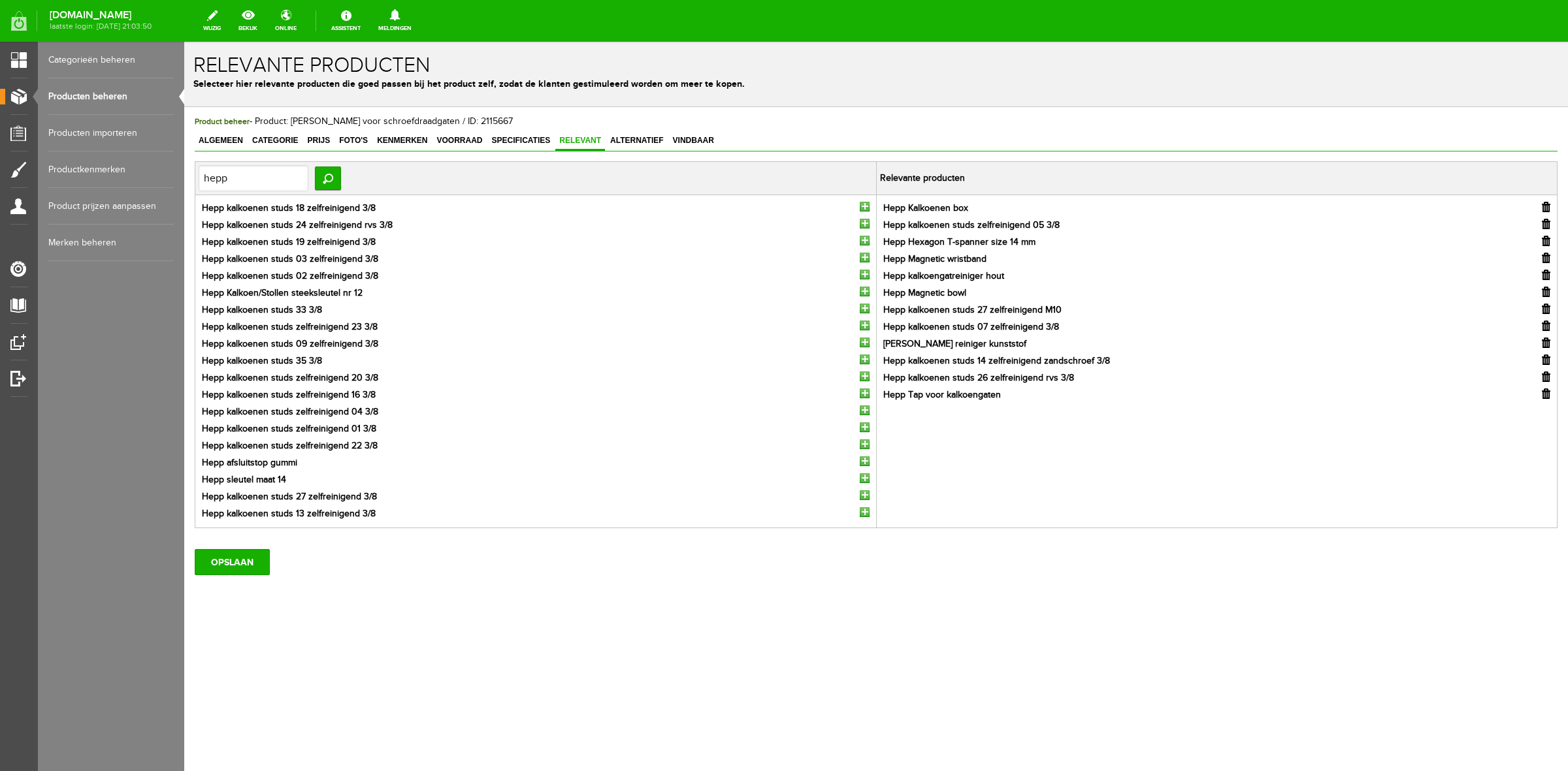
click at [863, 208] on input "button" at bounding box center [865, 207] width 10 height 10
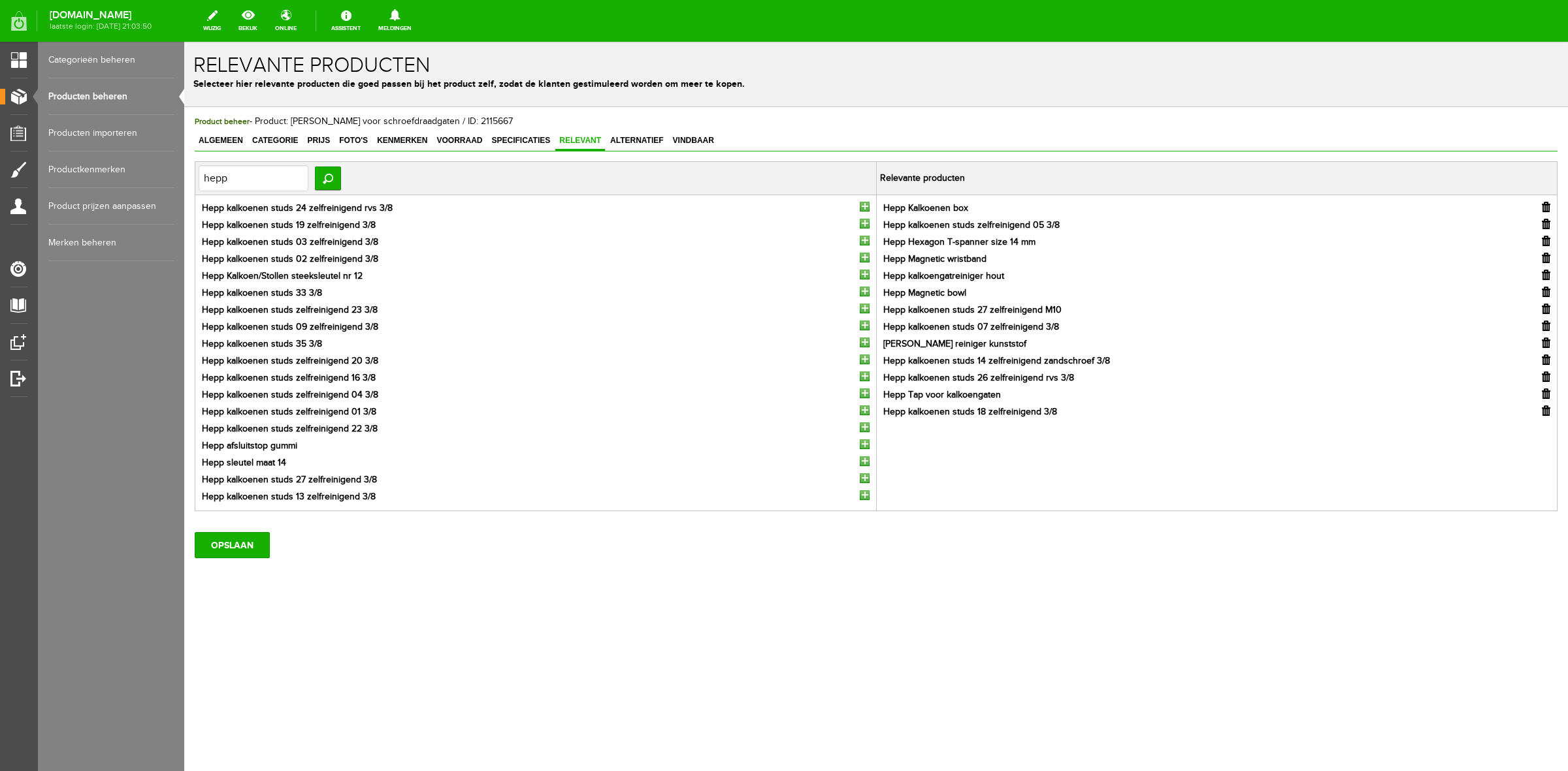
click at [863, 208] on input "button" at bounding box center [865, 207] width 10 height 10
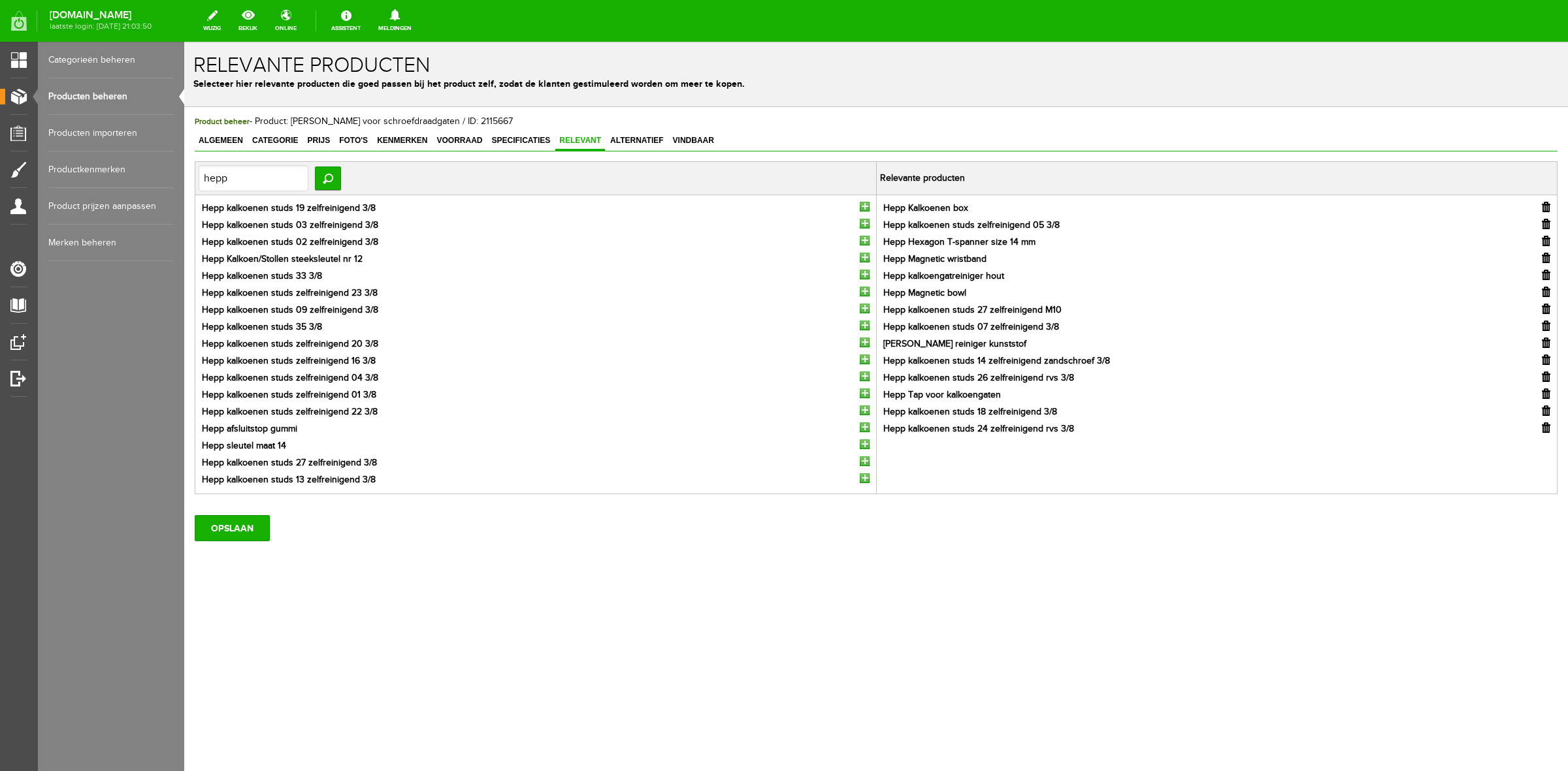
click at [863, 208] on input "button" at bounding box center [865, 207] width 10 height 10
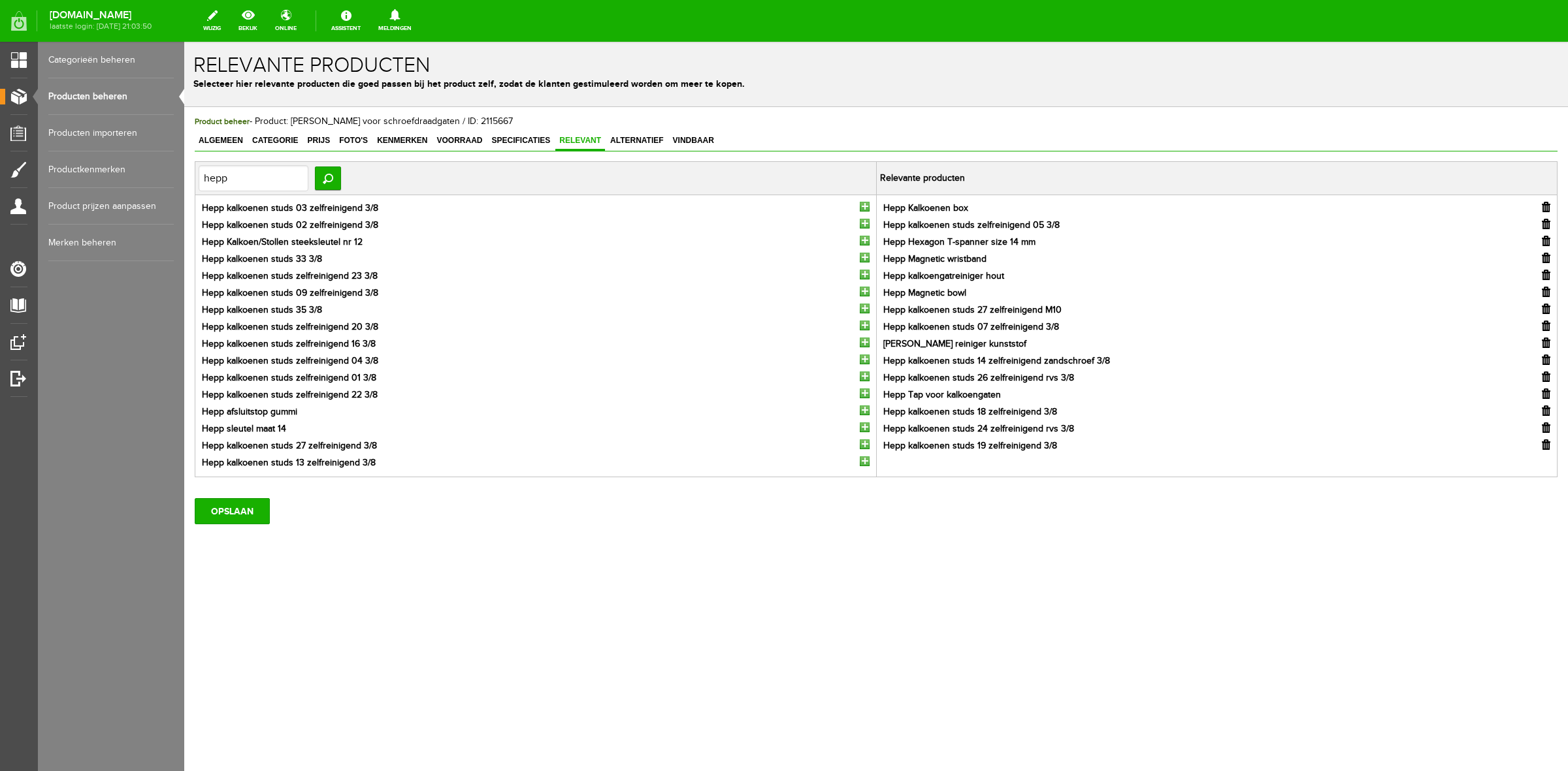
click at [863, 208] on input "button" at bounding box center [865, 207] width 10 height 10
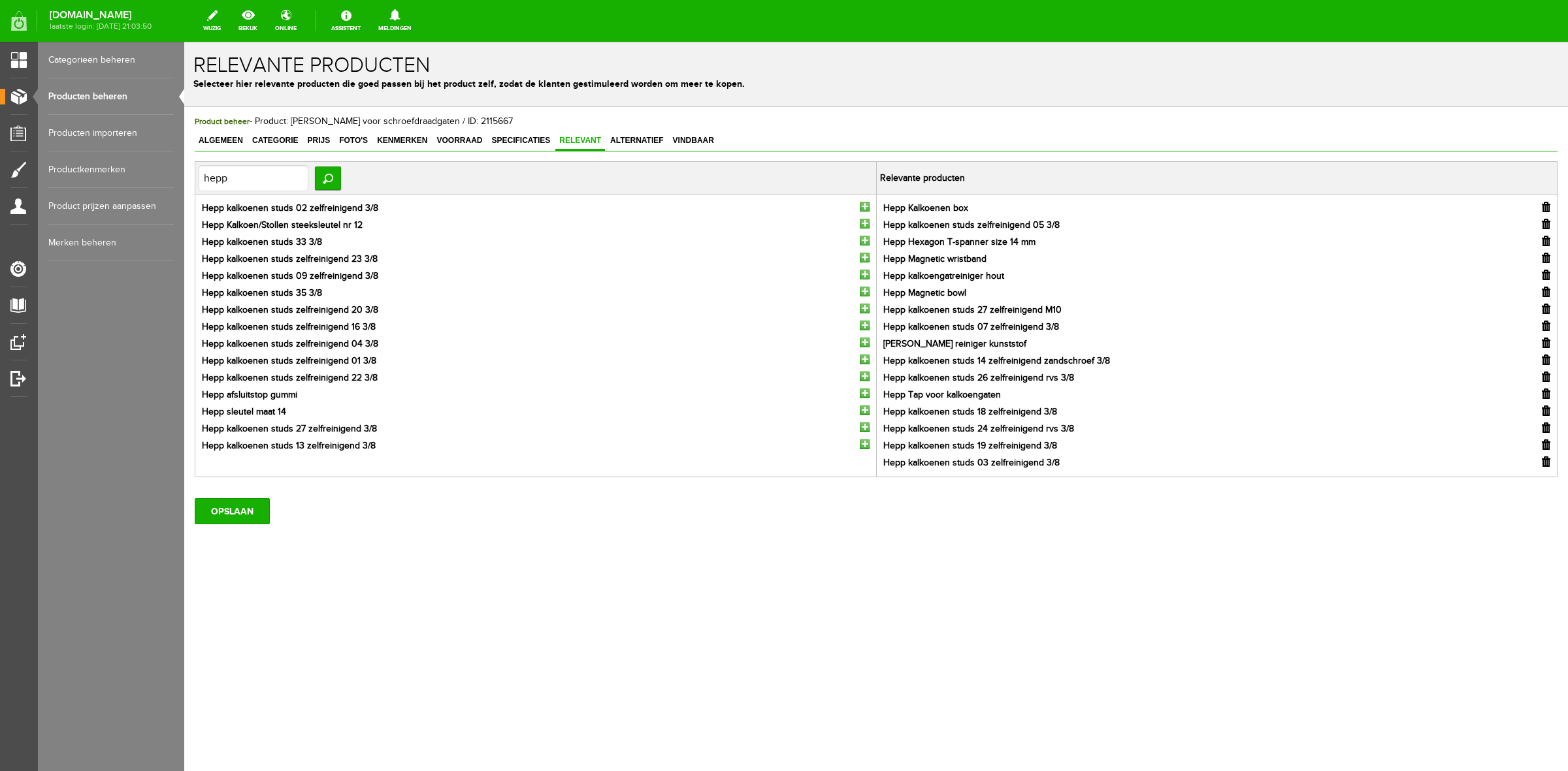
click at [863, 208] on input "button" at bounding box center [865, 207] width 10 height 10
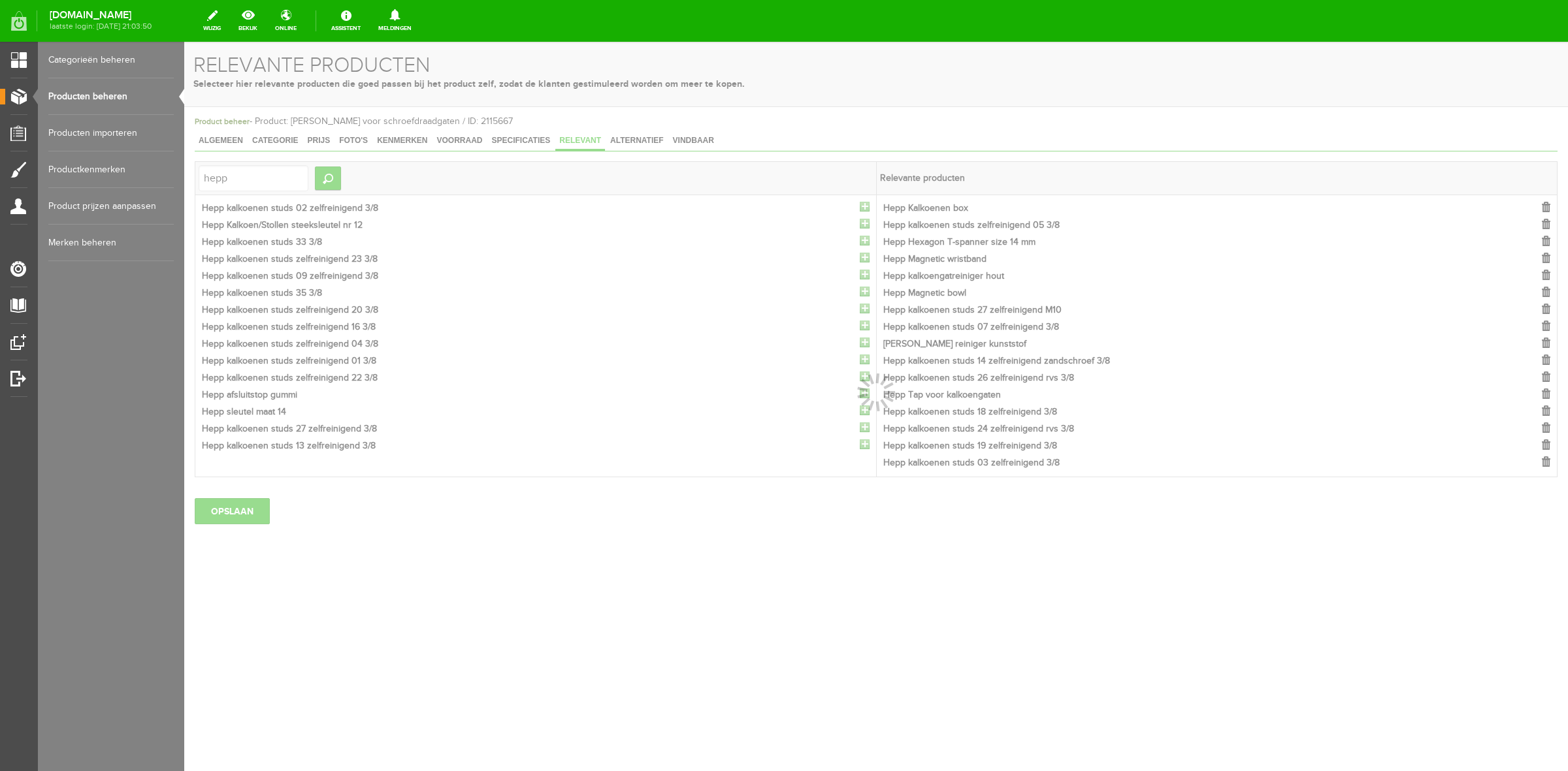
click at [863, 208] on div at bounding box center [876, 406] width 1384 height 729
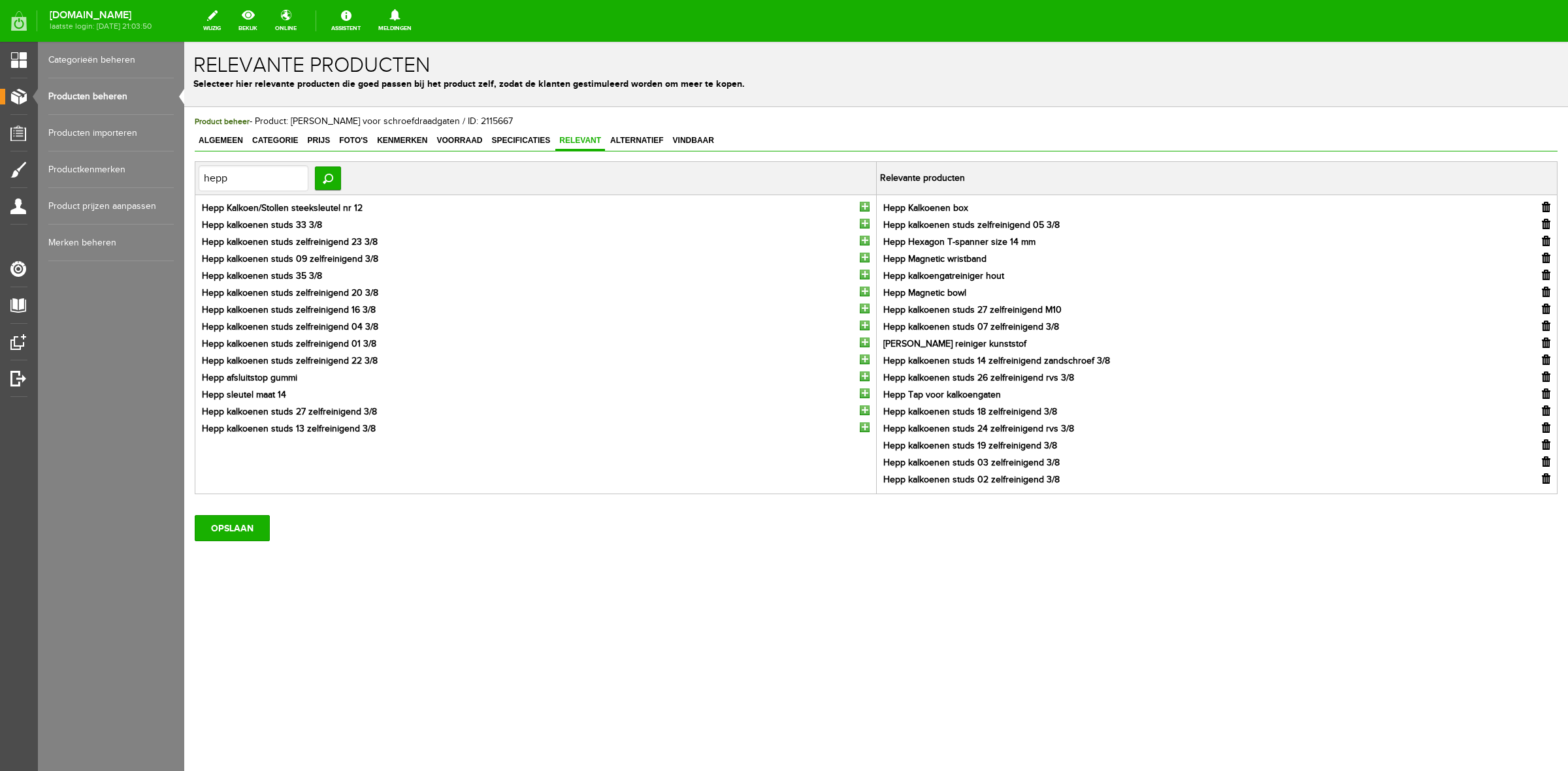
click at [863, 208] on input "button" at bounding box center [865, 207] width 10 height 10
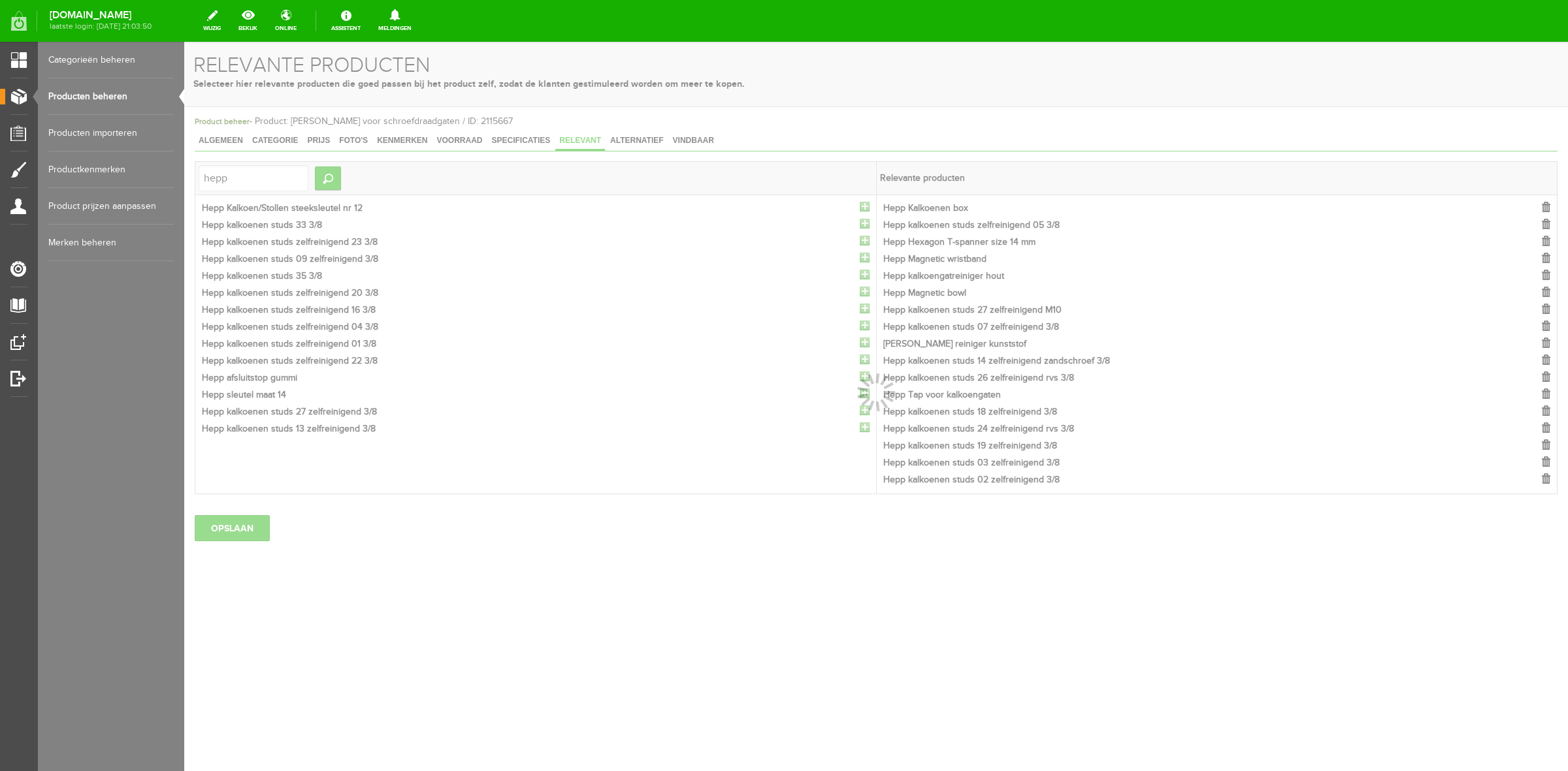
click at [863, 208] on div at bounding box center [876, 406] width 1384 height 729
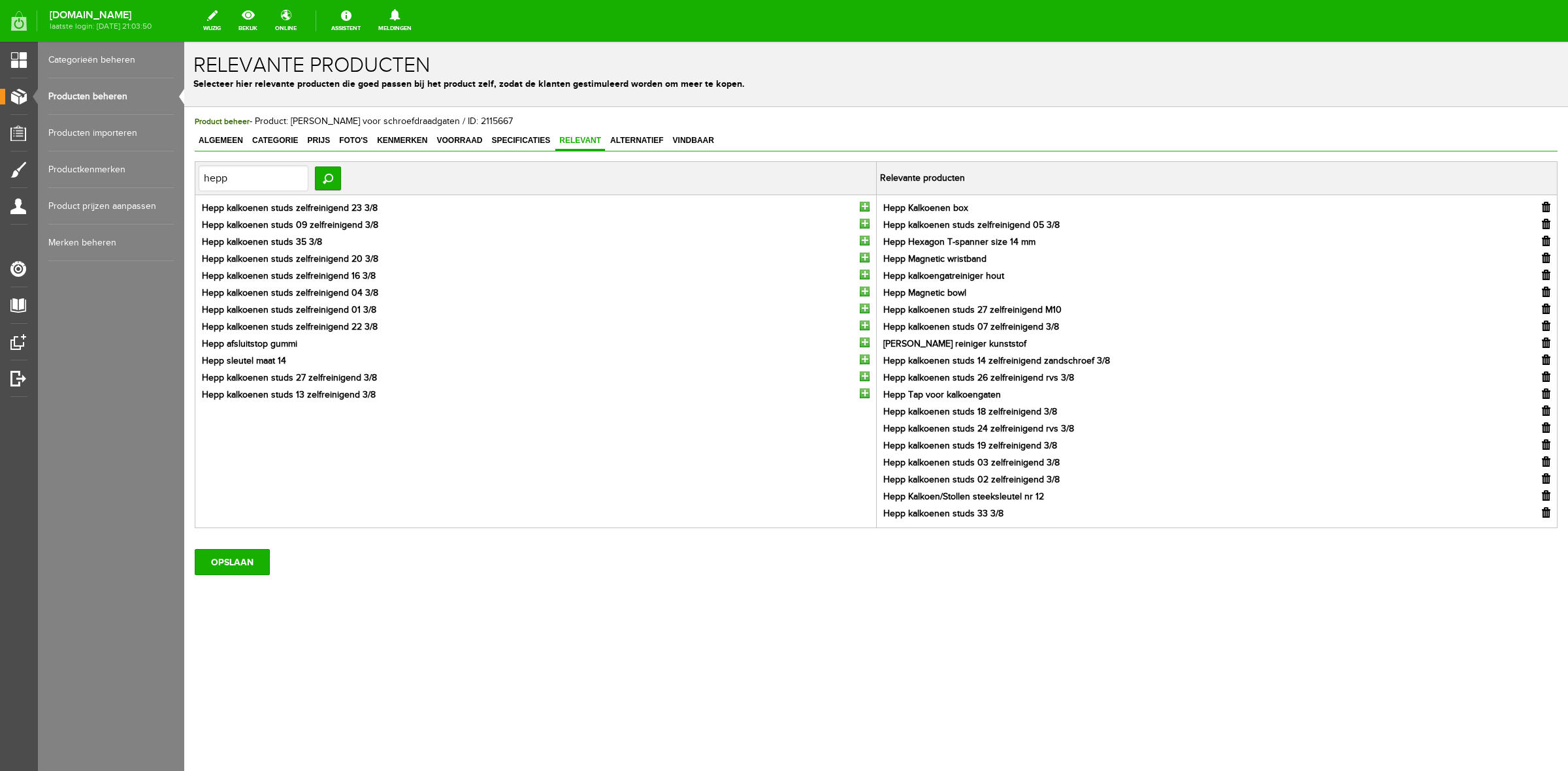
click at [863, 208] on input "button" at bounding box center [865, 207] width 10 height 10
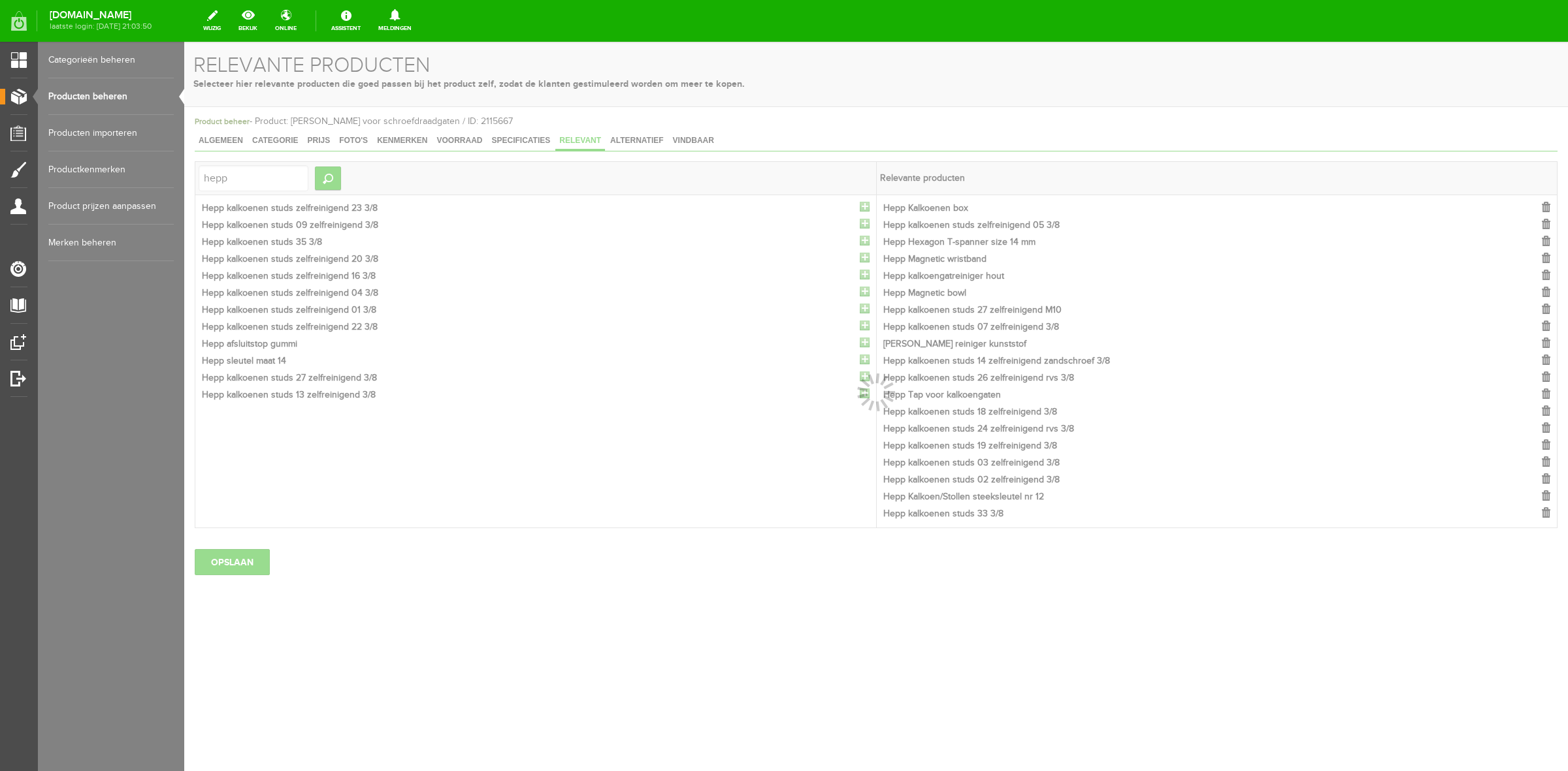
click at [863, 208] on div at bounding box center [876, 406] width 1384 height 729
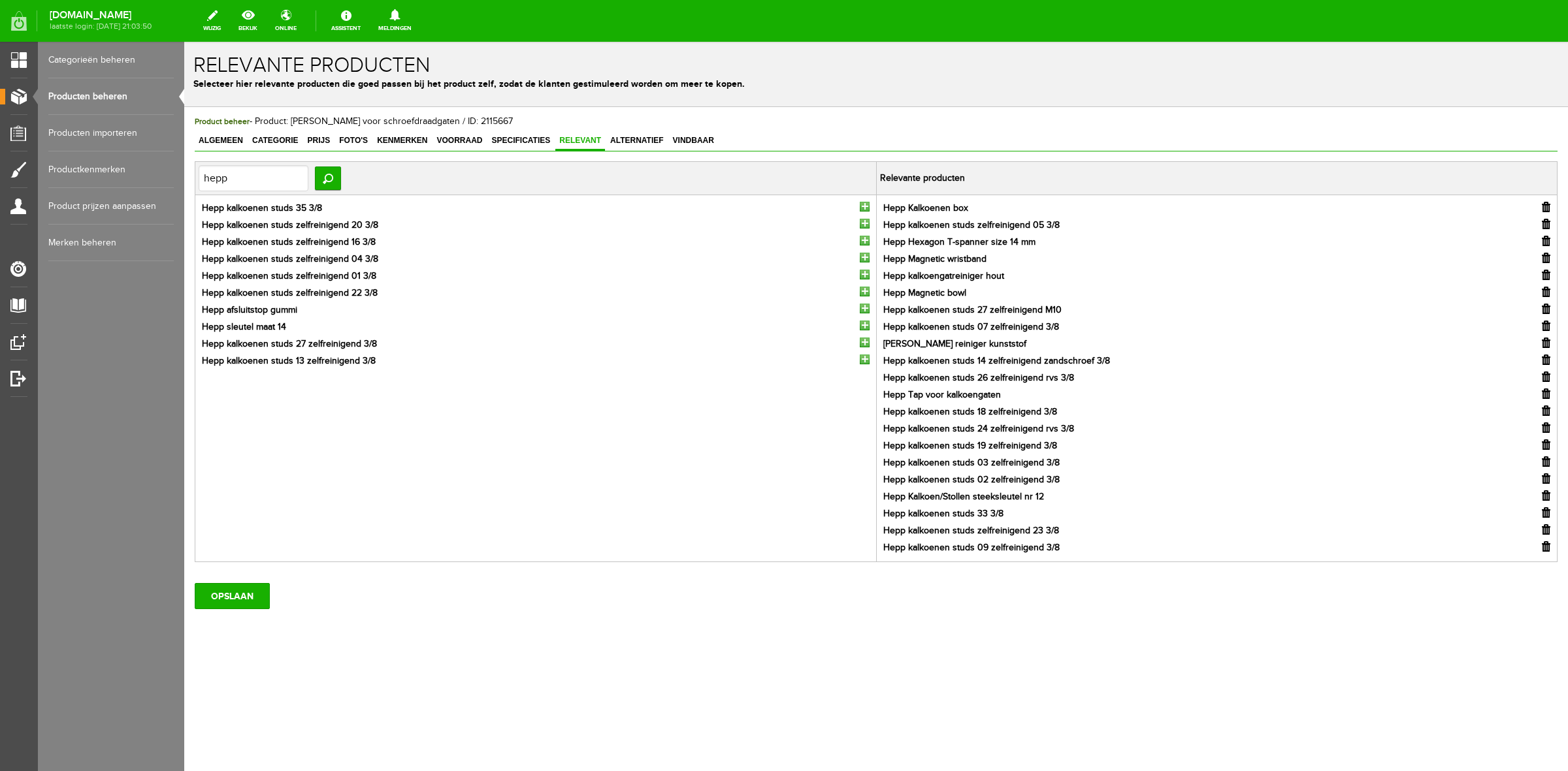
click at [863, 208] on input "button" at bounding box center [865, 207] width 10 height 10
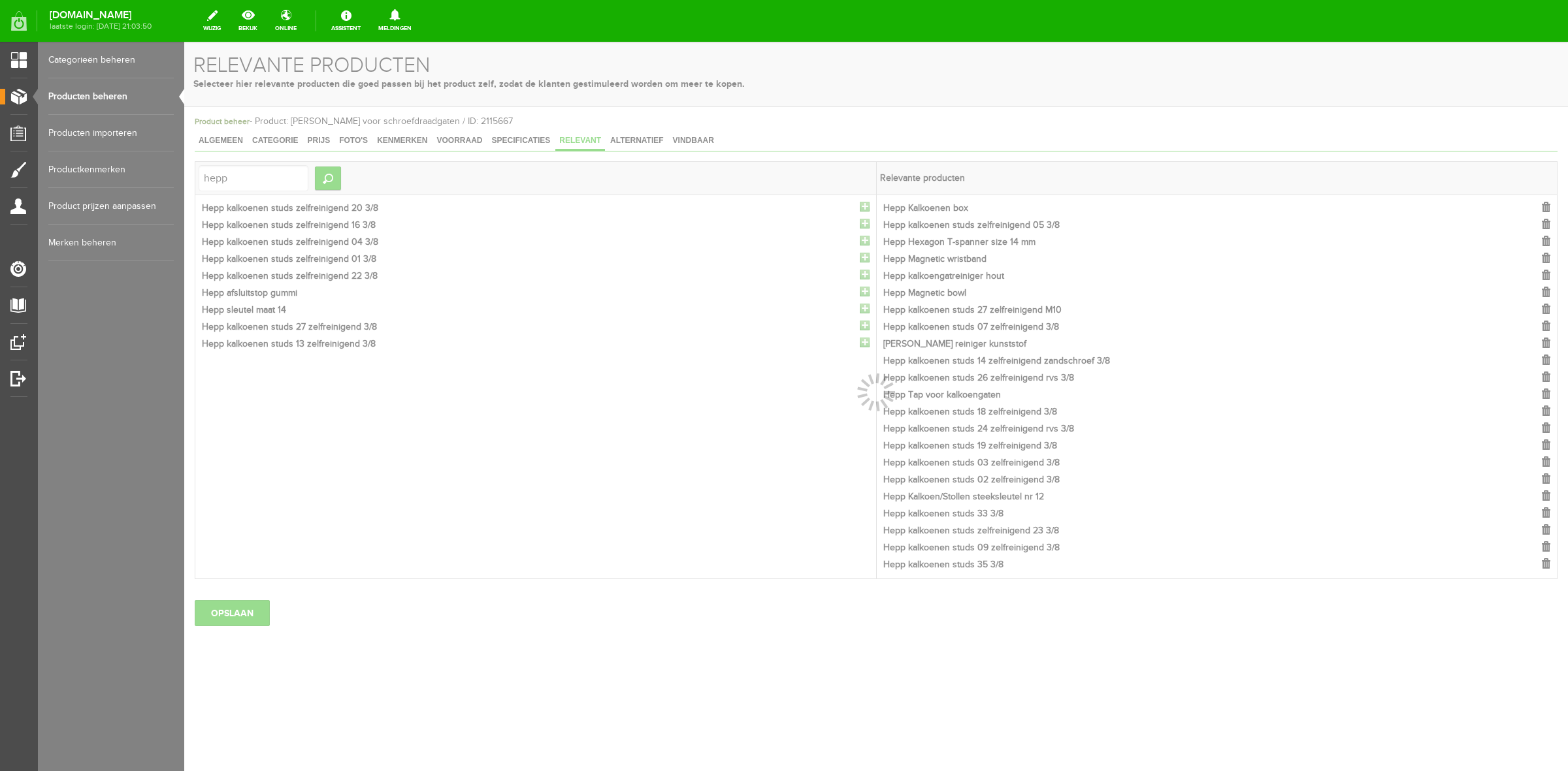
click at [863, 208] on div at bounding box center [876, 406] width 1384 height 729
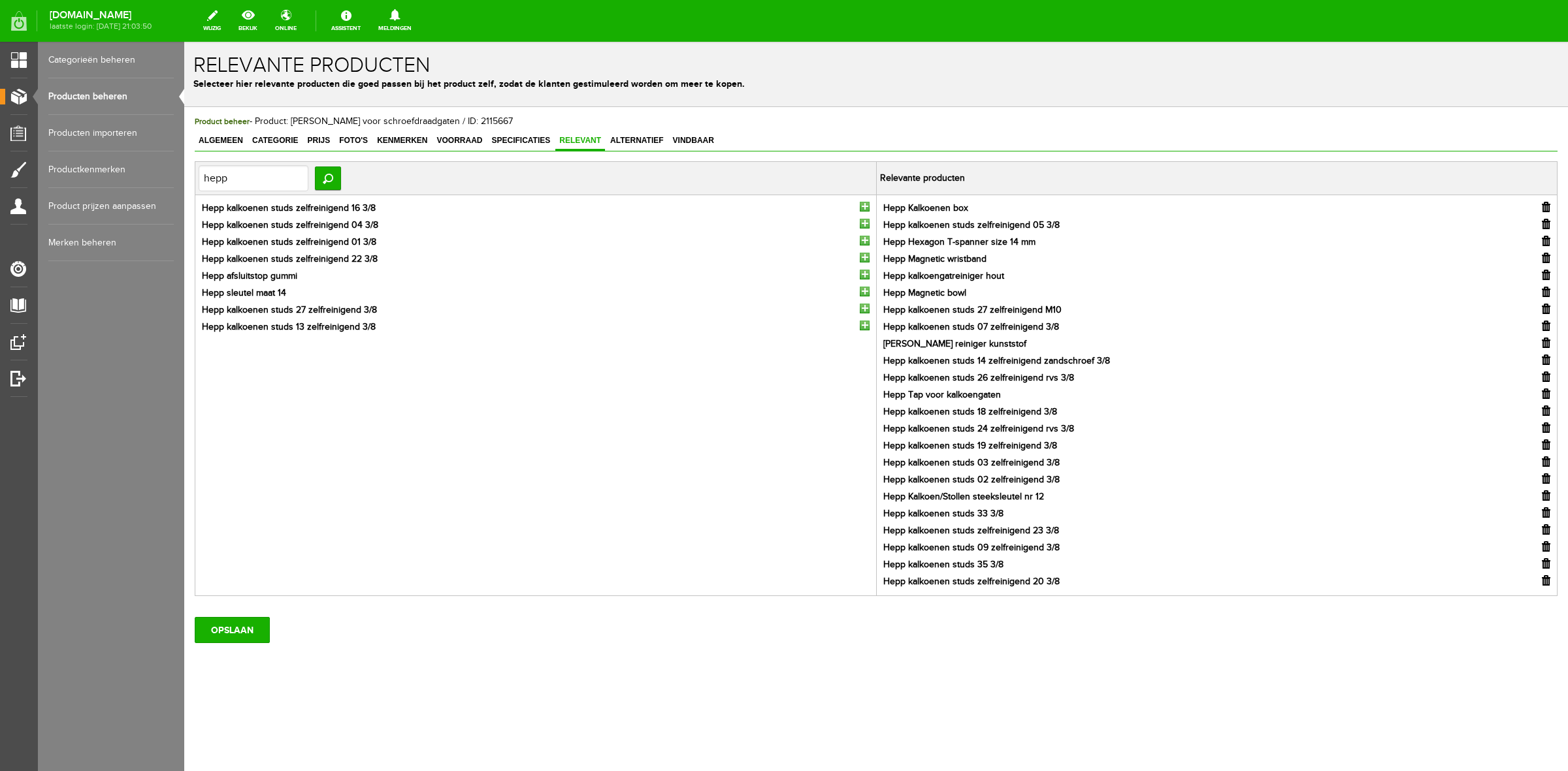
click at [863, 208] on input "button" at bounding box center [865, 207] width 10 height 10
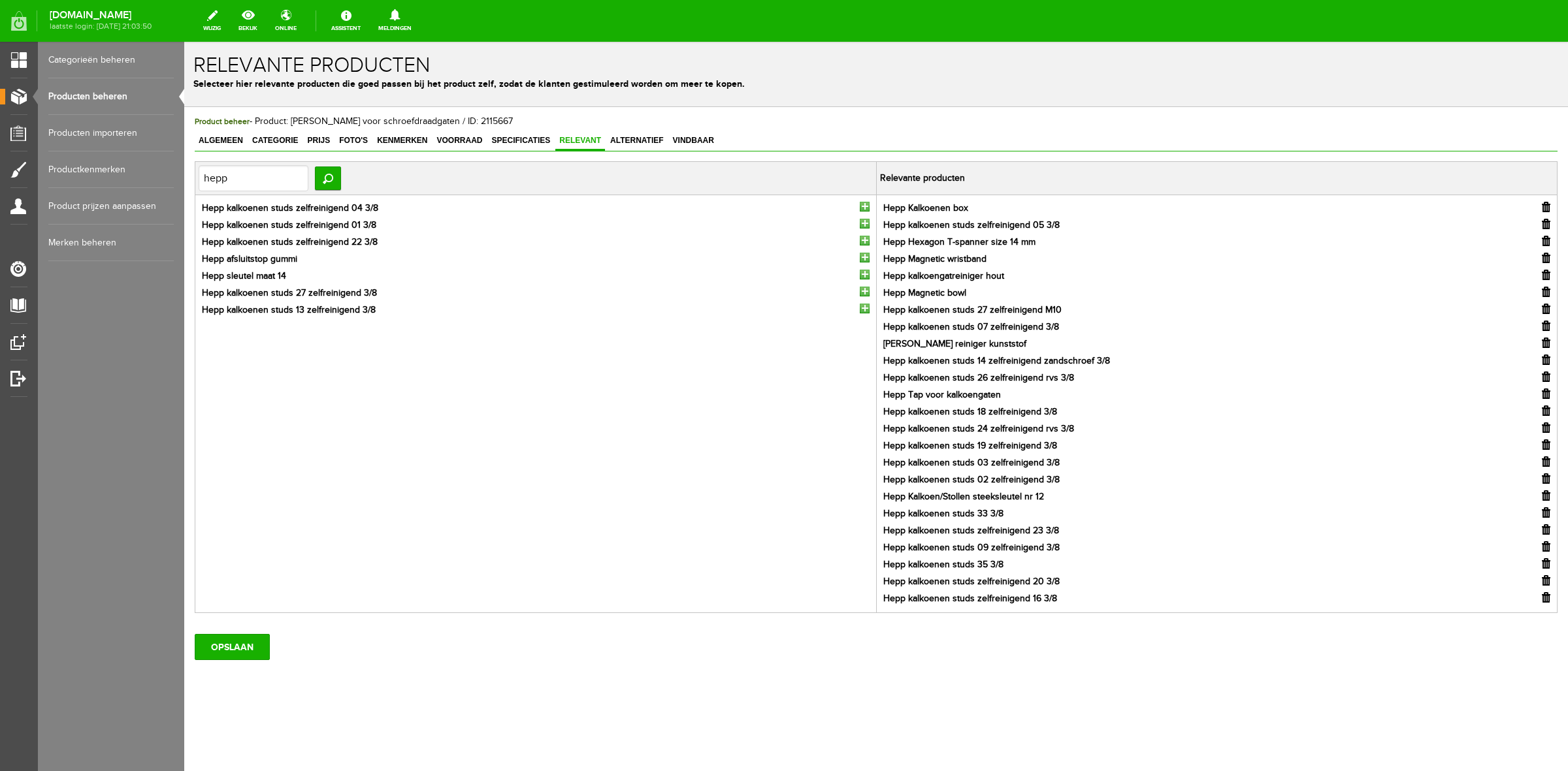
click at [863, 208] on input "button" at bounding box center [865, 207] width 10 height 10
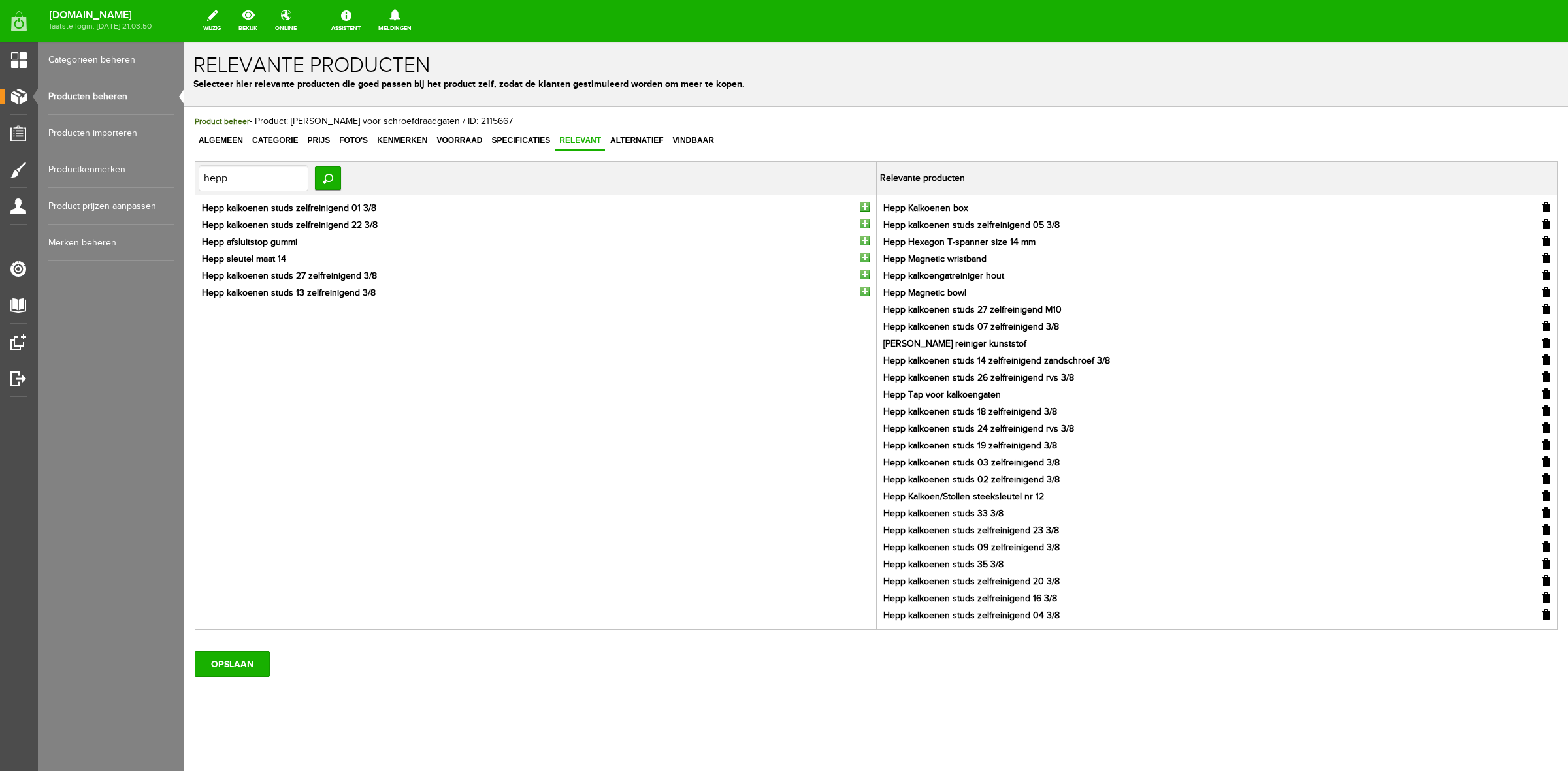
click at [860, 243] on input "button" at bounding box center [865, 241] width 10 height 10
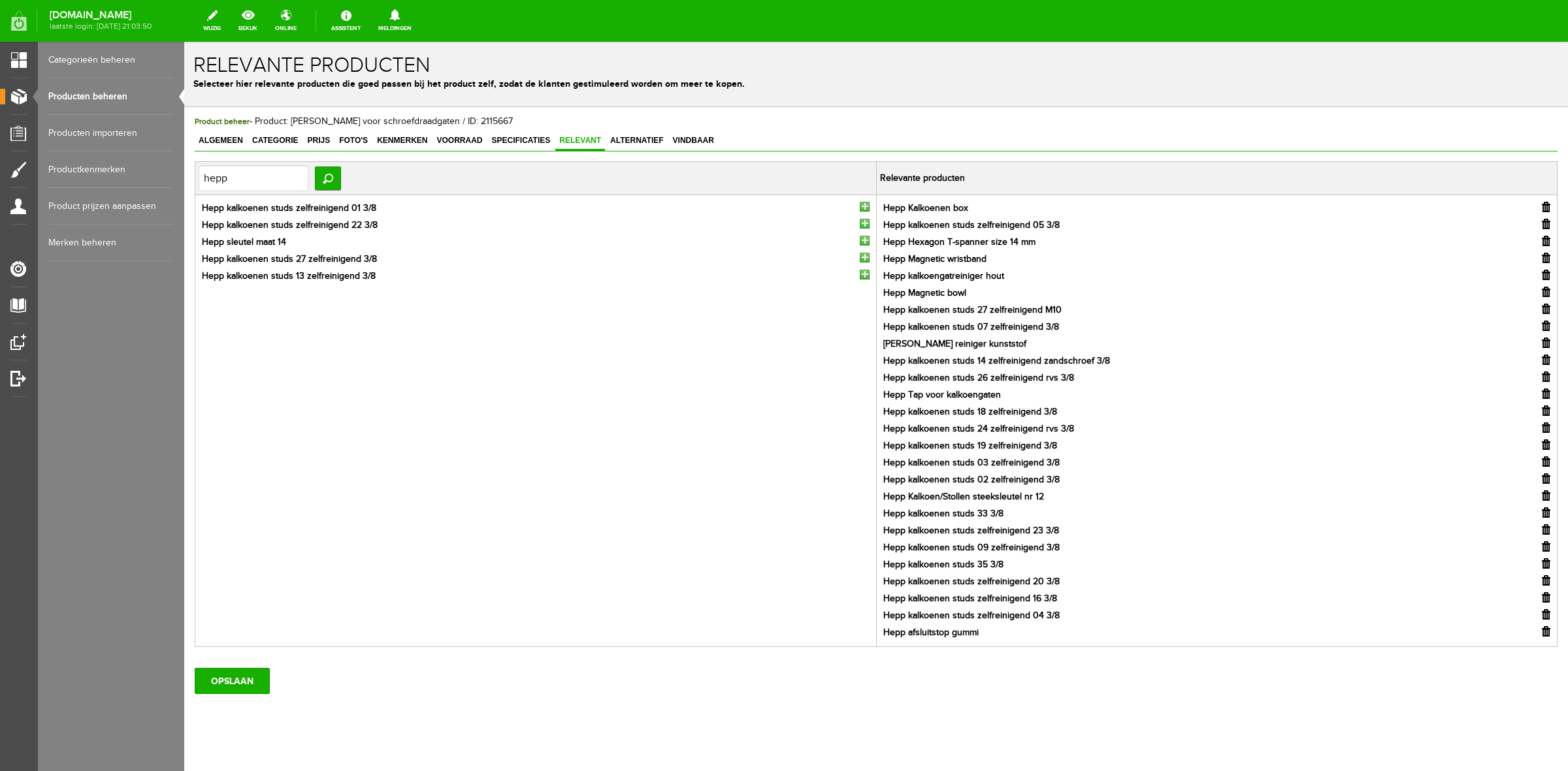
click at [860, 245] on input "button" at bounding box center [865, 241] width 10 height 10
click at [1542, 275] on input "button" at bounding box center [1546, 275] width 8 height 10
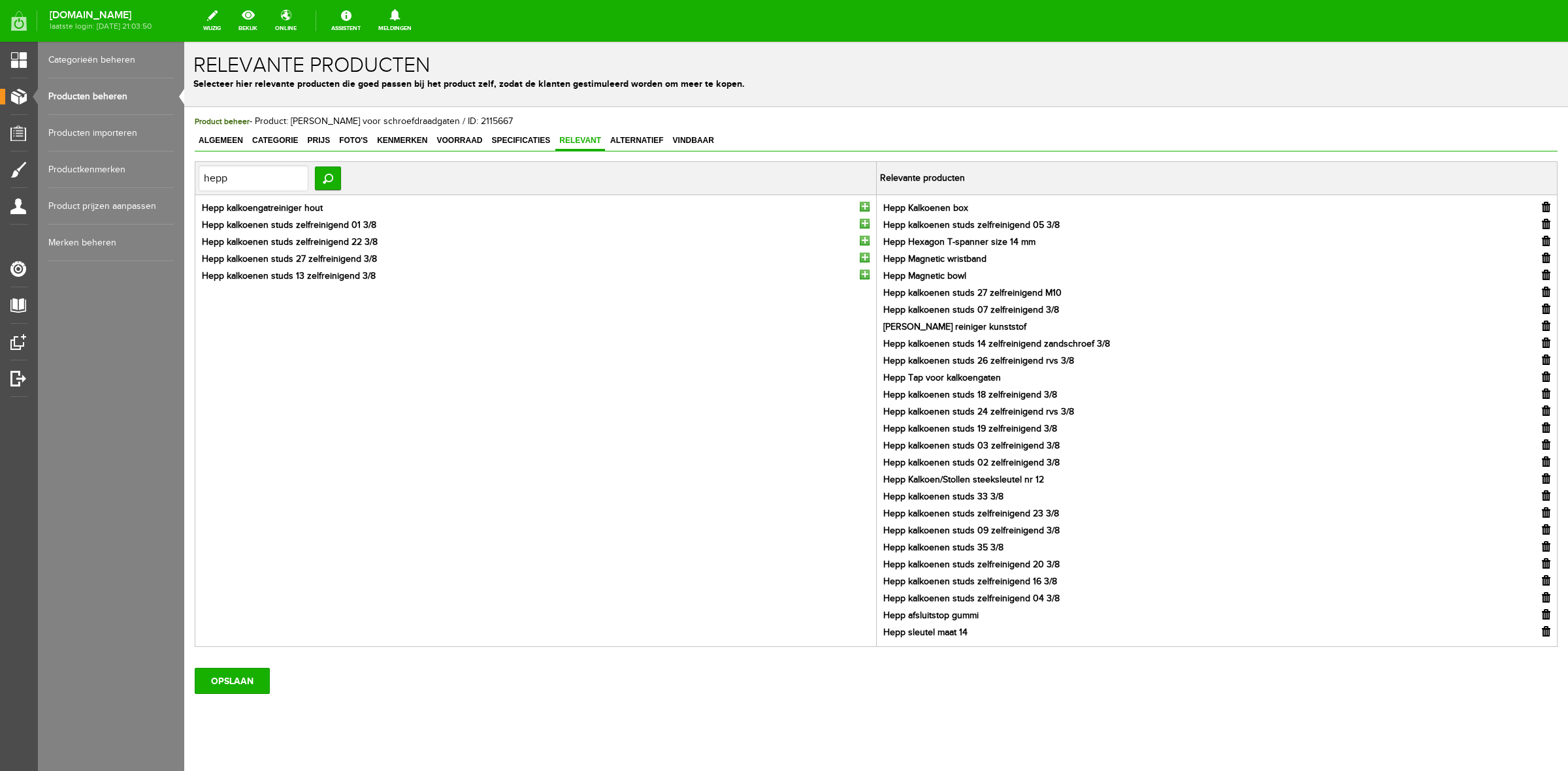
click at [1542, 374] on input "button" at bounding box center [1546, 376] width 8 height 10
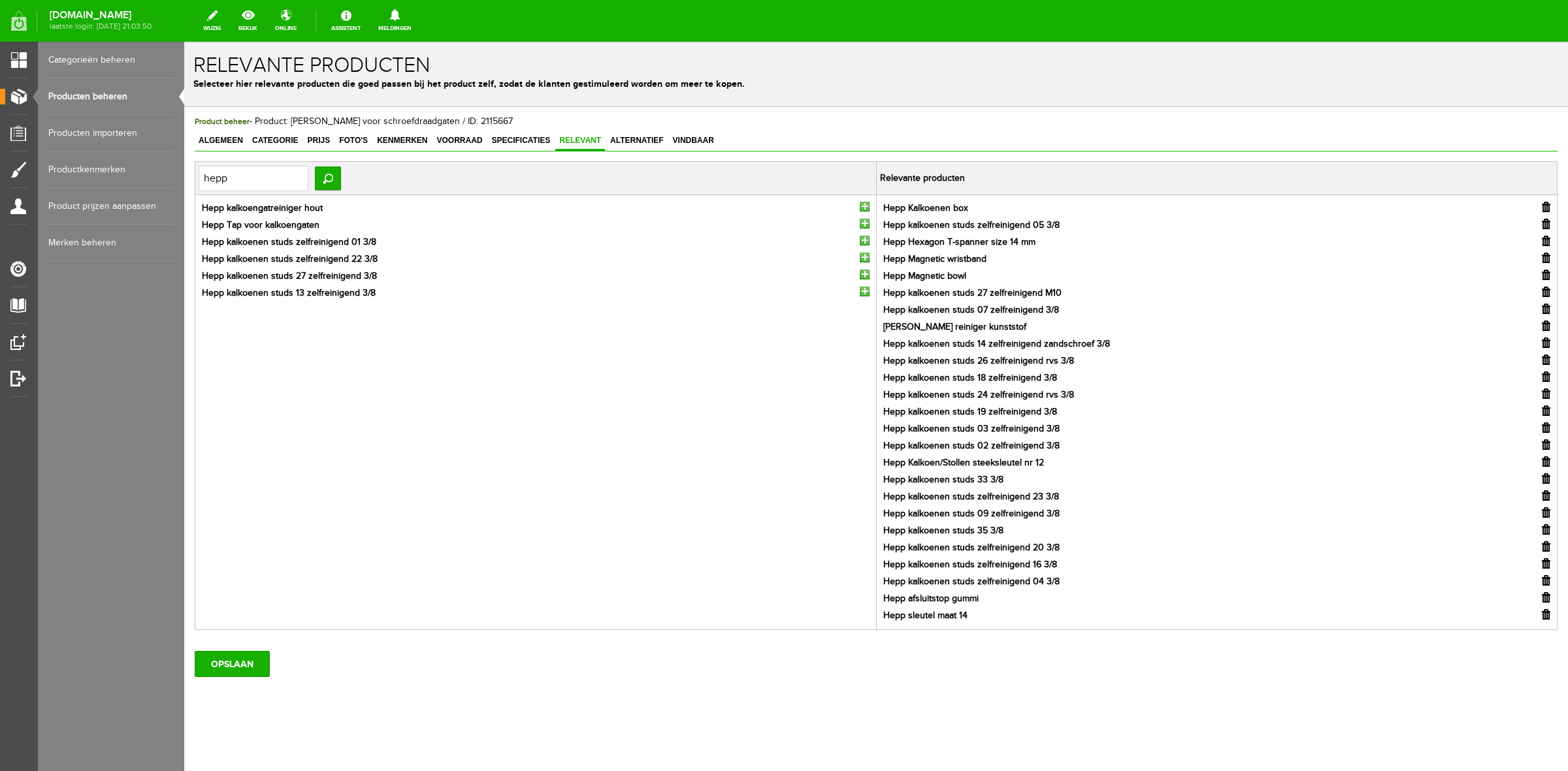
click at [1542, 598] on input "button" at bounding box center [1546, 597] width 8 height 10
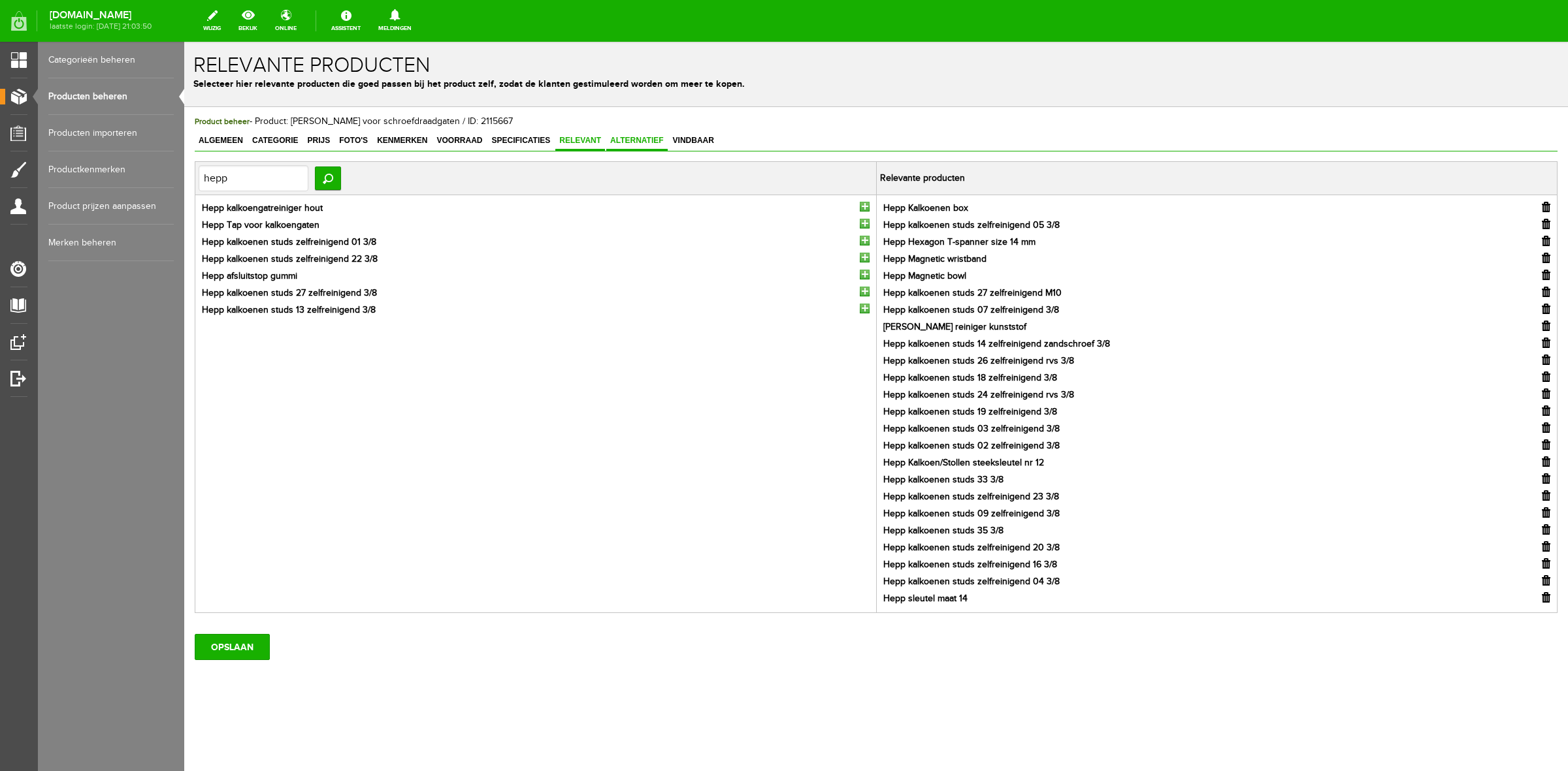
click at [655, 141] on span "Alternatief" at bounding box center [637, 140] width 62 height 9
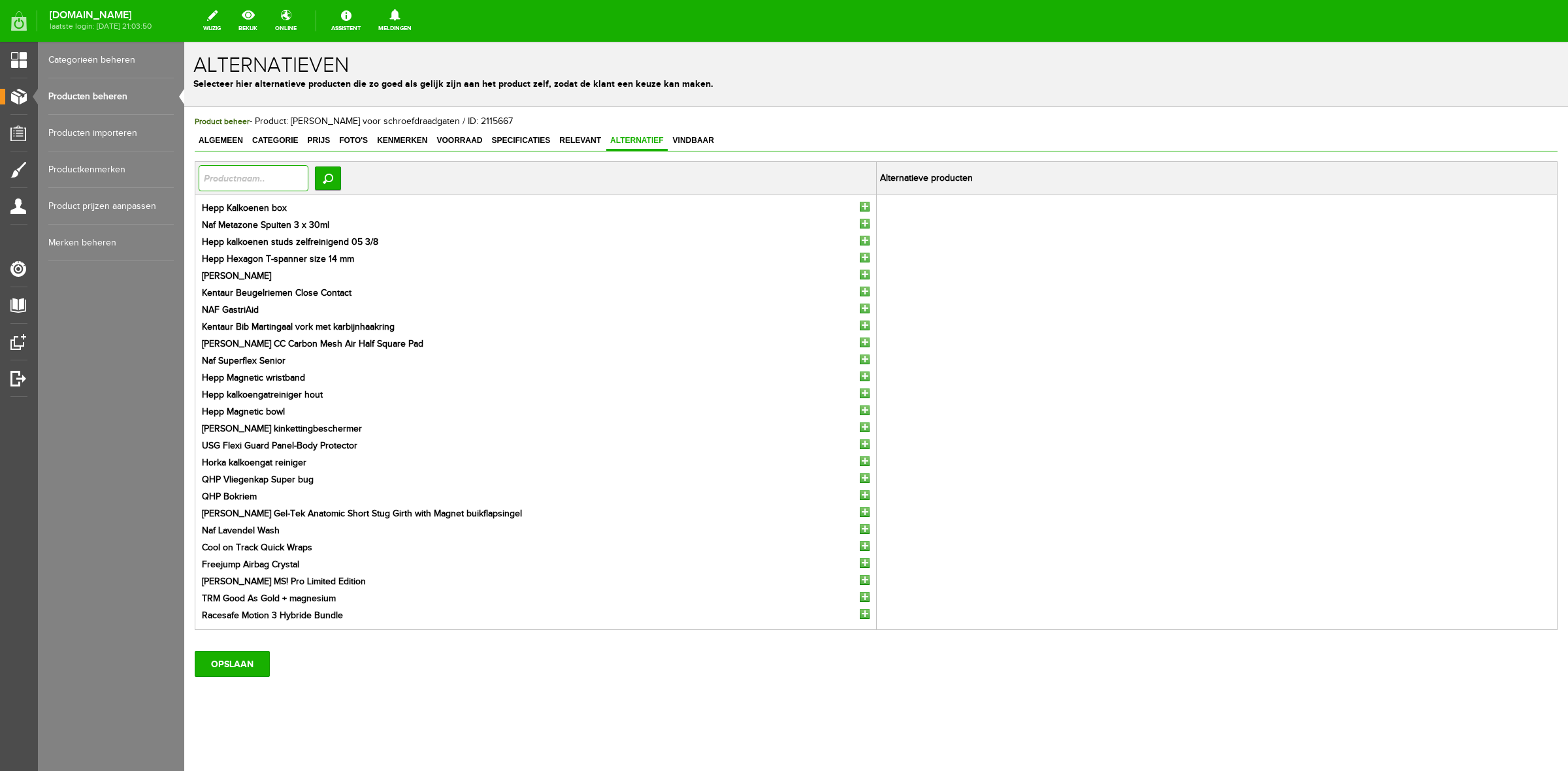
click at [300, 181] on input "text" at bounding box center [253, 178] width 110 height 26
type input "hepp"
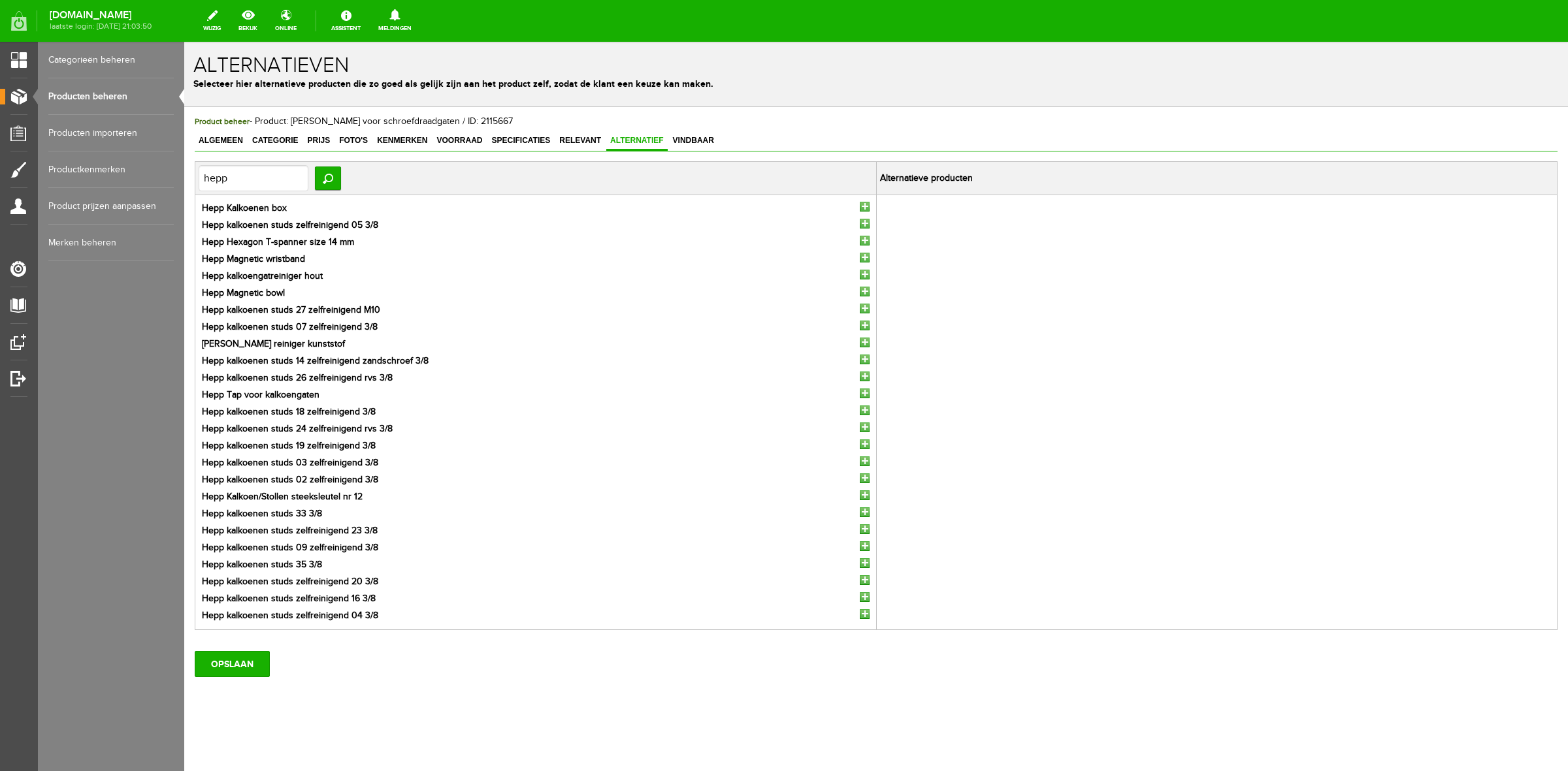
click at [860, 392] on input "button" at bounding box center [865, 393] width 10 height 10
click at [860, 344] on input "button" at bounding box center [865, 343] width 10 height 10
click at [860, 273] on input "button" at bounding box center [865, 275] width 10 height 10
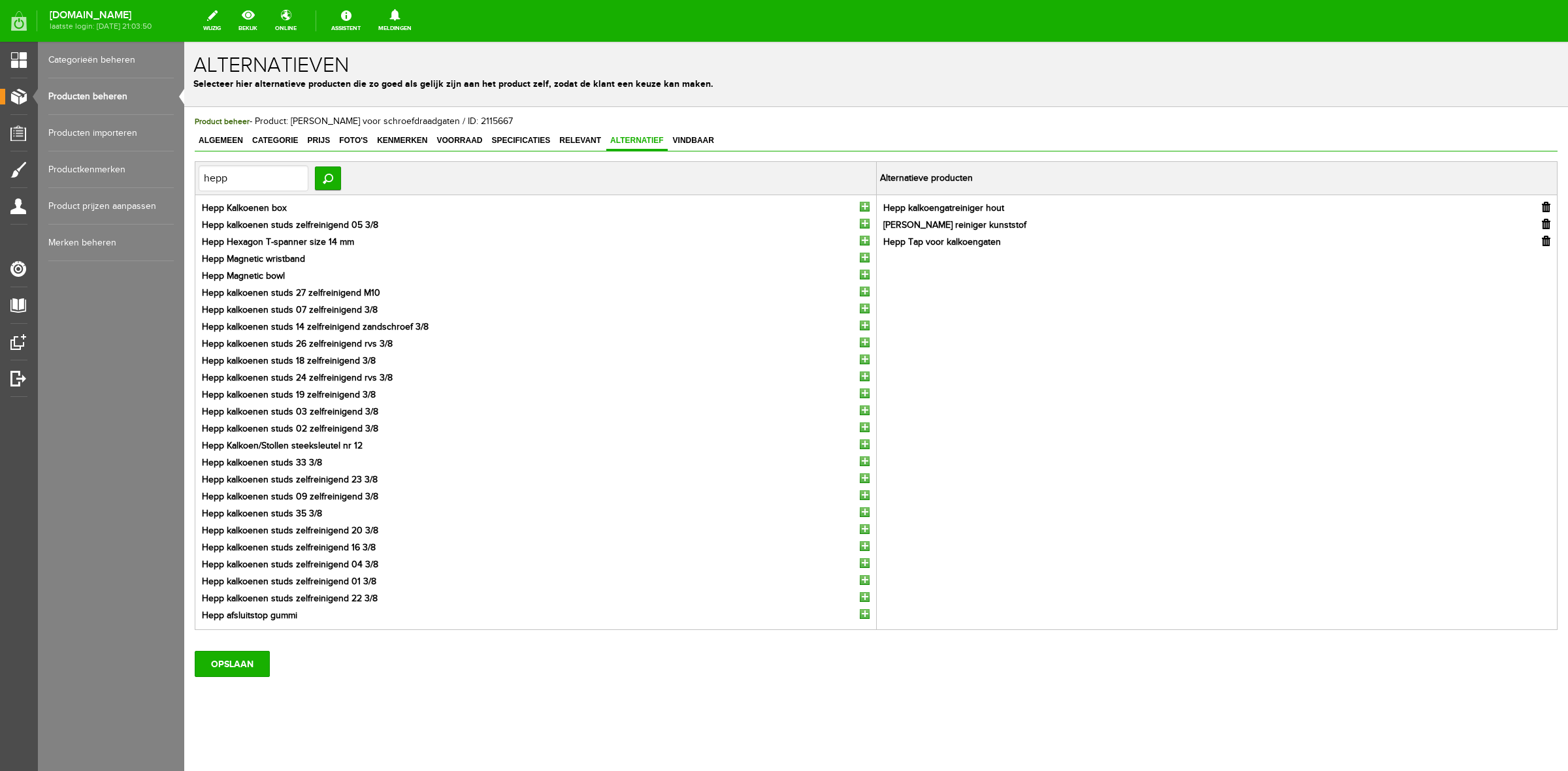
click at [860, 273] on input "button" at bounding box center [865, 275] width 10 height 10
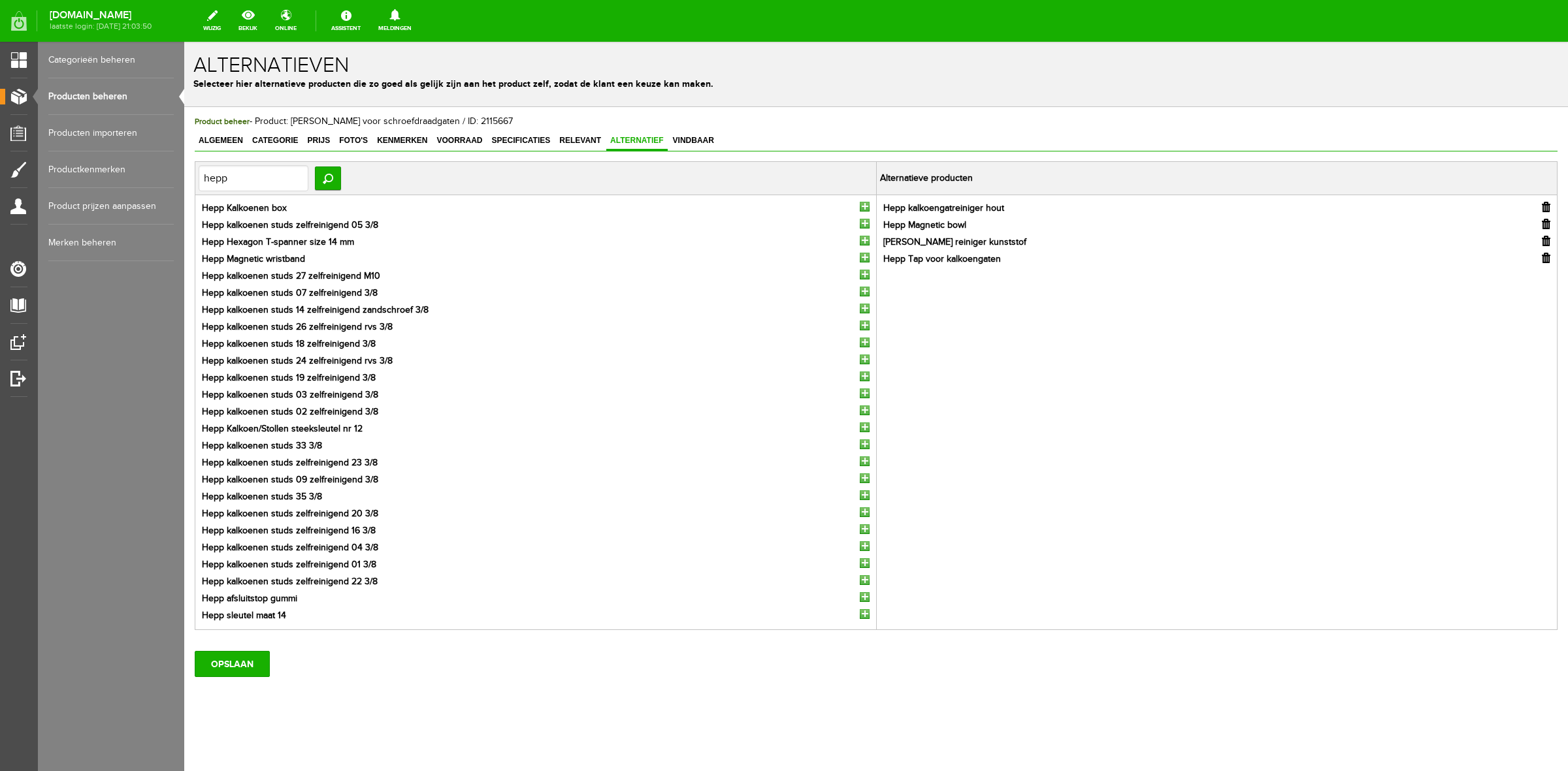
click at [860, 259] on input "button" at bounding box center [865, 258] width 10 height 10
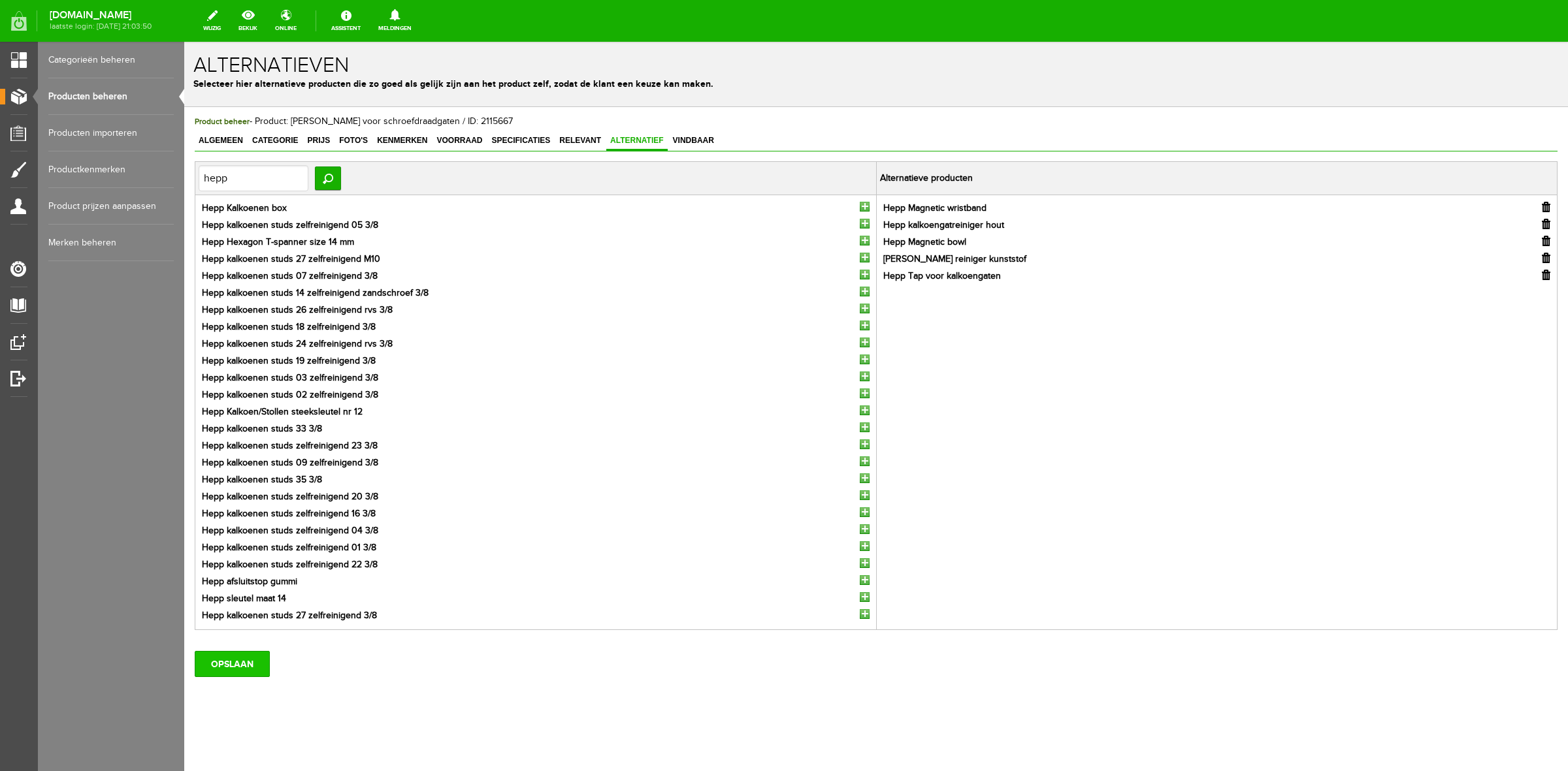
click at [236, 671] on input "OPSLAAN" at bounding box center [232, 664] width 75 height 26
click at [227, 144] on span "Algemeen" at bounding box center [221, 140] width 52 height 9
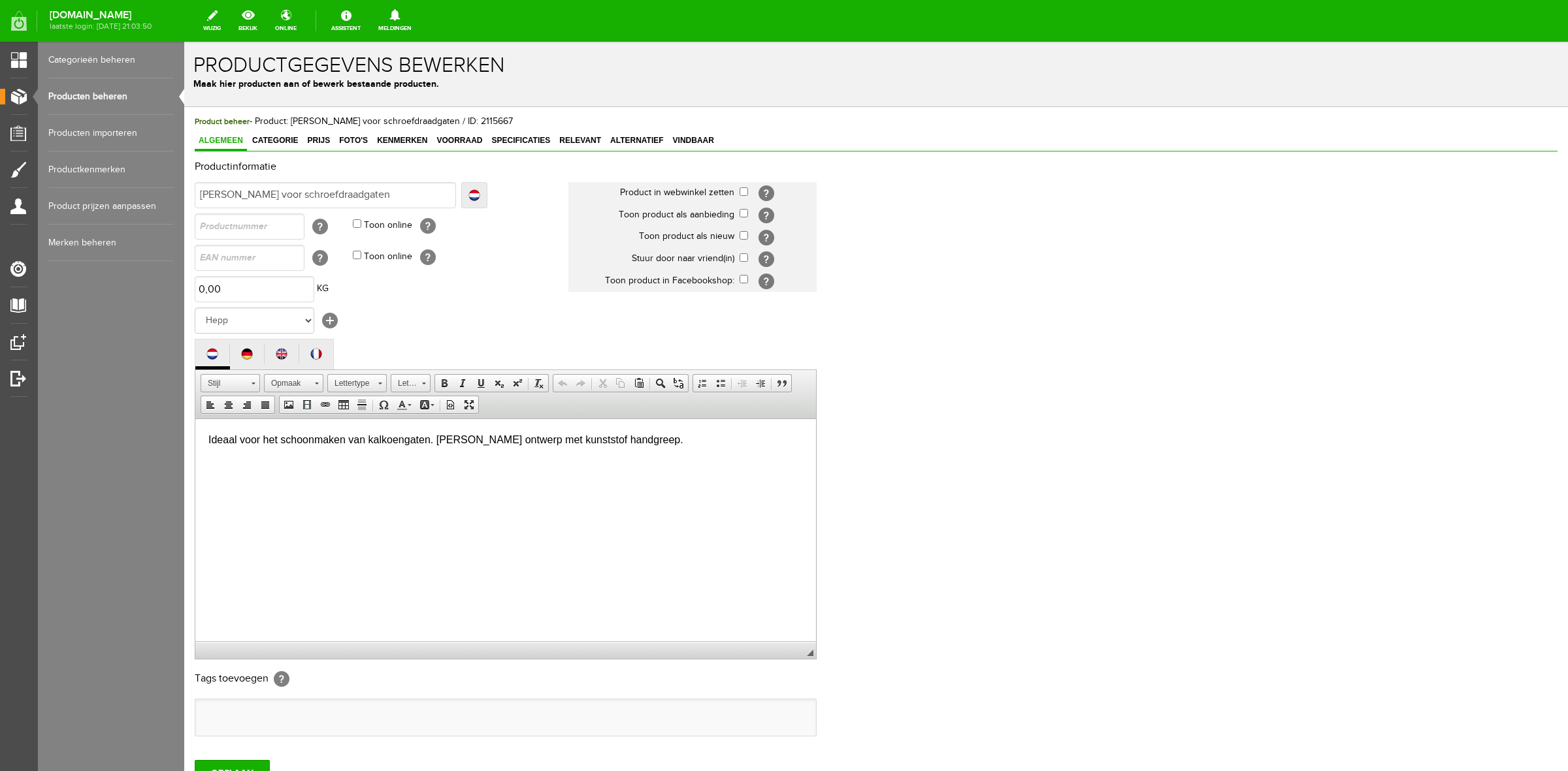
click at [741, 196] on td "[?]" at bounding box center [777, 193] width 77 height 22
click at [743, 189] on input "checkbox" at bounding box center [743, 191] width 8 height 8
checkbox input "true"
click at [742, 235] on input "checkbox" at bounding box center [743, 235] width 8 height 8
checkbox input "true"
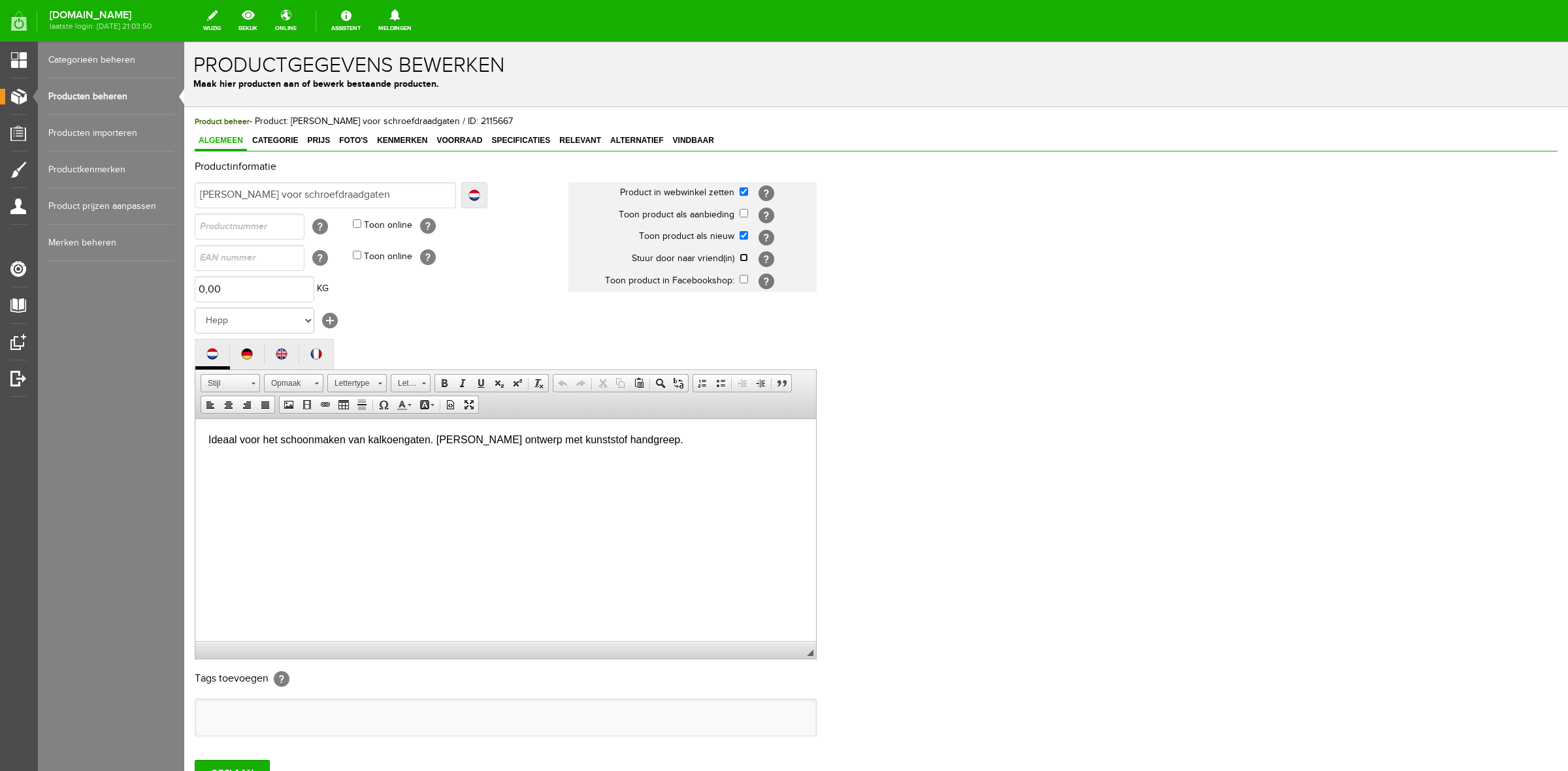
click at [742, 254] on input "checkbox" at bounding box center [743, 257] width 8 height 8
checkbox input "true"
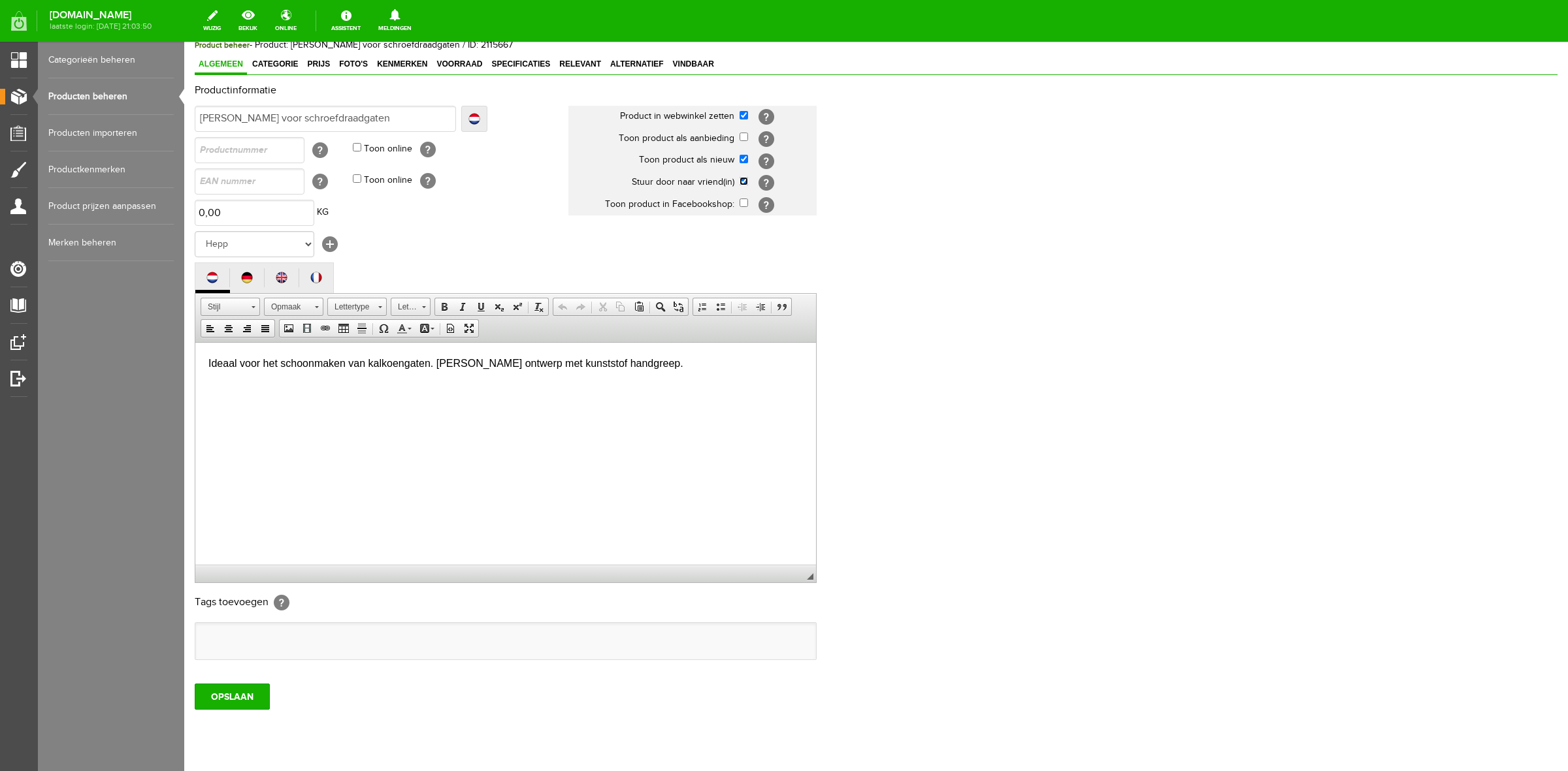
scroll to position [96, 0]
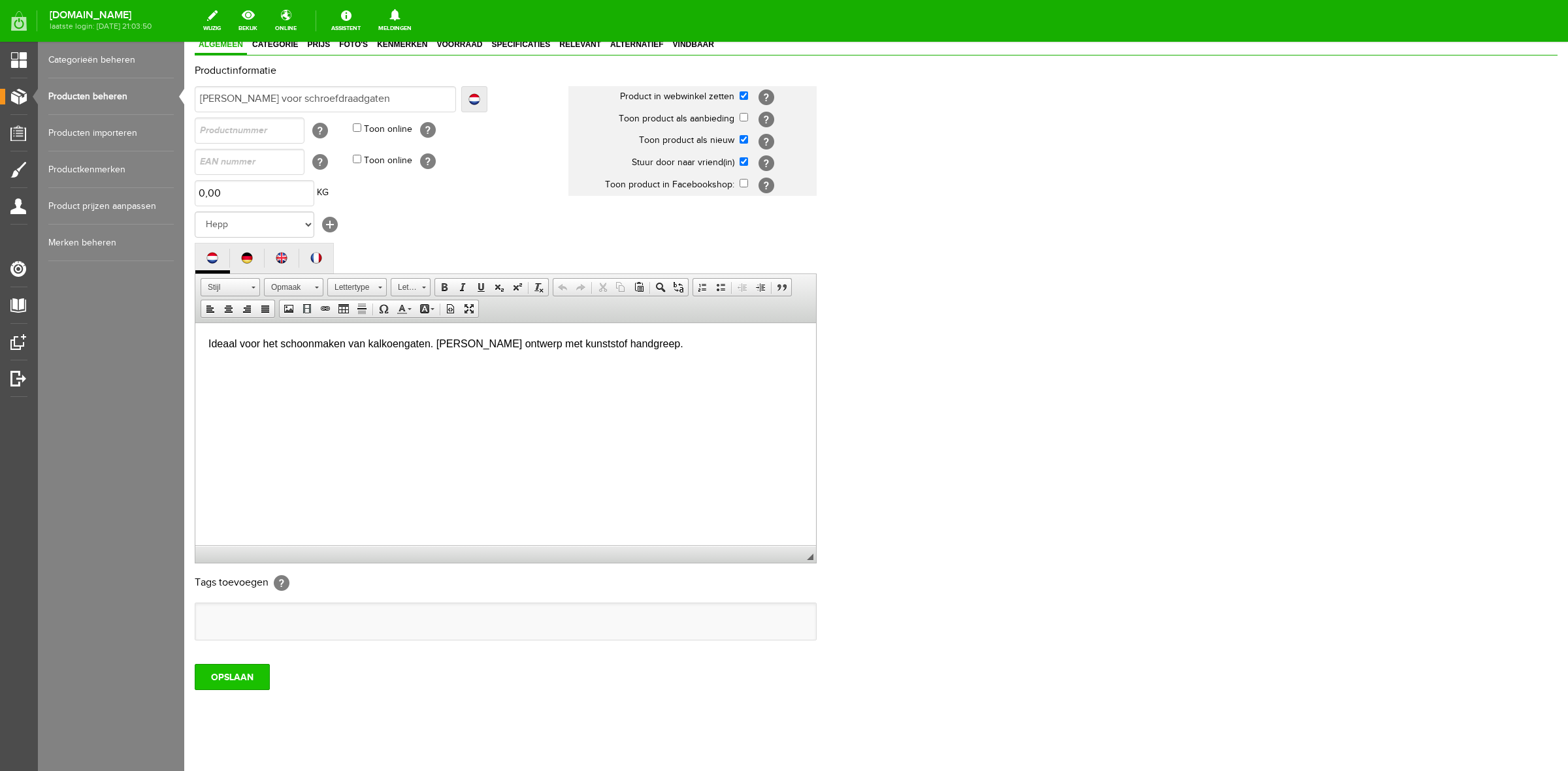
click at [230, 687] on input "OPSLAAN" at bounding box center [232, 677] width 75 height 26
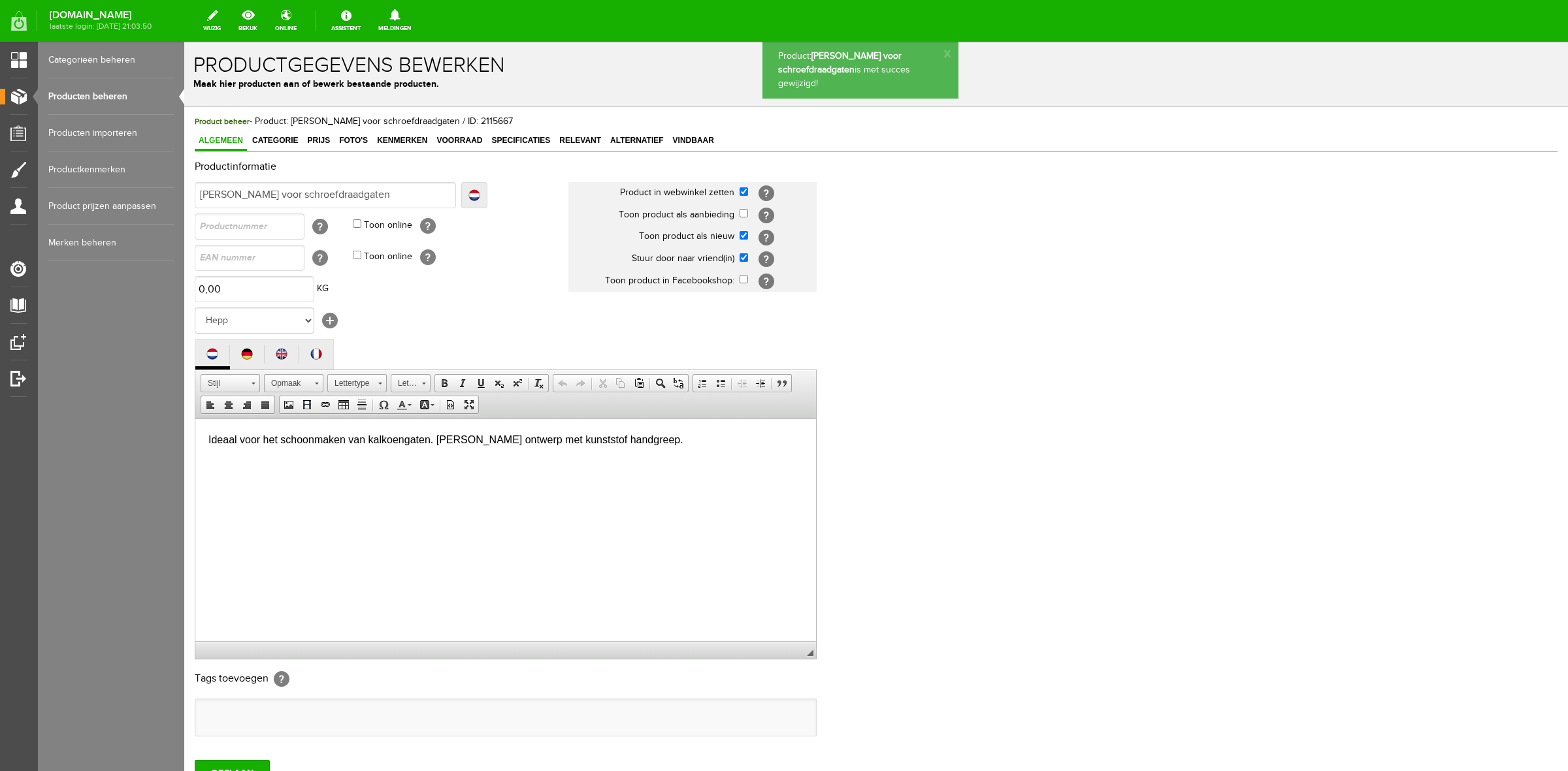
scroll to position [0, 0]
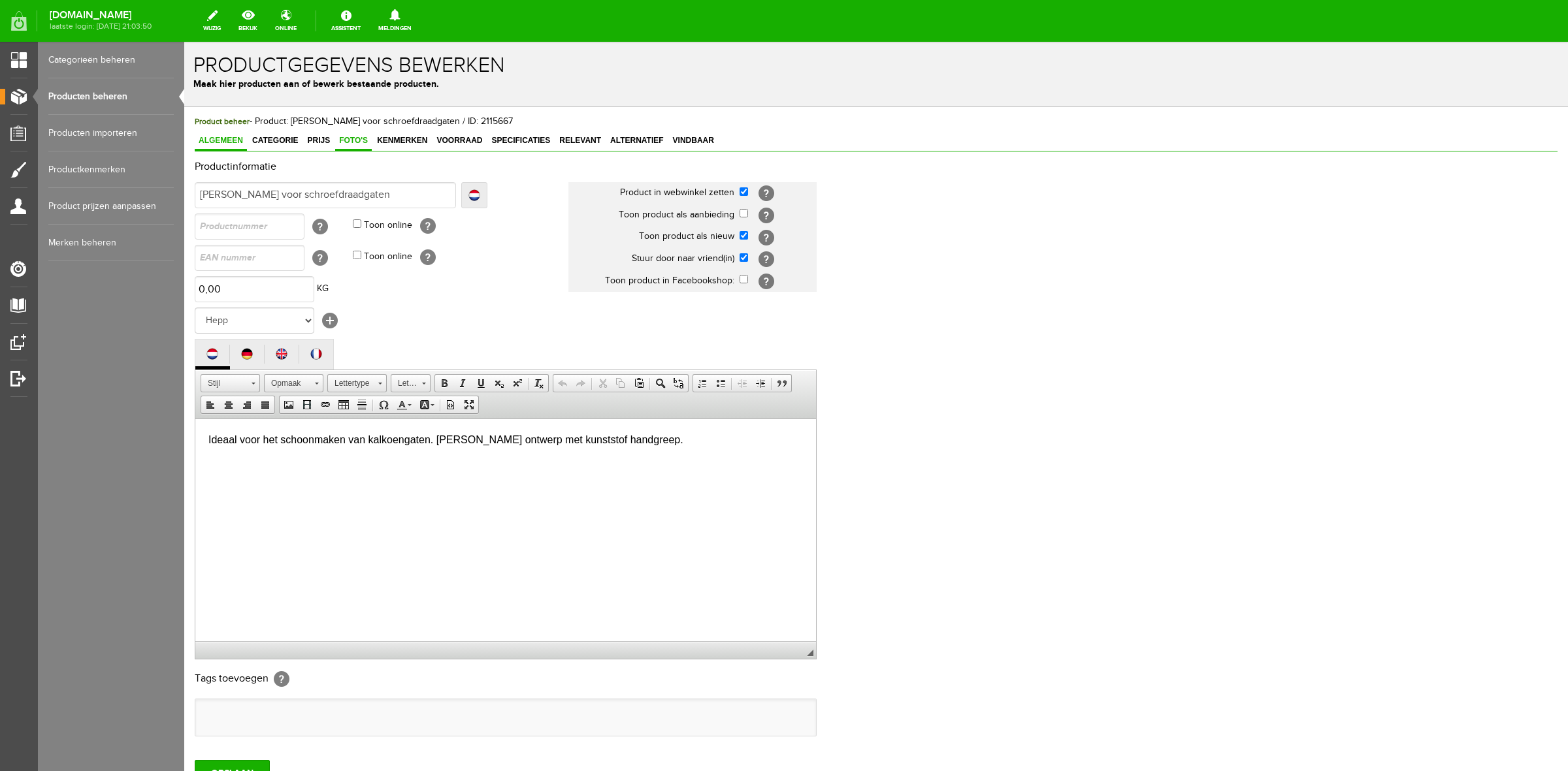
click at [343, 138] on span "Foto's" at bounding box center [353, 140] width 37 height 9
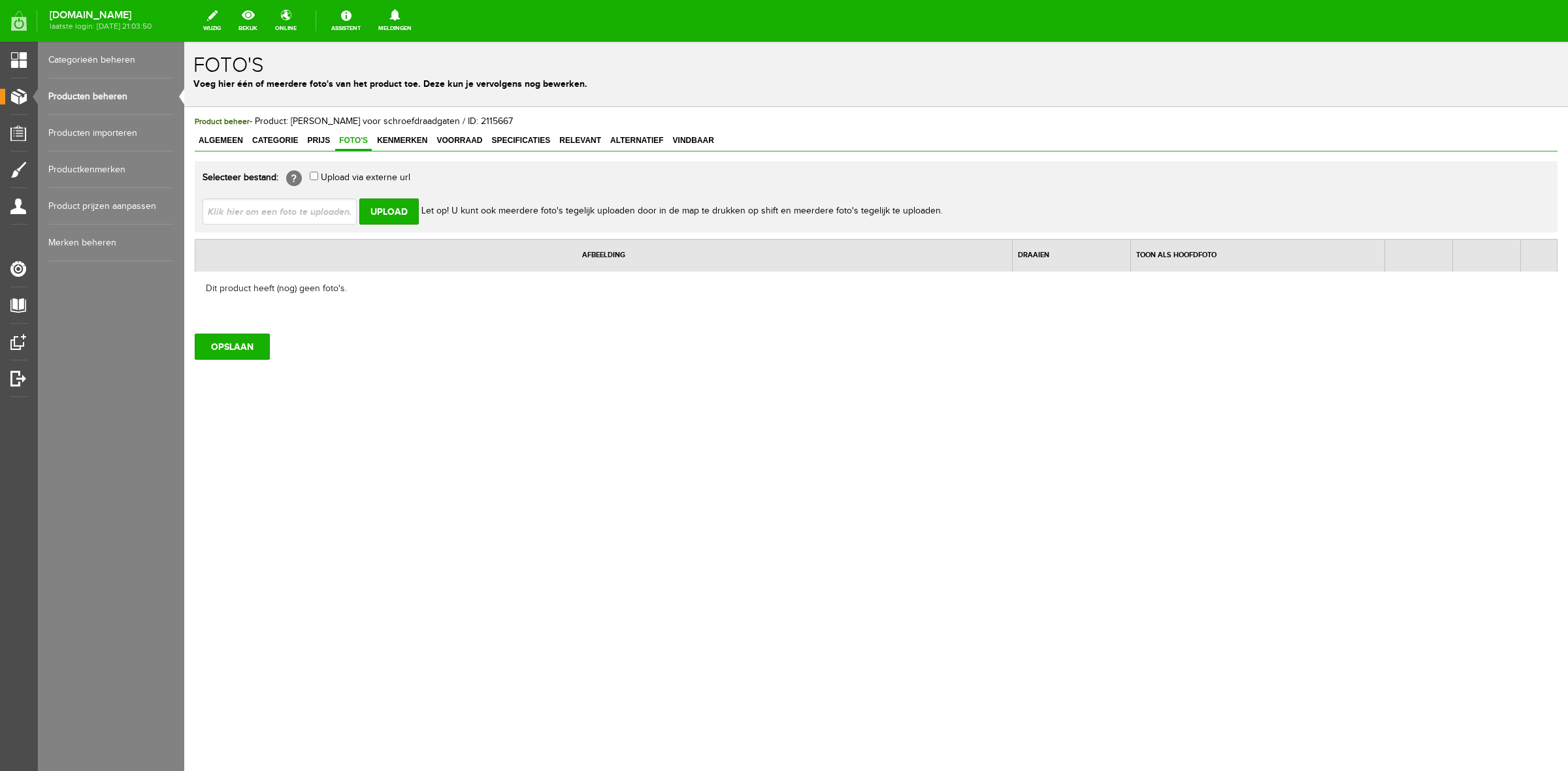
click at [288, 211] on input "file" at bounding box center [284, 211] width 164 height 25
type input "C:\fakepath\Chaptap-Gewindelochreiniger.jpeg"
type input "Chaptap-Gewindelochreiniger.jpeg"
click at [377, 211] on input "Upload" at bounding box center [389, 211] width 60 height 26
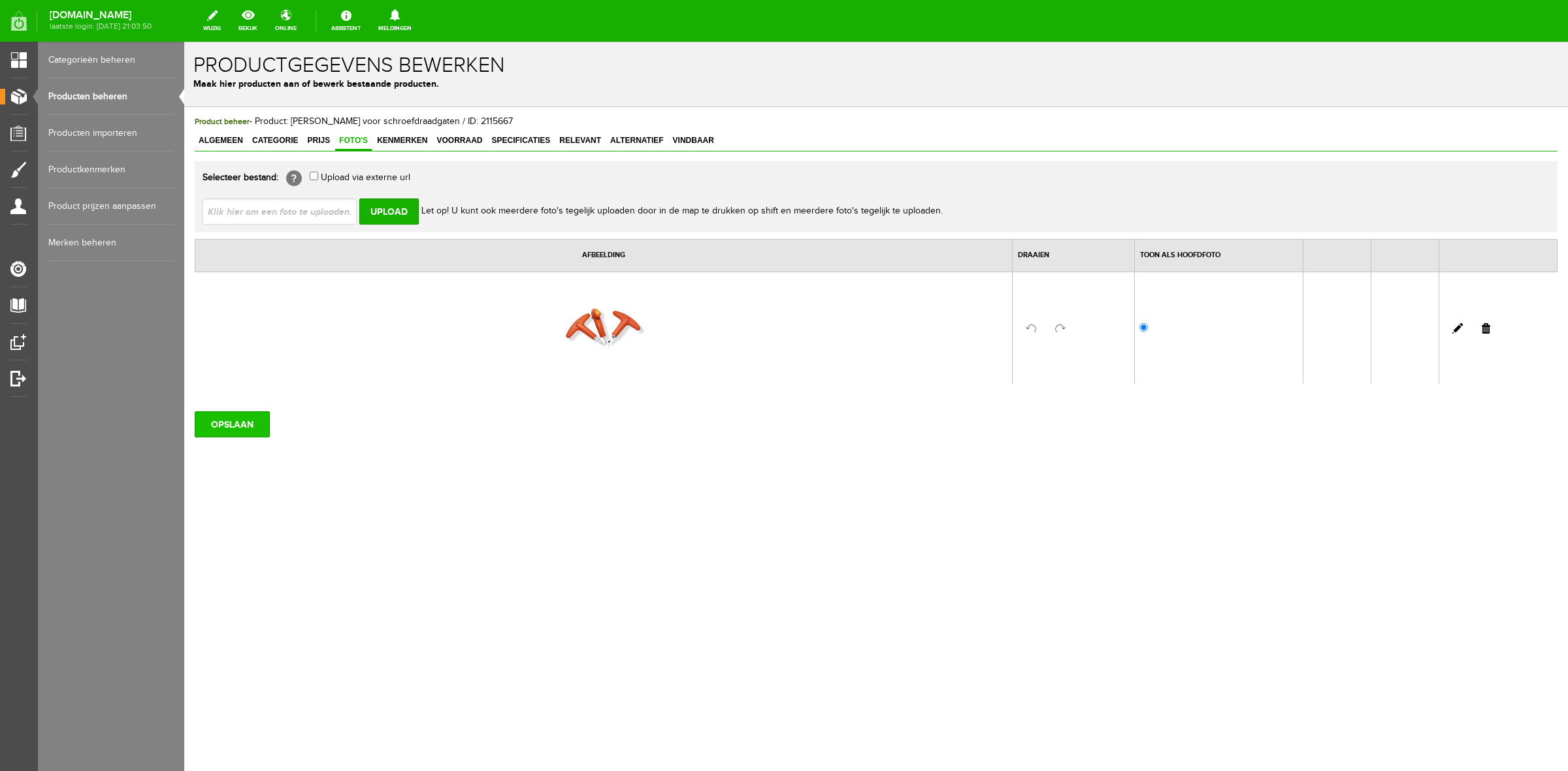
click at [232, 428] on input "OPSLAAN" at bounding box center [232, 424] width 75 height 26
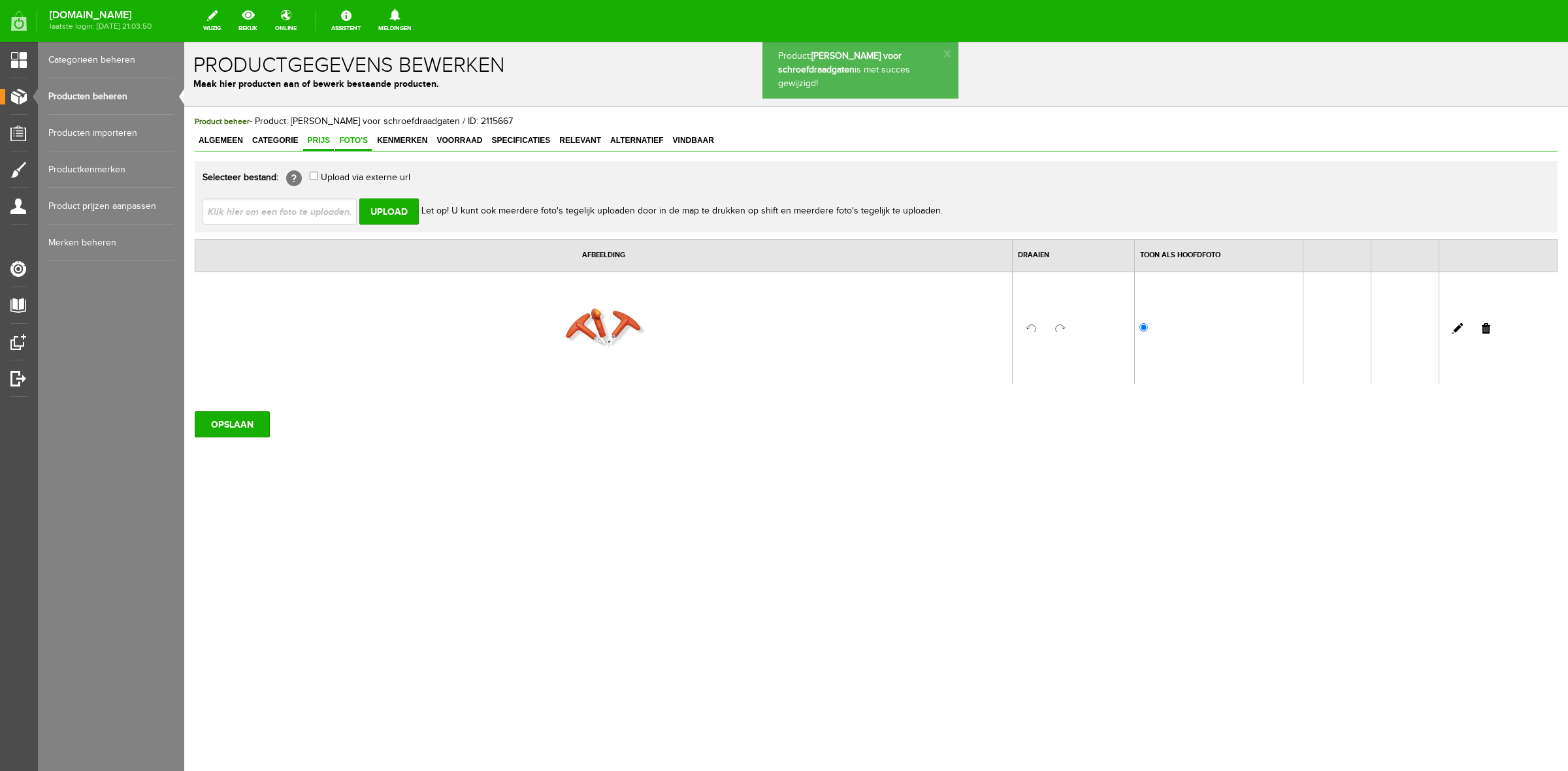
click at [325, 144] on span "Prijs" at bounding box center [318, 140] width 31 height 9
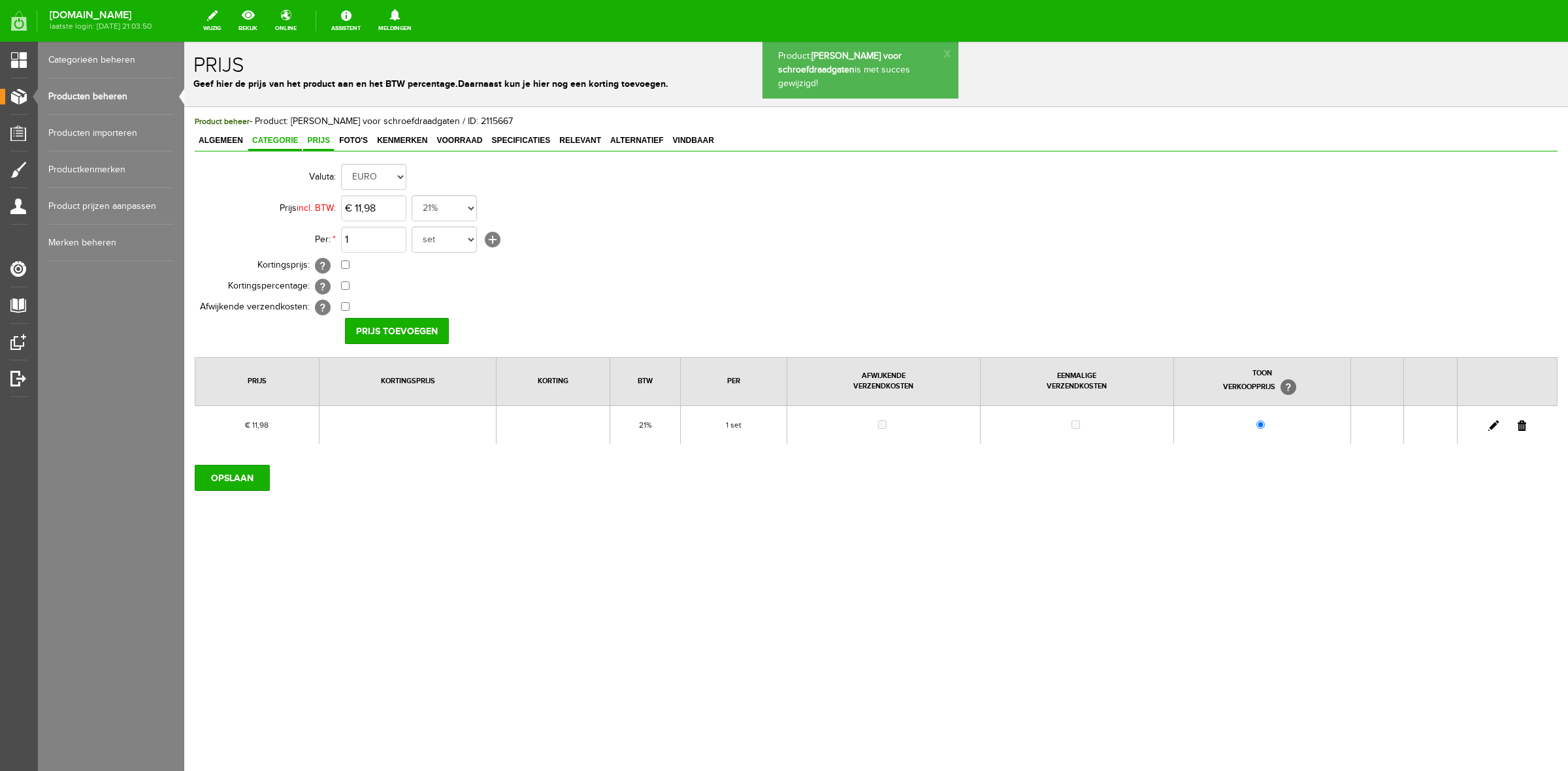
click at [300, 144] on span "Categorie" at bounding box center [275, 140] width 53 height 9
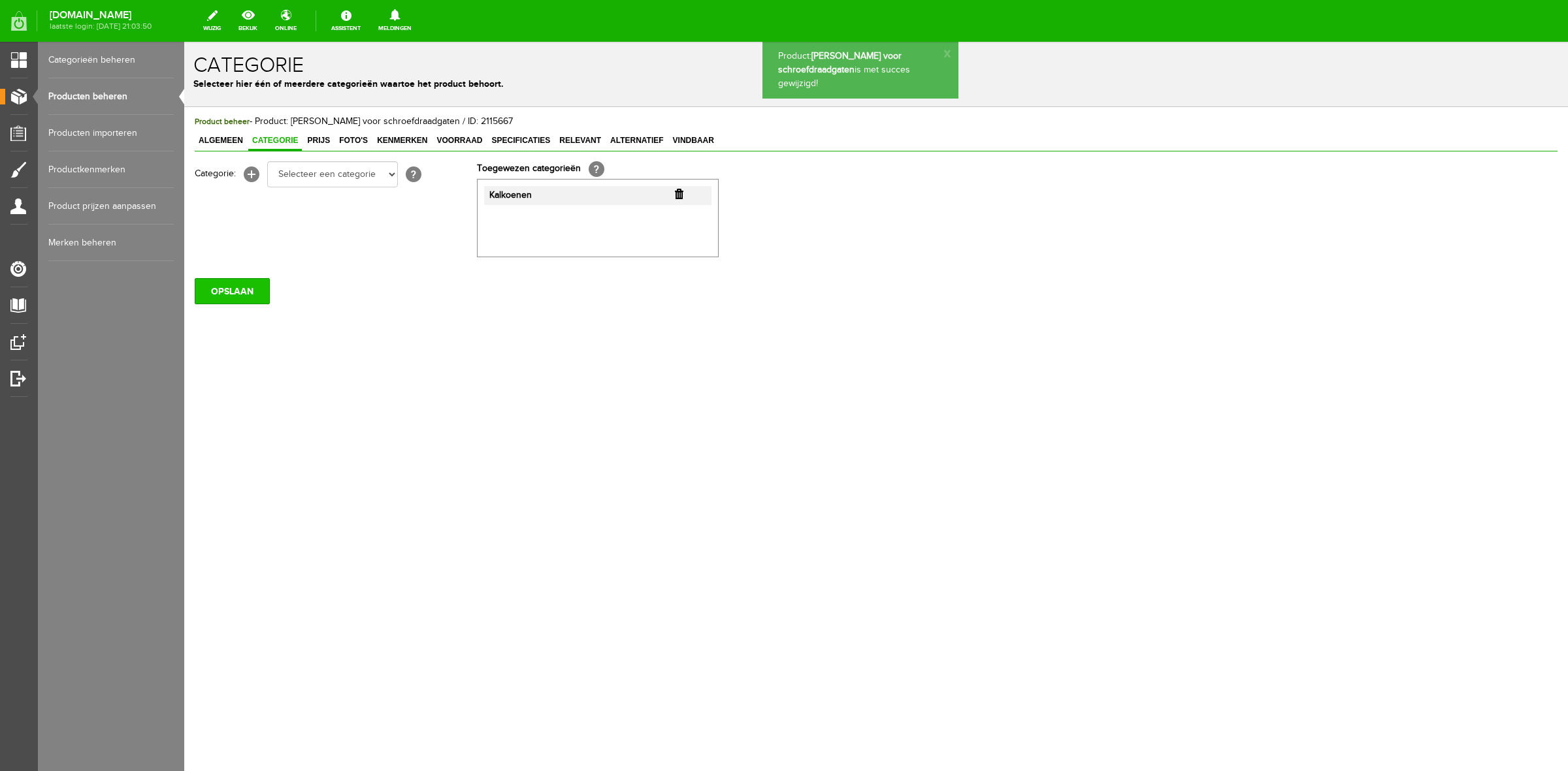
click at [245, 289] on input "OPSLAAN" at bounding box center [232, 291] width 75 height 26
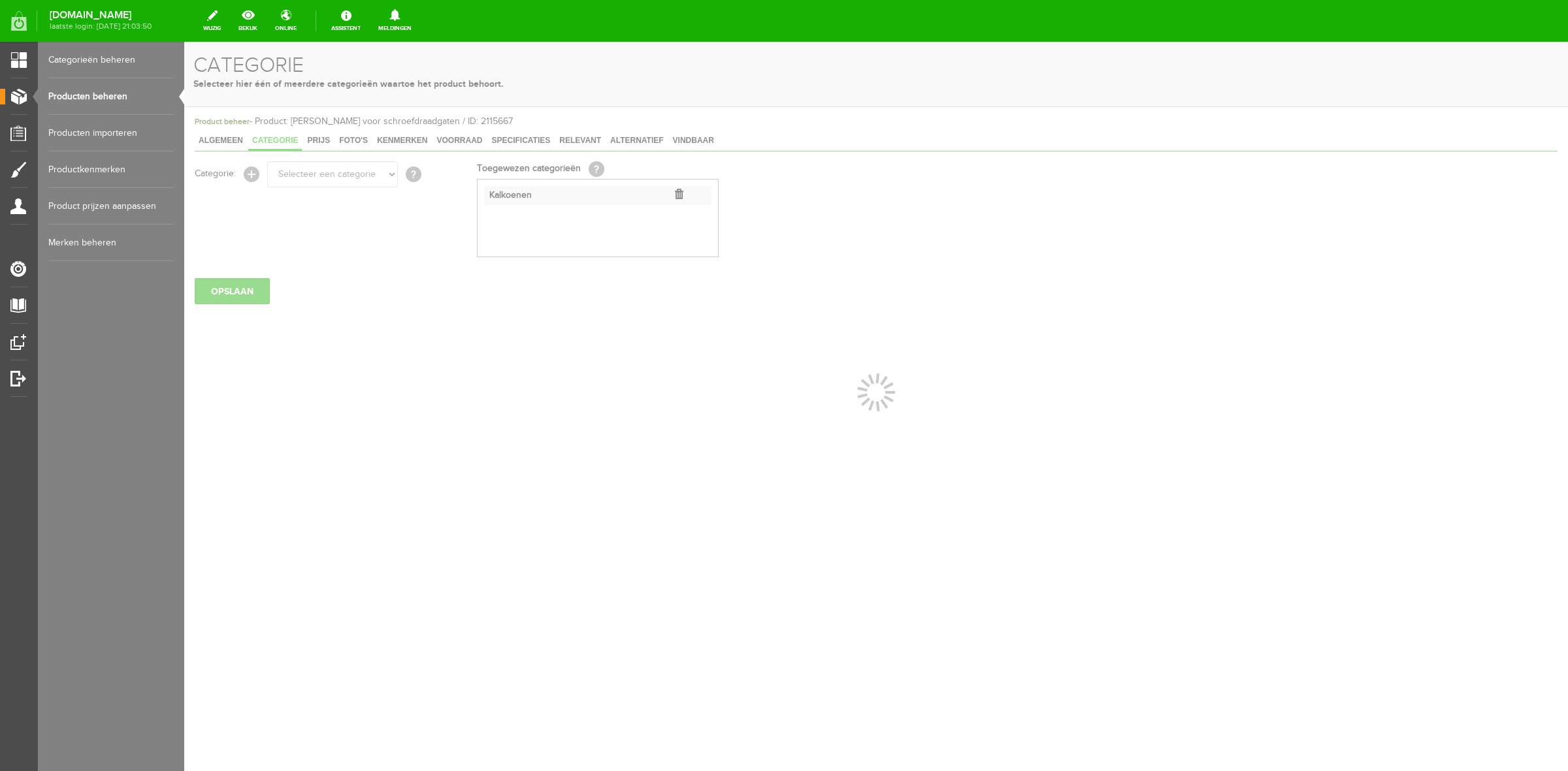
click at [119, 96] on link "Producten beheren" at bounding box center [111, 96] width 126 height 37
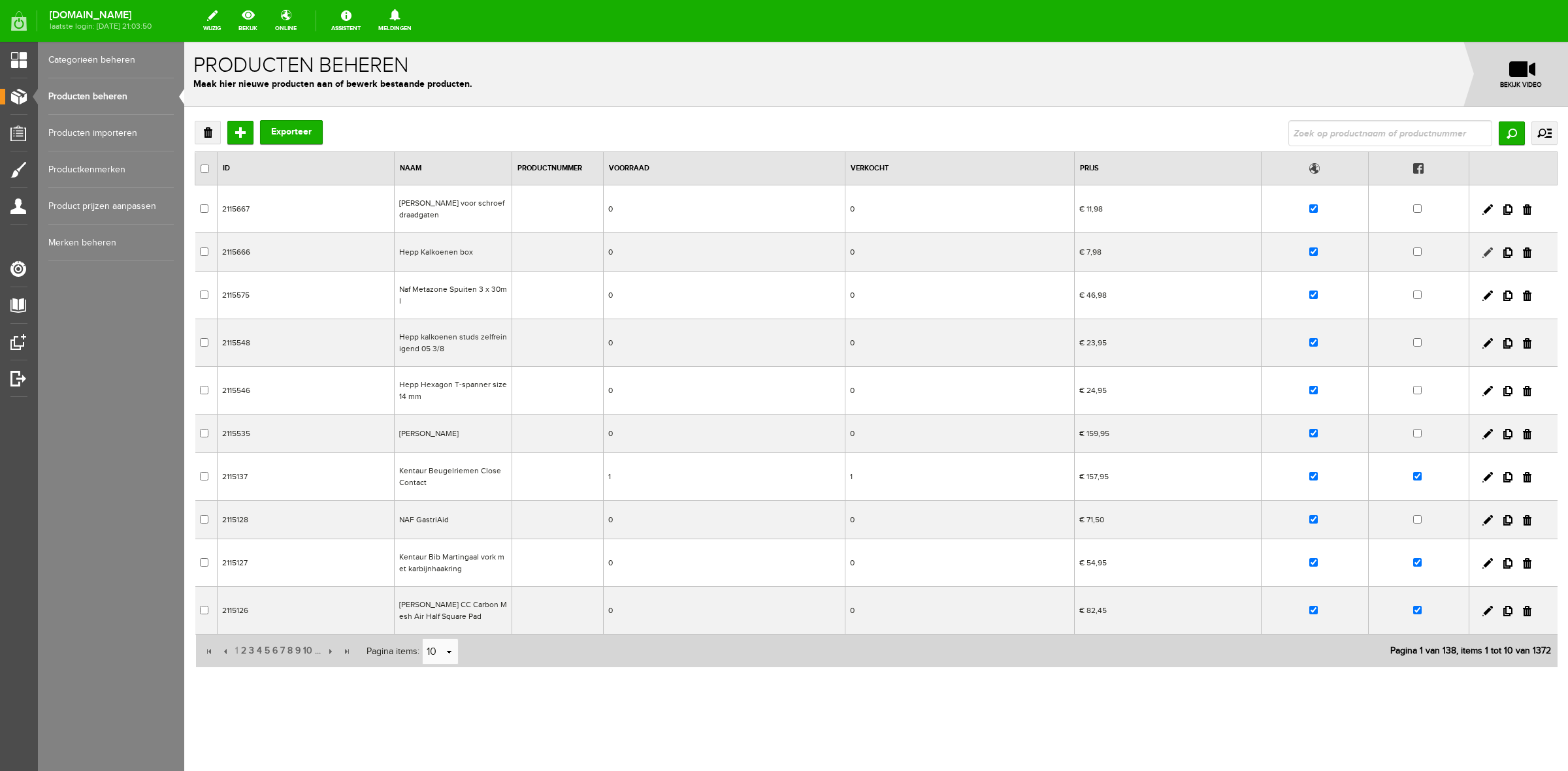
click at [1483, 253] on link at bounding box center [1487, 252] width 10 height 10
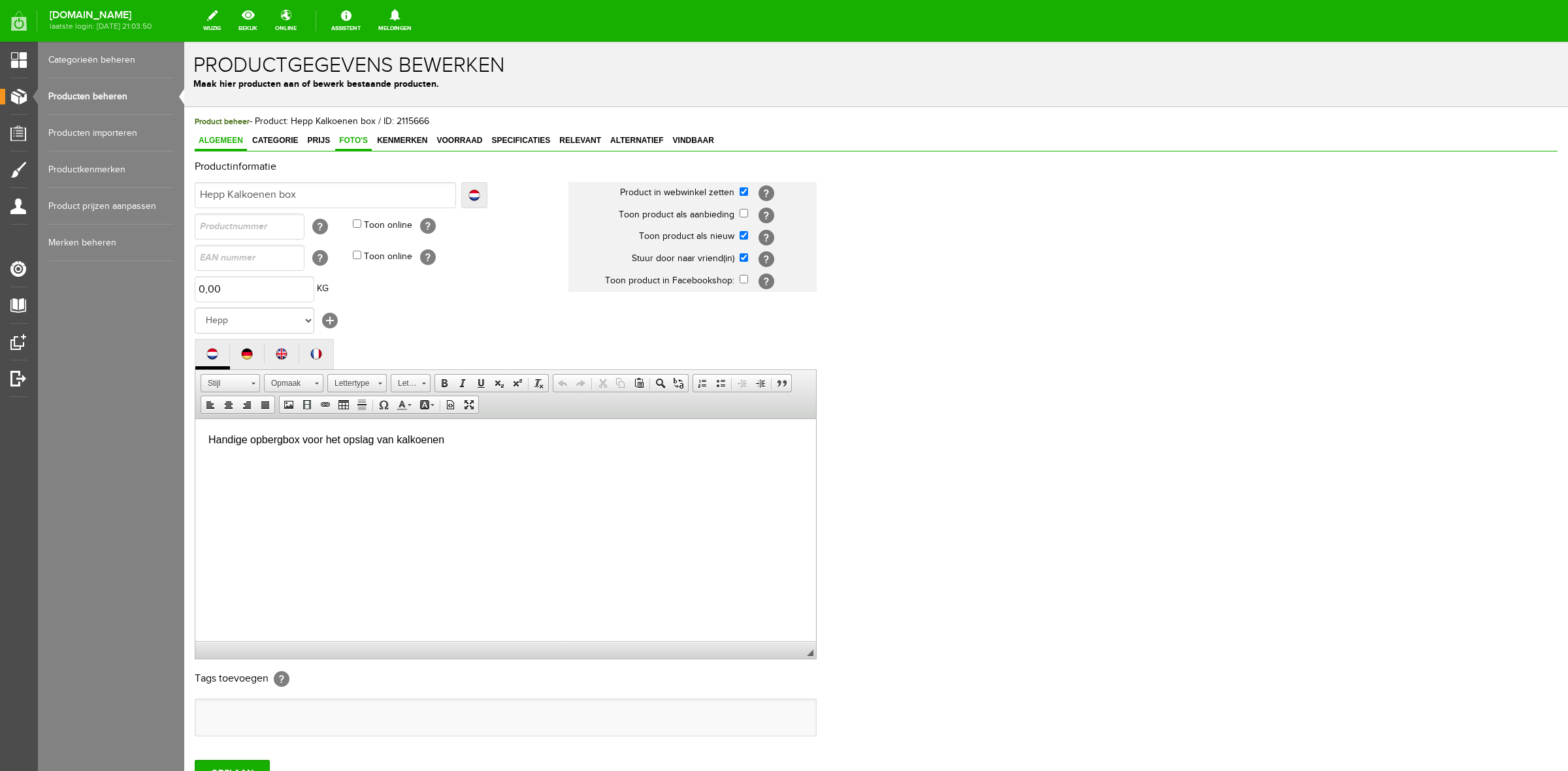
click at [354, 144] on span "Foto's" at bounding box center [353, 140] width 37 height 9
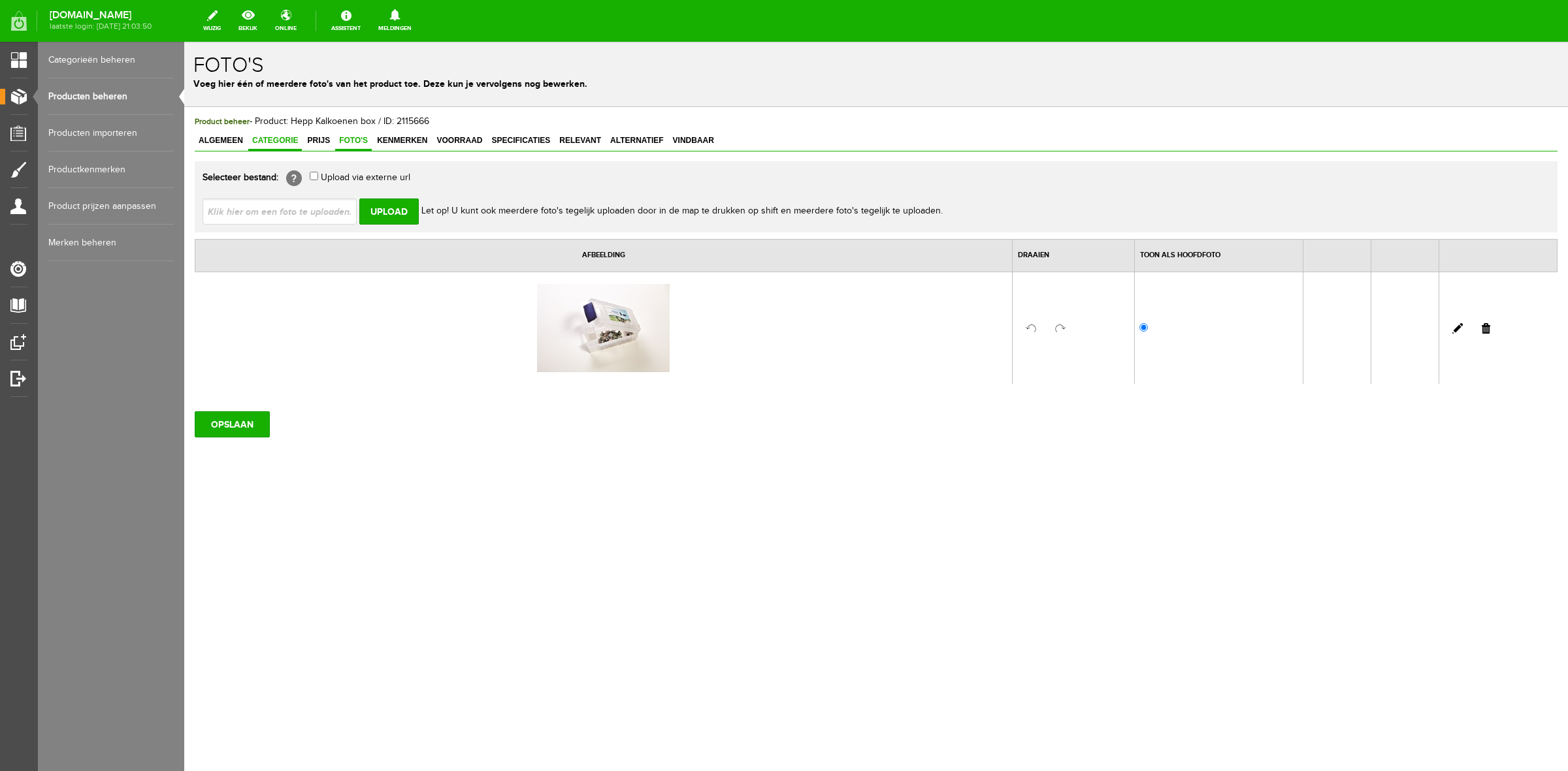
click at [292, 139] on span "Categorie" at bounding box center [275, 140] width 53 height 9
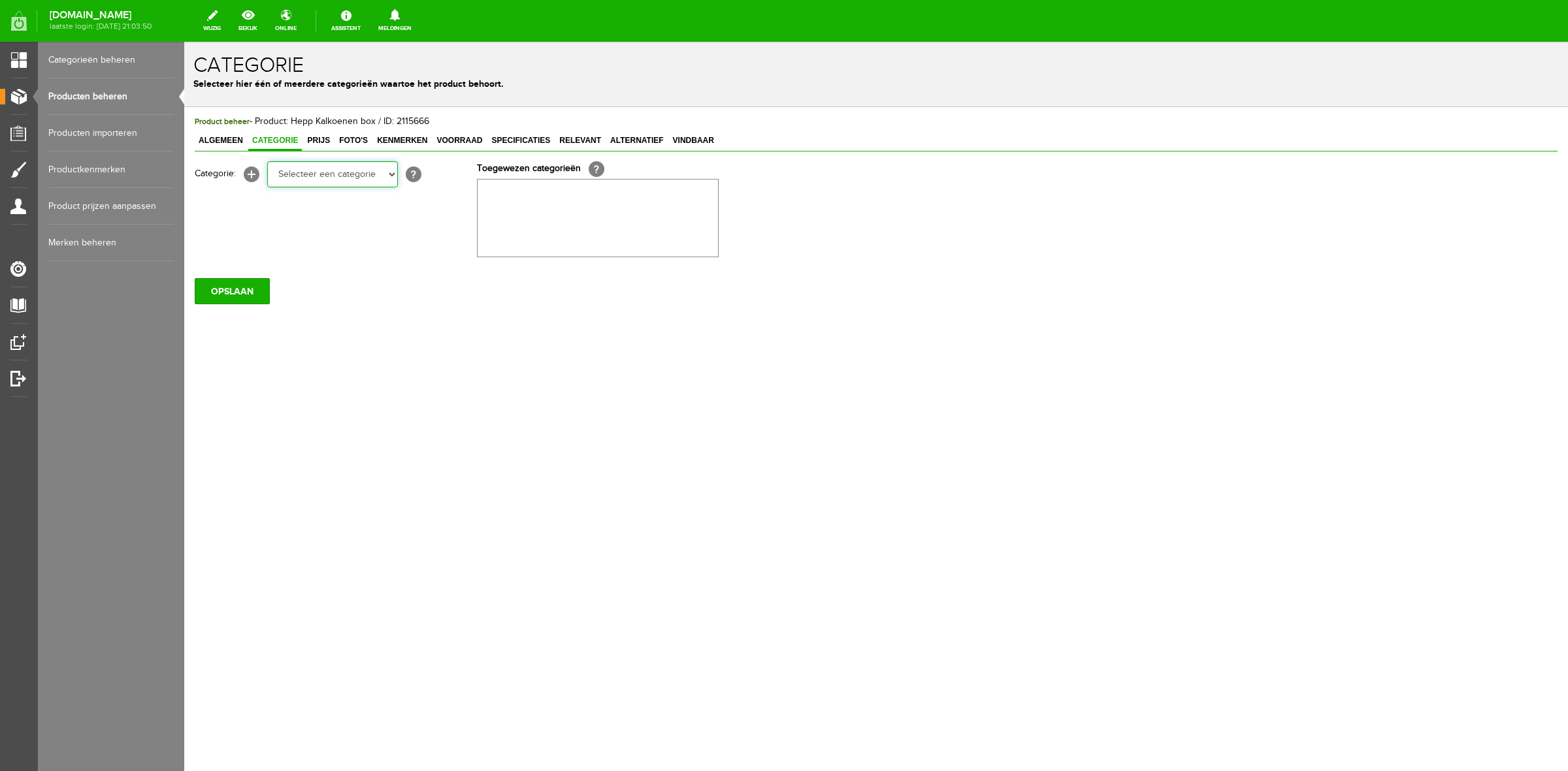
click at [304, 183] on select "Selecteer een categorie Nieuwjaars Sale Bodyprotector Outlet [PERSON_NAME] AW24…" at bounding box center [332, 175] width 130 height 26
select select "268006"
click at [267, 162] on select "Selecteer een categorie Nieuwjaars Sale Bodyprotector Outlet [PERSON_NAME] AW24…" at bounding box center [332, 175] width 130 height 26
click at [214, 293] on input "OPSLAAN" at bounding box center [232, 291] width 75 height 26
click at [230, 144] on span "Algemeen" at bounding box center [221, 140] width 52 height 9
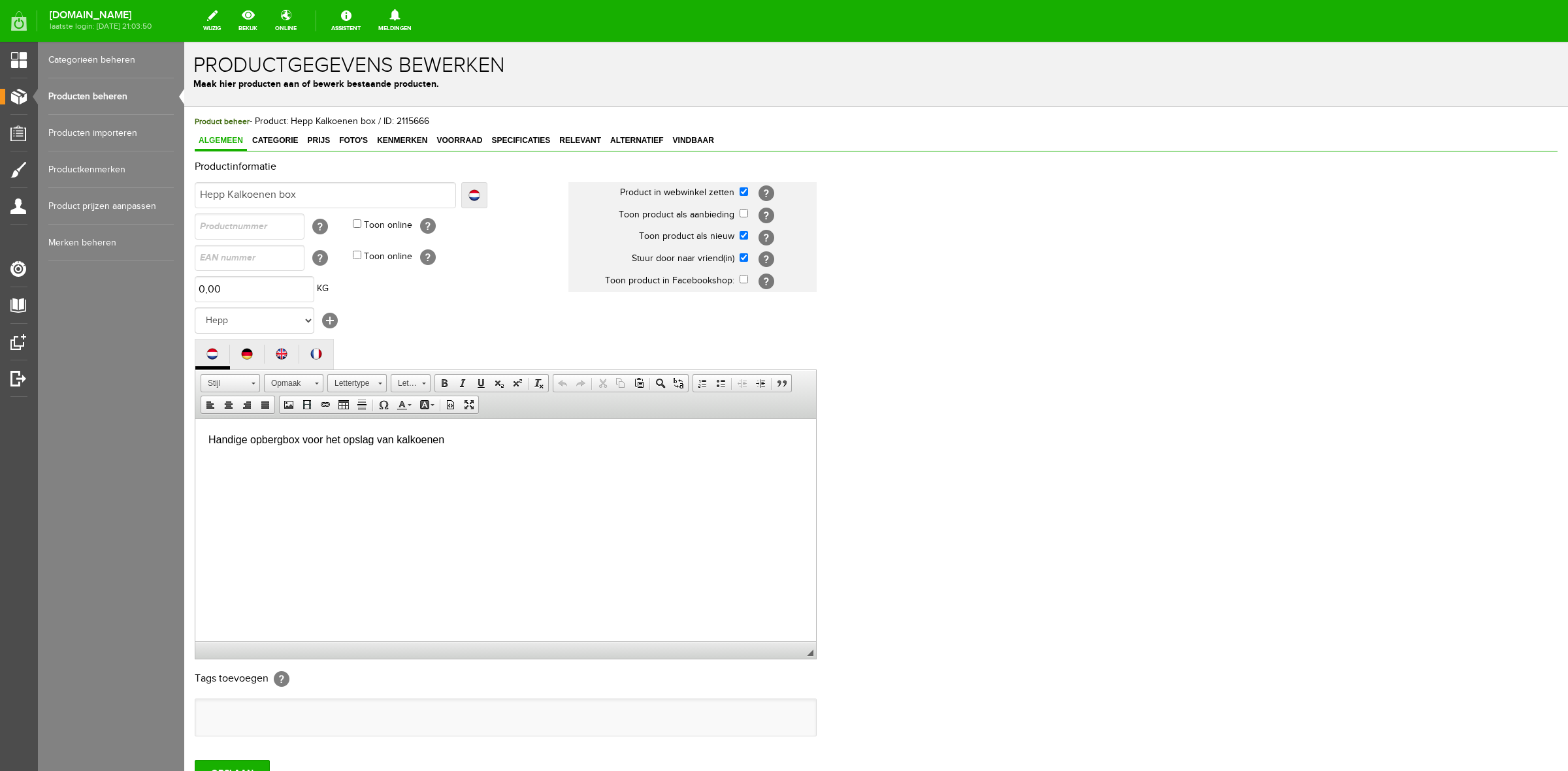
click at [326, 436] on span "Handige opbergbox voor het opslag van kalkoenen" at bounding box center [326, 439] width 236 height 11
click at [279, 416] on span "Links uitlijnen Centreren Rechts uitlijnen Uitvullen" at bounding box center [239, 406] width 78 height 21
click at [456, 432] on p "Handige opbergbox voor kalkoenen" at bounding box center [505, 440] width 594 height 16
click at [243, 768] on input "OPSLAAN" at bounding box center [232, 773] width 75 height 26
click at [255, 770] on input "OPSLAAN" at bounding box center [232, 773] width 75 height 26
